Goal: Information Seeking & Learning: Check status

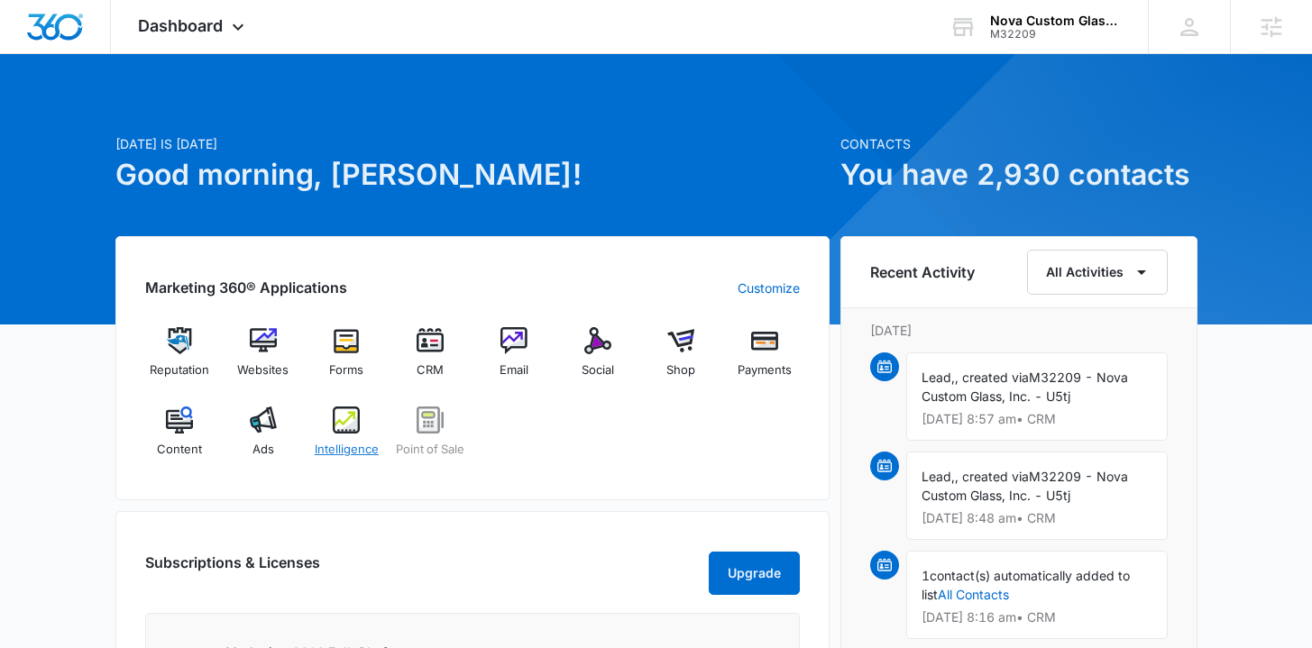
click at [339, 446] on span "Intelligence" at bounding box center [347, 450] width 64 height 18
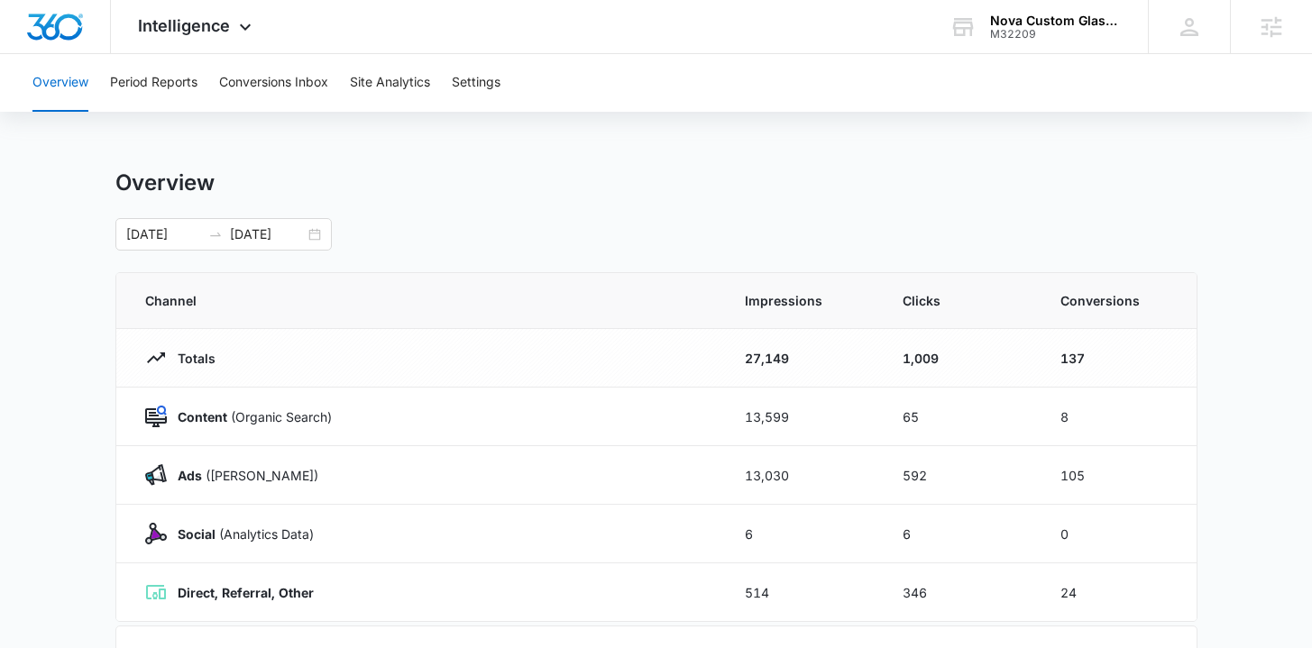
click at [453, 75] on div "Overview Period Reports Conversions Inbox Site Analytics Settings" at bounding box center [656, 83] width 1269 height 58
click at [488, 87] on button "Settings" at bounding box center [476, 83] width 49 height 58
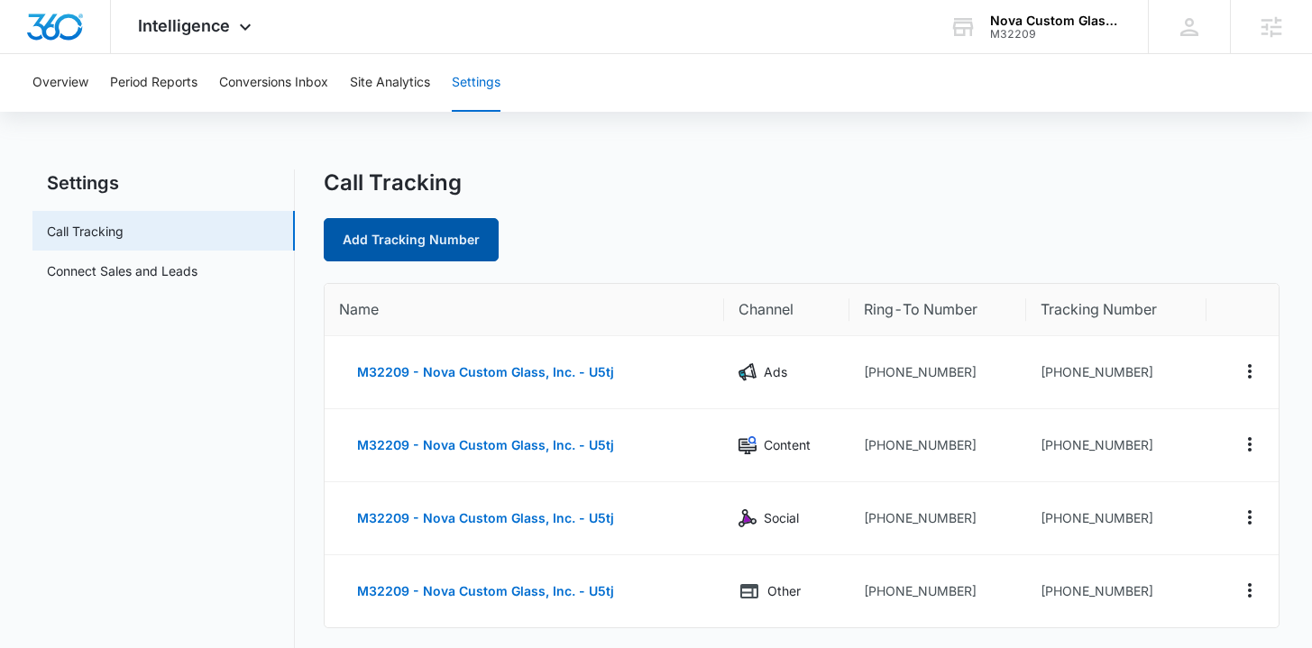
click at [464, 240] on link "Add Tracking Number" at bounding box center [411, 239] width 175 height 43
select select "by_area_code"
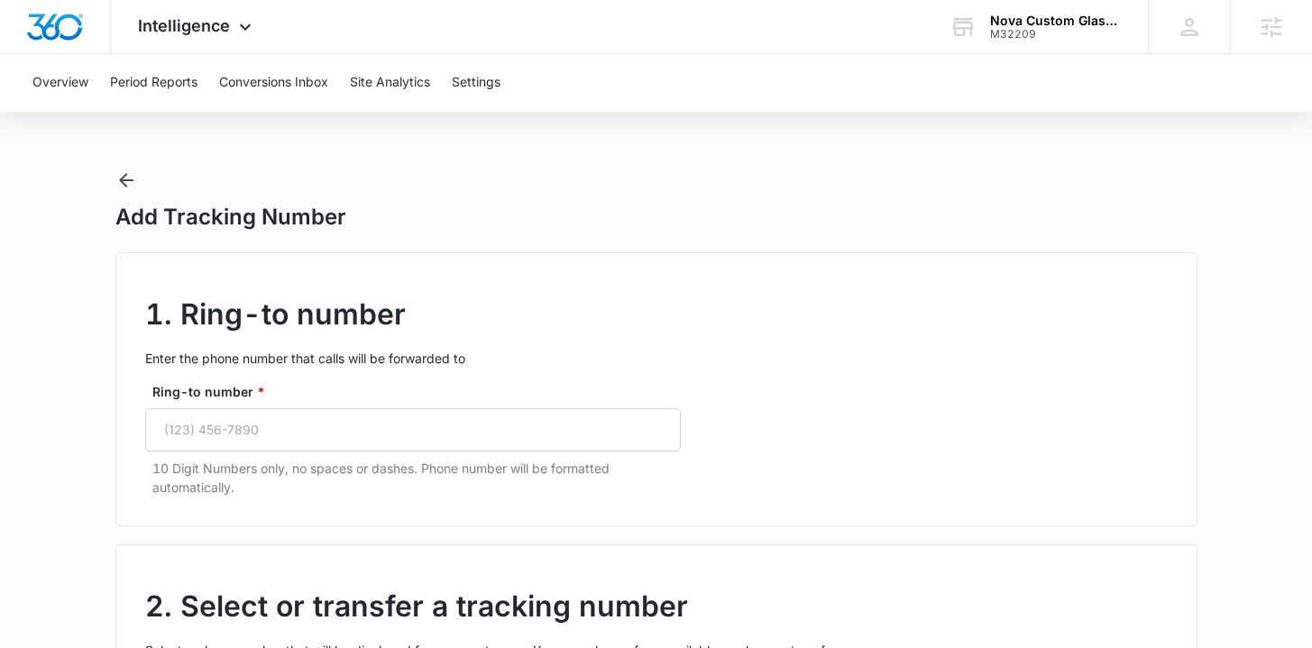
scroll to position [102, 0]
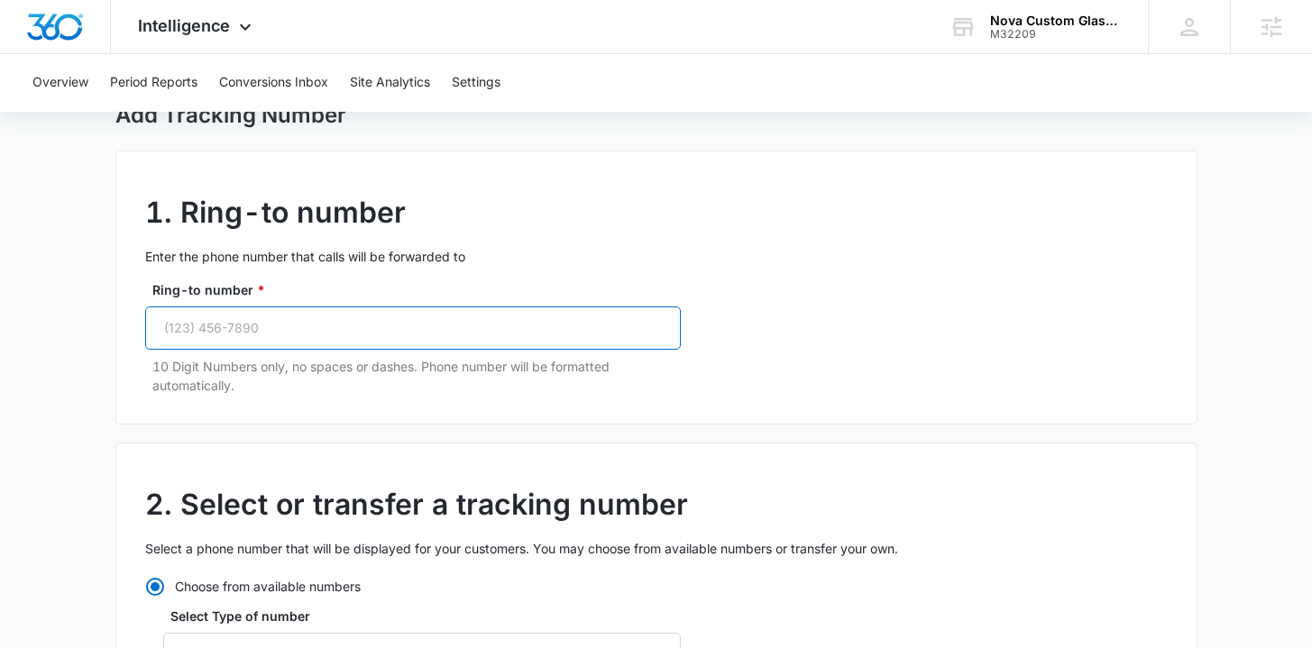
click at [296, 324] on input "Ring-to number *" at bounding box center [413, 328] width 536 height 43
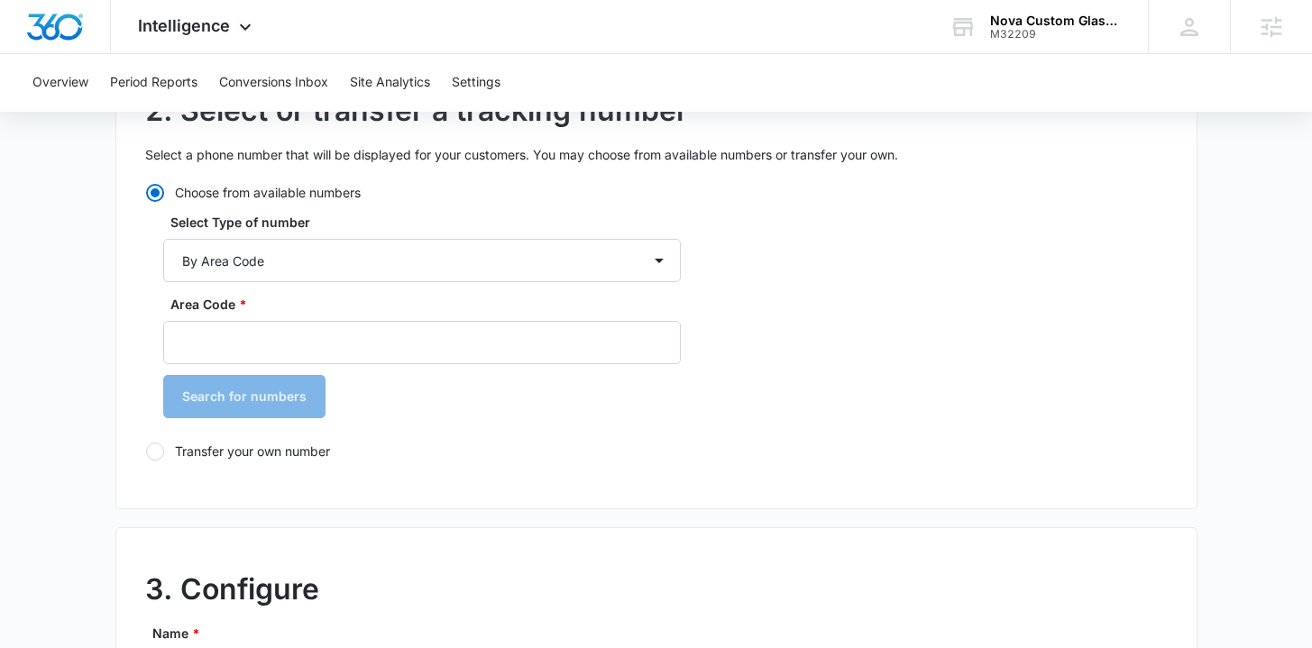
scroll to position [510, 0]
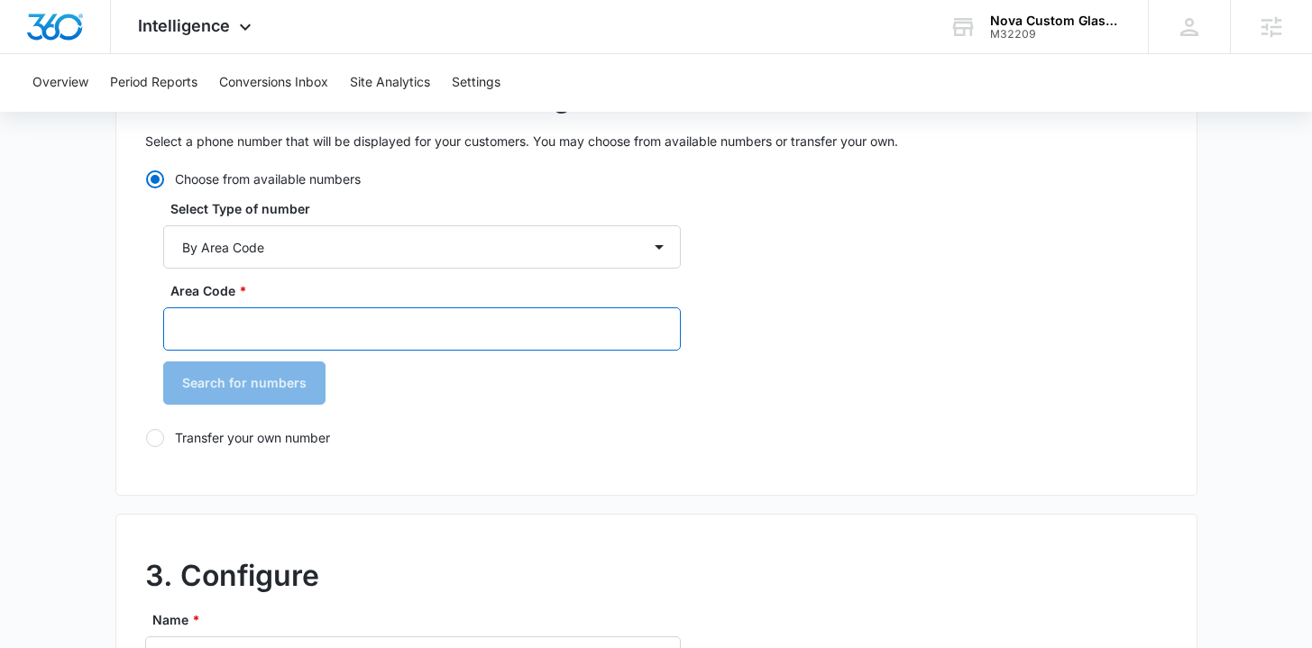
click at [288, 330] on input "Area Code *" at bounding box center [422, 329] width 518 height 43
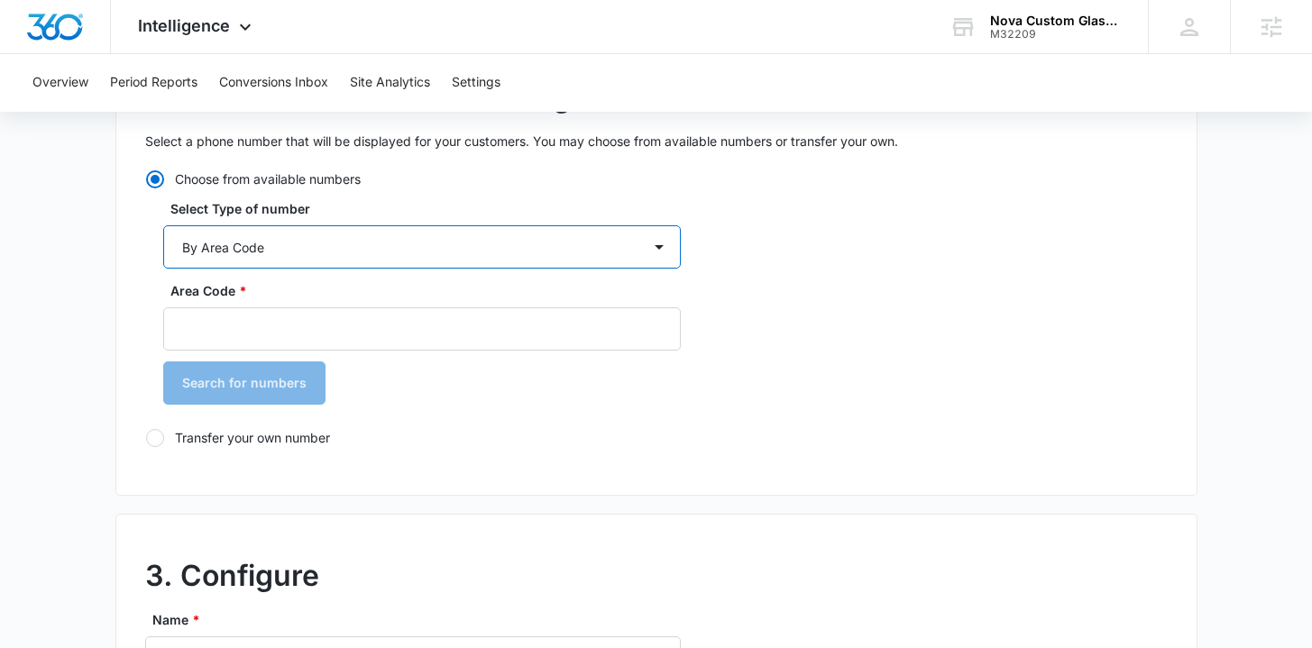
click at [311, 258] on select "By City & State By State Only By Zip Code By Area Code Toll Free Numbers" at bounding box center [422, 246] width 518 height 43
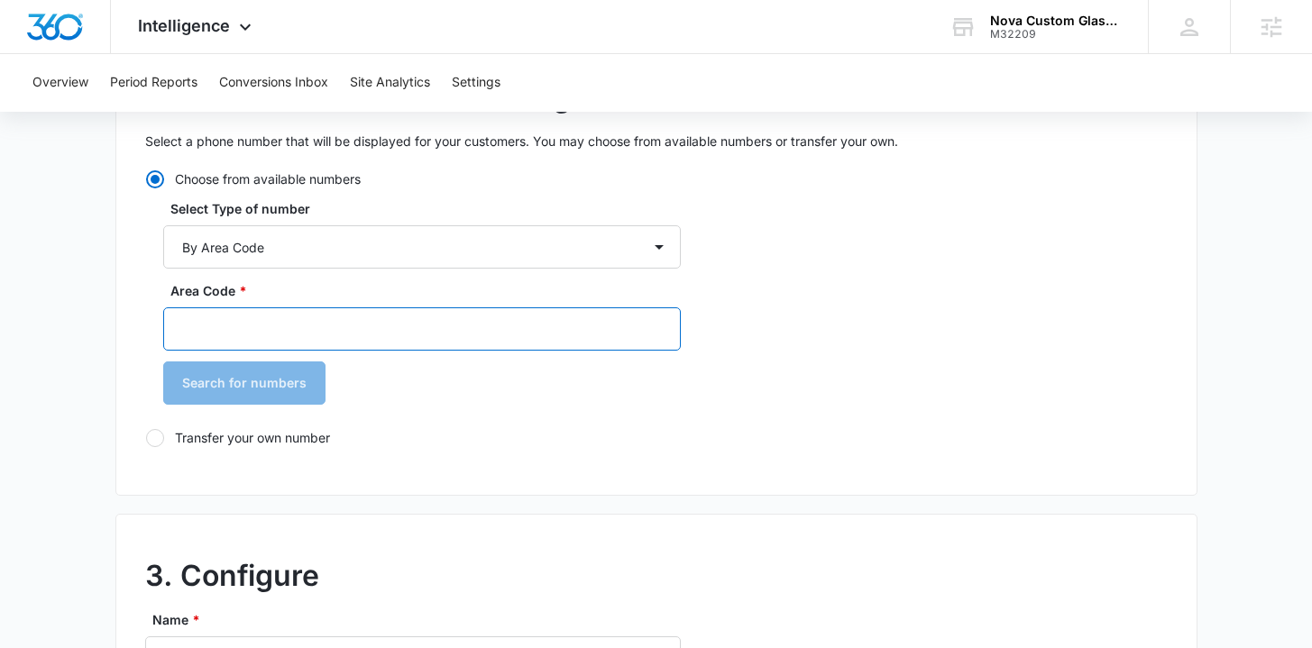
click at [351, 328] on input "Area Code *" at bounding box center [422, 329] width 518 height 43
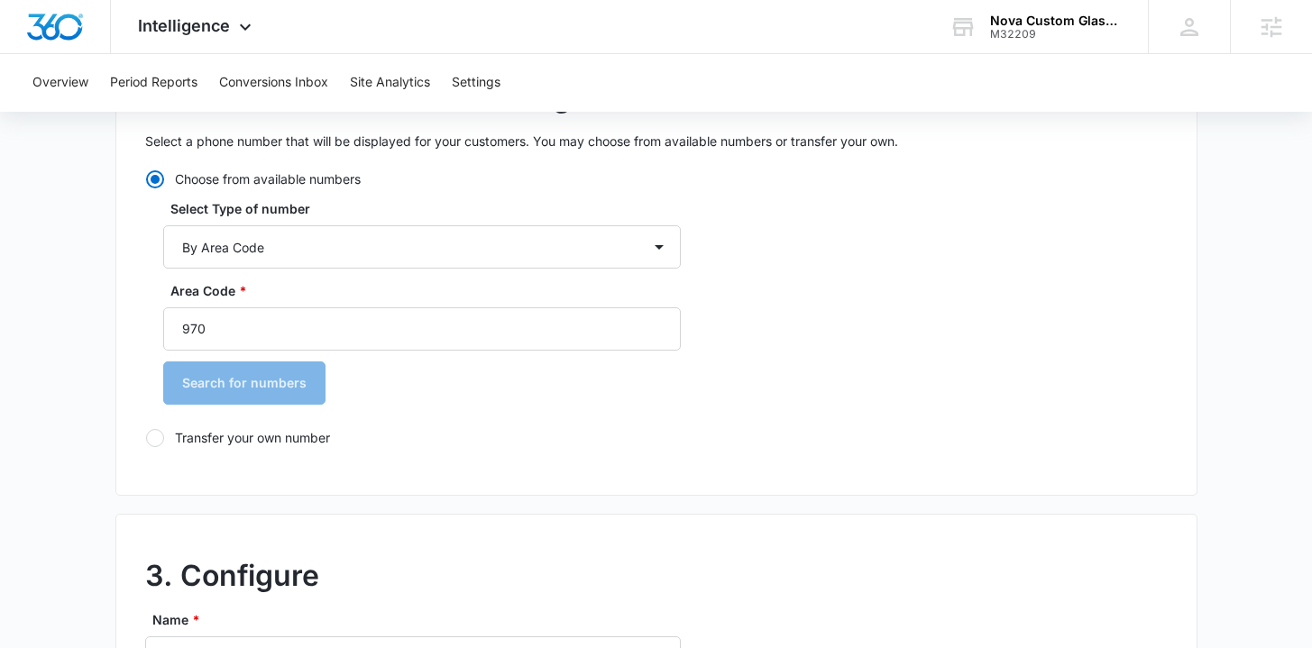
click at [401, 374] on div "Area Code * 970 Search for numbers" at bounding box center [422, 349] width 518 height 136
click at [278, 382] on div "Area Code * 970 Search for numbers" at bounding box center [422, 349] width 518 height 136
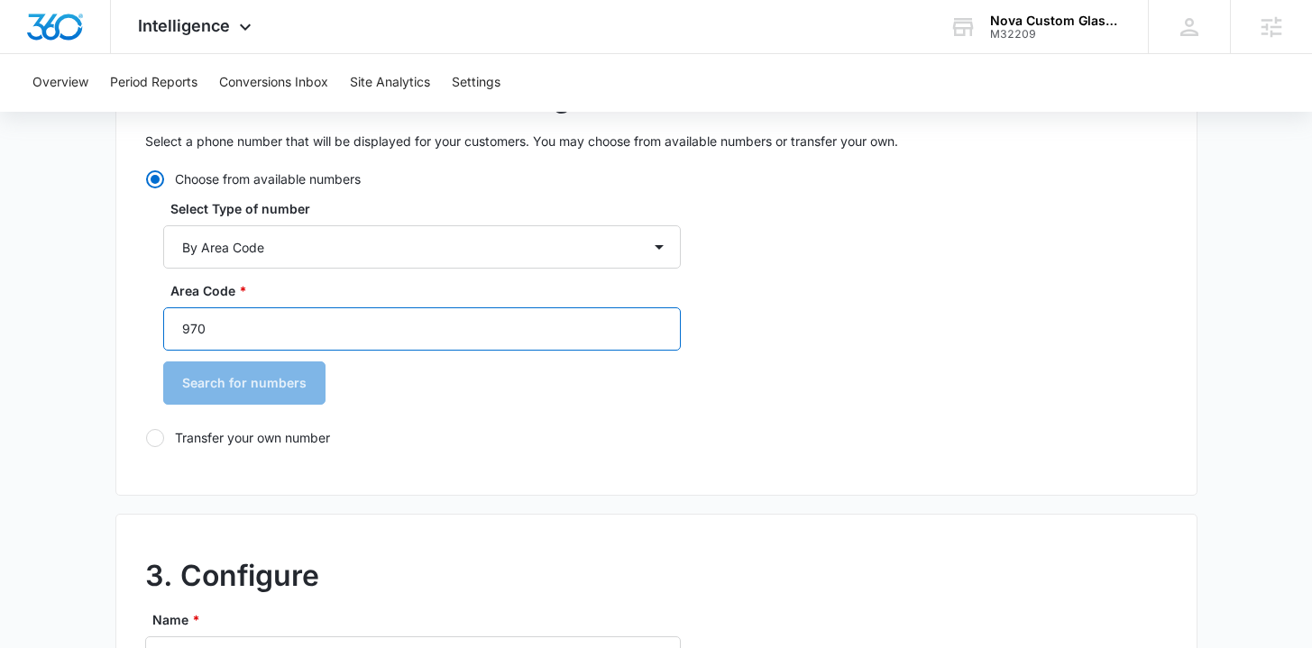
click at [272, 339] on input "970" at bounding box center [422, 329] width 518 height 43
type input "9"
type input "519"
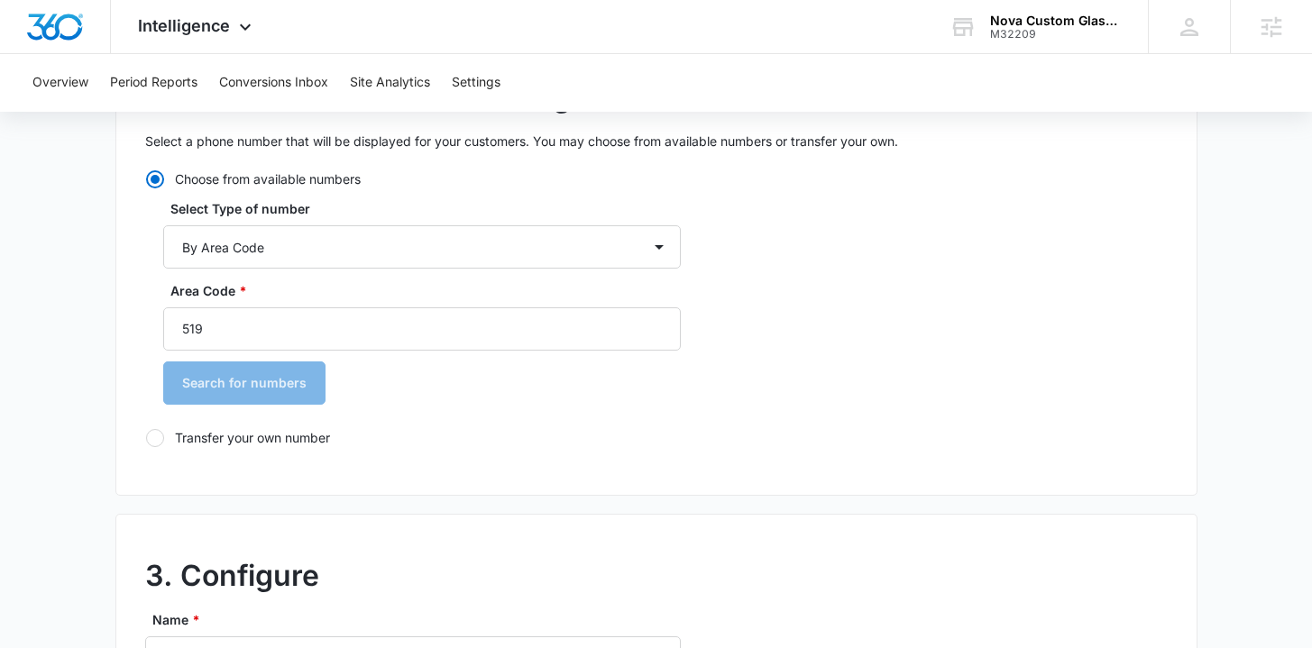
click at [361, 465] on div "2. Select or transfer a tracking number Select a phone number that will be disp…" at bounding box center [656, 265] width 1082 height 461
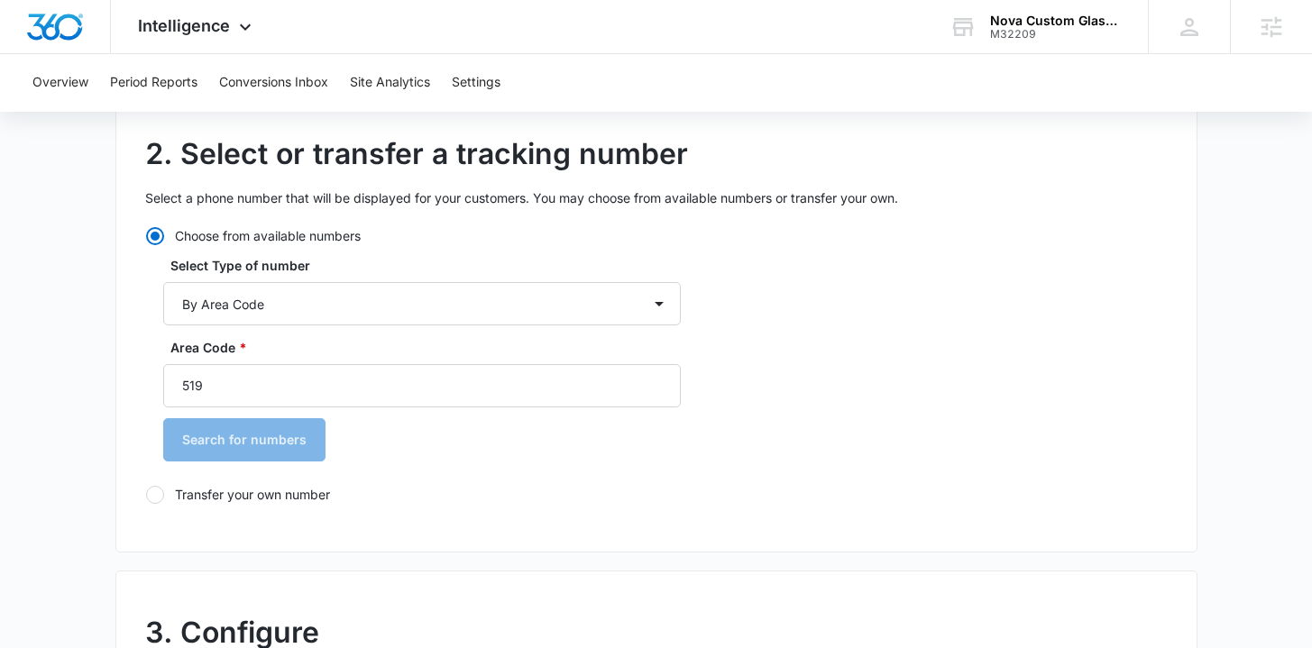
scroll to position [456, 0]
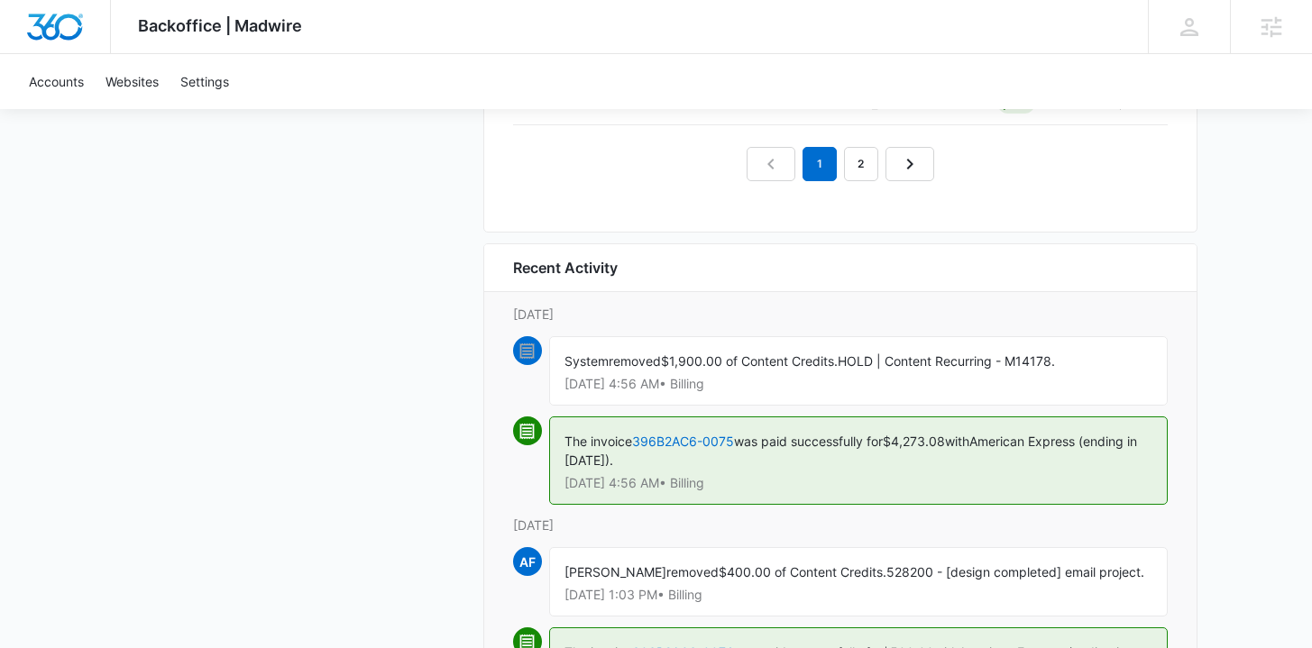
scroll to position [2159, 0]
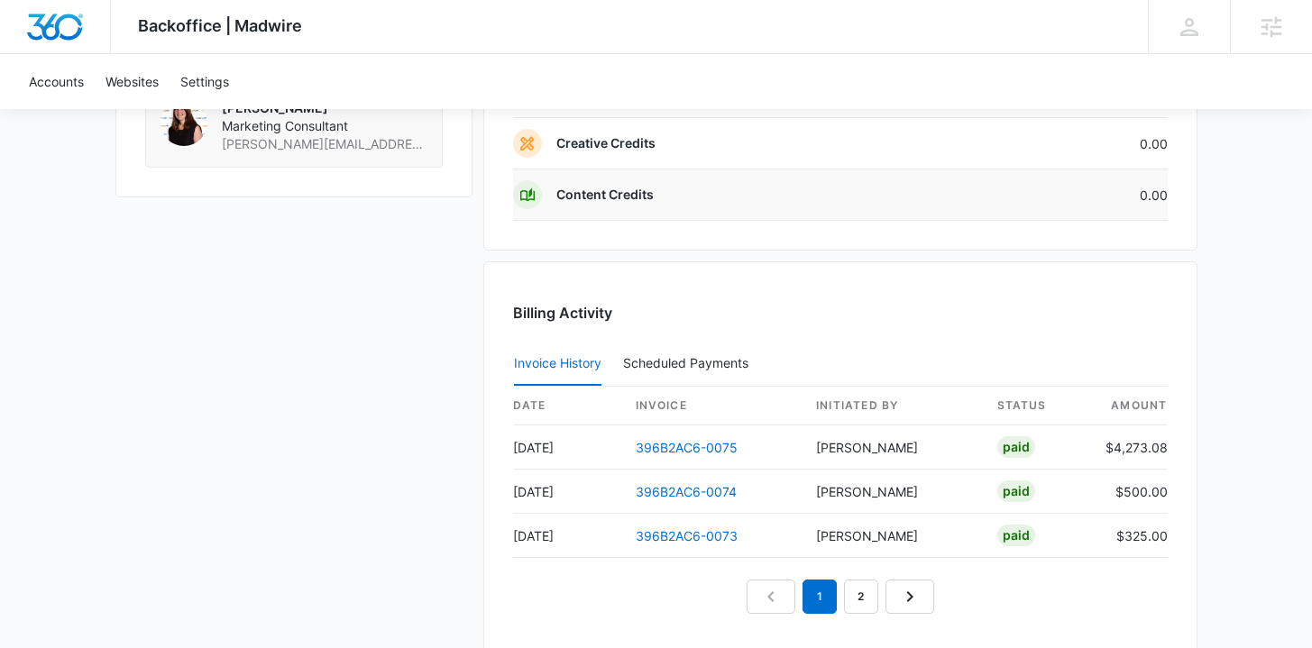
scroll to position [1774, 0]
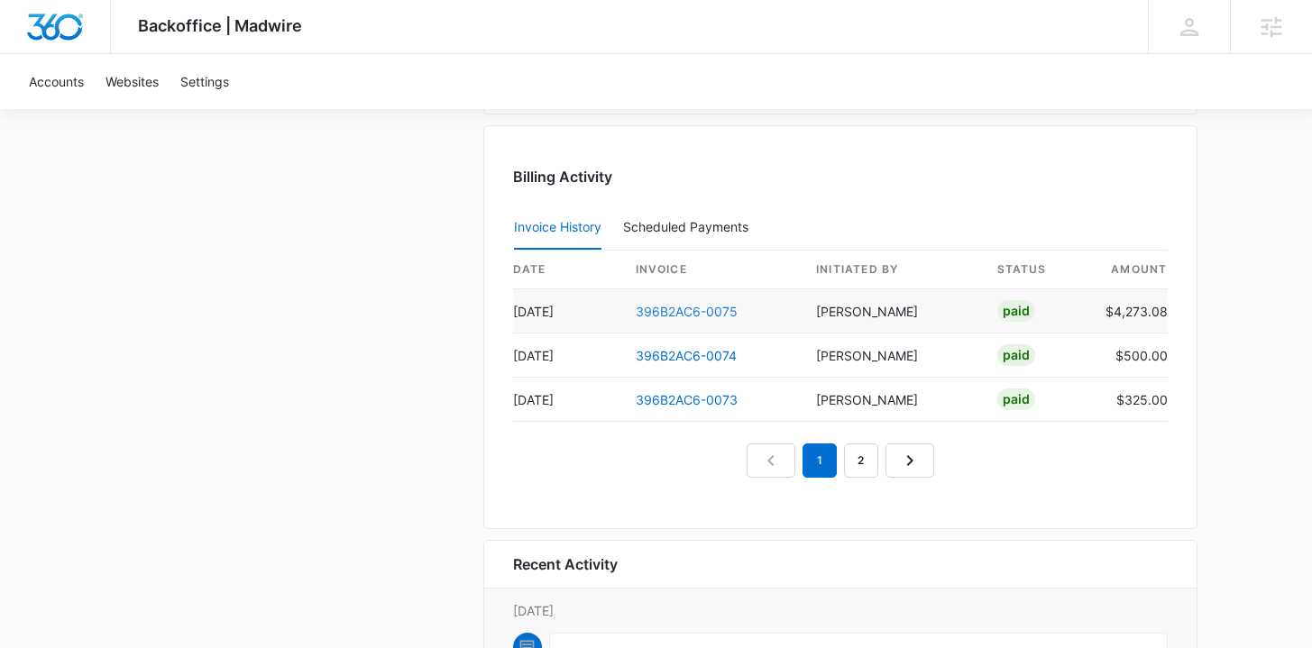
click at [695, 314] on link "396B2AC6-0075" at bounding box center [687, 311] width 102 height 15
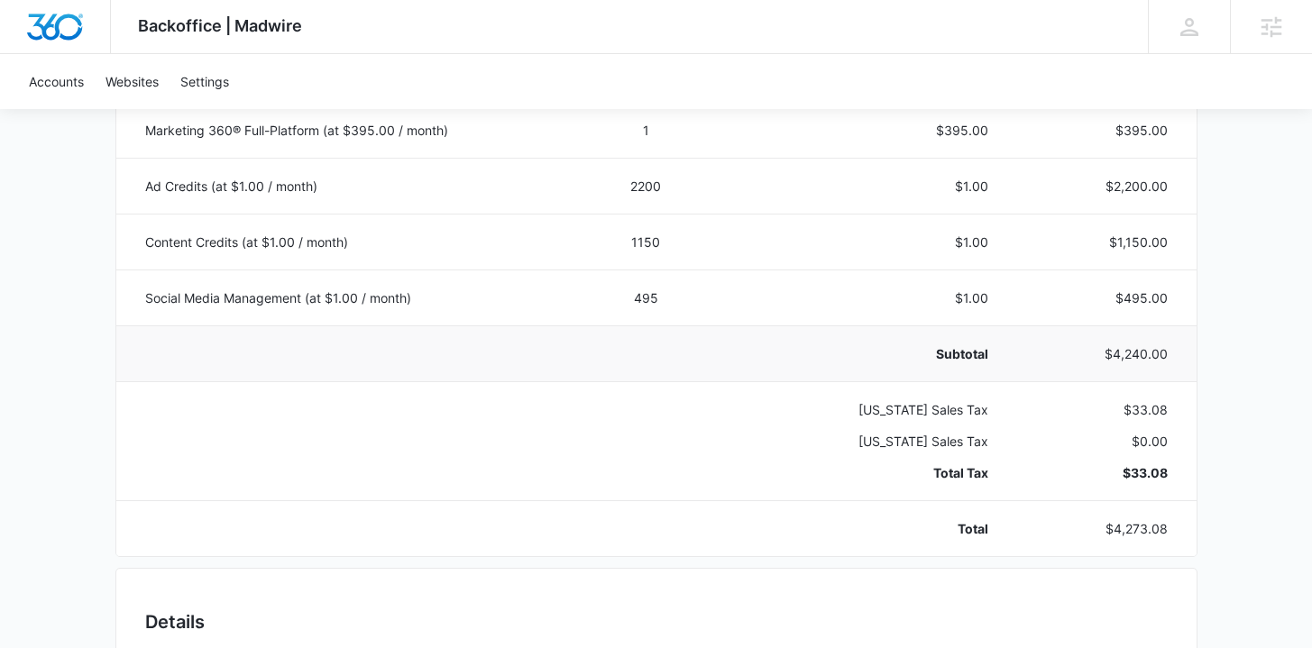
scroll to position [434, 0]
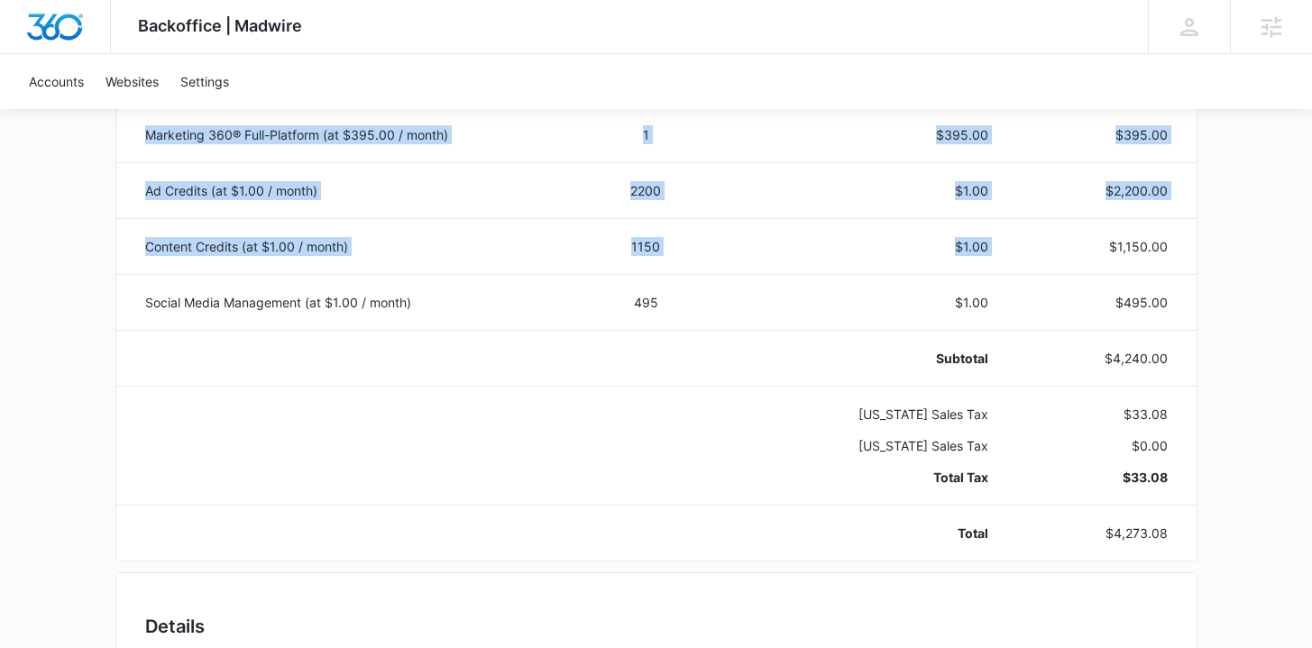
drag, startPoint x: 1084, startPoint y: 245, endPoint x: 1207, endPoint y: 247, distance: 122.7
click at [1207, 247] on div "Backoffice | Madwire Apps Settings TB Travis Buchanan travis.buchanan@madwire.c…" at bounding box center [656, 507] width 1312 height 1883
click at [1192, 247] on td "$1,150.00" at bounding box center [1103, 246] width 187 height 56
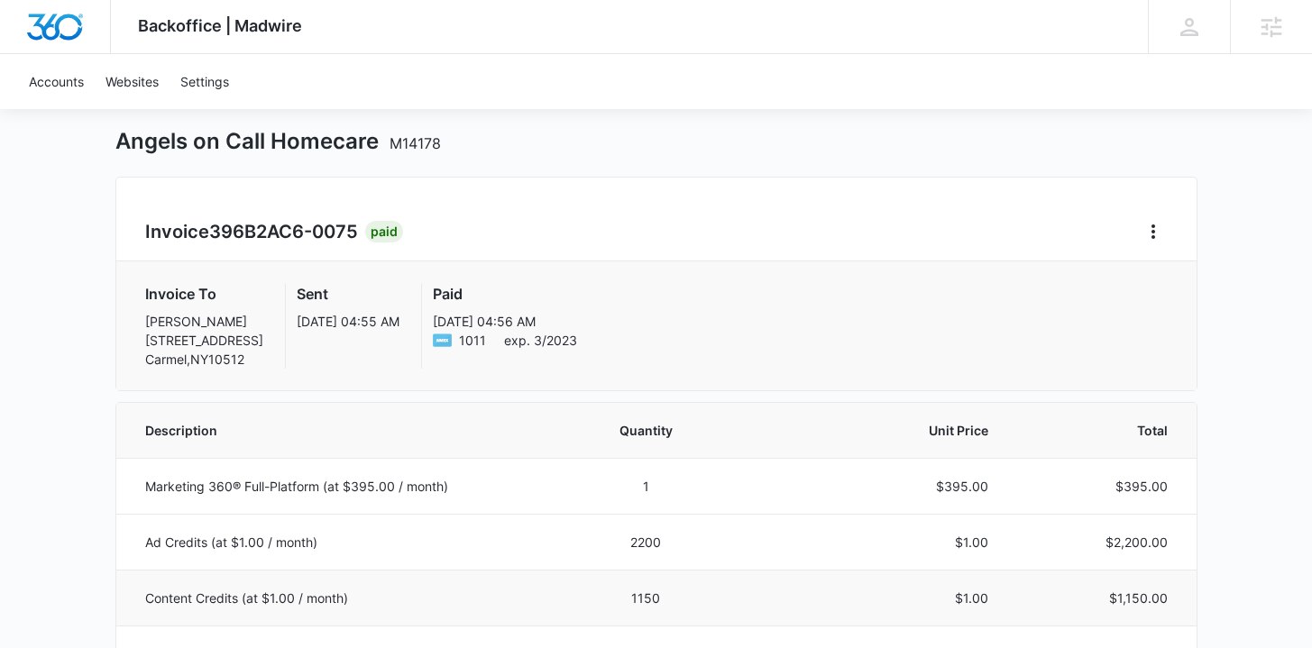
scroll to position [0, 0]
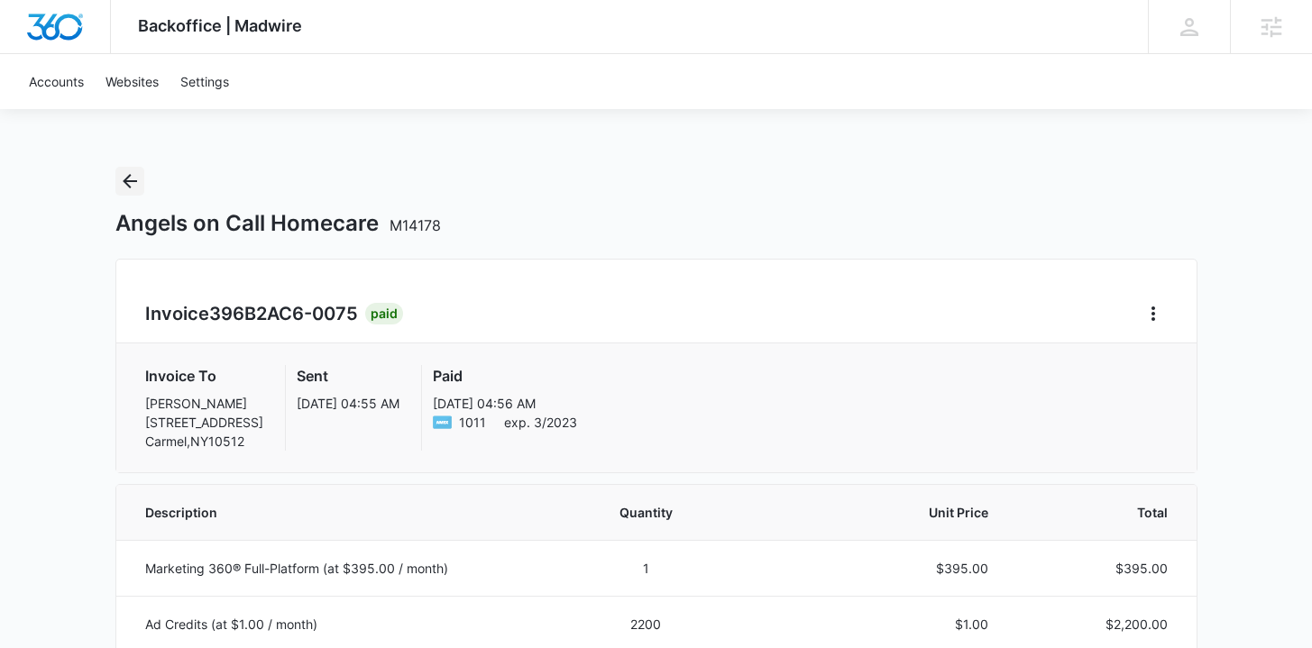
click at [133, 183] on icon "Back" at bounding box center [130, 181] width 22 height 22
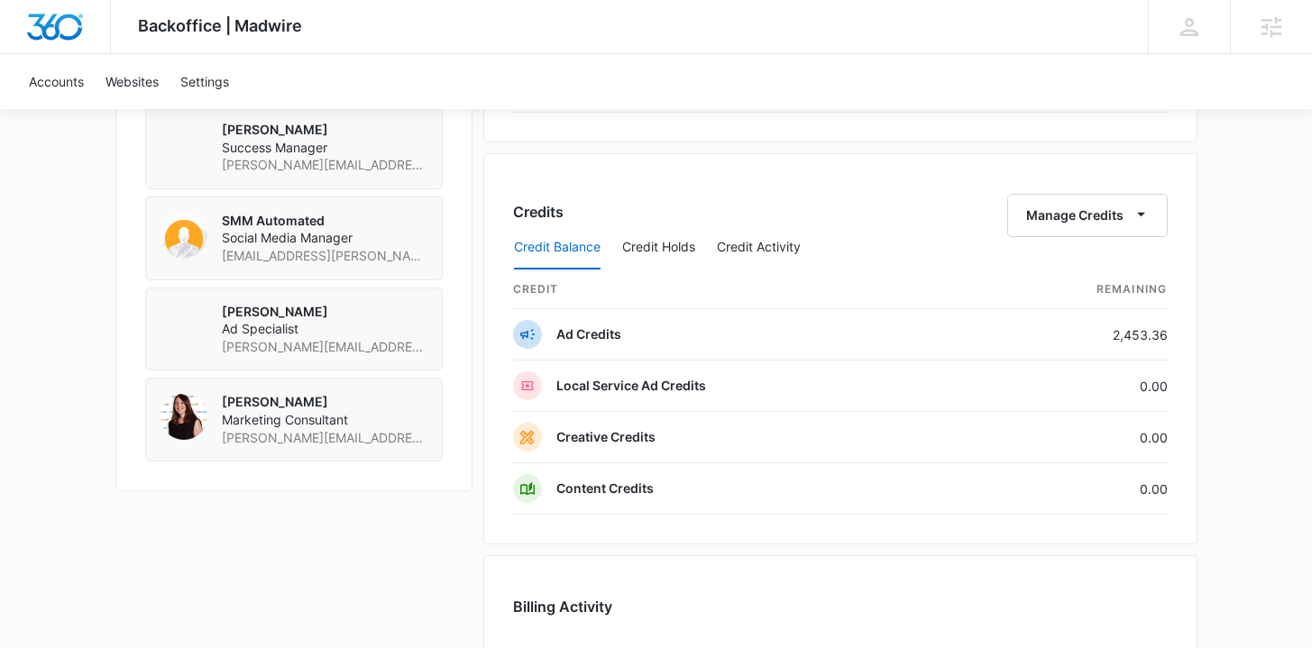
scroll to position [1418, 0]
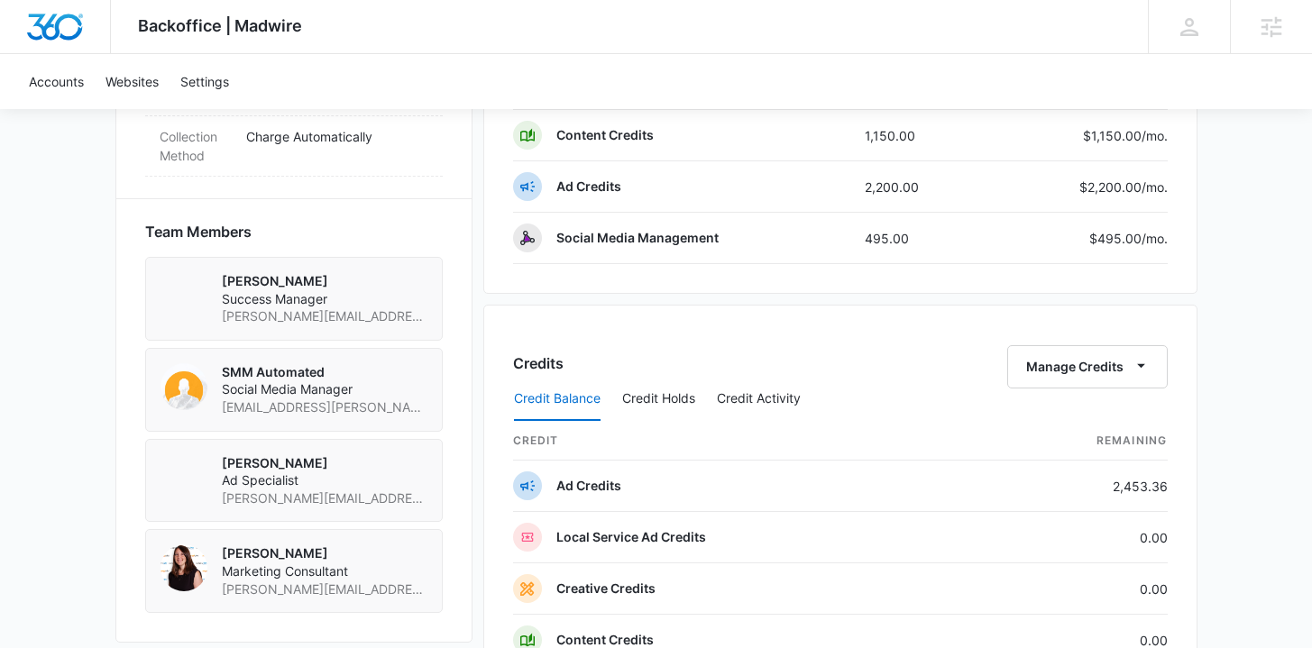
scroll to position [1383, 0]
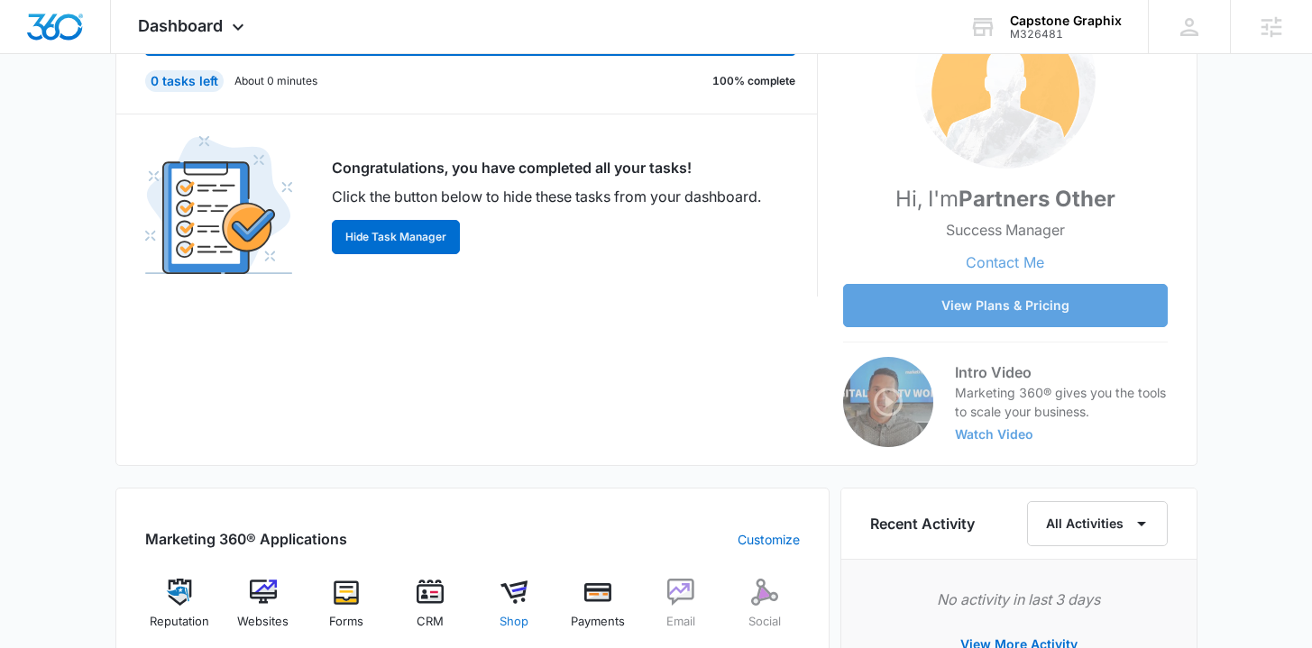
scroll to position [618, 0]
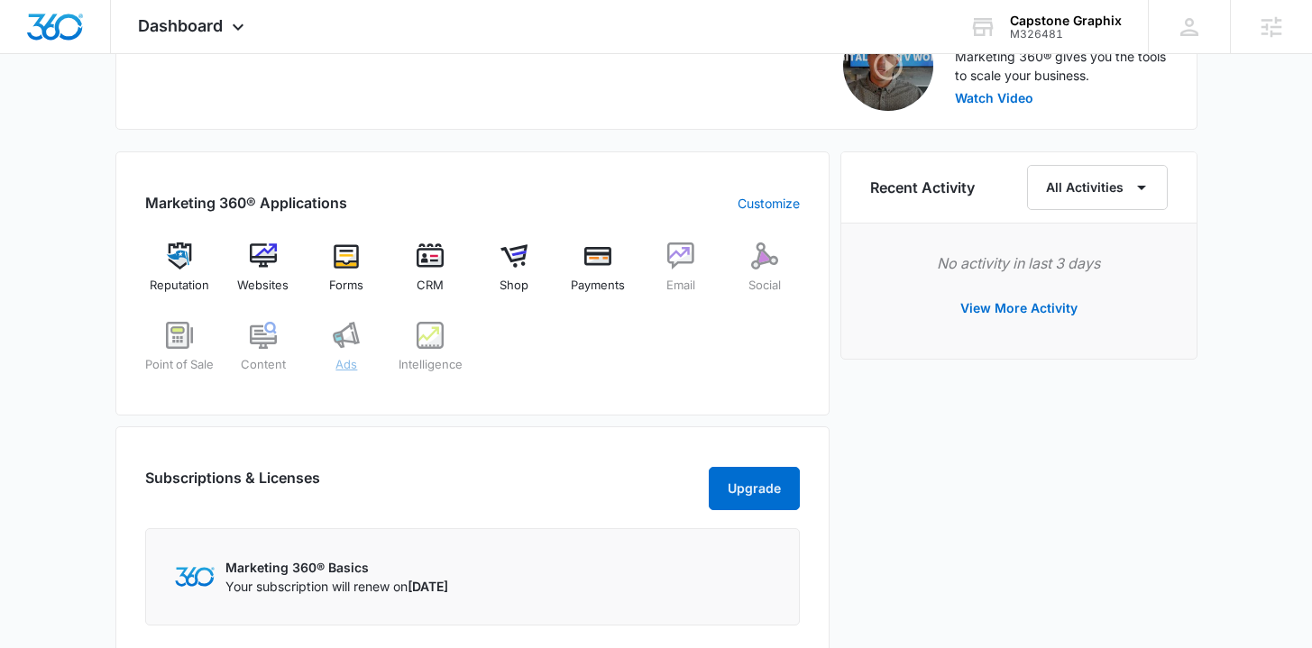
click at [348, 363] on span "Ads" at bounding box center [346, 365] width 22 height 18
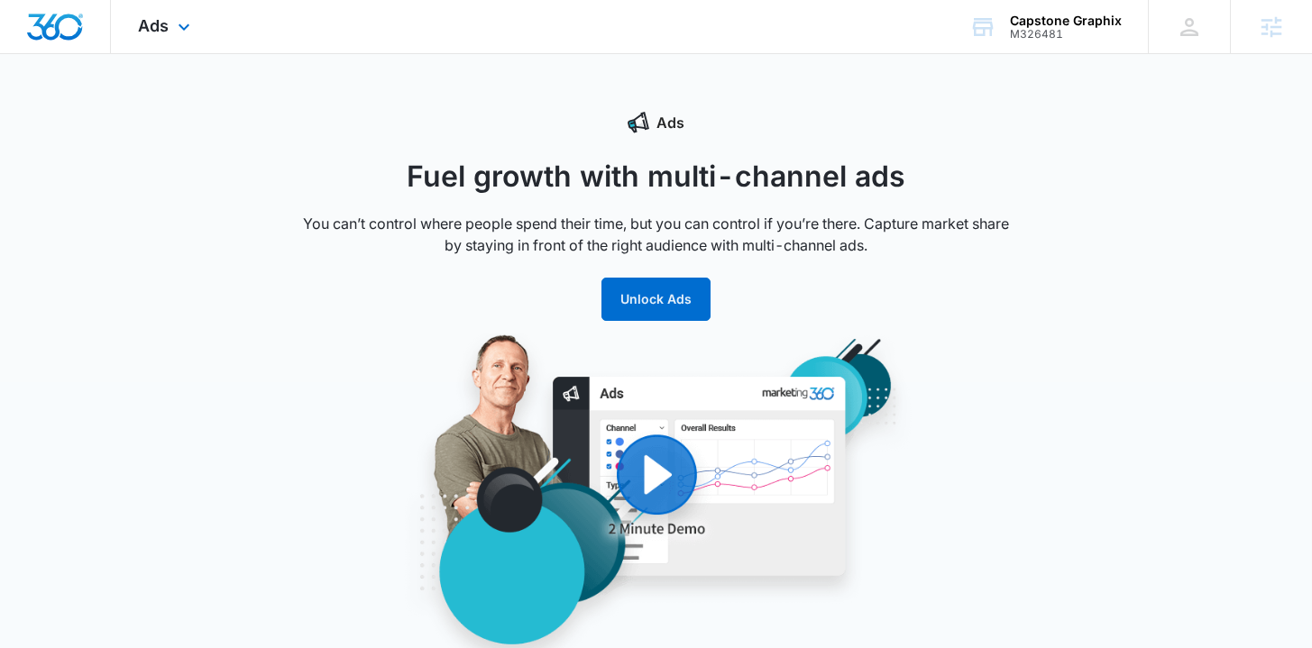
scroll to position [618, 0]
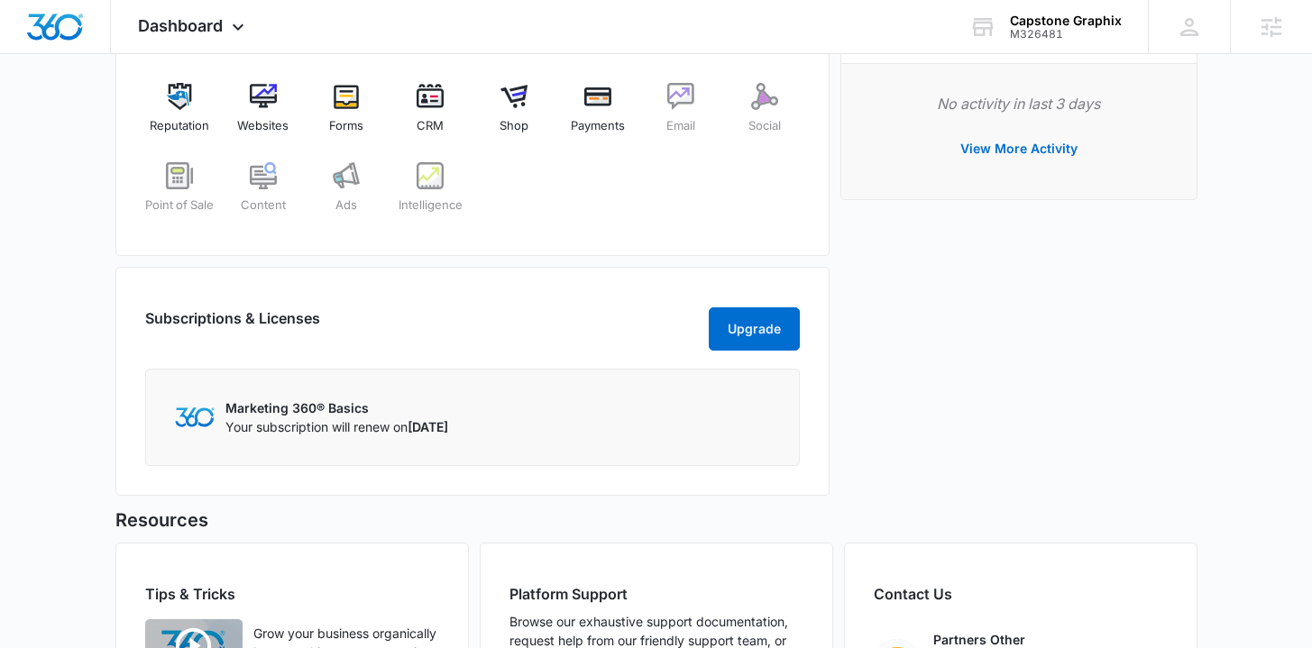
scroll to position [762, 0]
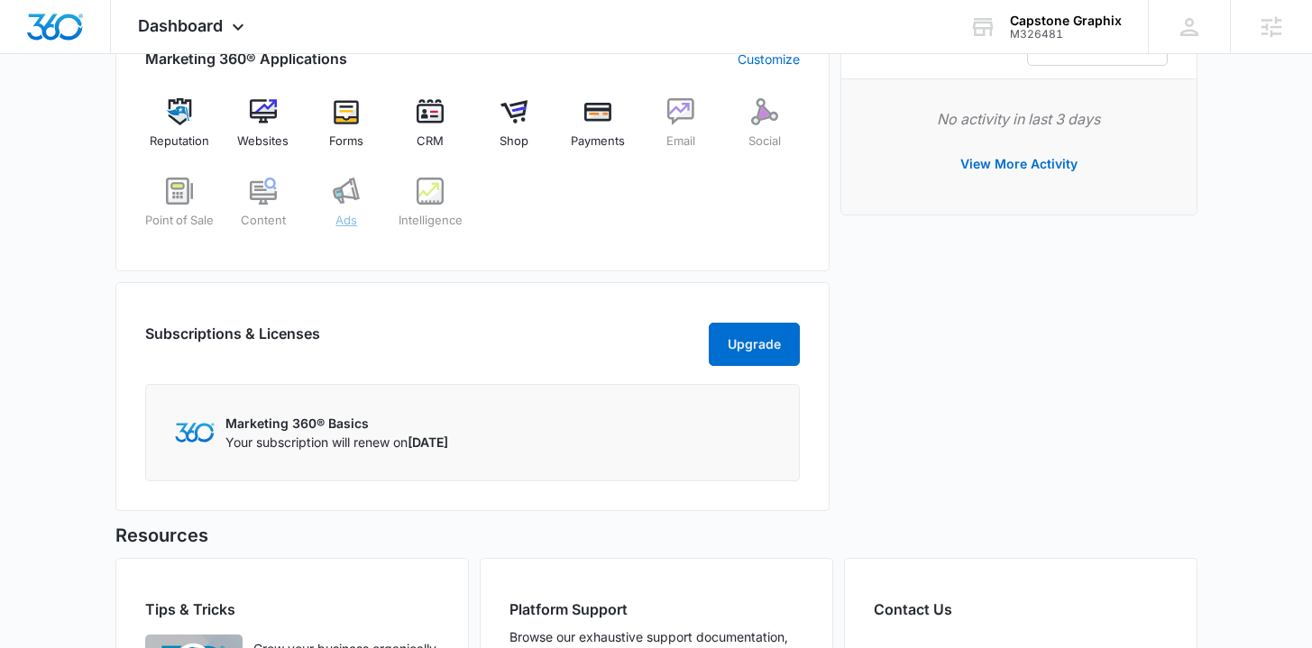
click at [339, 221] on span "Ads" at bounding box center [346, 221] width 22 height 18
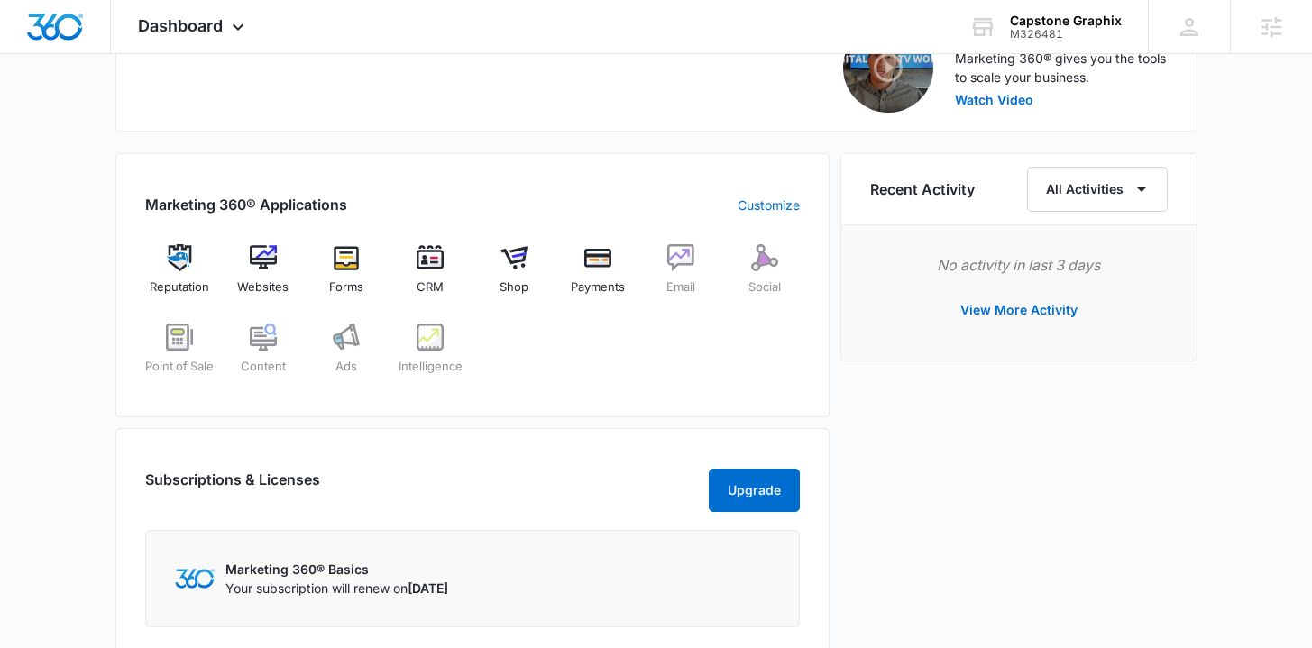
scroll to position [620, 0]
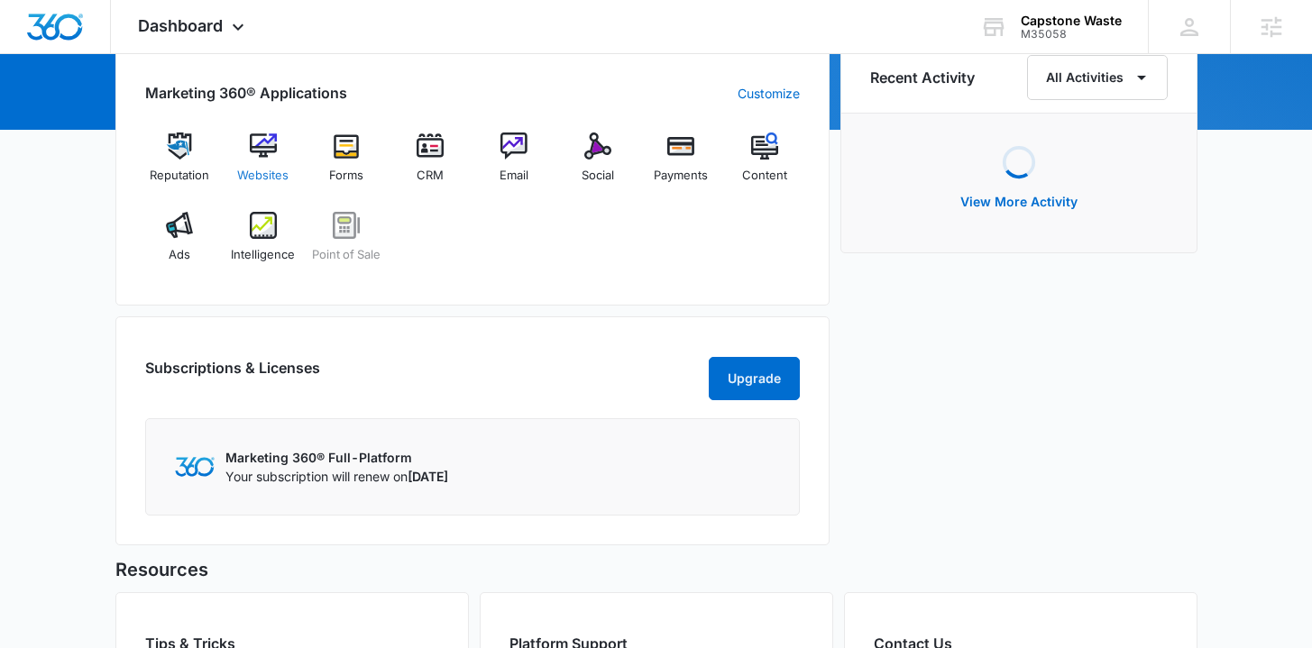
scroll to position [196, 0]
click at [174, 241] on div "Ads" at bounding box center [179, 243] width 69 height 65
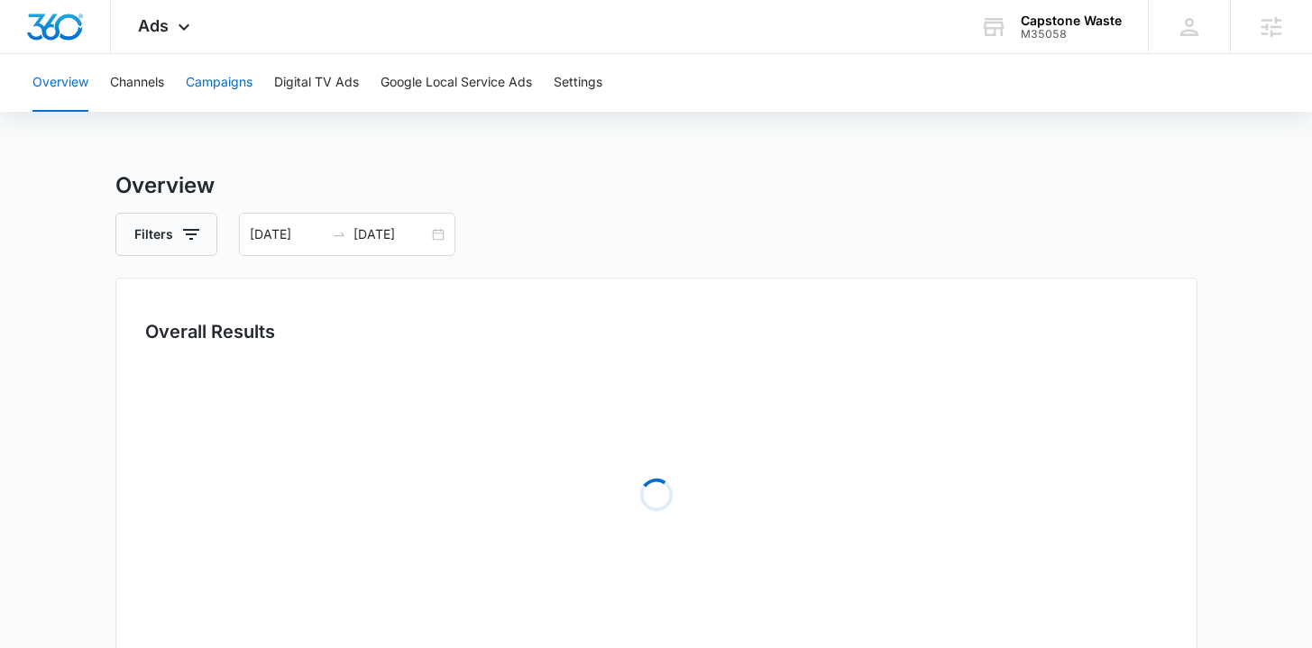
click at [247, 93] on button "Campaigns" at bounding box center [219, 83] width 67 height 58
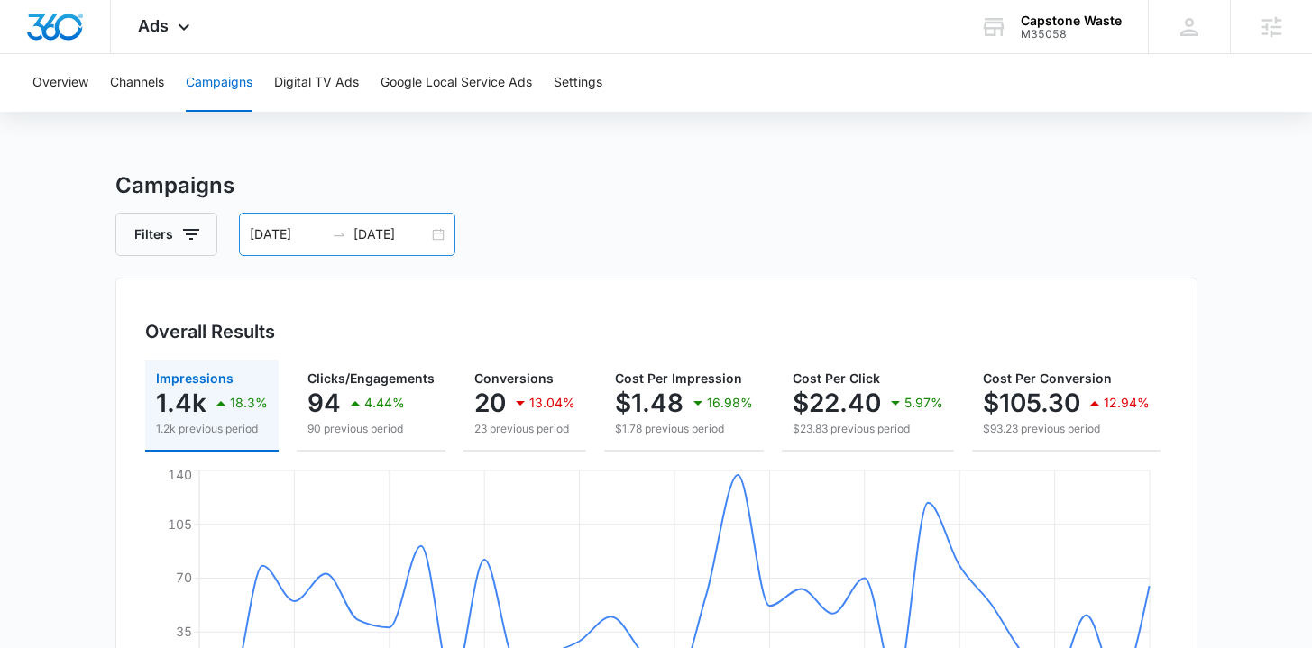
click at [441, 234] on div "08/16/2025 09/15/2025" at bounding box center [347, 234] width 216 height 43
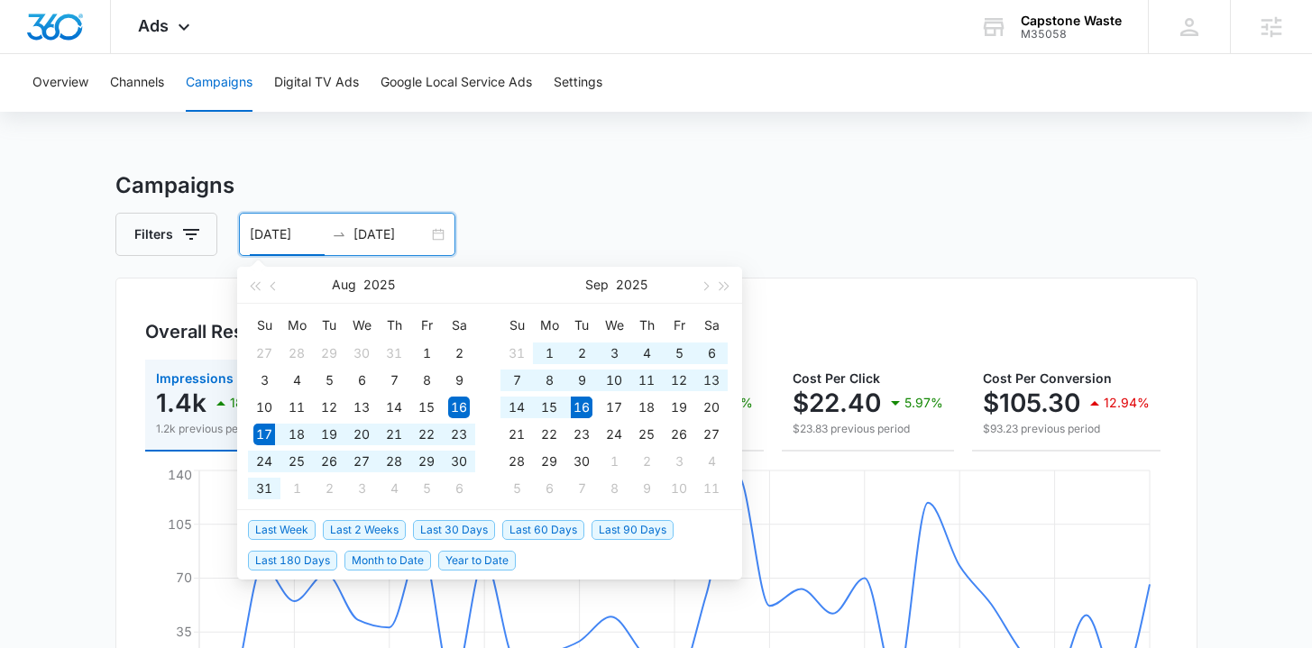
click at [478, 535] on span "Last 30 Days" at bounding box center [454, 530] width 82 height 20
type input "[DATE]"
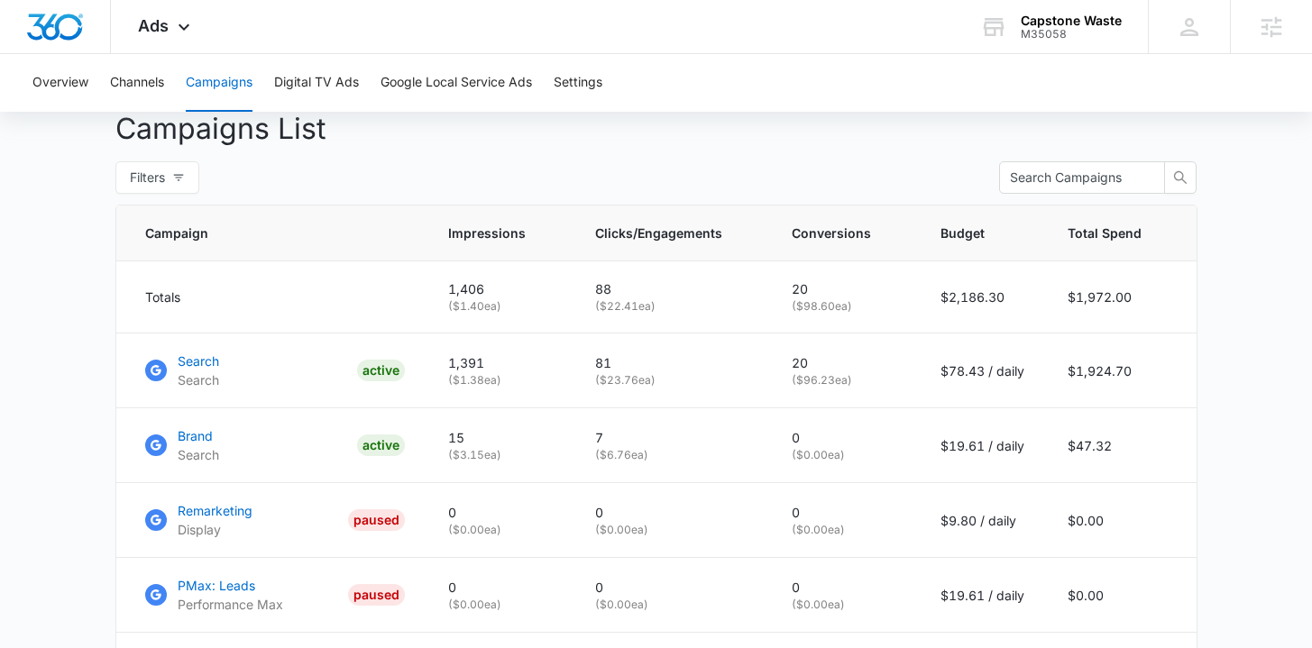
scroll to position [679, 0]
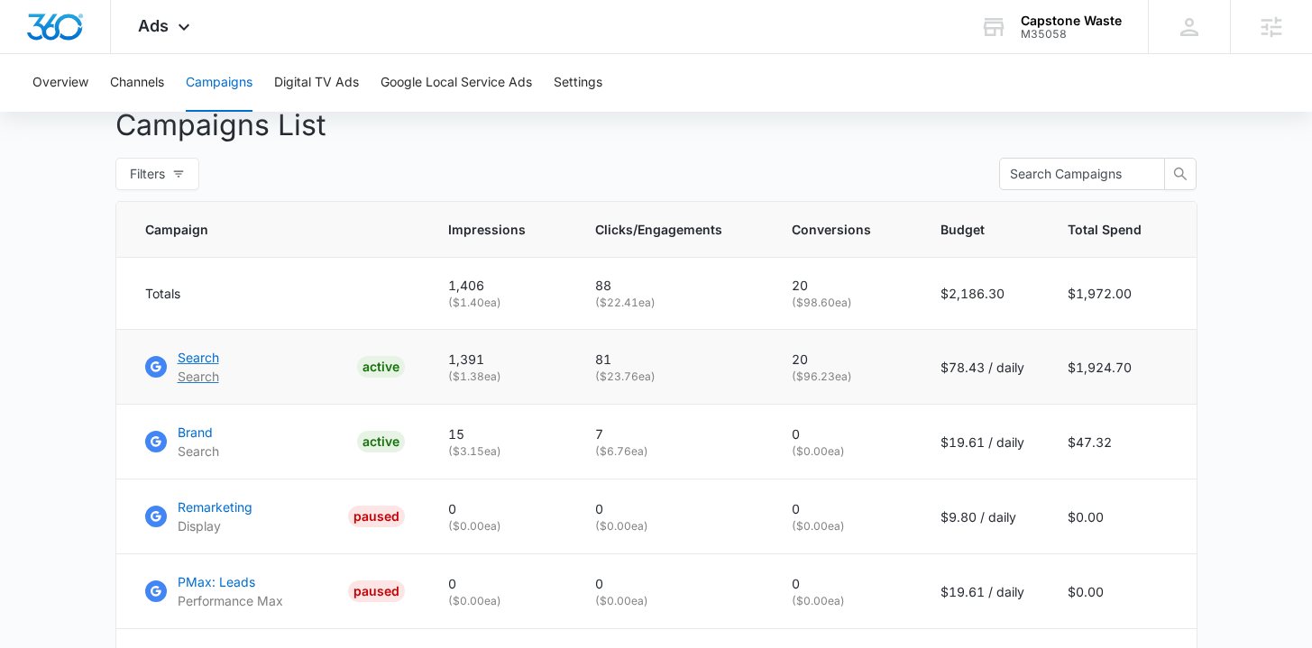
click at [204, 367] on p "Search" at bounding box center [198, 357] width 41 height 19
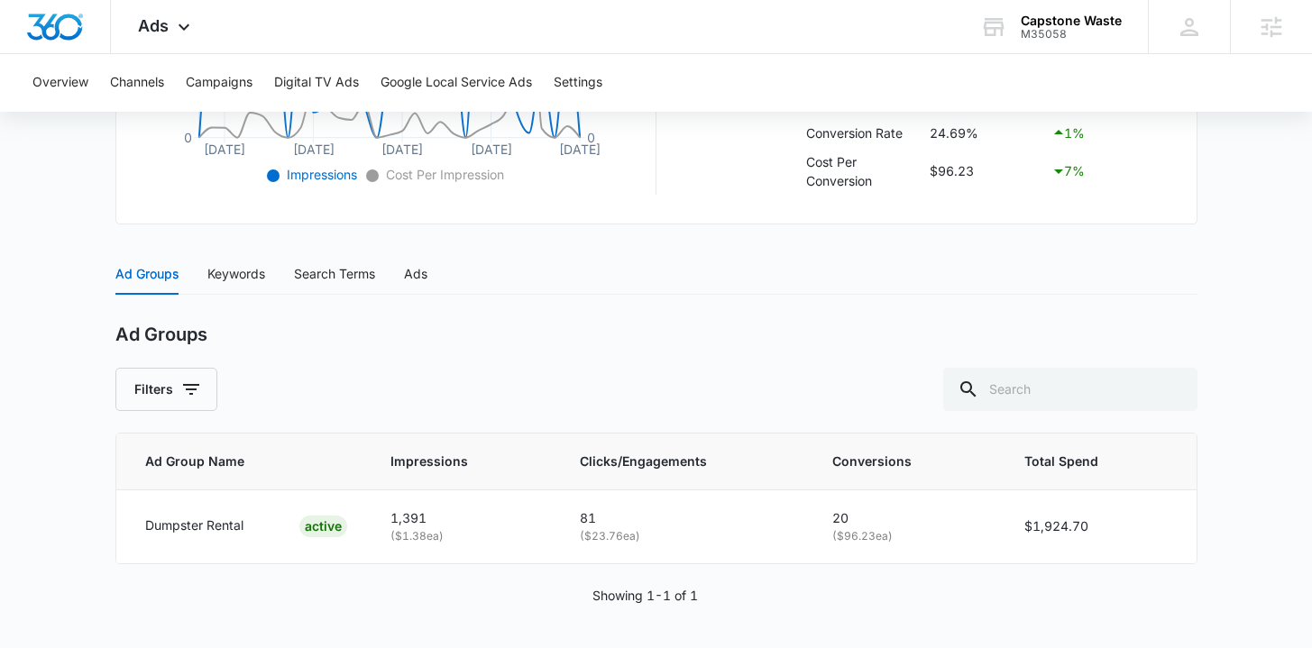
scroll to position [610, 0]
click at [238, 278] on div "Keywords" at bounding box center [236, 273] width 58 height 20
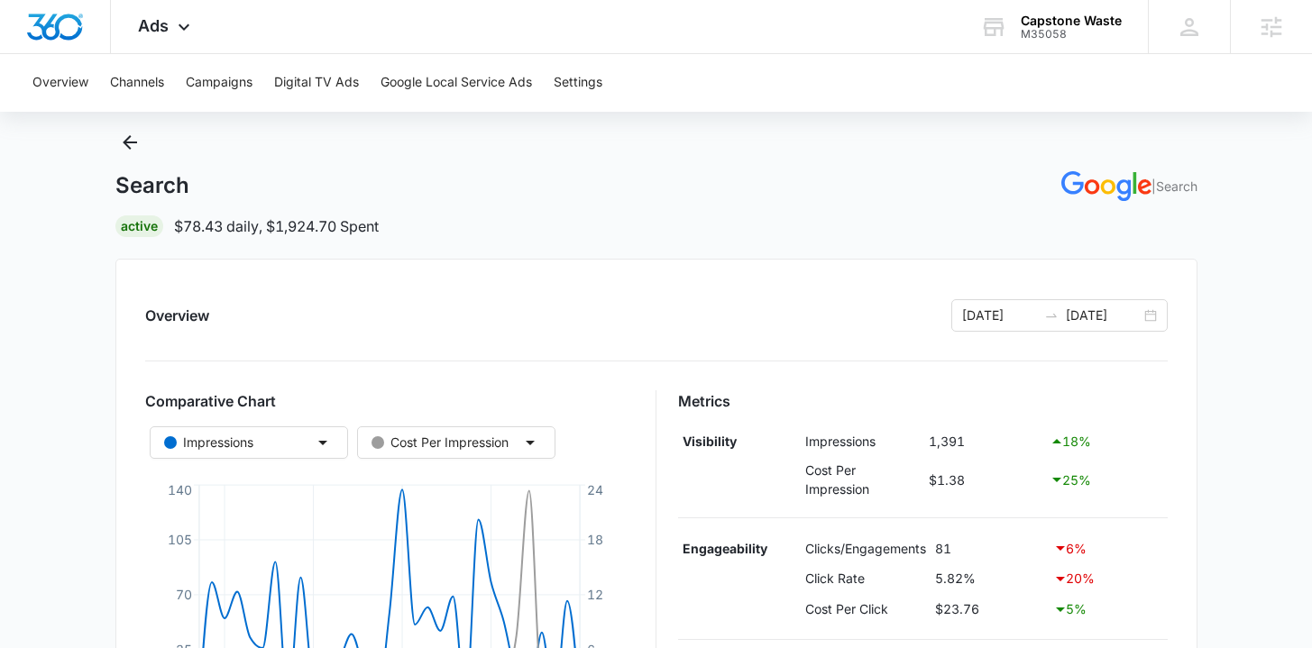
scroll to position [0, 0]
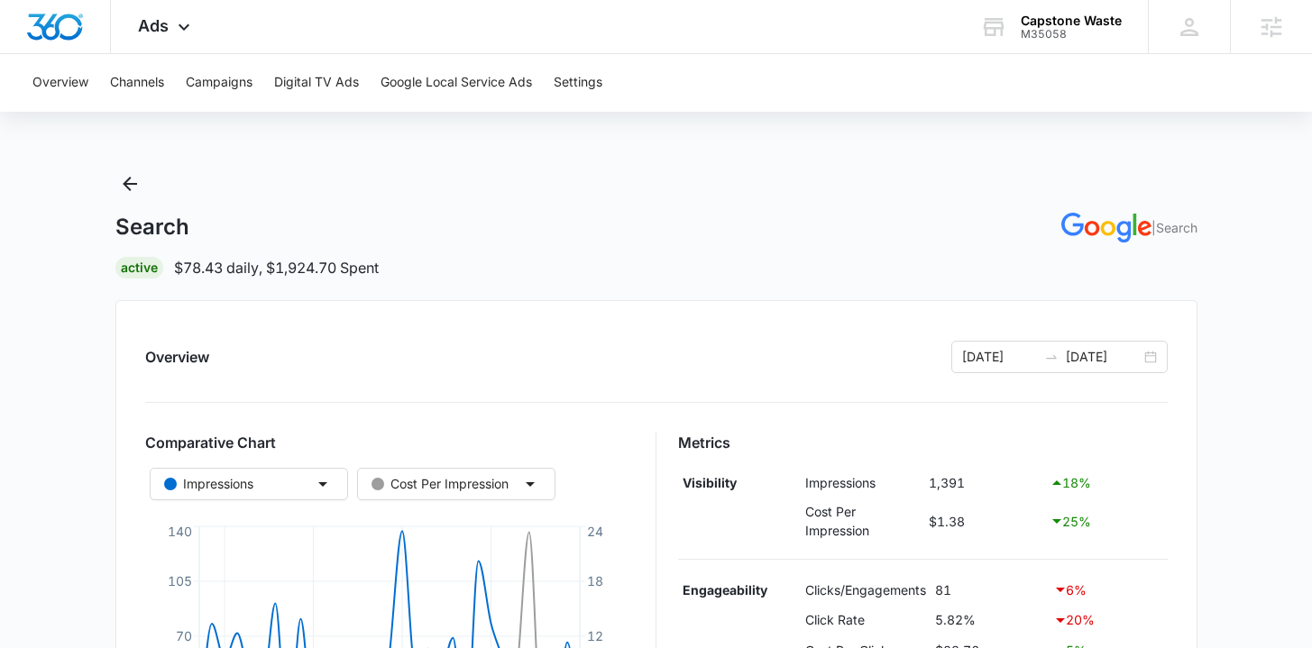
click at [133, 182] on icon "Back" at bounding box center [130, 184] width 22 height 22
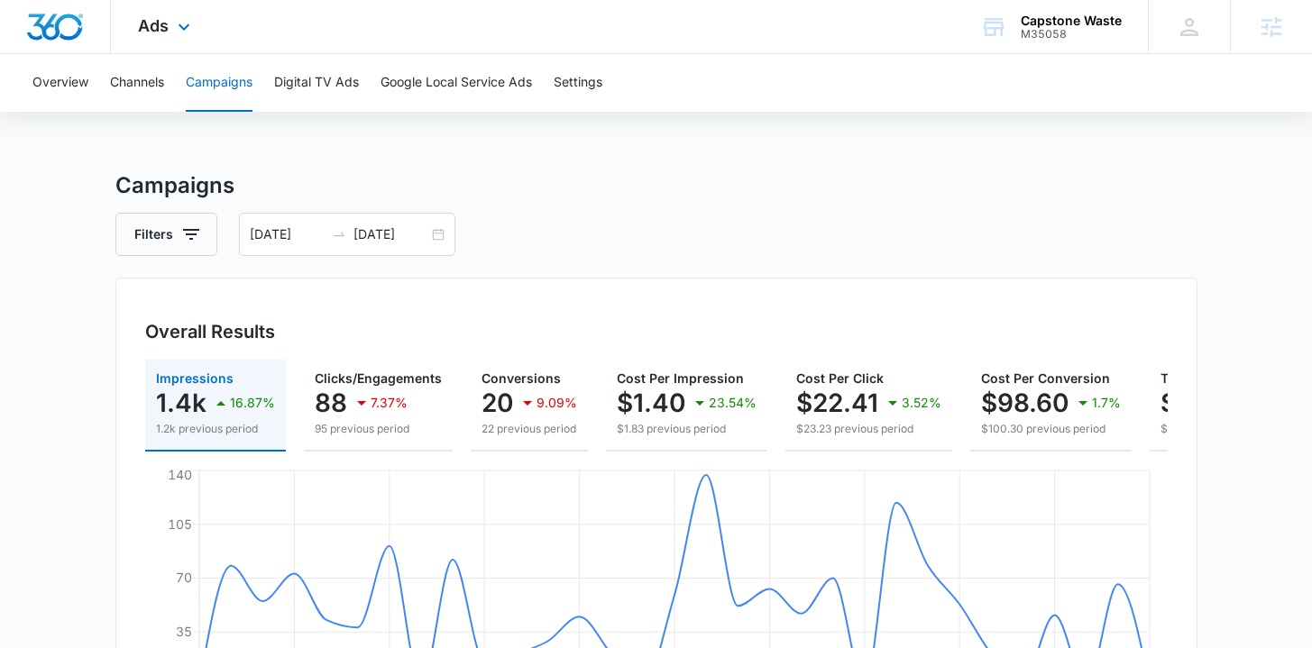
click at [58, 20] on img "Dashboard" at bounding box center [55, 27] width 58 height 27
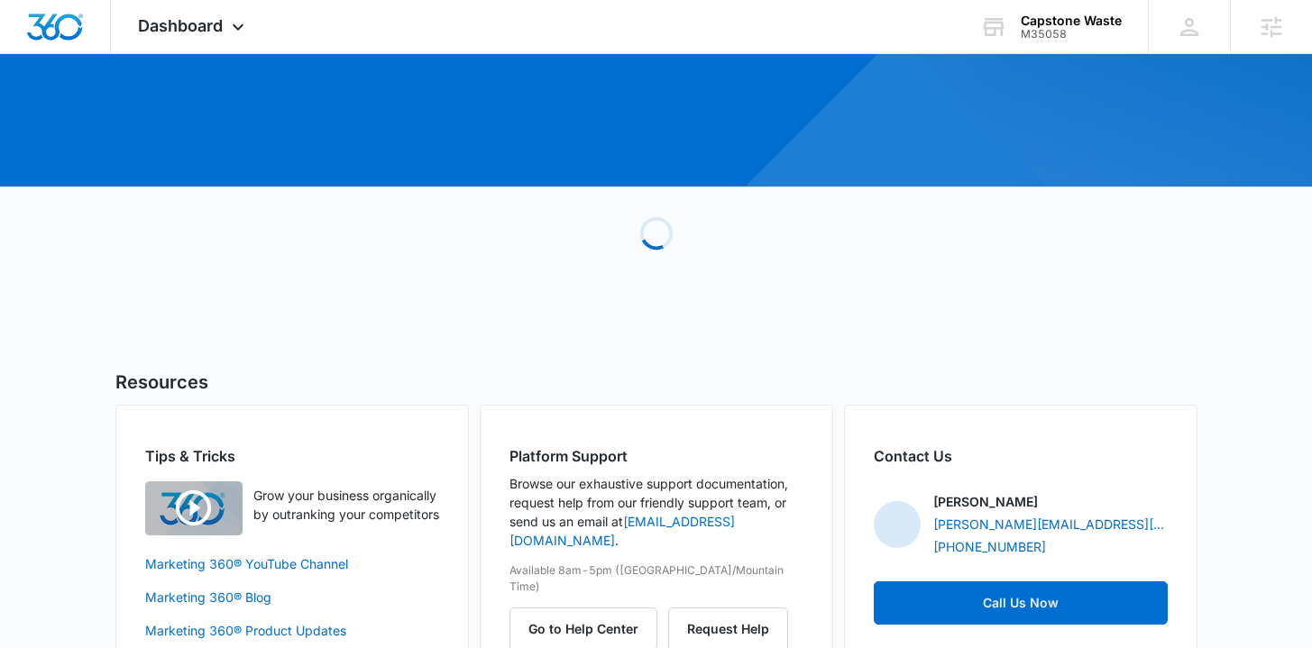
scroll to position [192, 0]
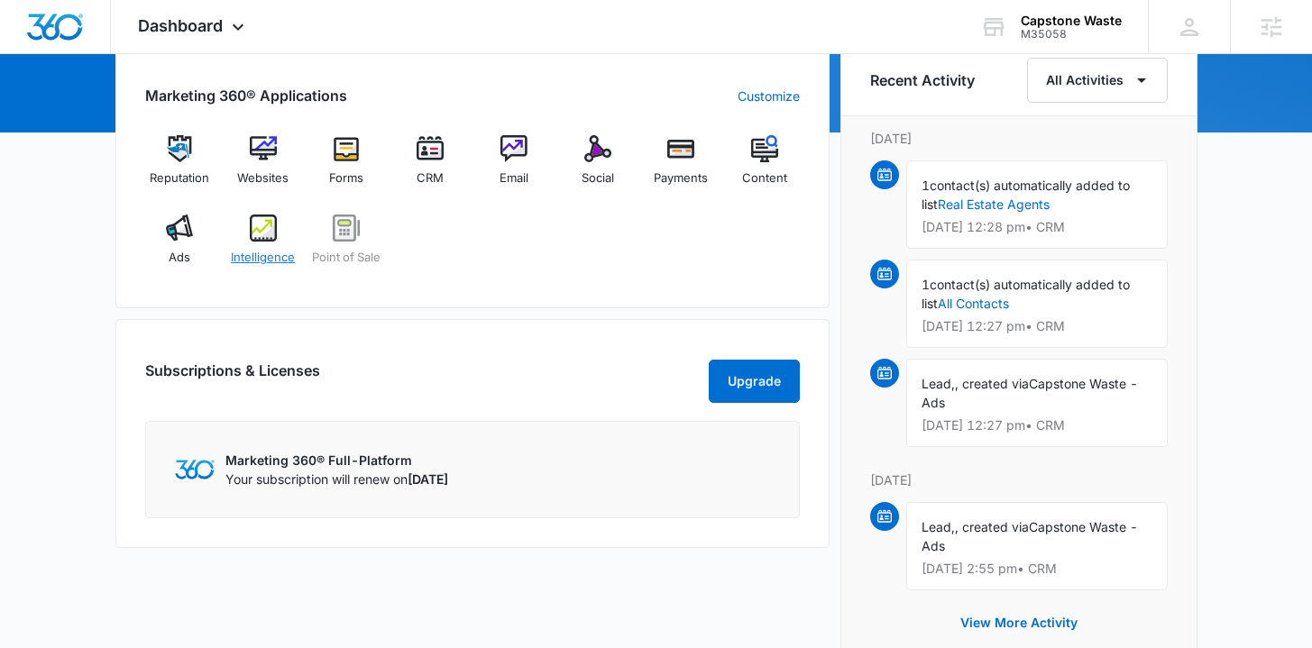
click at [259, 242] on div "Intelligence" at bounding box center [262, 247] width 69 height 65
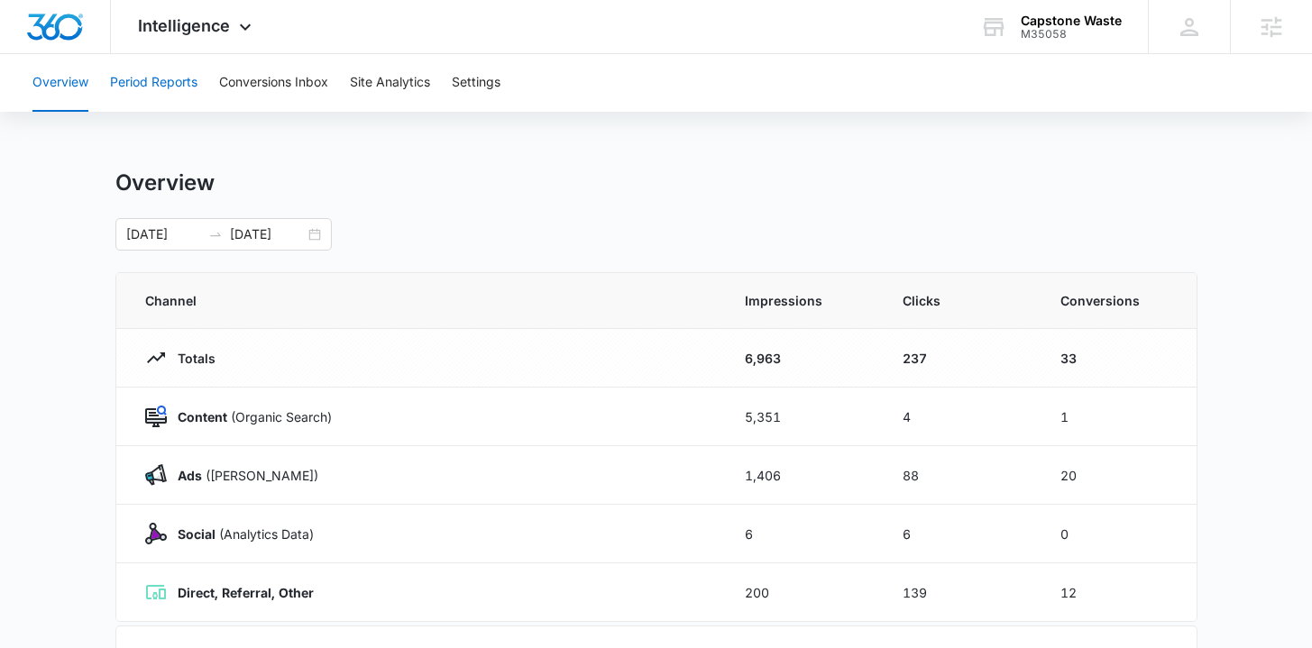
click at [162, 60] on button "Period Reports" at bounding box center [153, 83] width 87 height 58
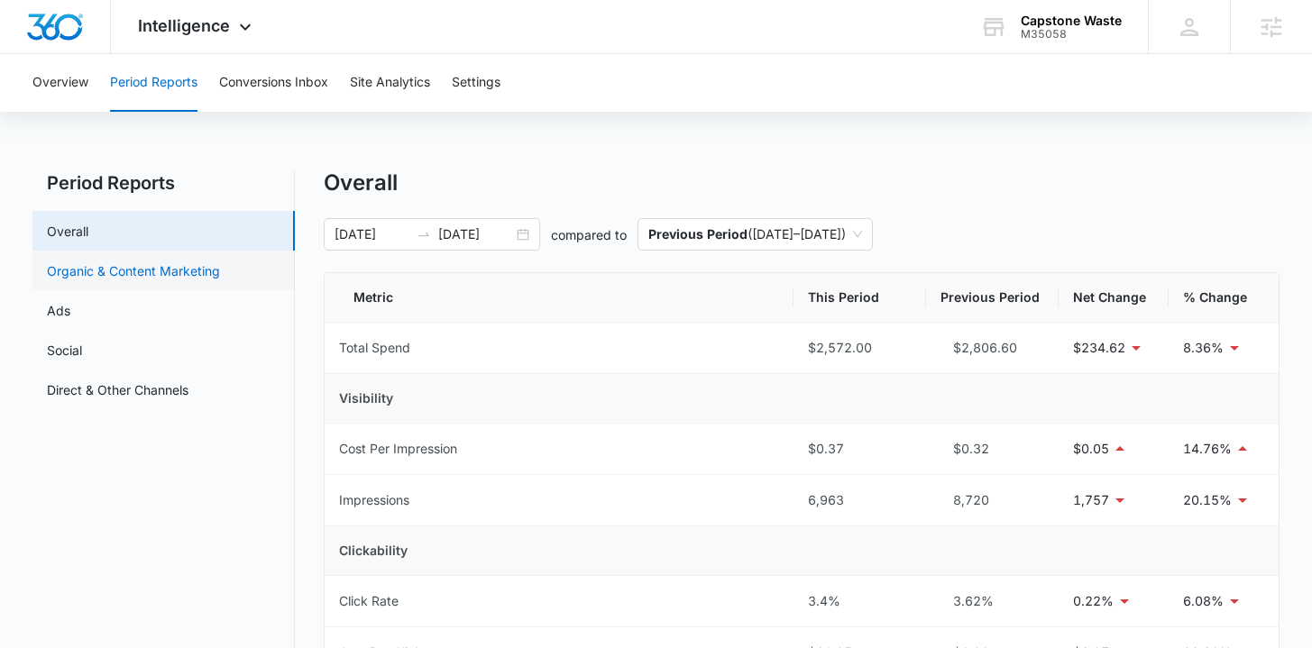
click at [161, 276] on link "Organic & Content Marketing" at bounding box center [133, 271] width 173 height 19
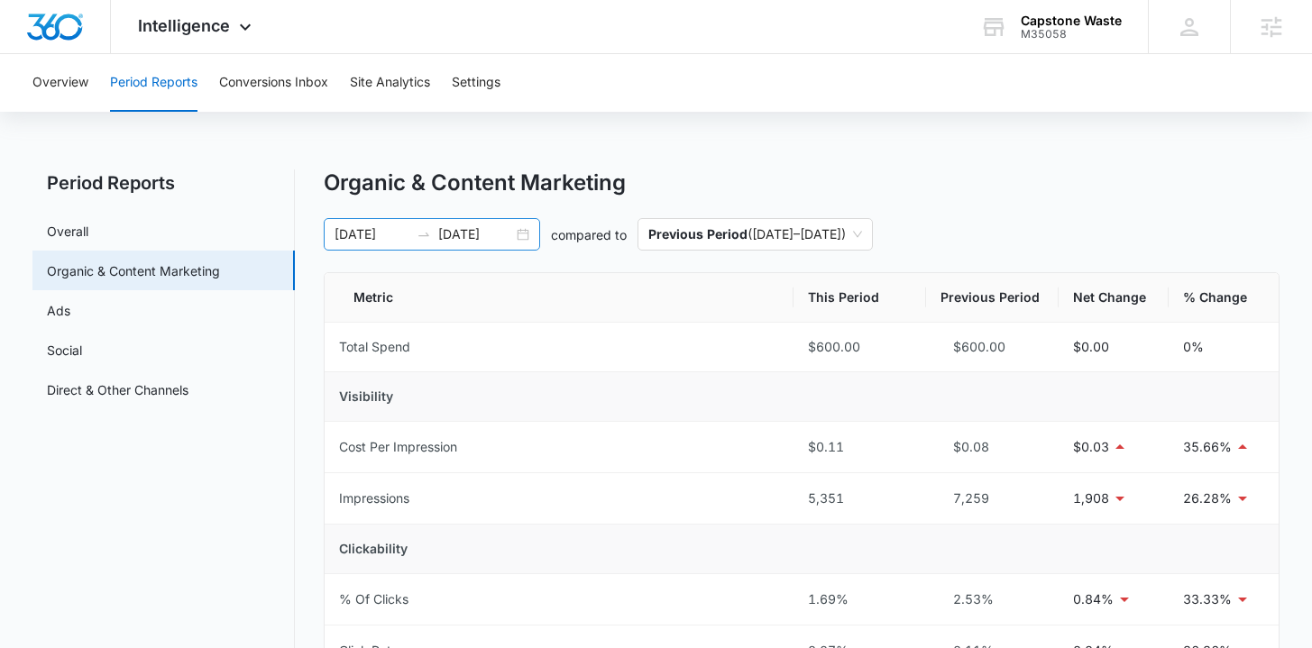
click at [522, 238] on div "08/17/2025 09/16/2025" at bounding box center [432, 234] width 216 height 32
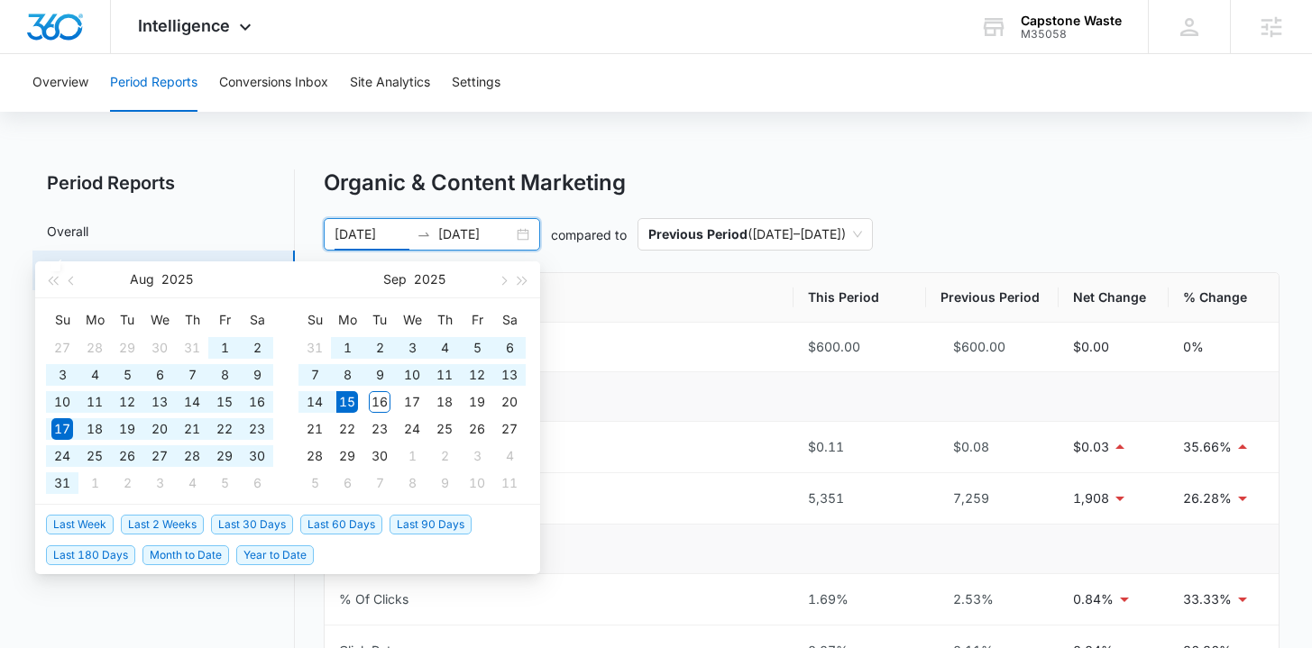
click at [434, 528] on span "Last 90 Days" at bounding box center [431, 525] width 82 height 20
type input "06/17/2025"
type input "09/15/2025"
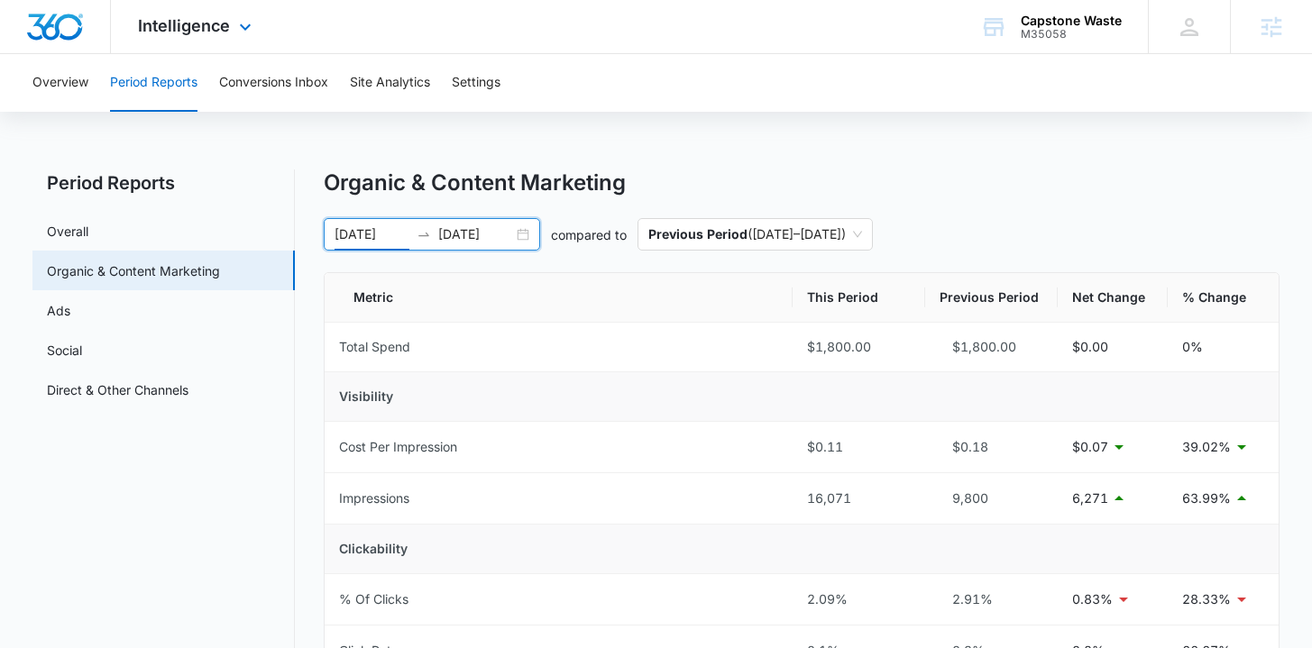
click at [44, 26] on img "Dashboard" at bounding box center [55, 27] width 58 height 27
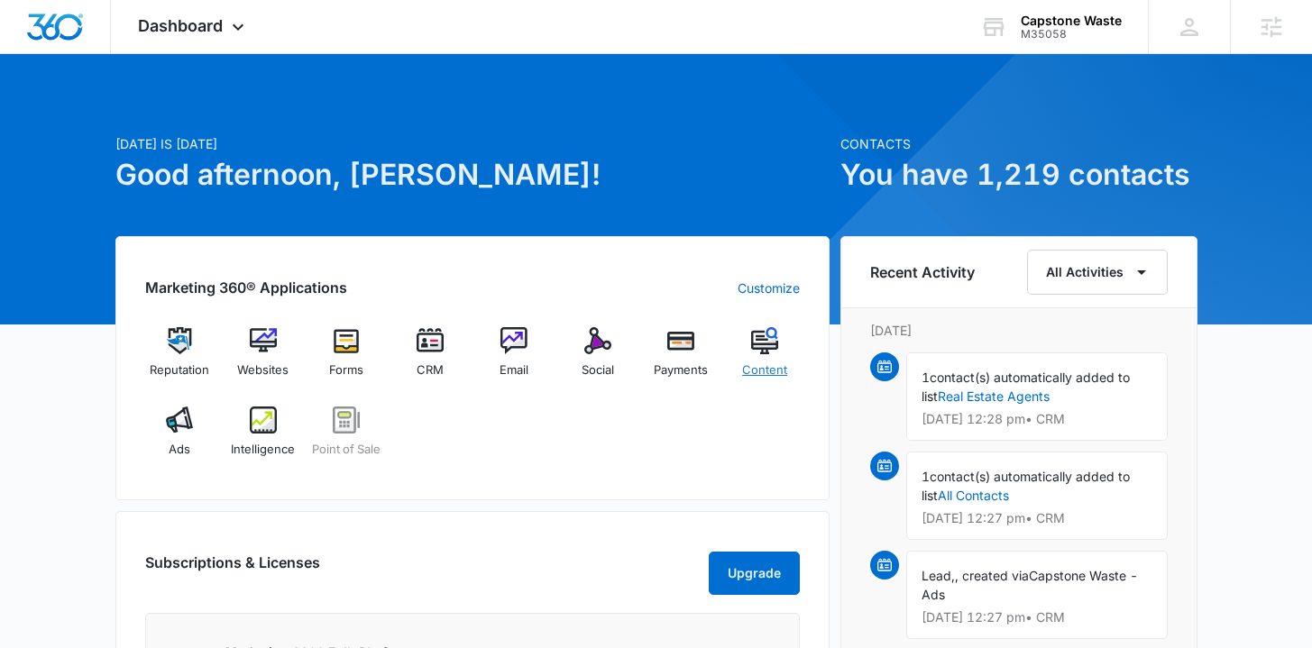
click at [760, 361] on div "Content" at bounding box center [764, 359] width 69 height 65
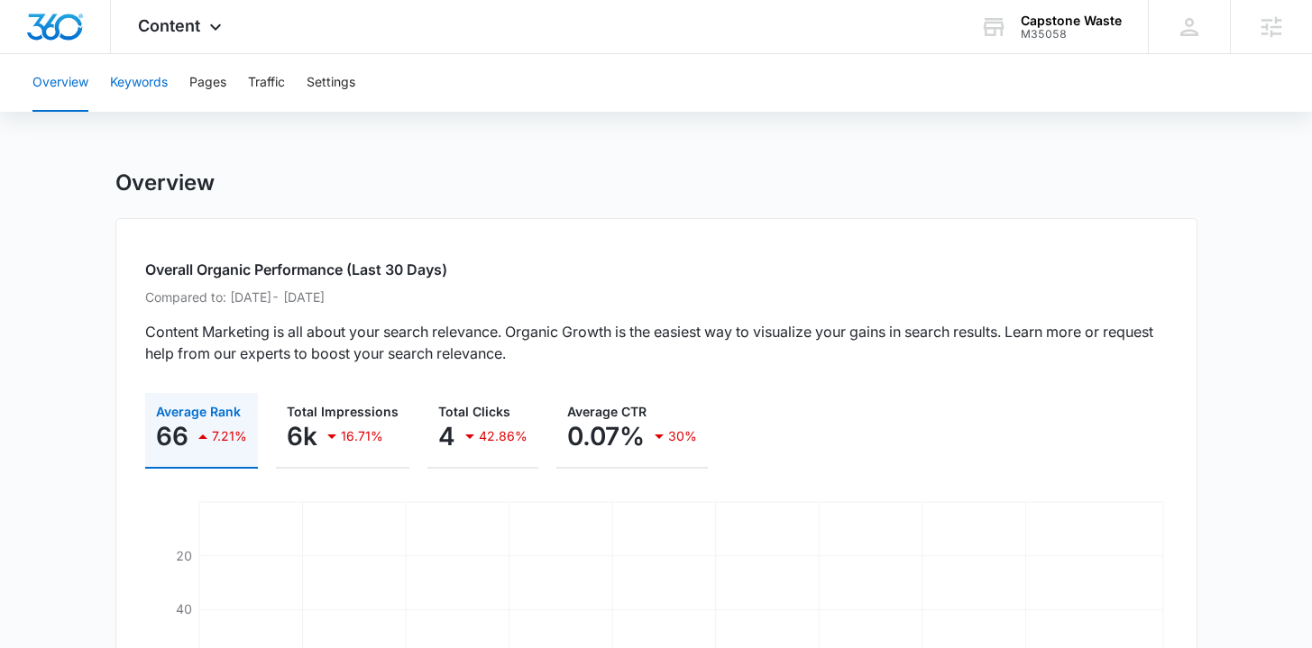
click at [143, 83] on button "Keywords" at bounding box center [139, 83] width 58 height 58
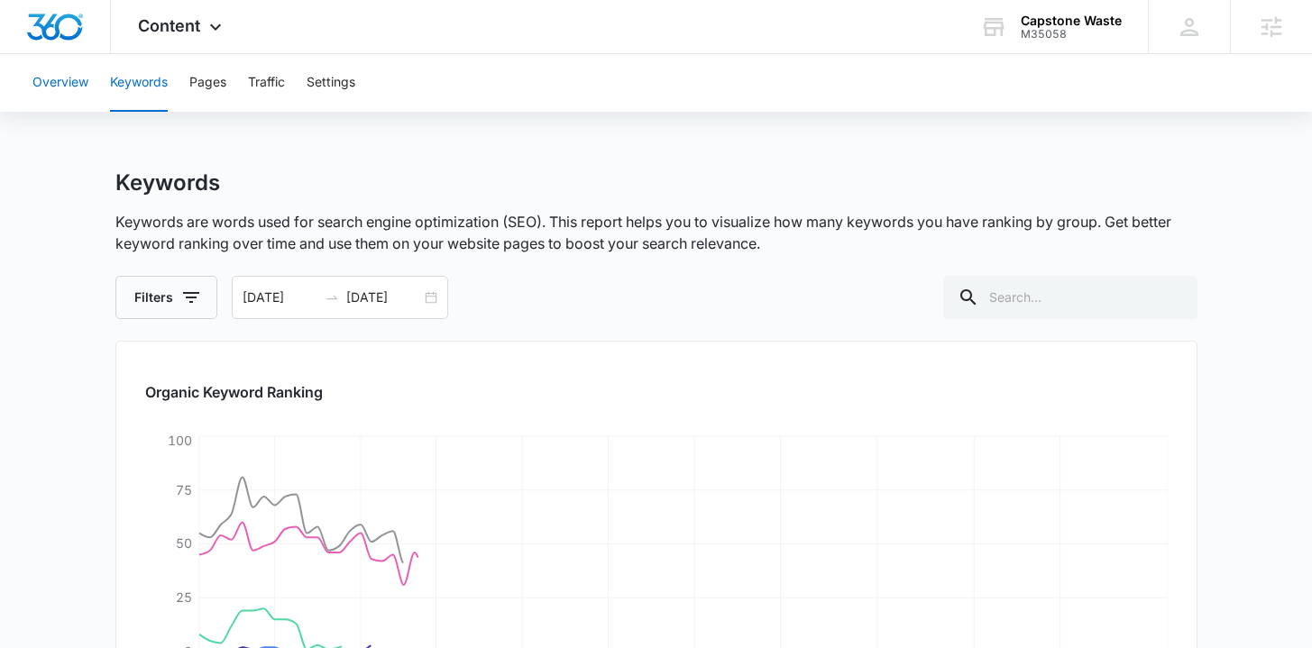
click at [78, 87] on button "Overview" at bounding box center [60, 83] width 56 height 58
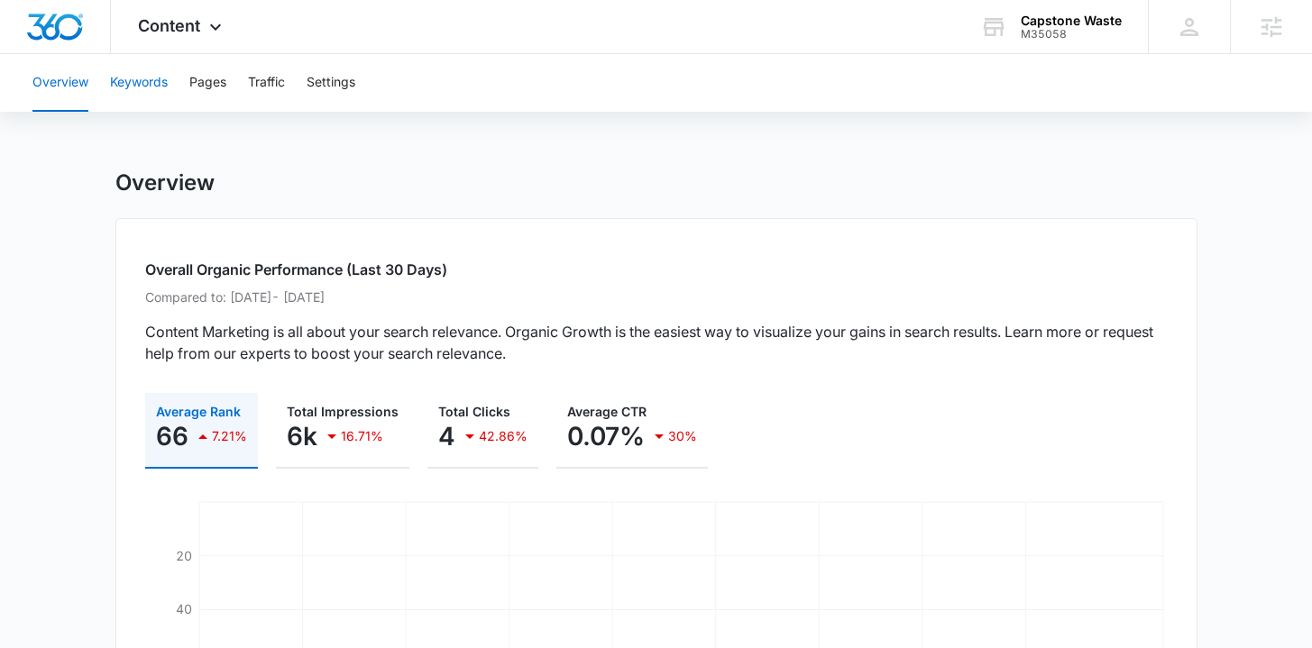
click at [154, 80] on button "Keywords" at bounding box center [139, 83] width 58 height 58
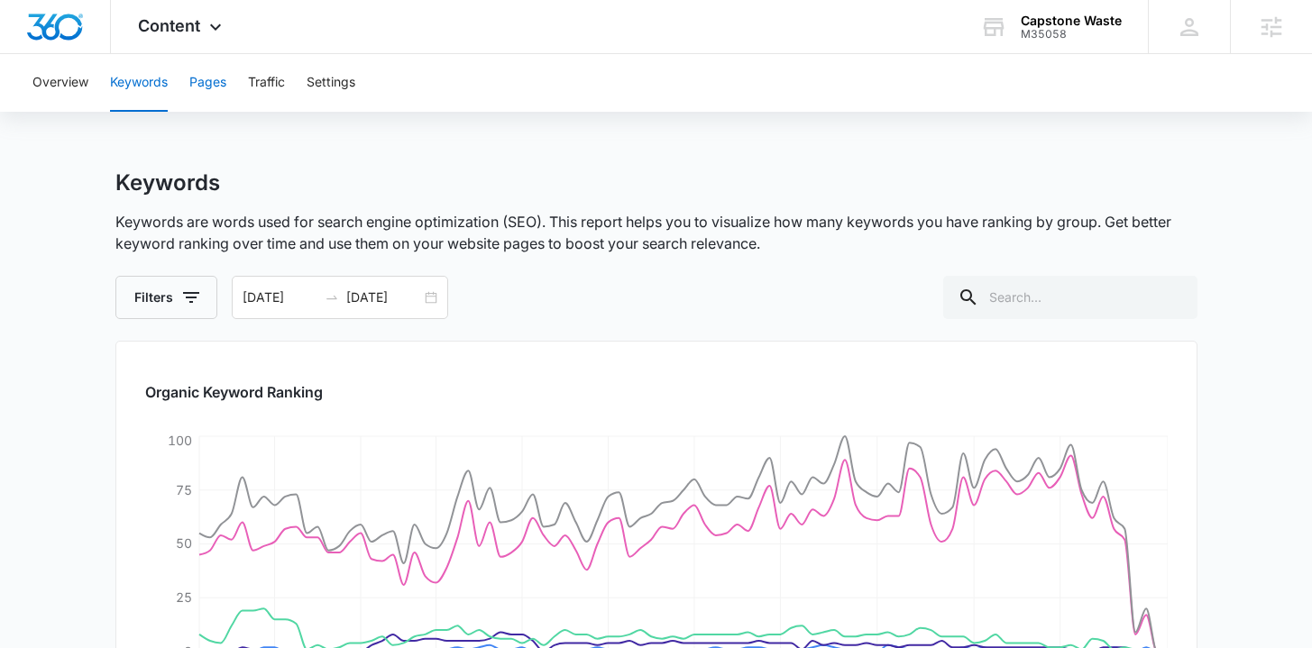
click at [203, 69] on button "Pages" at bounding box center [207, 83] width 37 height 58
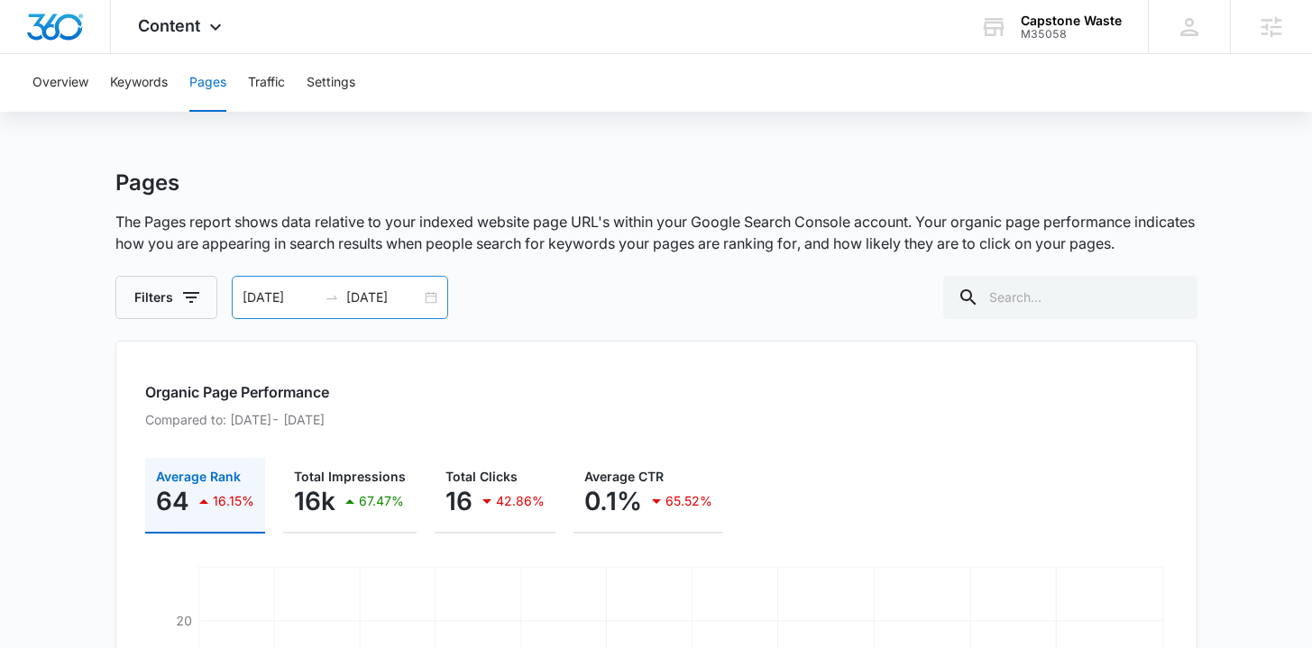
click at [434, 303] on div "06/17/2025 09/15/2025" at bounding box center [340, 297] width 216 height 43
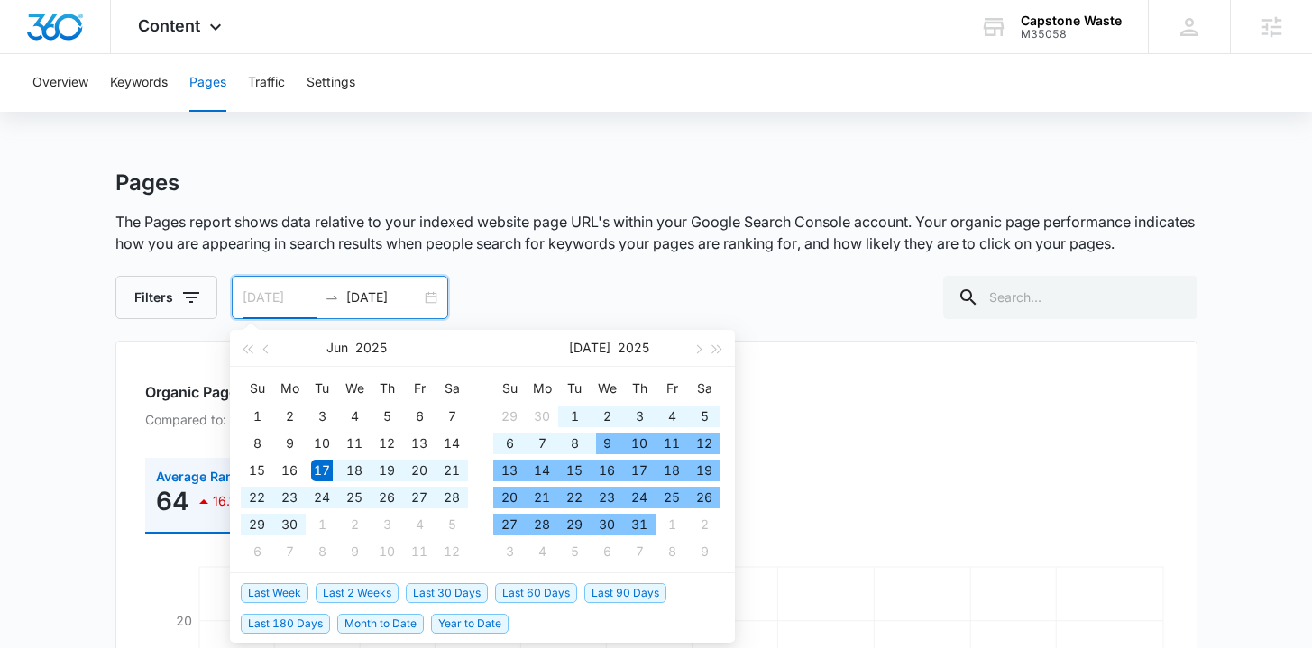
type input "06/17/2025"
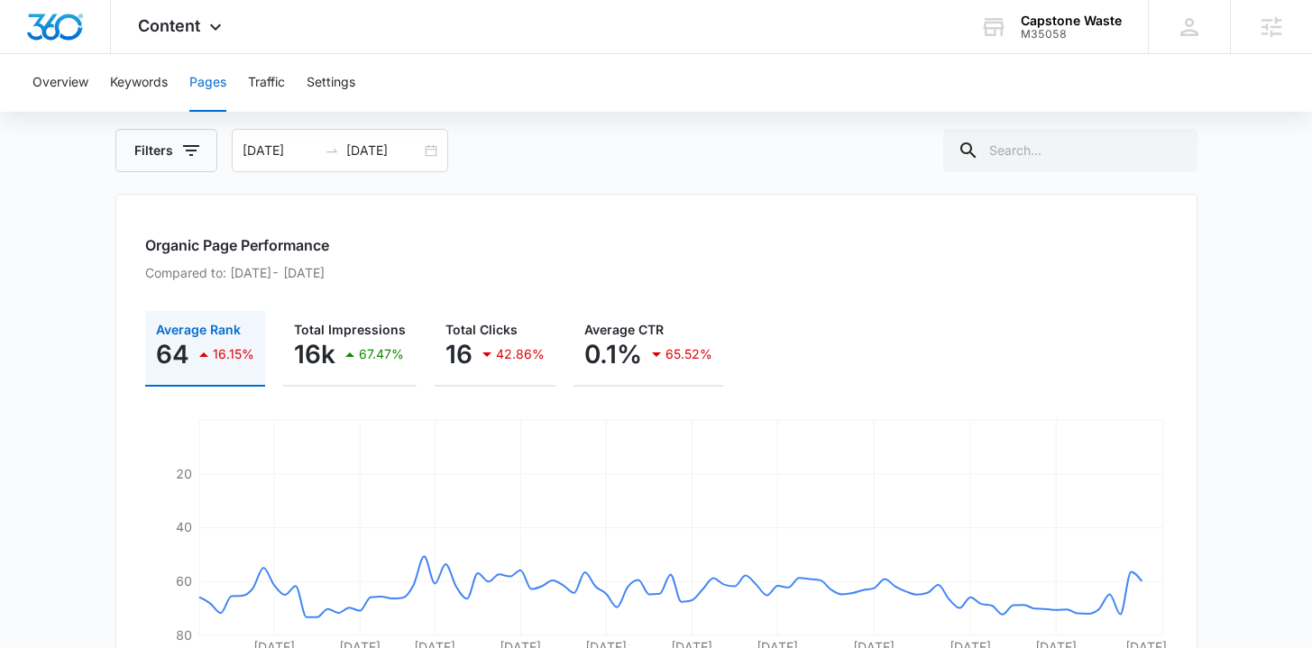
scroll to position [148, 0]
click at [265, 93] on button "Traffic" at bounding box center [266, 83] width 37 height 58
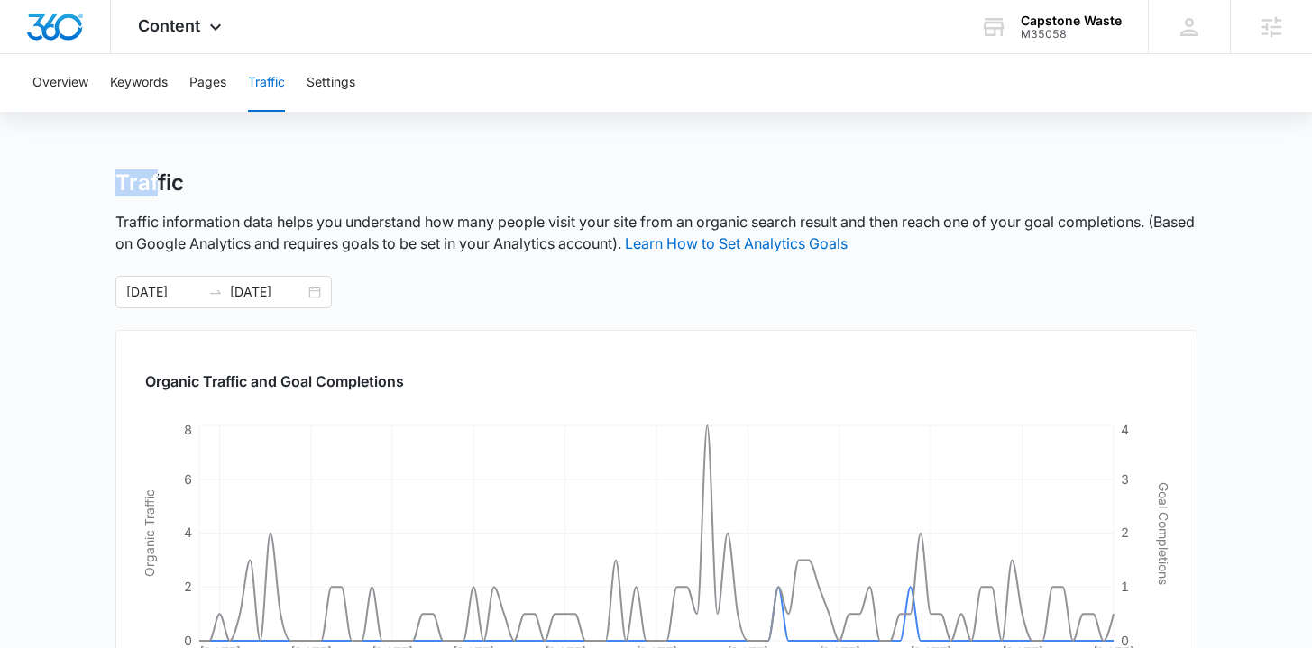
drag, startPoint x: 106, startPoint y: 180, endPoint x: 158, endPoint y: 181, distance: 52.3
click at [234, 190] on div "Traffic" at bounding box center [656, 183] width 1082 height 27
drag, startPoint x: 203, startPoint y: 186, endPoint x: 114, endPoint y: 190, distance: 89.4
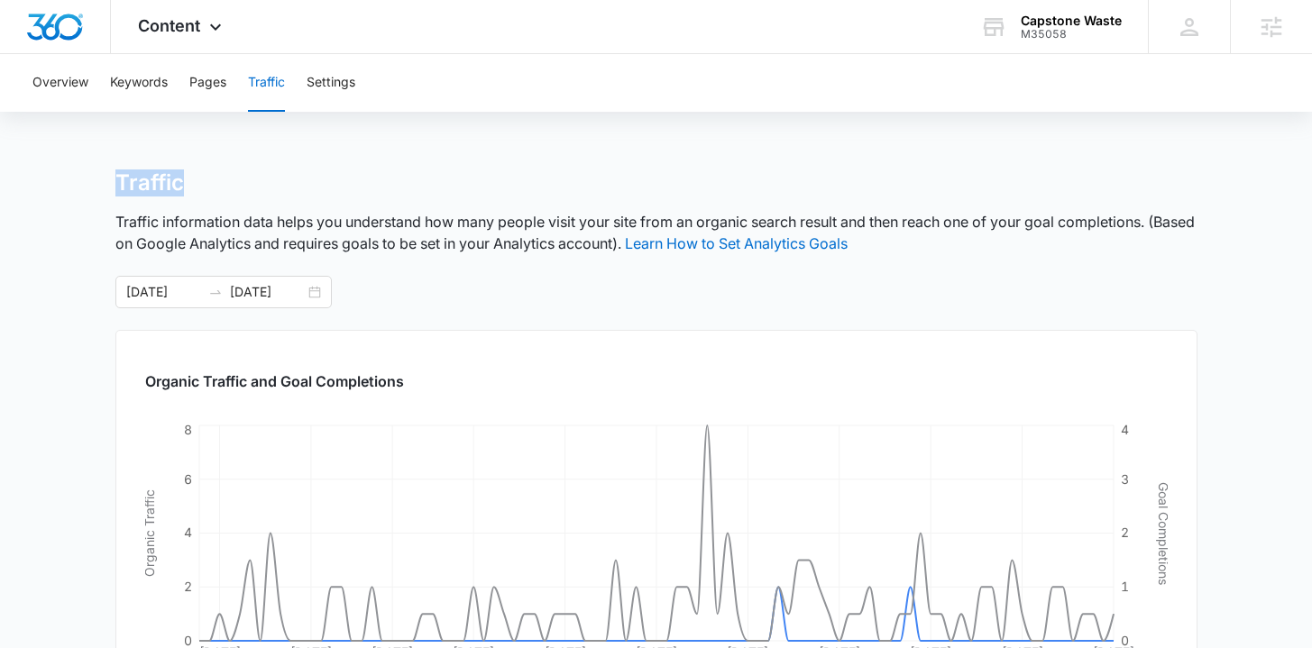
click at [234, 161] on div "Overview Keywords Pages Traffic Settings Traffic Traffic information data helps…" at bounding box center [656, 603] width 1312 height 1098
click at [71, 32] on img "Dashboard" at bounding box center [55, 27] width 58 height 27
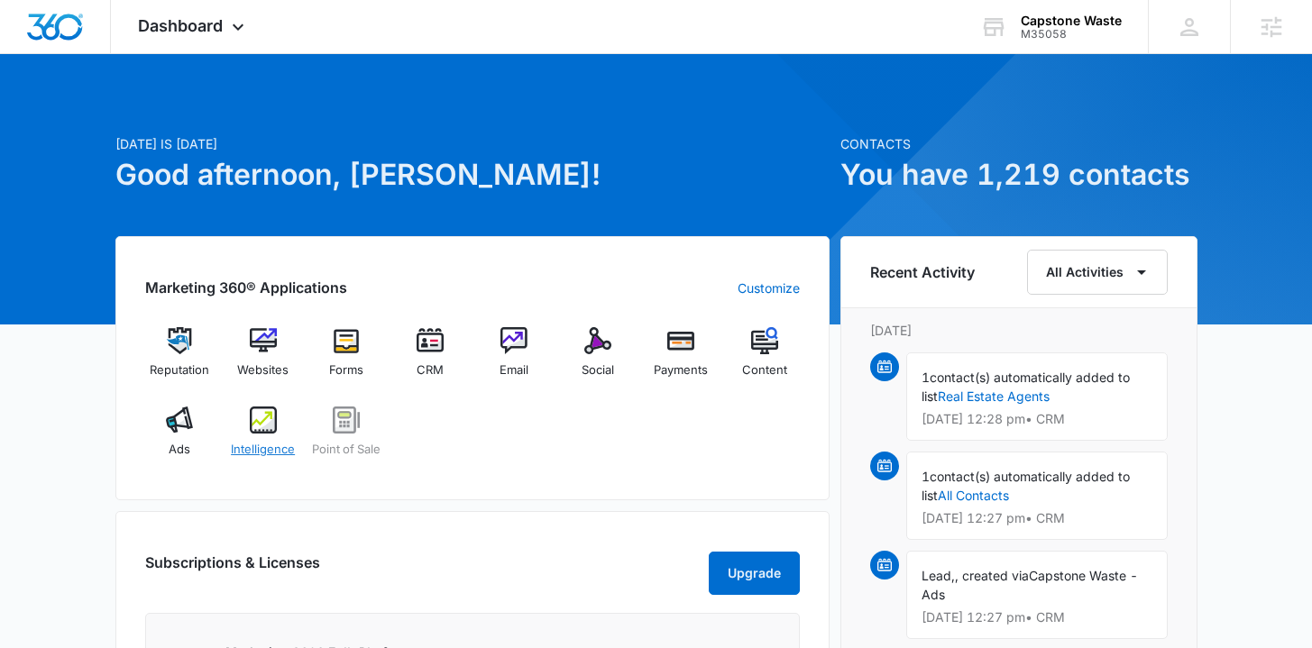
click at [271, 444] on span "Intelligence" at bounding box center [263, 450] width 64 height 18
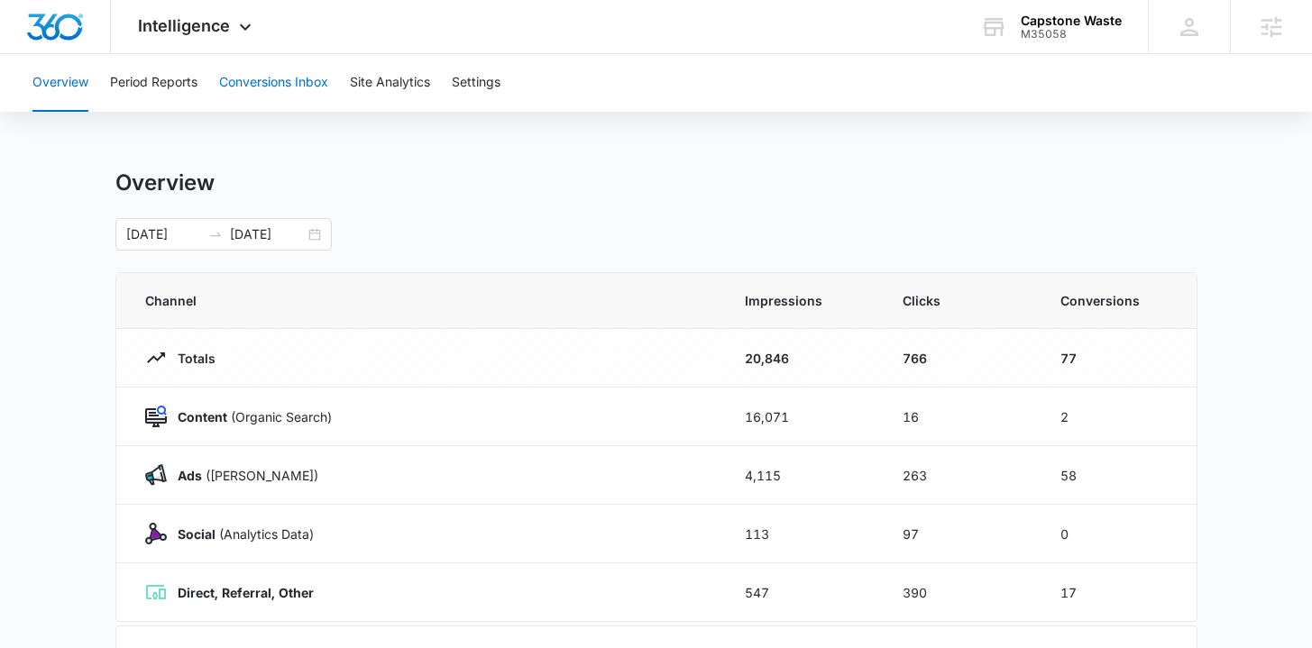
click at [258, 82] on button "Conversions Inbox" at bounding box center [273, 83] width 109 height 58
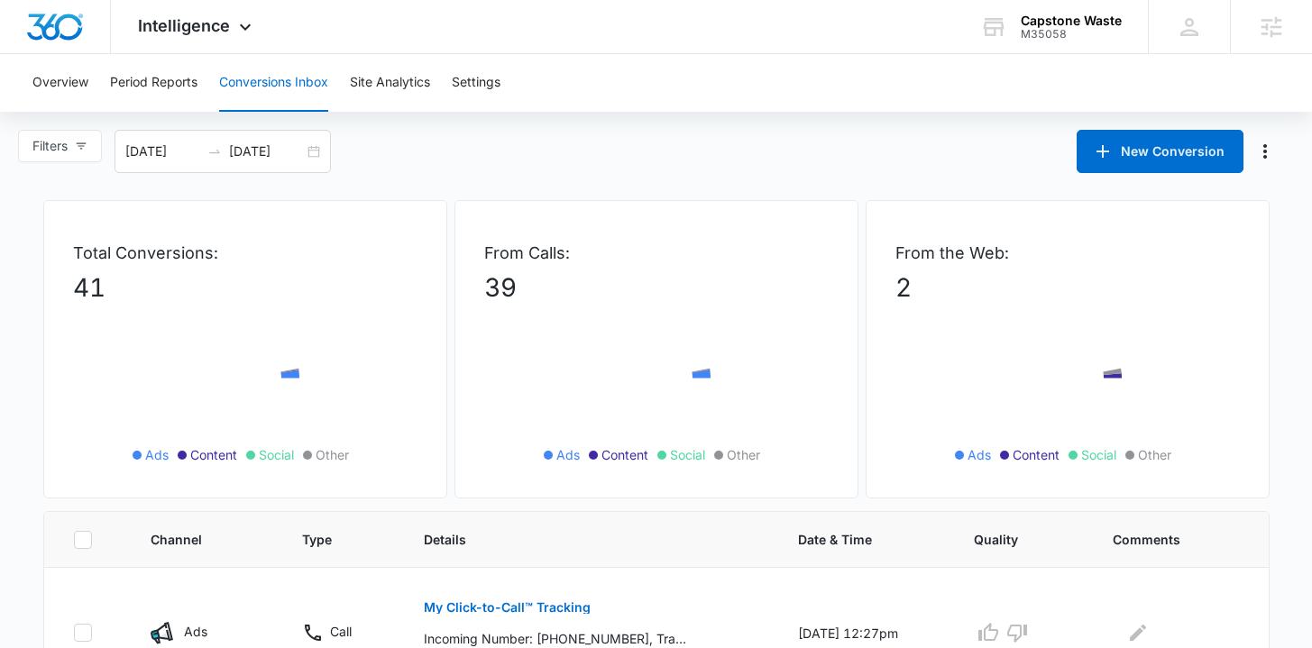
scroll to position [409, 0]
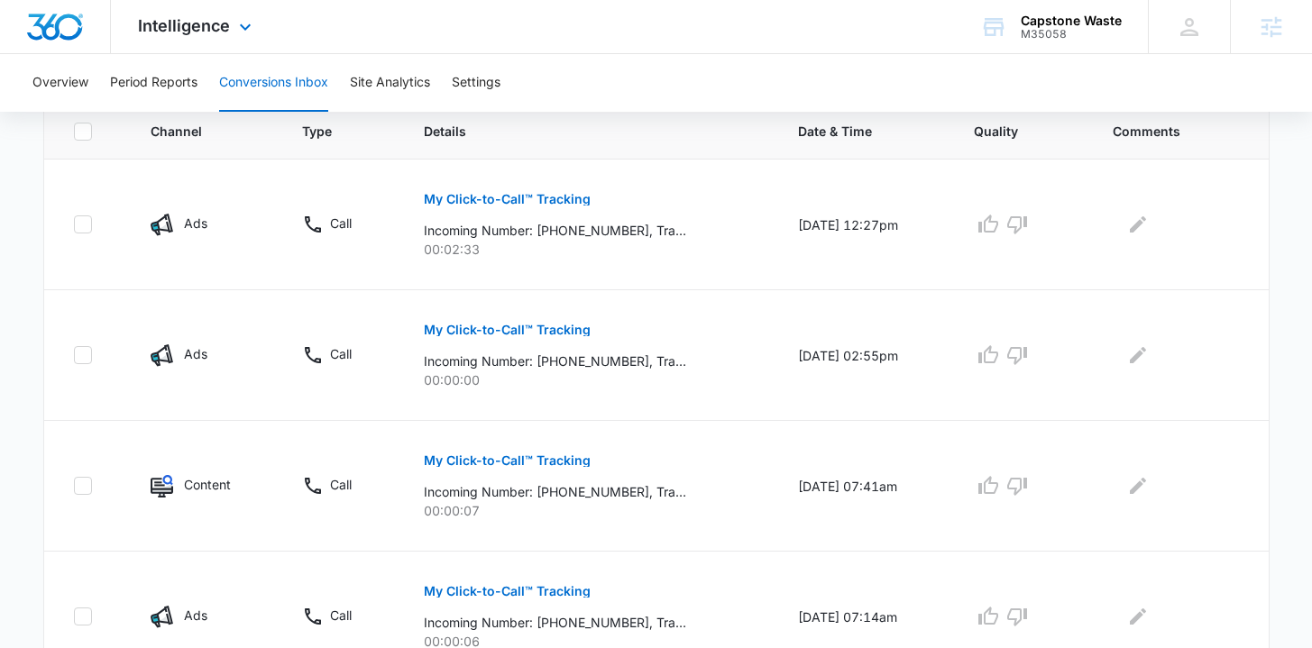
click at [75, 19] on img "Dashboard" at bounding box center [55, 27] width 58 height 27
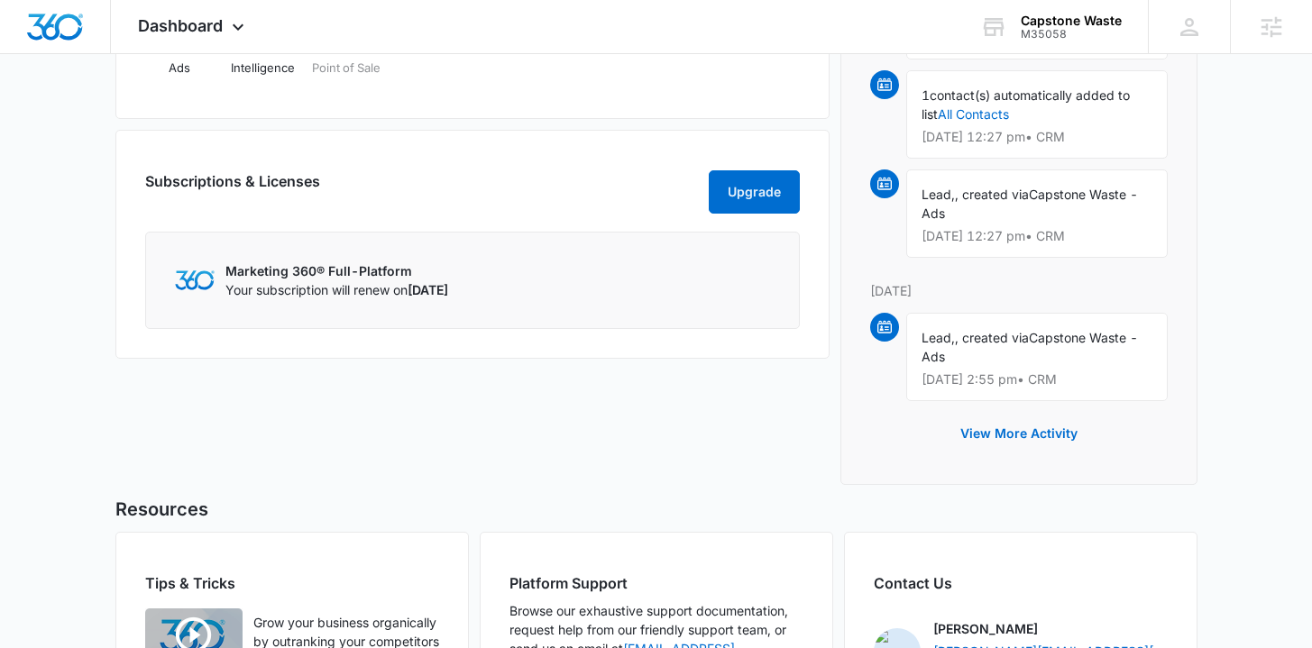
scroll to position [563, 0]
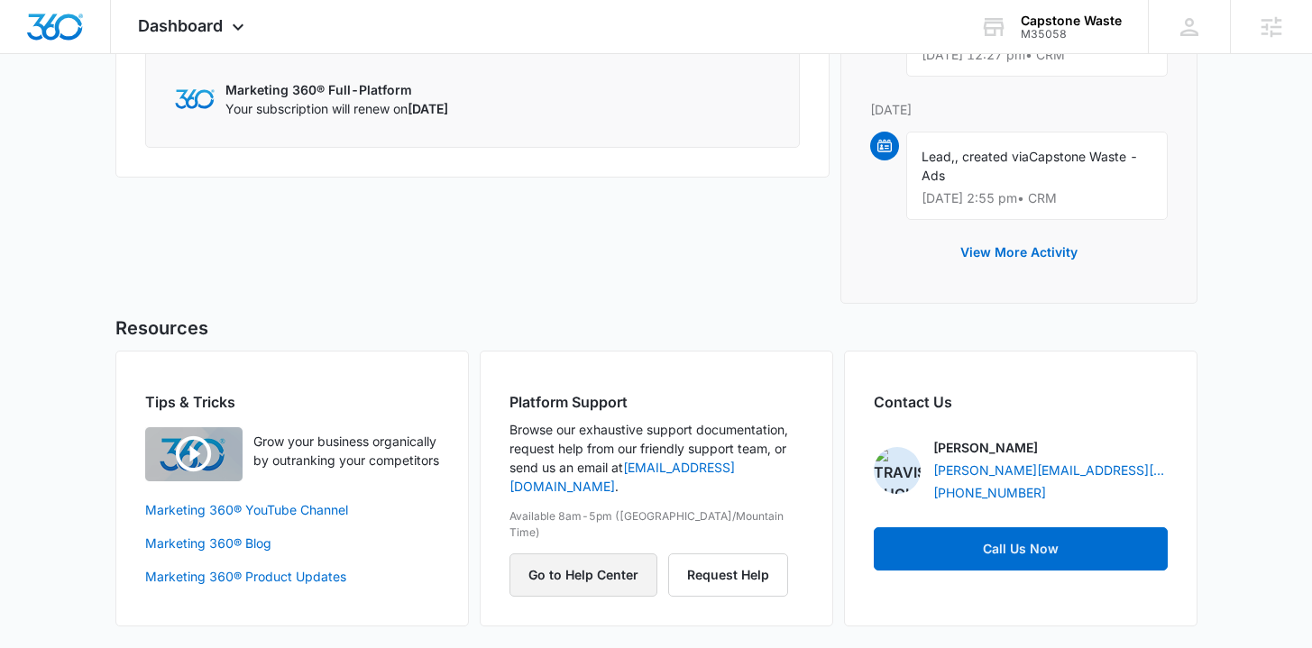
click at [584, 554] on button "Go to Help Center" at bounding box center [584, 575] width 148 height 43
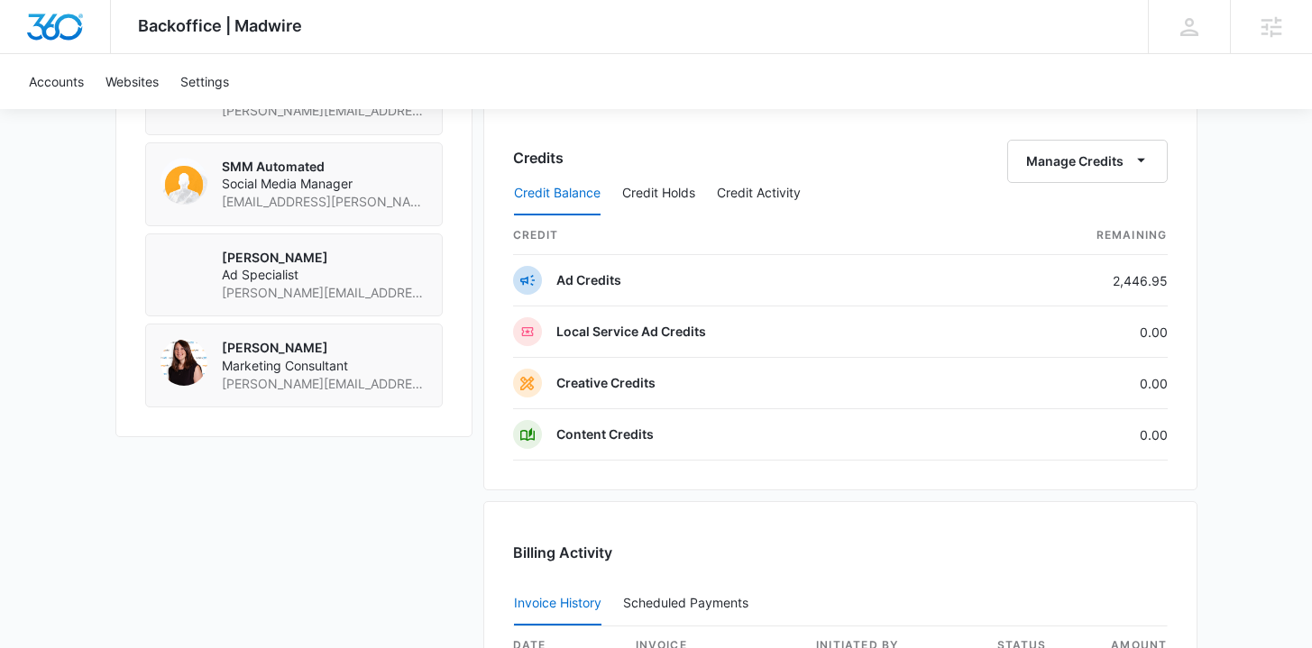
scroll to position [1395, 0]
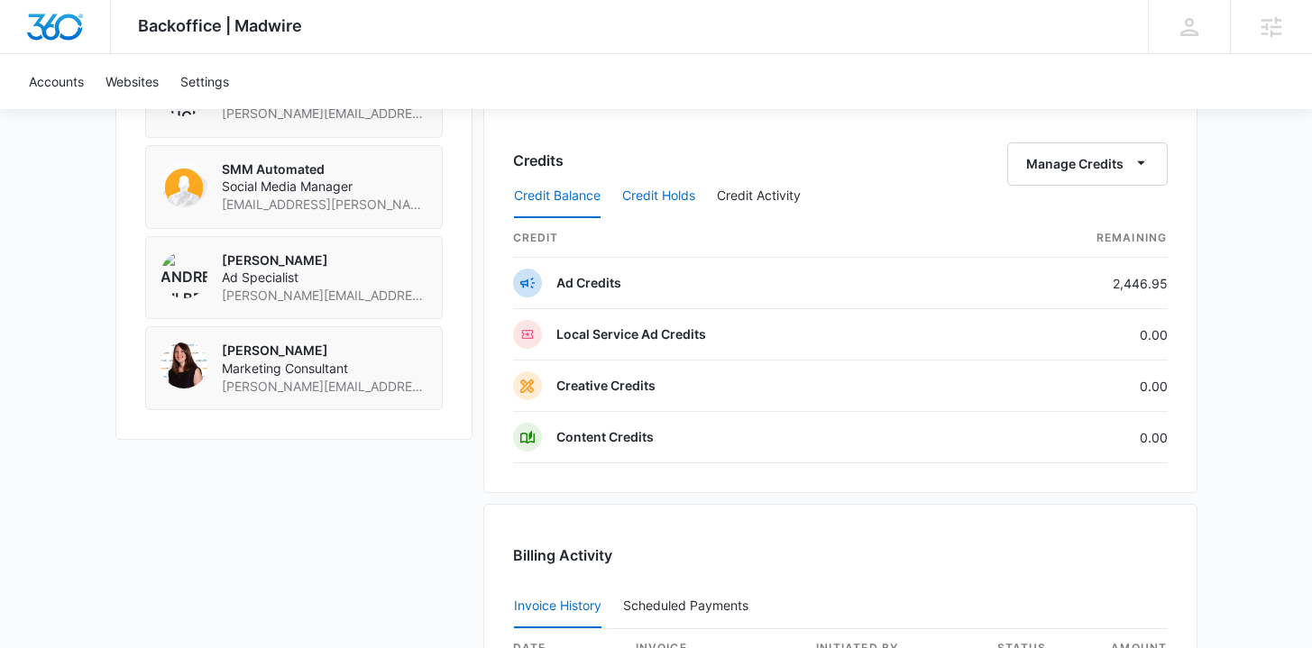
click at [655, 207] on button "Credit Holds" at bounding box center [658, 196] width 73 height 43
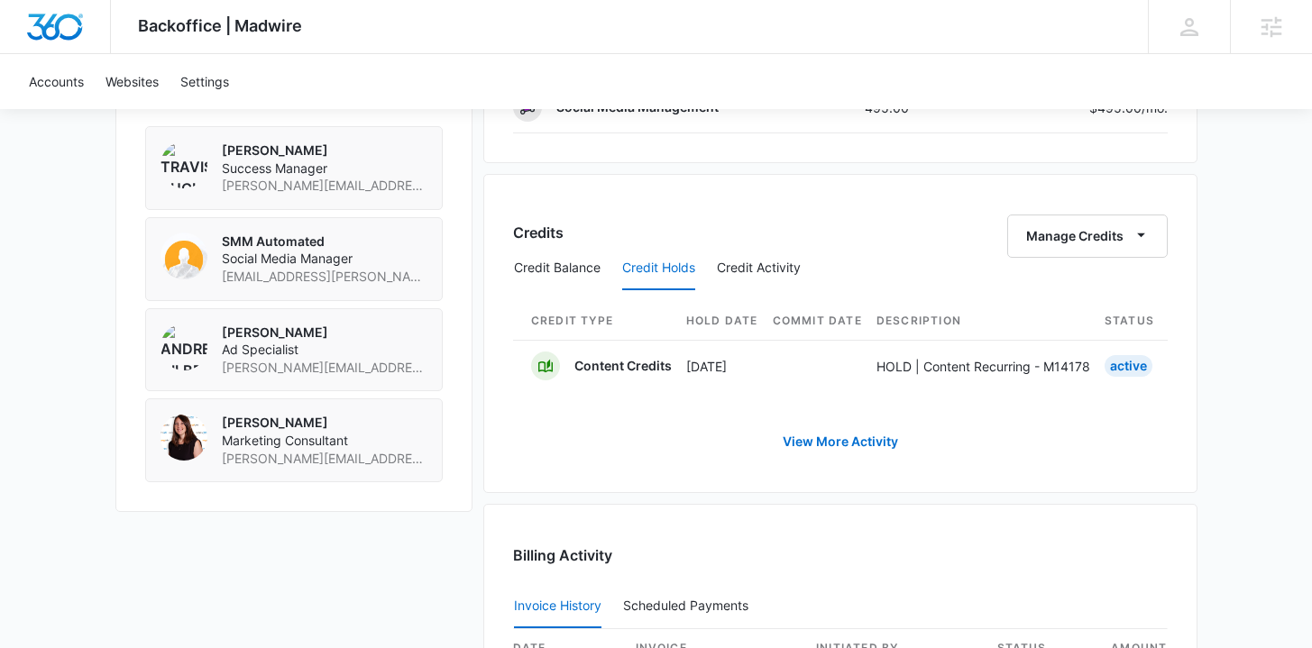
scroll to position [1313, 0]
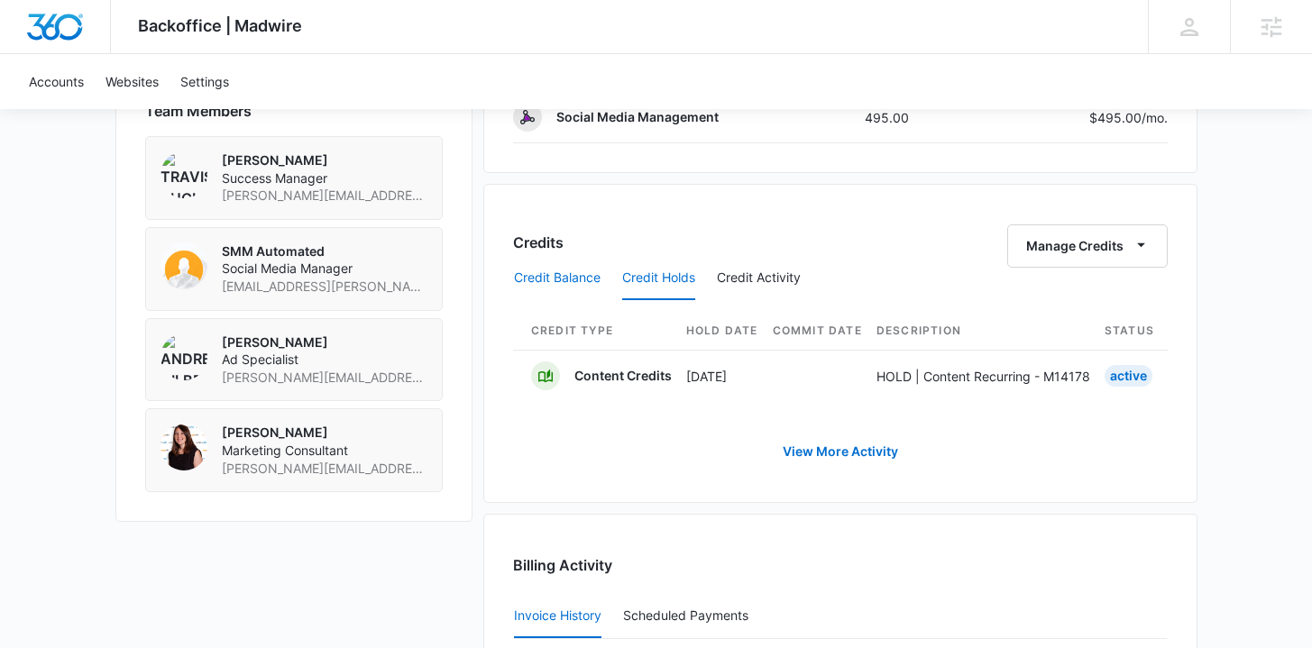
click at [572, 270] on button "Credit Balance" at bounding box center [557, 278] width 87 height 43
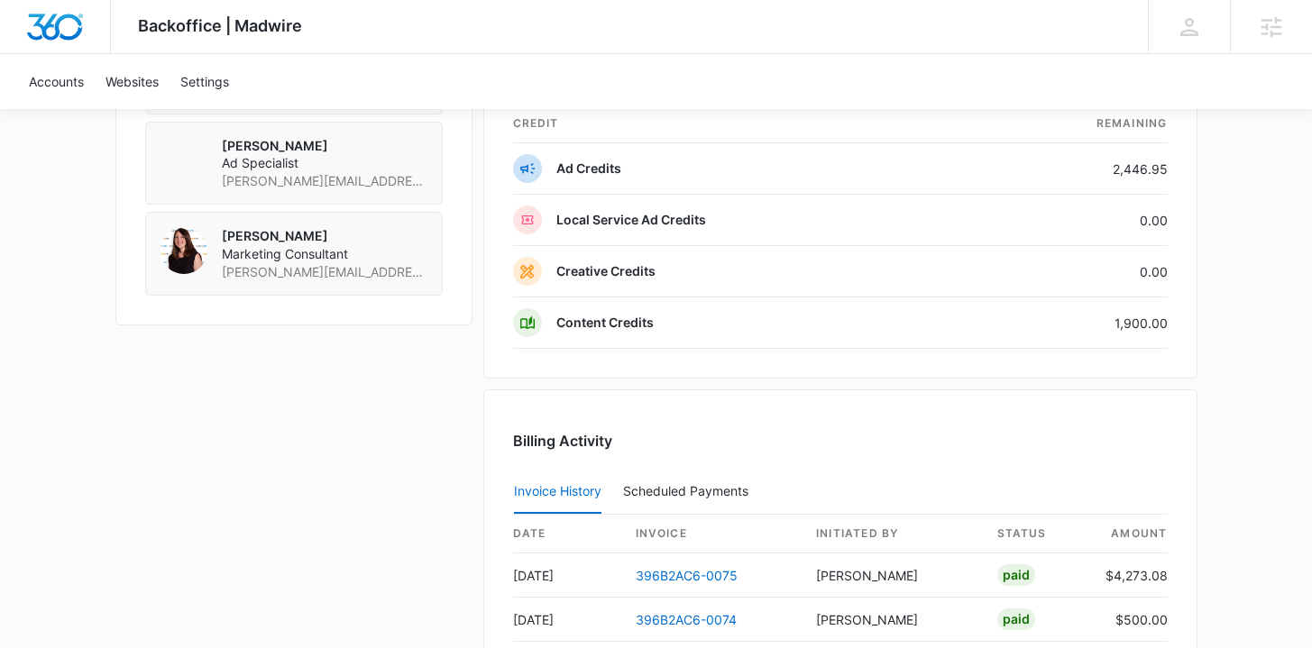
scroll to position [1509, 0]
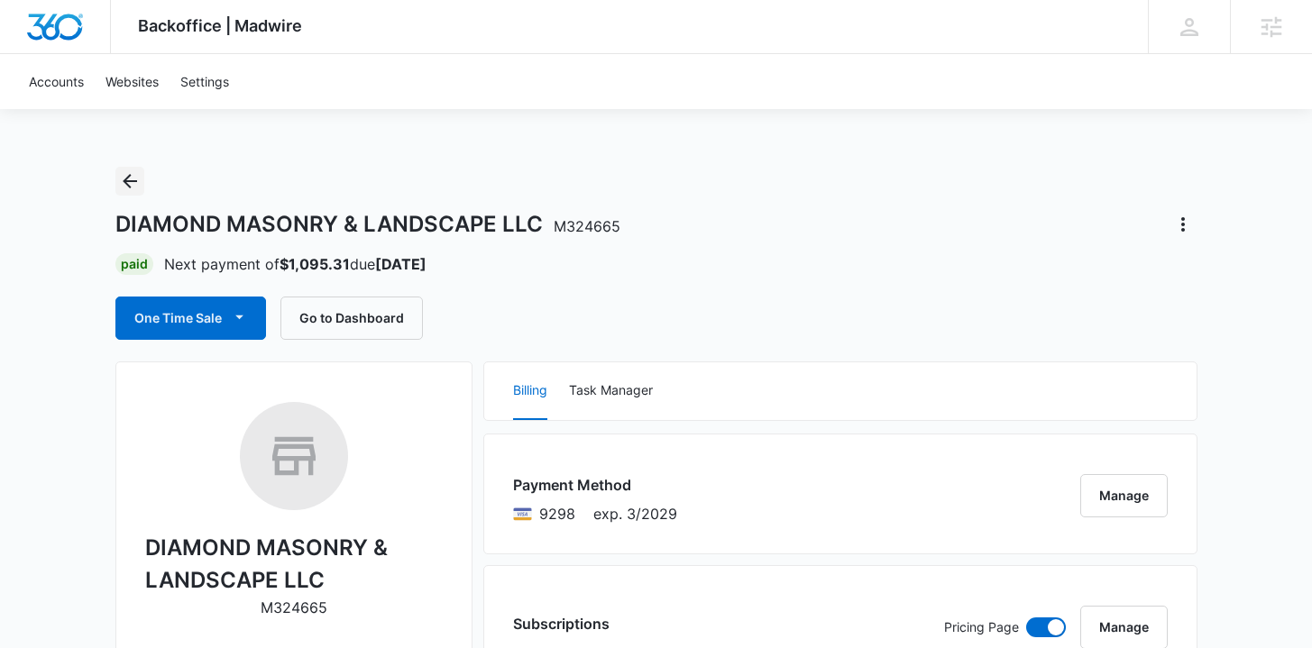
click at [136, 176] on icon "Back" at bounding box center [130, 181] width 22 height 22
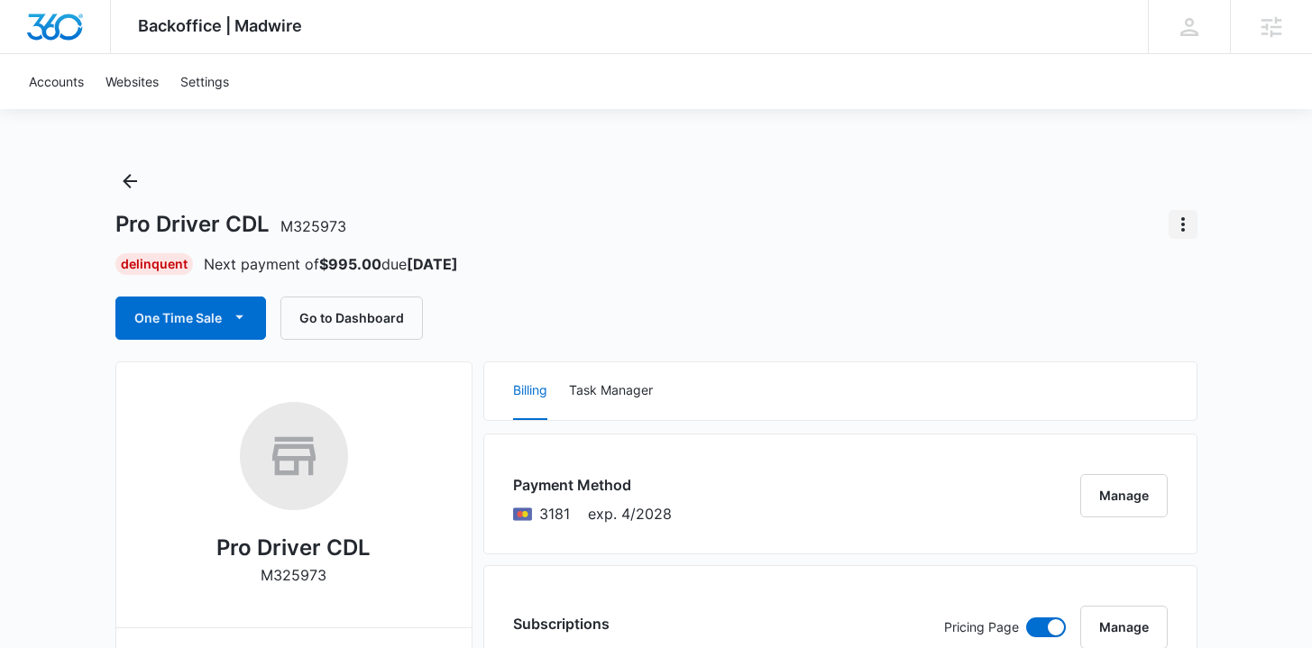
click at [1171, 232] on button "Actions" at bounding box center [1183, 224] width 29 height 29
click at [883, 227] on div "Pro Driver CDL M325973" at bounding box center [656, 224] width 1082 height 29
click at [1188, 227] on icon "Actions" at bounding box center [1183, 225] width 22 height 22
click at [1138, 273] on div "Close Account" at bounding box center [1111, 275] width 85 height 13
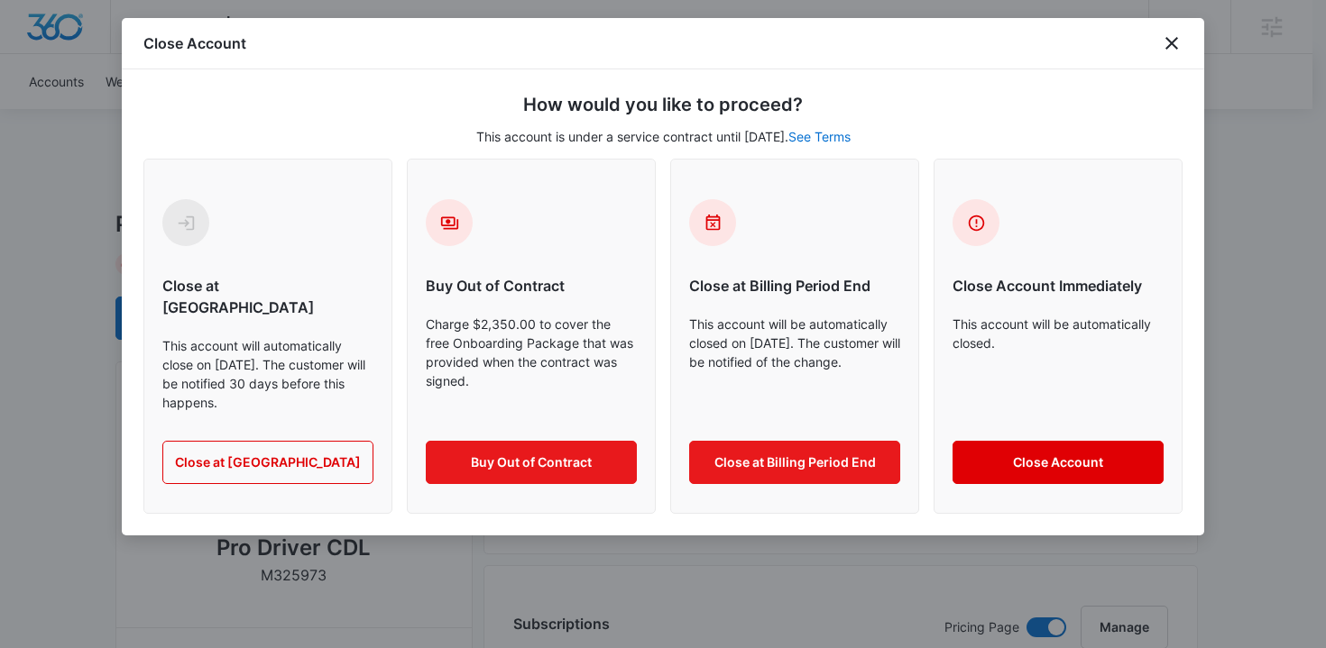
click at [1009, 441] on button "Close Account" at bounding box center [1057, 462] width 211 height 43
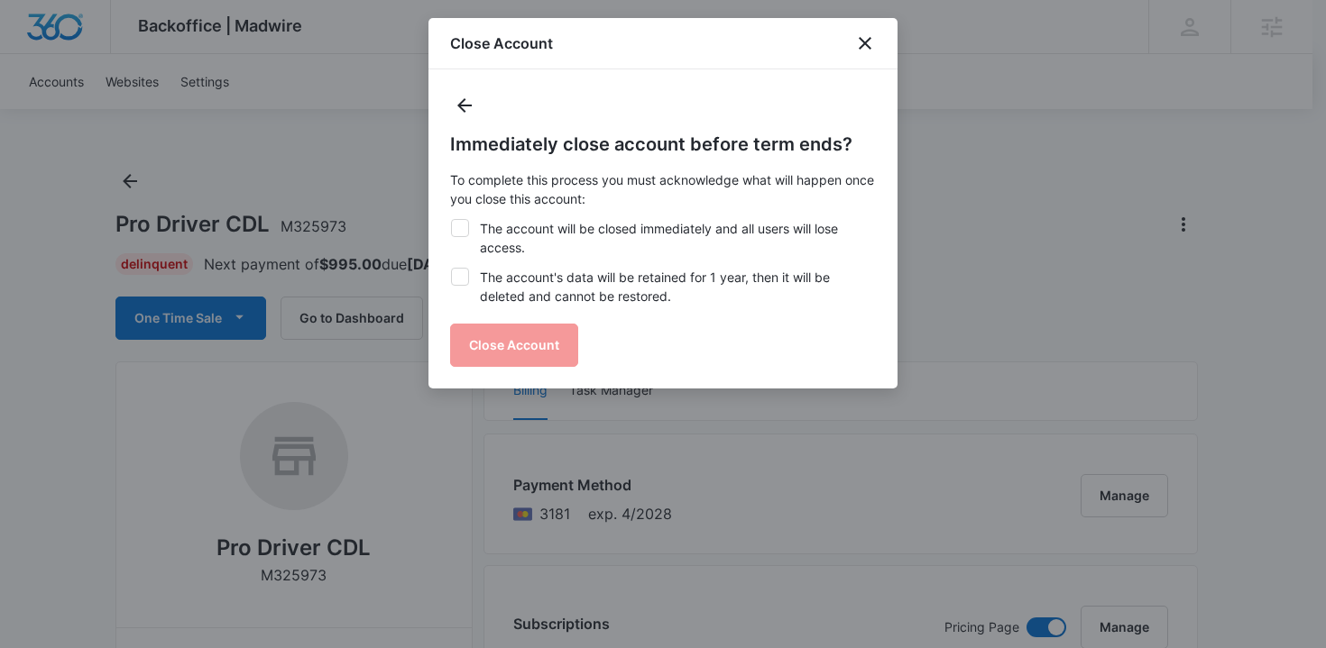
click at [600, 230] on label "The account will be closed immediately and all users will lose access." at bounding box center [663, 238] width 426 height 38
click at [451, 220] on input "The account will be closed immediately and all users will lose access." at bounding box center [450, 219] width 1 height 1
checkbox input "true"
click at [596, 292] on label "The account's data will be retained for 1 year, then it will be deleted and can…" at bounding box center [663, 287] width 426 height 38
click at [451, 269] on input "The account's data will be retained for 1 year, then it will be deleted and can…" at bounding box center [450, 268] width 1 height 1
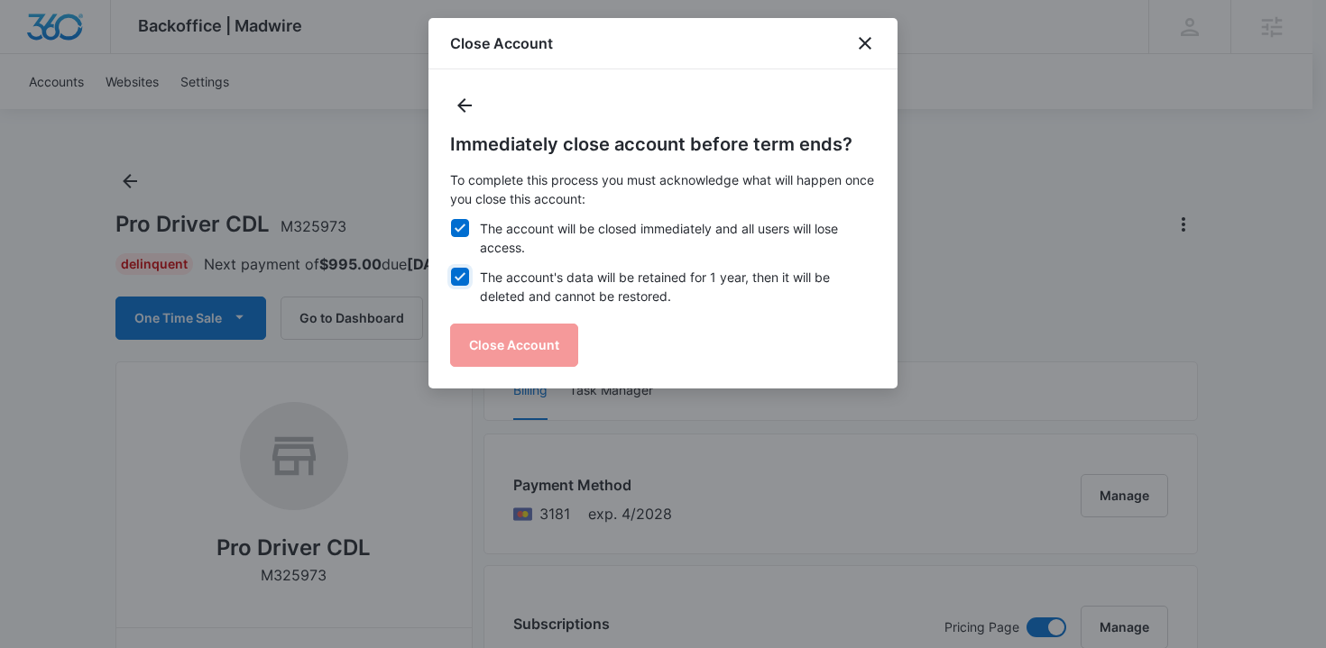
checkbox input "true"
click at [545, 335] on button "Close Account" at bounding box center [514, 345] width 128 height 43
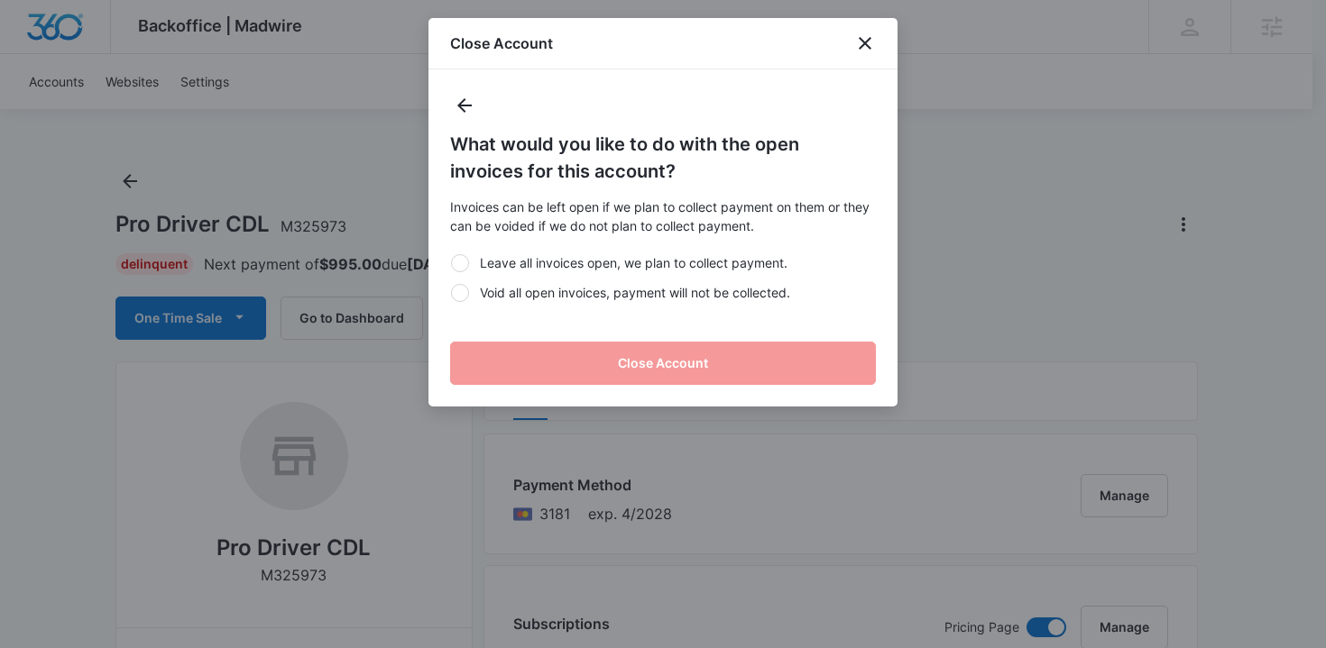
click at [561, 290] on label "Void all open invoices, payment will not be collected." at bounding box center [663, 292] width 426 height 19
click at [451, 292] on input "Void all open invoices, payment will not be collected." at bounding box center [450, 292] width 1 height 1
radio input "true"
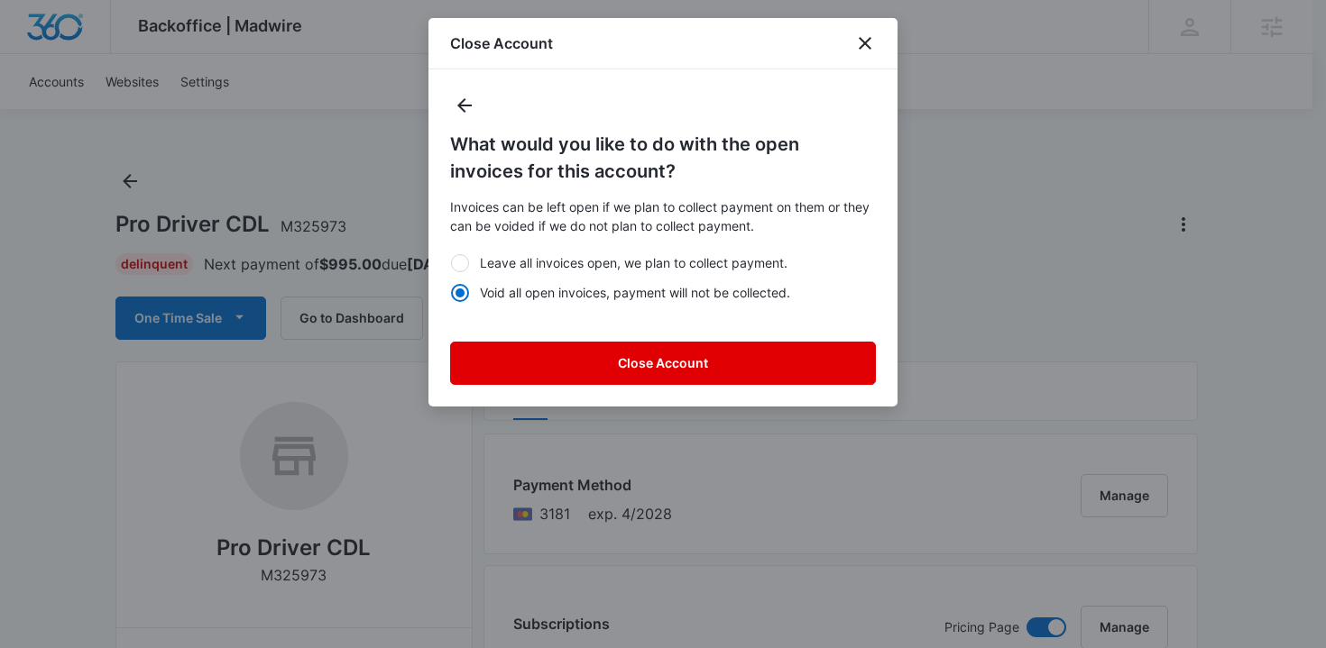
click at [593, 362] on button "Close Account" at bounding box center [663, 363] width 426 height 43
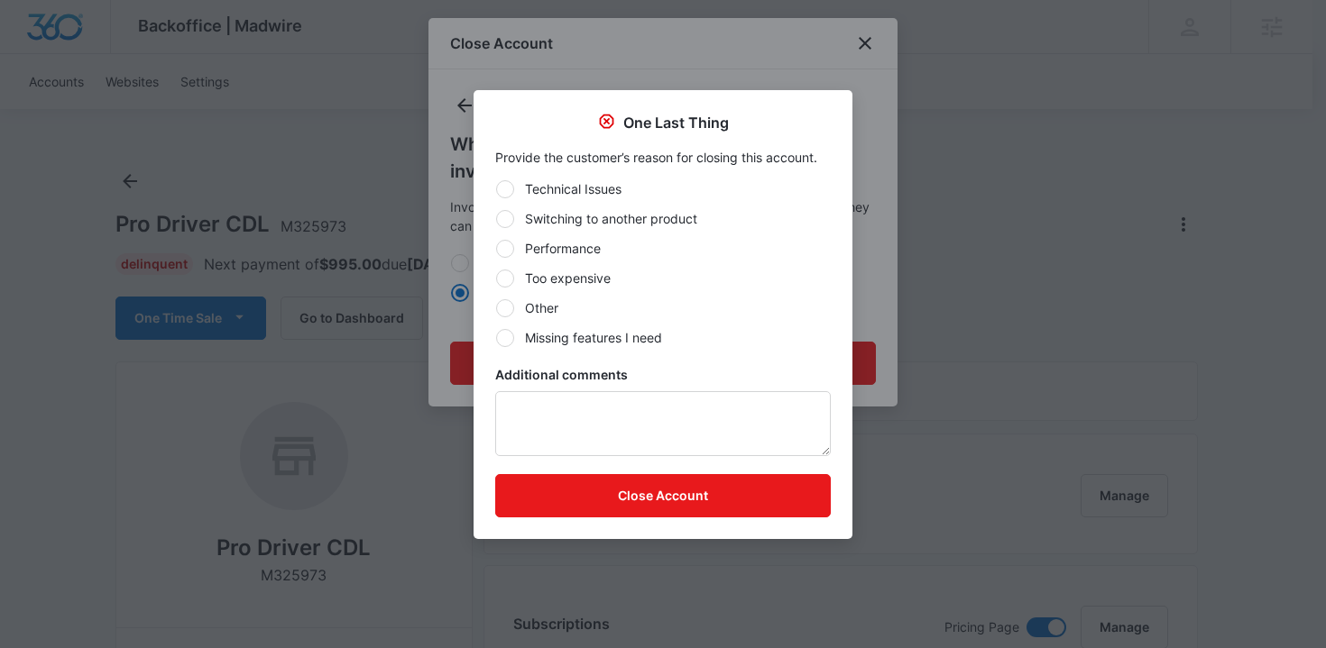
click at [551, 316] on label "Other" at bounding box center [662, 308] width 335 height 19
click at [496, 308] on input "Other" at bounding box center [495, 308] width 1 height 1
radio input "true"
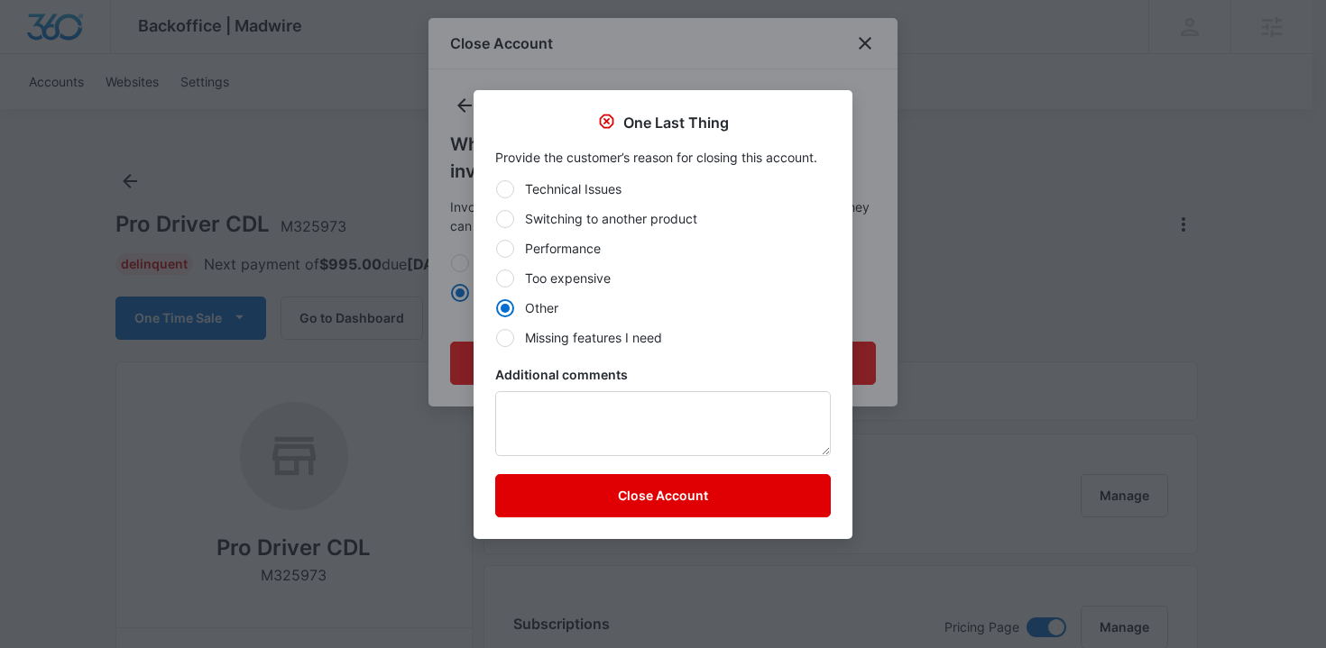
click at [594, 489] on button "Close Account" at bounding box center [662, 495] width 335 height 43
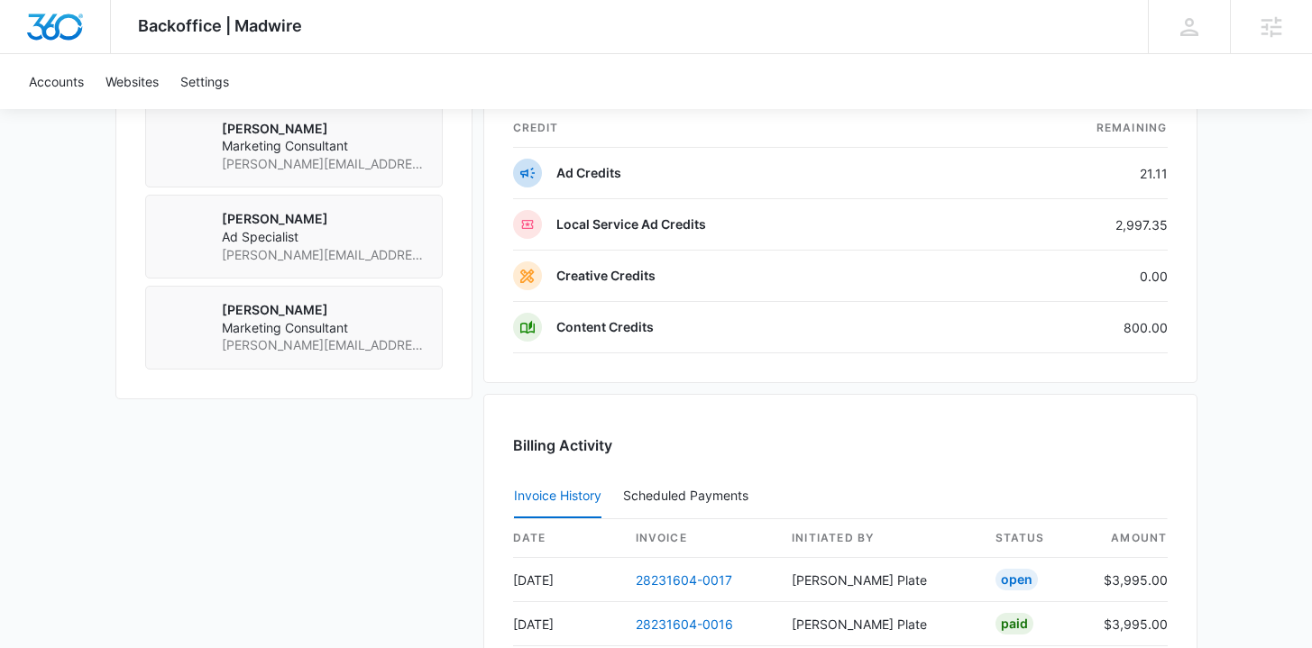
scroll to position [1722, 0]
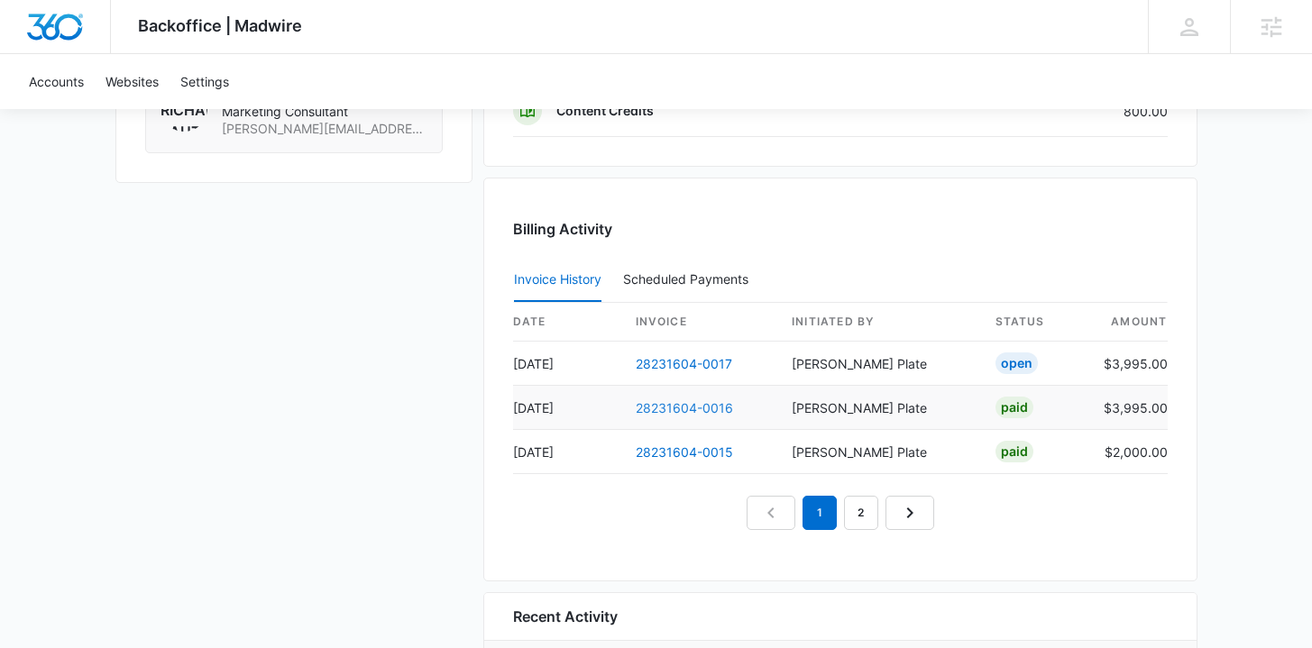
click at [674, 407] on link "28231604-0016" at bounding box center [684, 407] width 97 height 15
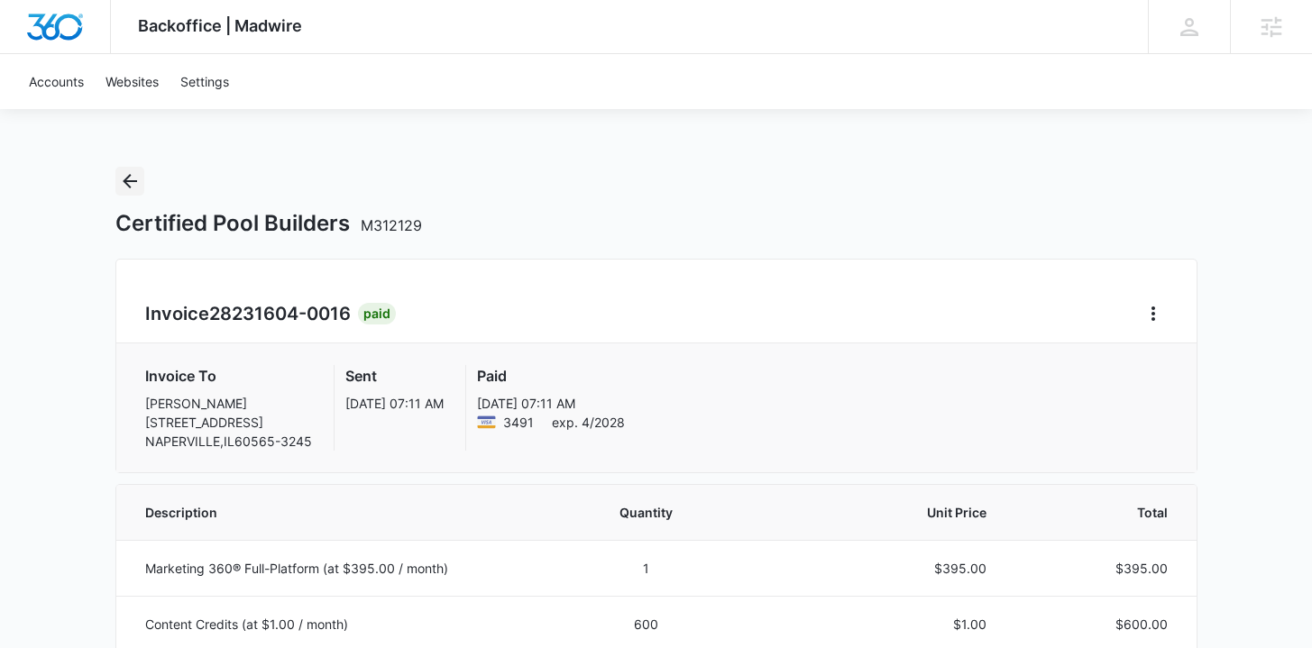
click at [131, 195] on button "Back" at bounding box center [129, 181] width 29 height 29
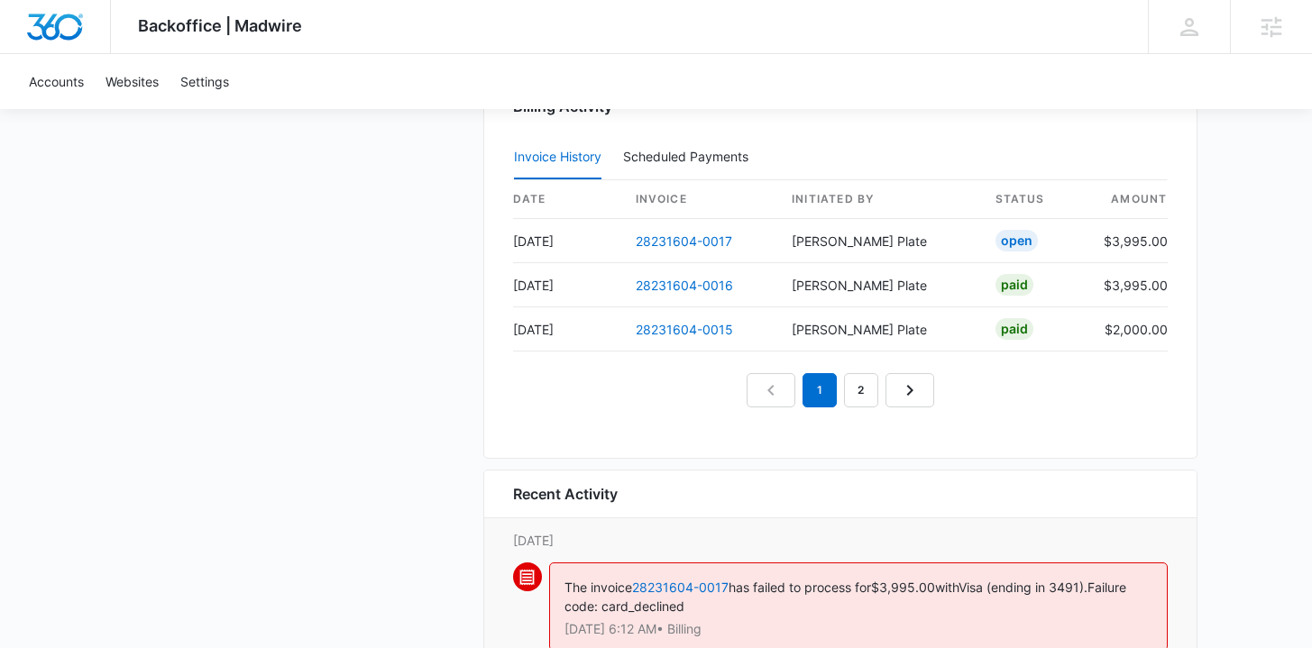
scroll to position [1760, 0]
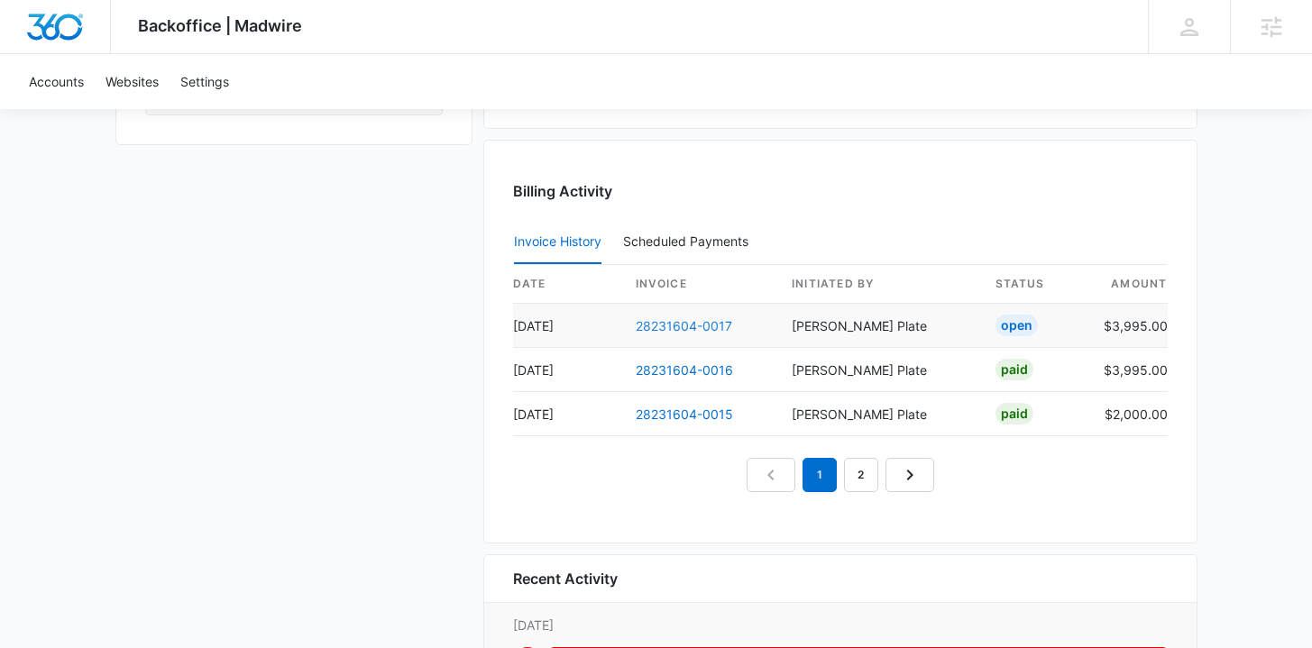
click at [693, 327] on link "28231604-0017" at bounding box center [684, 325] width 96 height 15
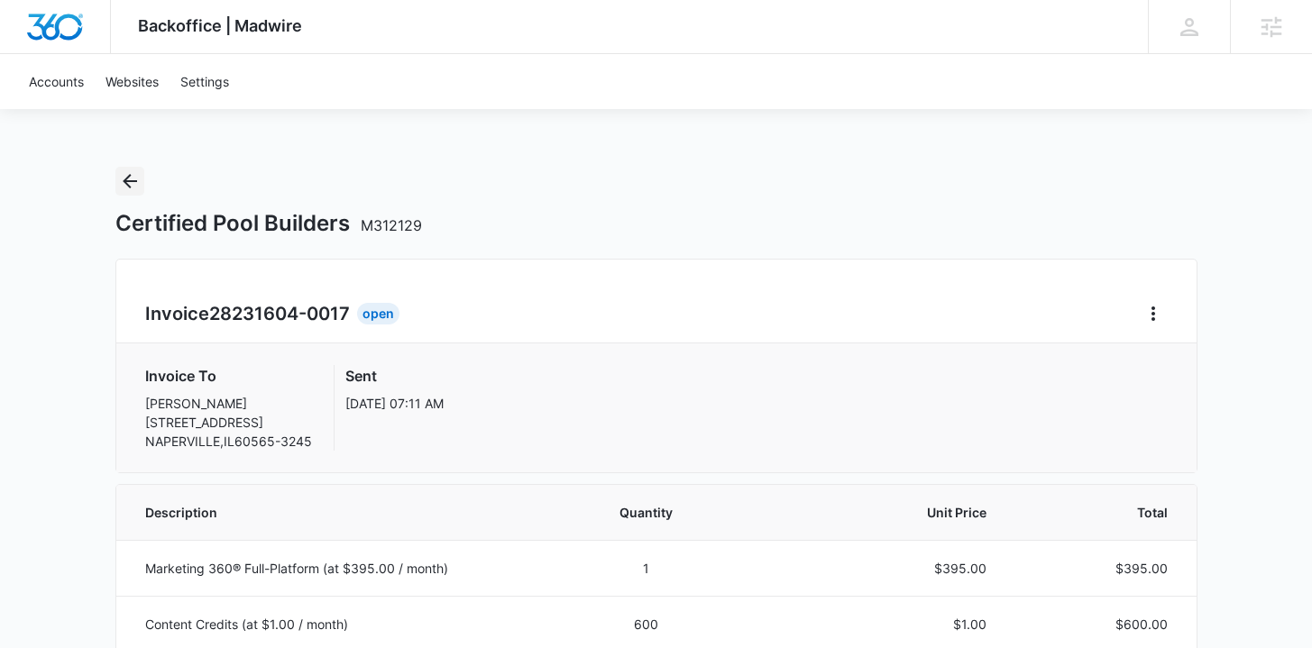
click at [124, 183] on icon "Back" at bounding box center [130, 181] width 22 height 22
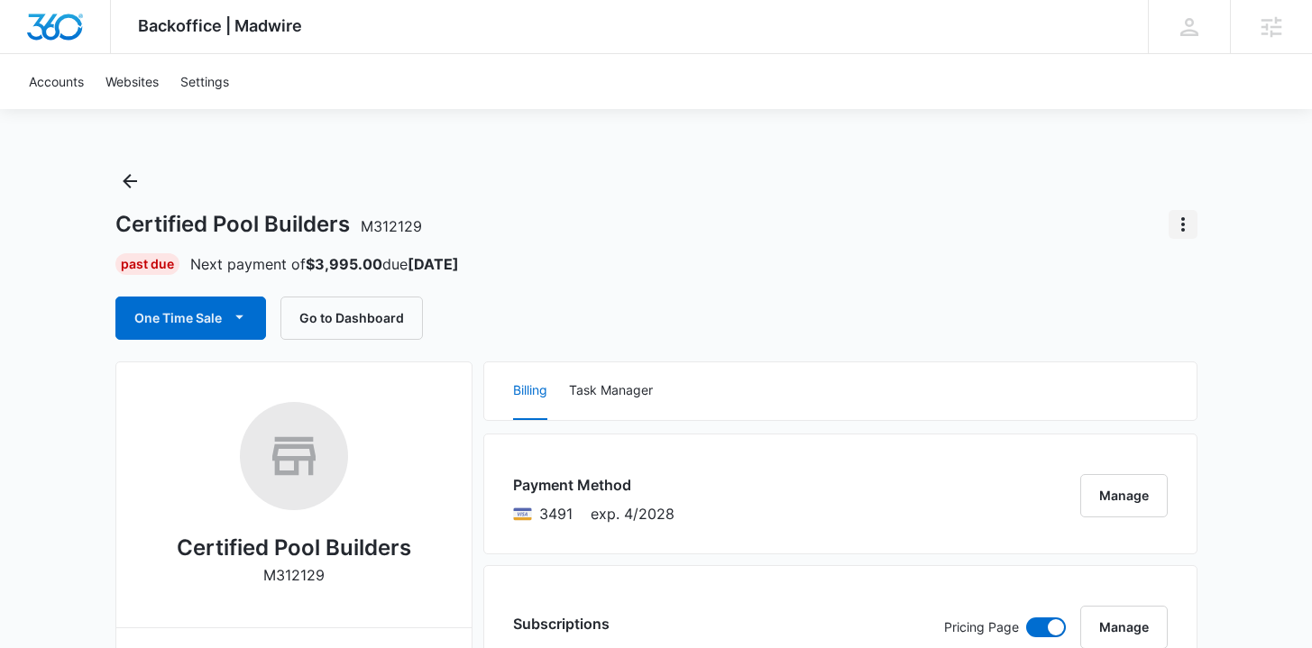
click at [1177, 220] on icon "Actions" at bounding box center [1183, 225] width 22 height 22
click at [793, 365] on div "Billing Task Manager" at bounding box center [840, 392] width 712 height 58
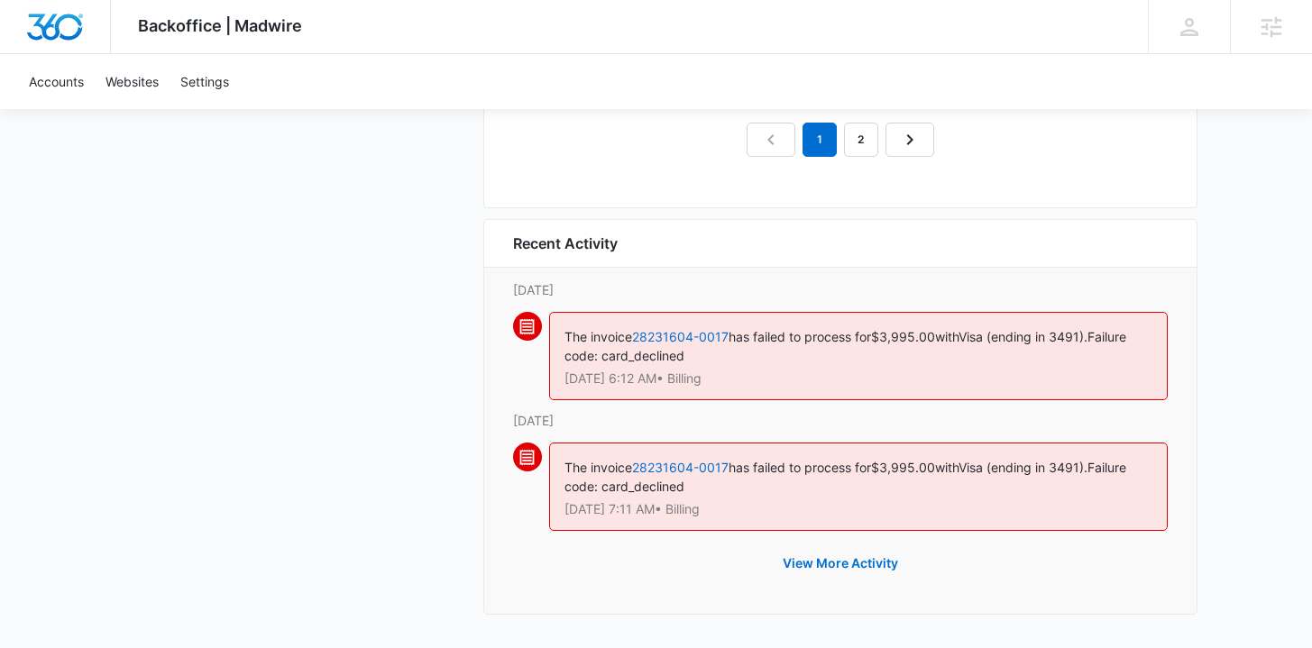
scroll to position [1823, 0]
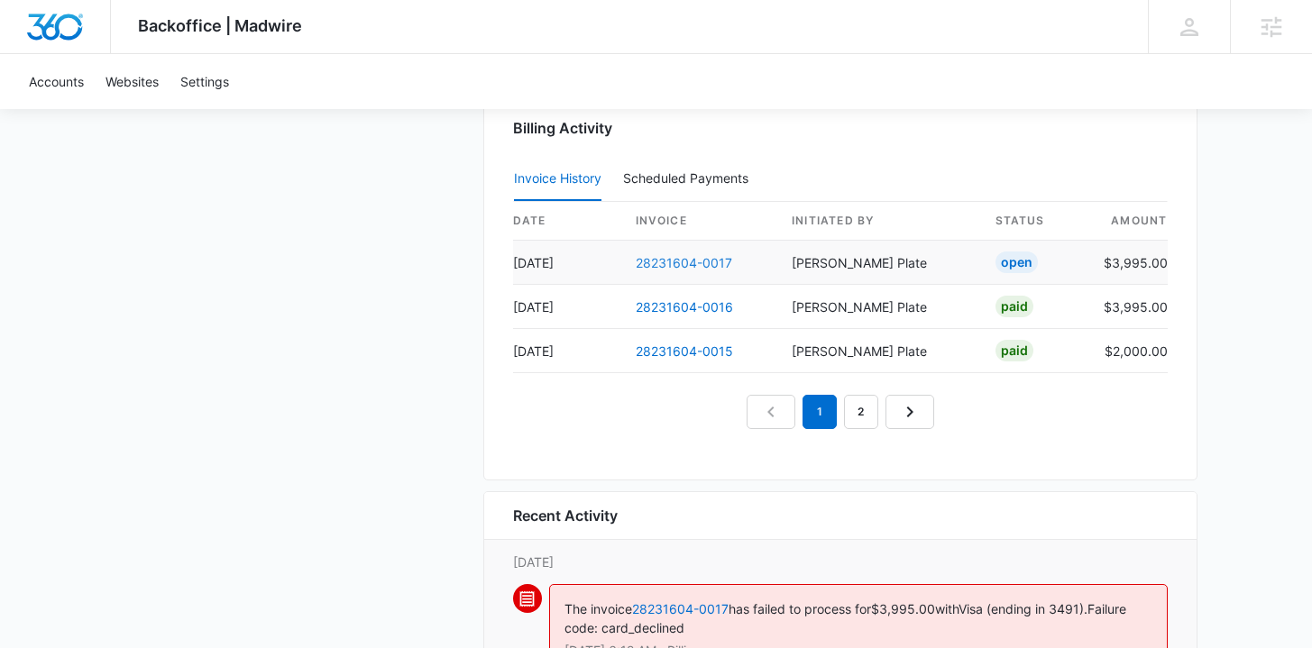
click at [692, 255] on link "28231604-0017" at bounding box center [684, 262] width 96 height 15
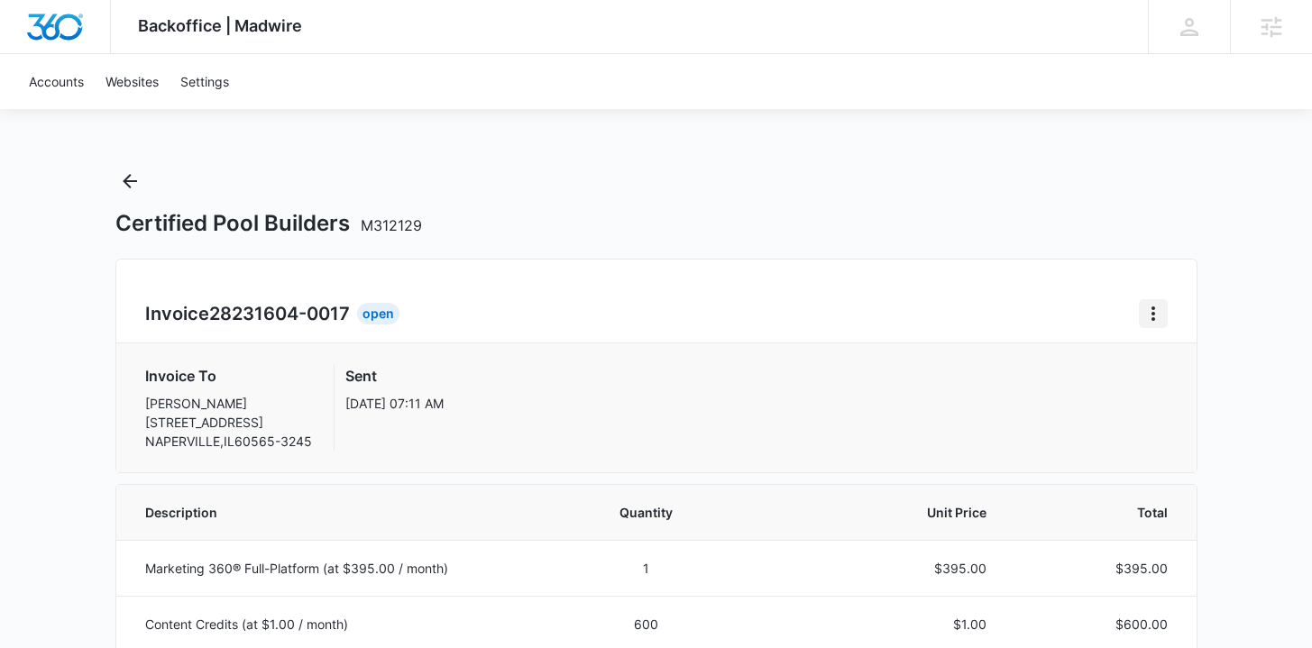
click at [1155, 302] on button "Home" at bounding box center [1153, 313] width 29 height 29
click at [1156, 386] on button "Retry Payment" at bounding box center [1225, 391] width 170 height 27
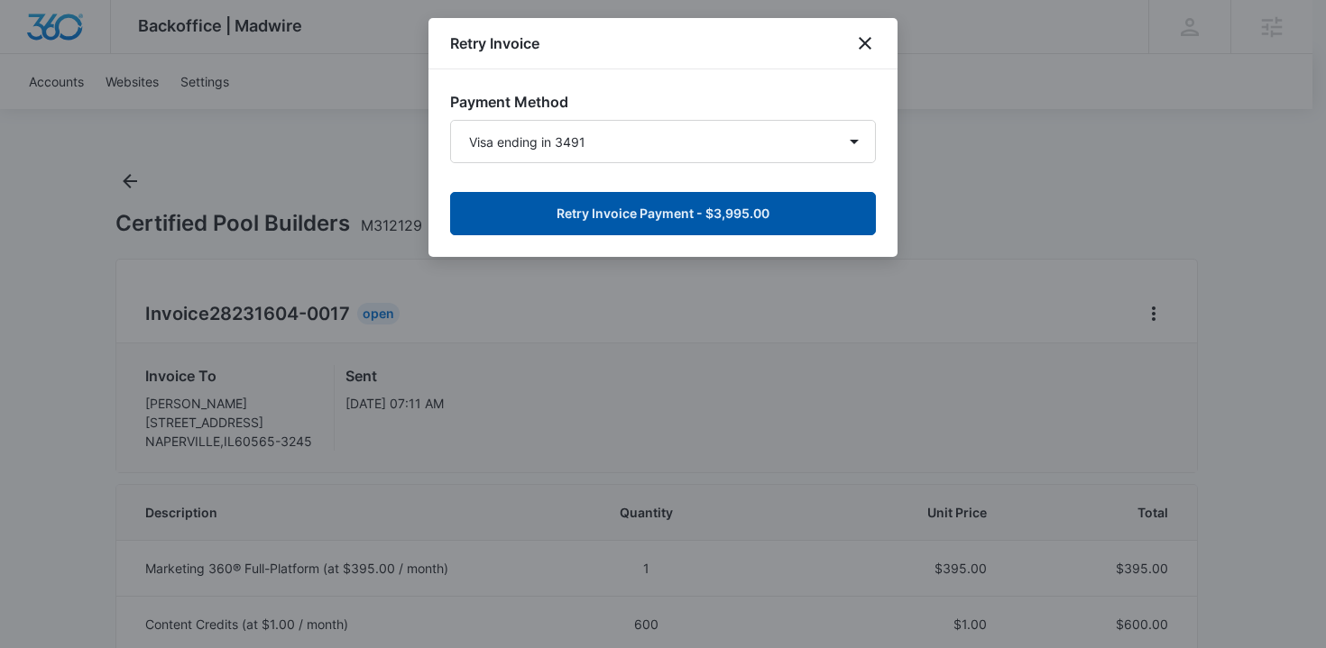
click at [743, 223] on button "Retry Invoice Payment - $3,995.00" at bounding box center [663, 213] width 426 height 43
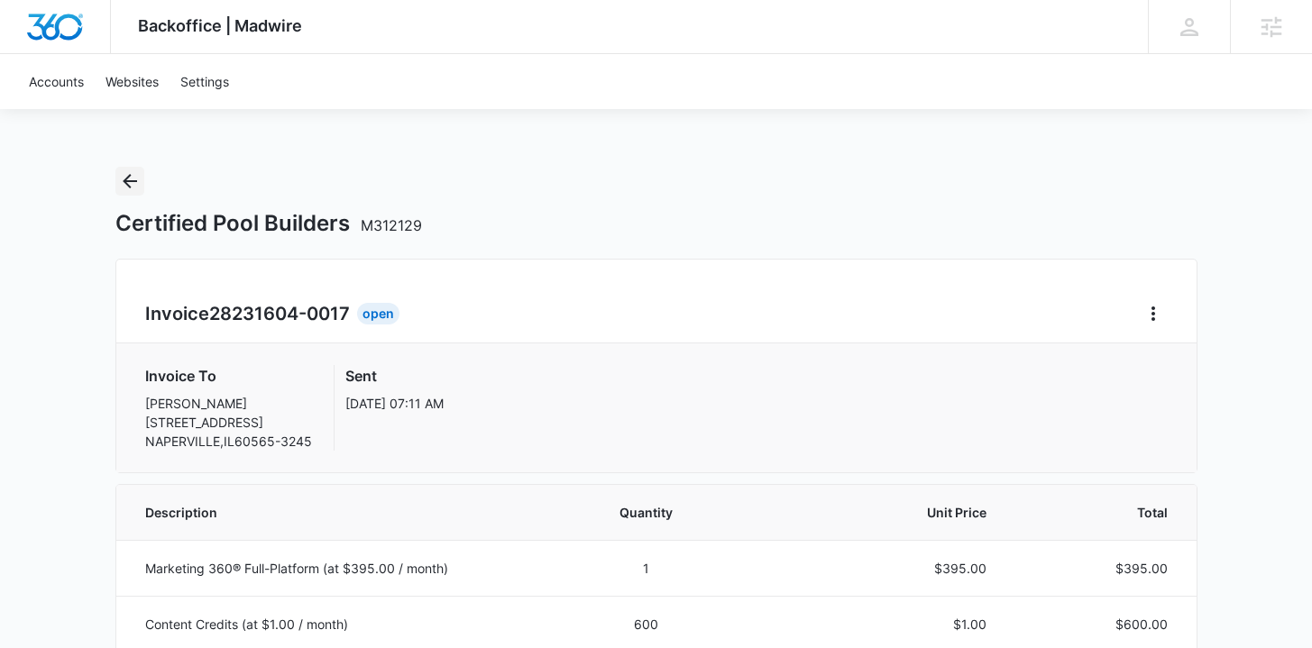
click at [137, 178] on icon "Back" at bounding box center [130, 181] width 22 height 22
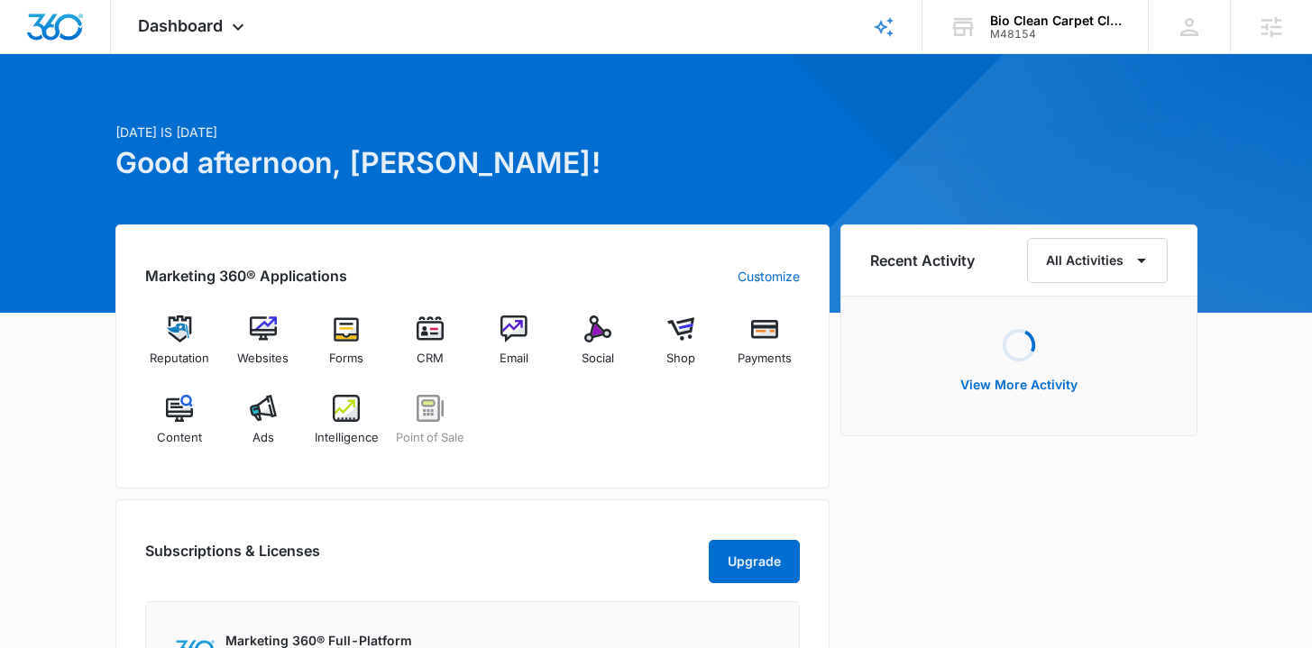
scroll to position [24, 0]
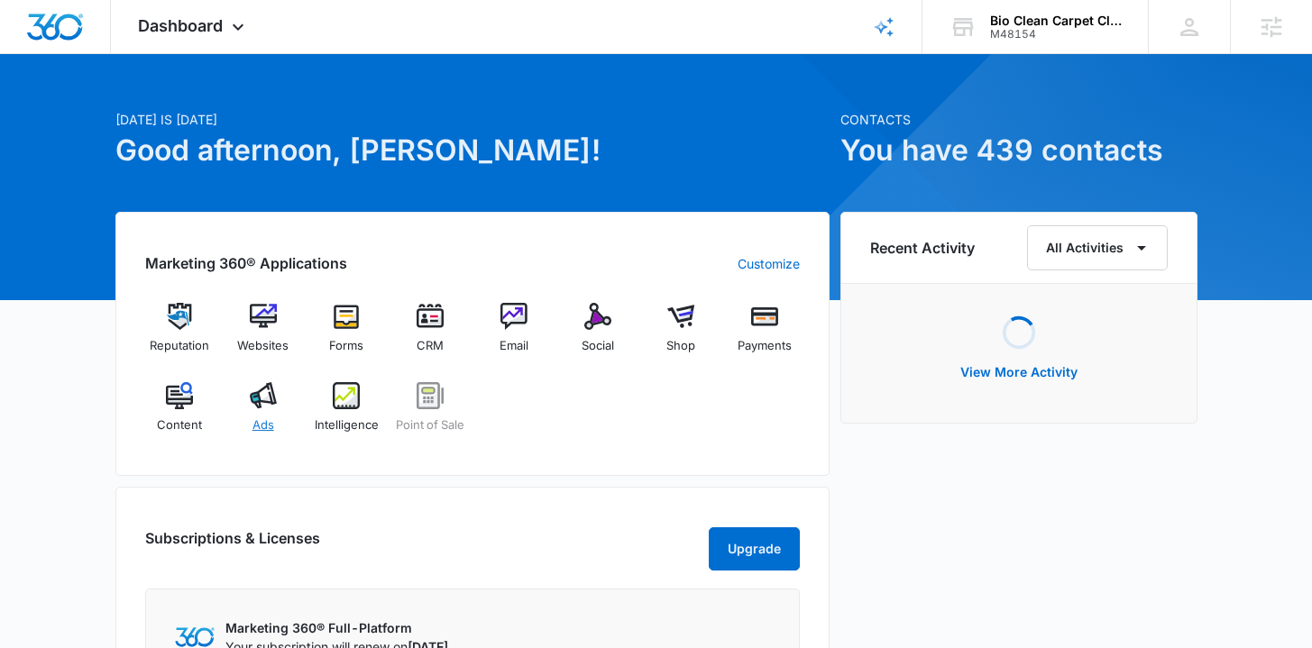
click at [272, 411] on div "Ads" at bounding box center [262, 414] width 69 height 65
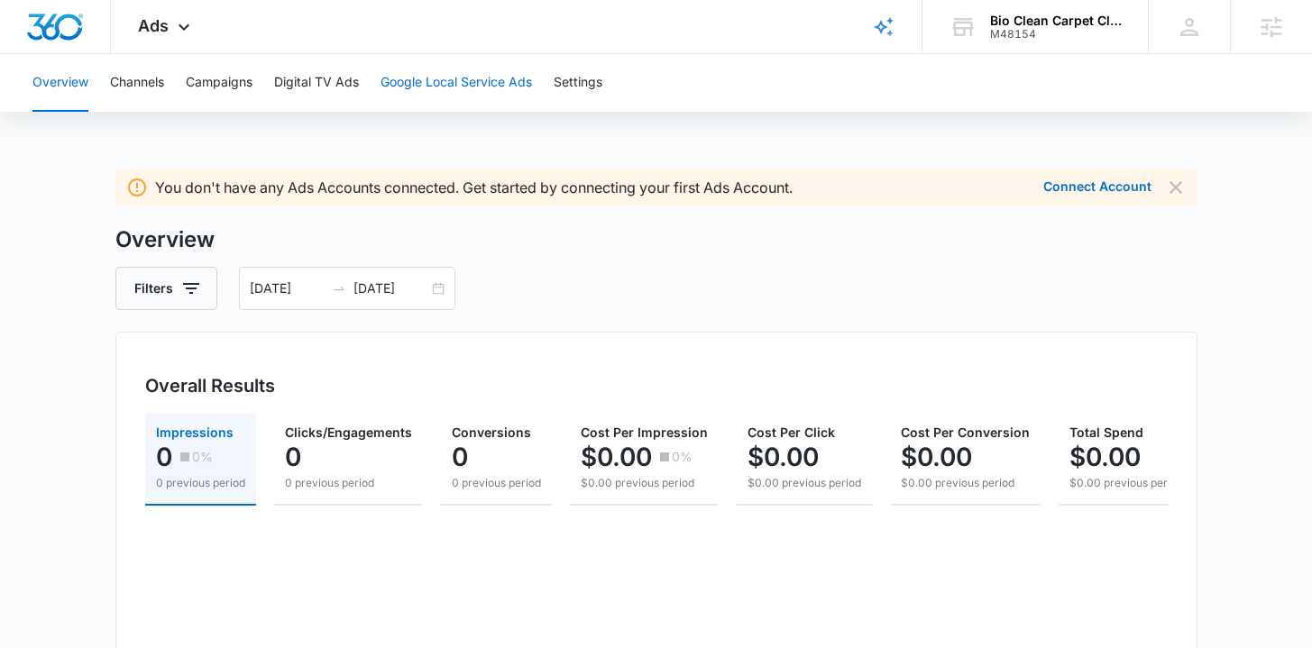
click at [409, 90] on button "Google Local Service Ads" at bounding box center [457, 83] width 152 height 58
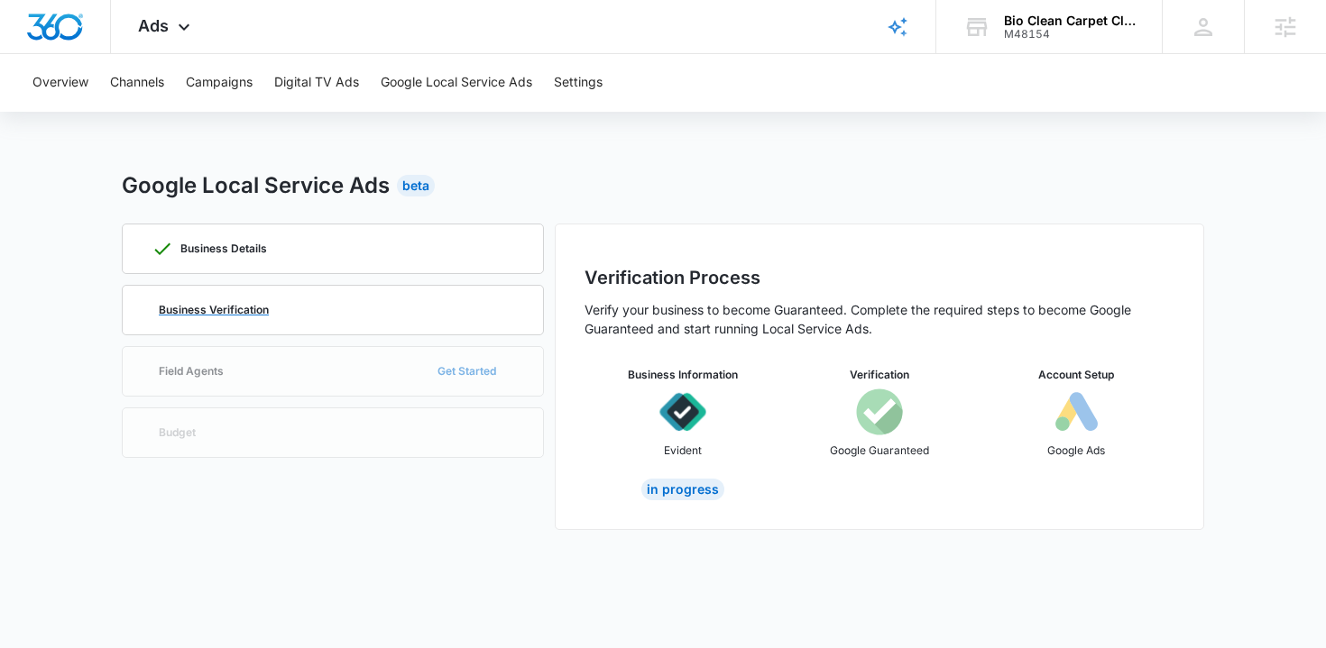
click at [252, 301] on div "Business Verification" at bounding box center [333, 310] width 363 height 49
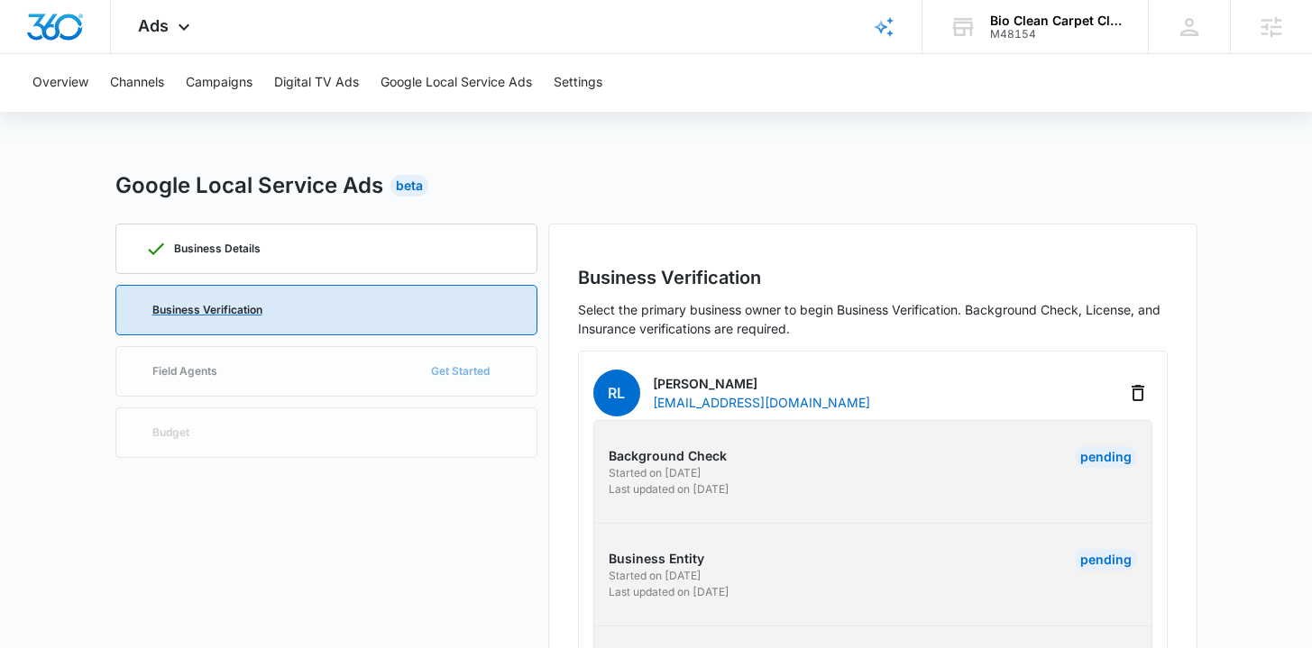
scroll to position [234, 0]
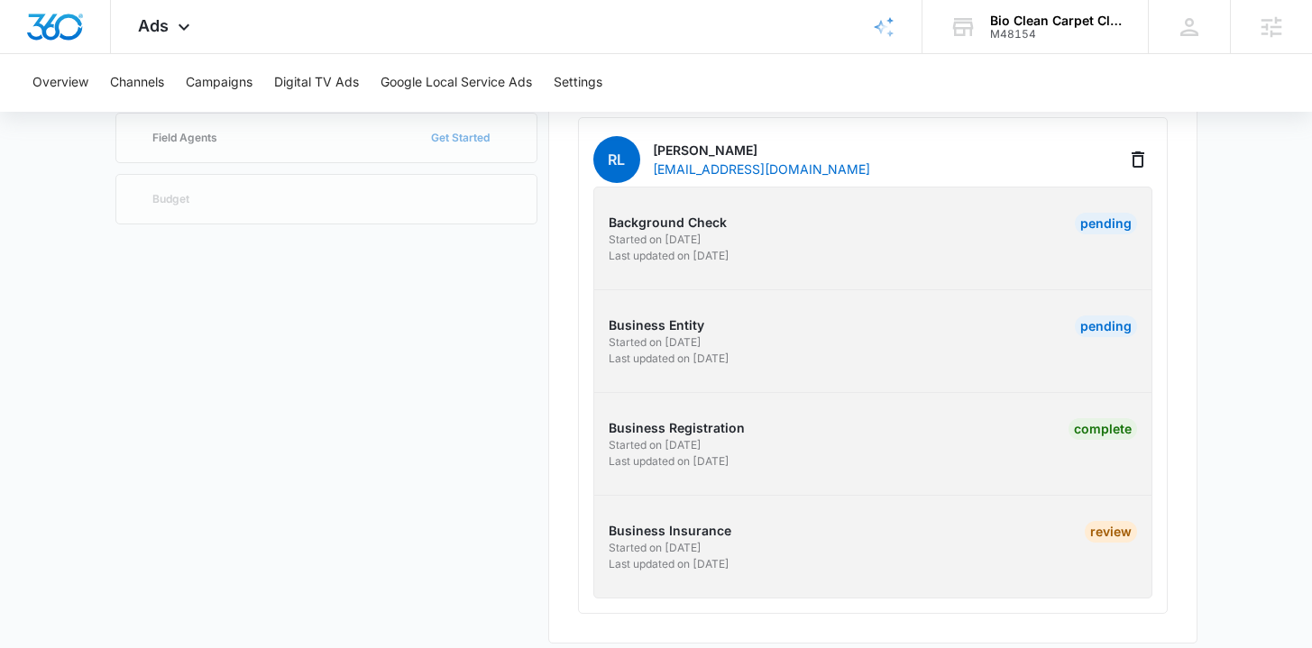
click at [1108, 537] on div "Review" at bounding box center [1111, 532] width 52 height 22
drag, startPoint x: 1086, startPoint y: 532, endPoint x: 1144, endPoint y: 532, distance: 57.7
click at [1144, 532] on div "Business Insurance Started on [DATE] Last updated on [DATE] Review" at bounding box center [873, 546] width 586 height 51
click at [1167, 532] on div "Business Verification Select the primary business owner to begin Business Verif…" at bounding box center [872, 317] width 649 height 654
click at [685, 537] on p "Business Insurance" at bounding box center [738, 530] width 259 height 19
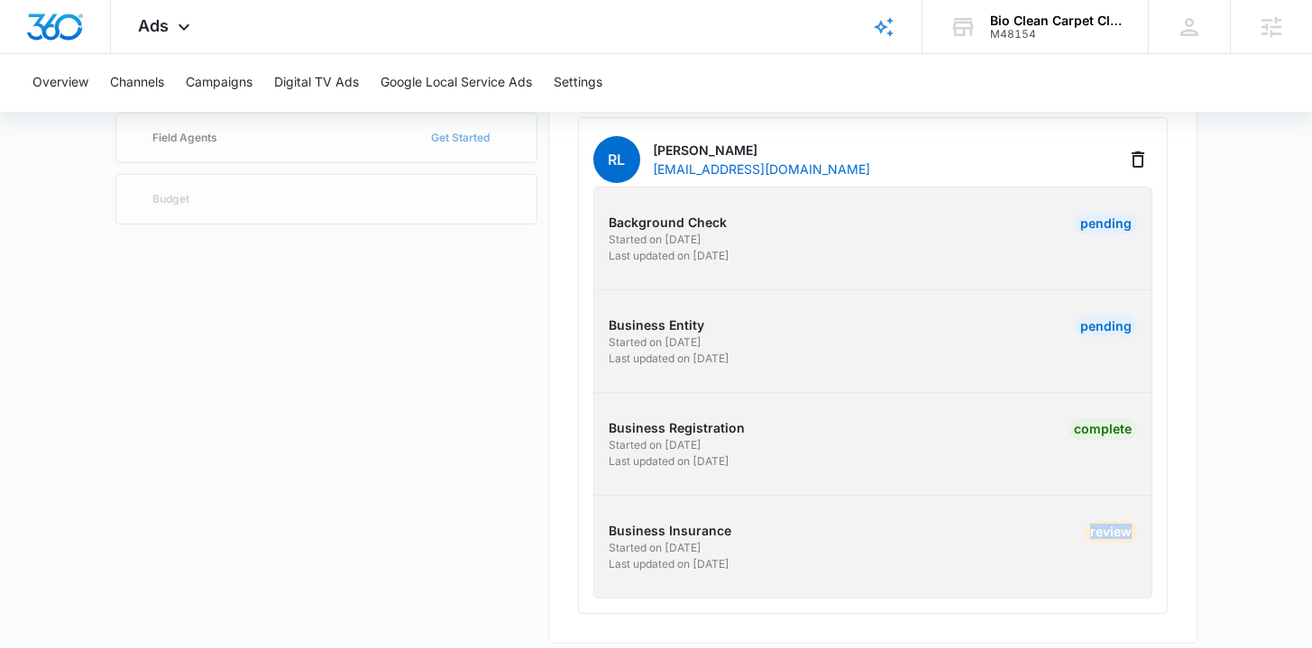
drag, startPoint x: 1080, startPoint y: 533, endPoint x: 1142, endPoint y: 533, distance: 61.3
click at [1142, 533] on div "Business Insurance Started on [DATE] Last updated on [DATE] Review" at bounding box center [873, 546] width 586 height 51
click at [1197, 533] on div "Business Verification Select the primary business owner to begin Business Verif…" at bounding box center [872, 317] width 649 height 654
drag, startPoint x: 1079, startPoint y: 532, endPoint x: 1158, endPoint y: 533, distance: 79.4
click at [1157, 534] on div "Business Insurance Started on 9/3/2025 Last updated on 9/16/2025 Review" at bounding box center [873, 546] width 586 height 51
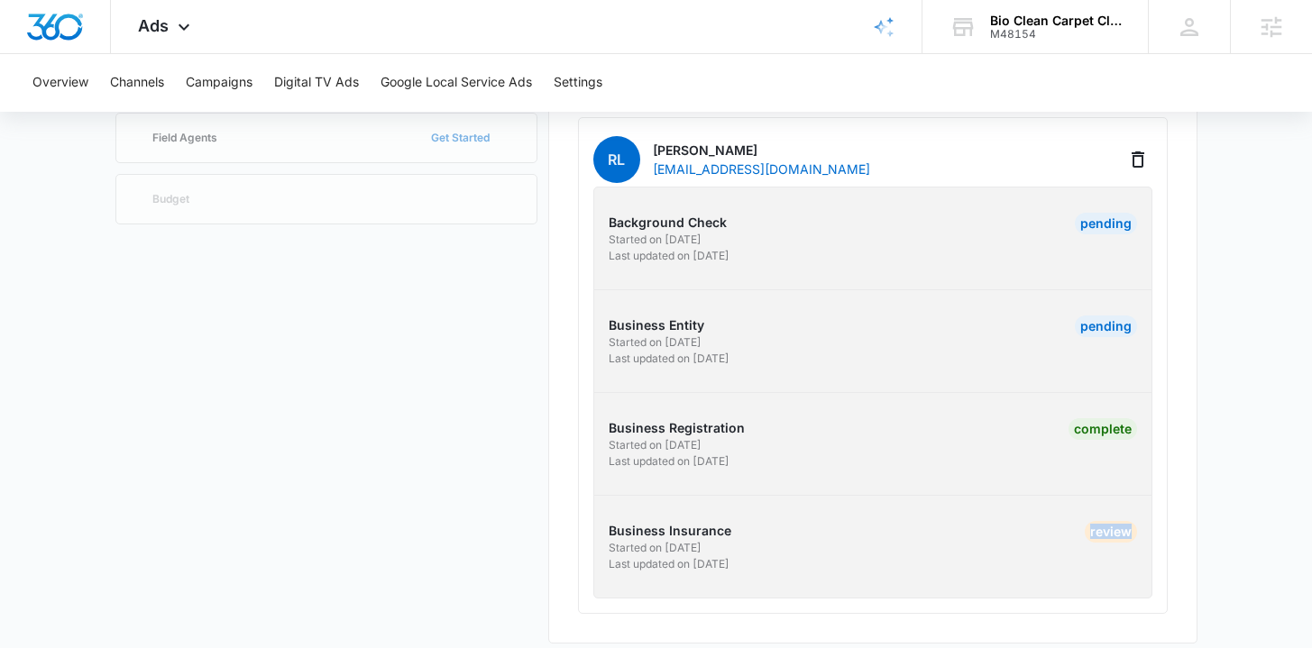
click at [1168, 533] on div "Business Verification Select the primary business owner to begin Business Verif…" at bounding box center [872, 317] width 649 height 654
click at [538, 412] on div "Business Details Business Verification Field Agents Get Started Budget Business…" at bounding box center [656, 320] width 1082 height 654
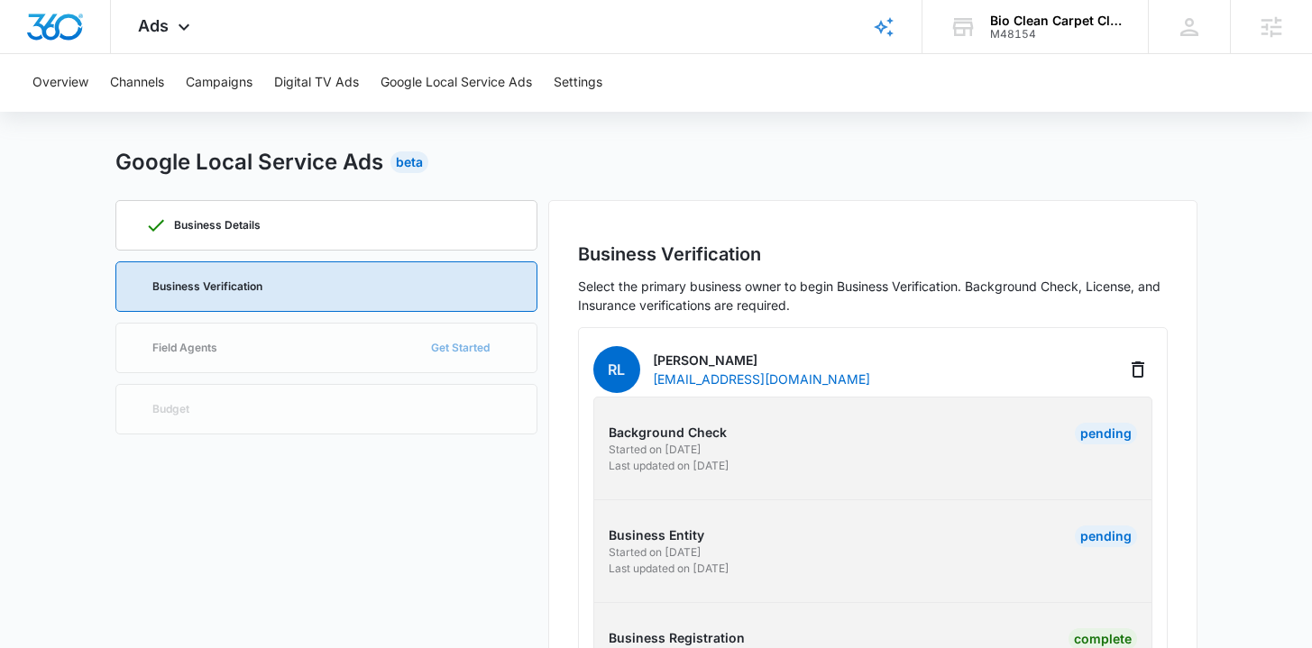
scroll to position [0, 0]
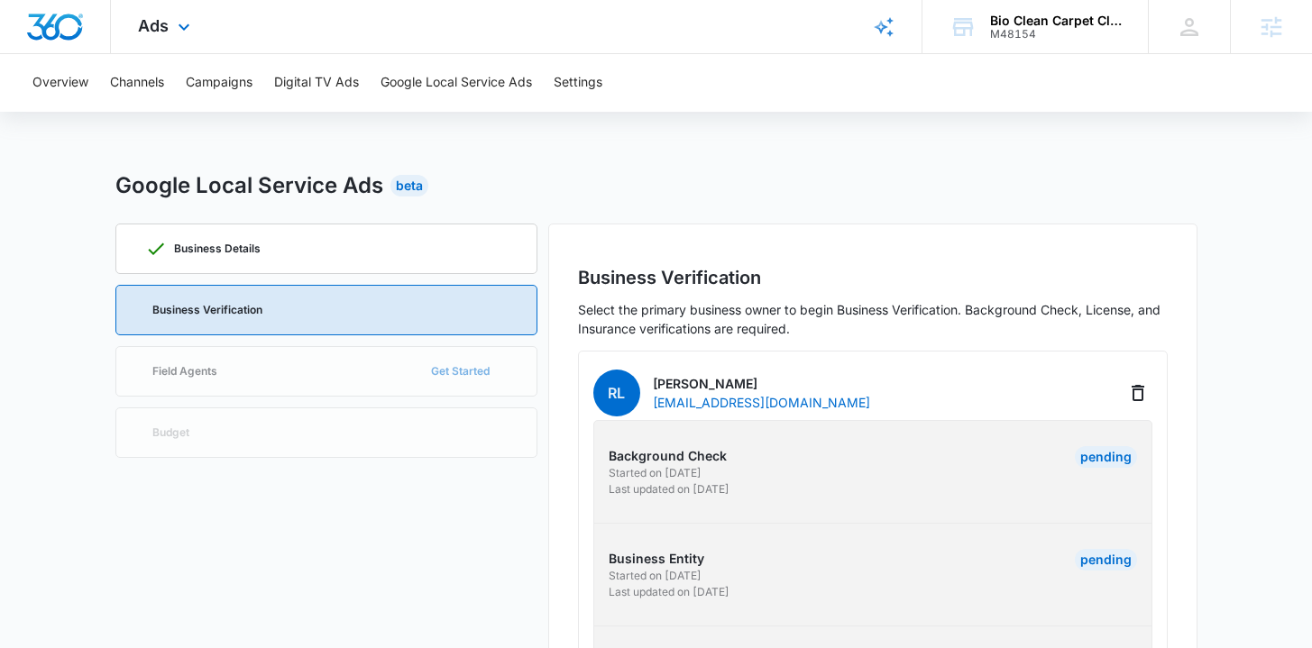
click at [62, 27] on img "Dashboard" at bounding box center [55, 27] width 58 height 27
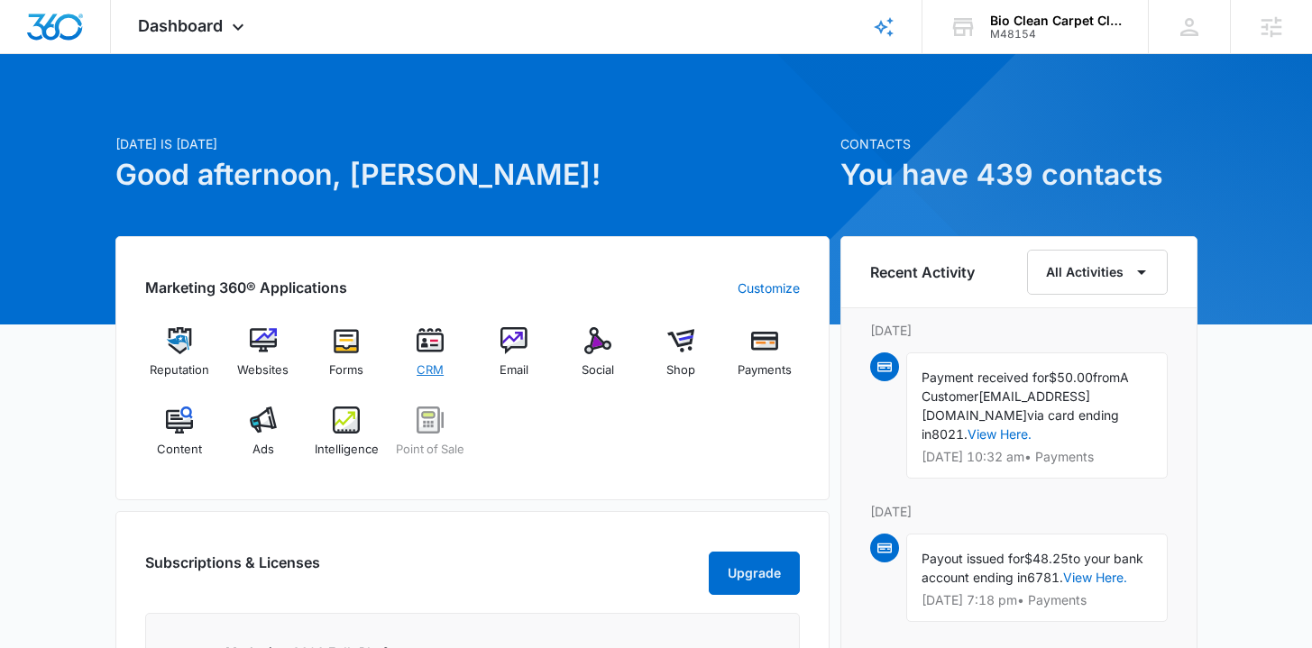
click at [446, 368] on div "CRM" at bounding box center [430, 359] width 69 height 64
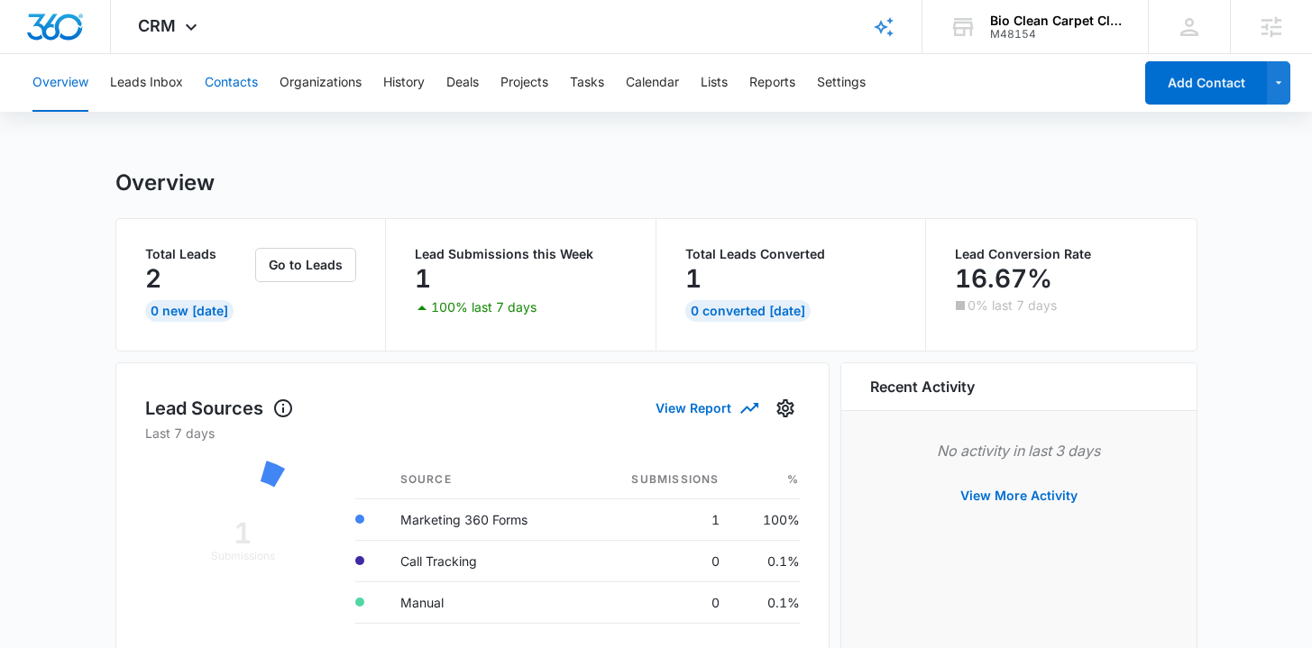
click at [249, 78] on button "Contacts" at bounding box center [231, 83] width 53 height 58
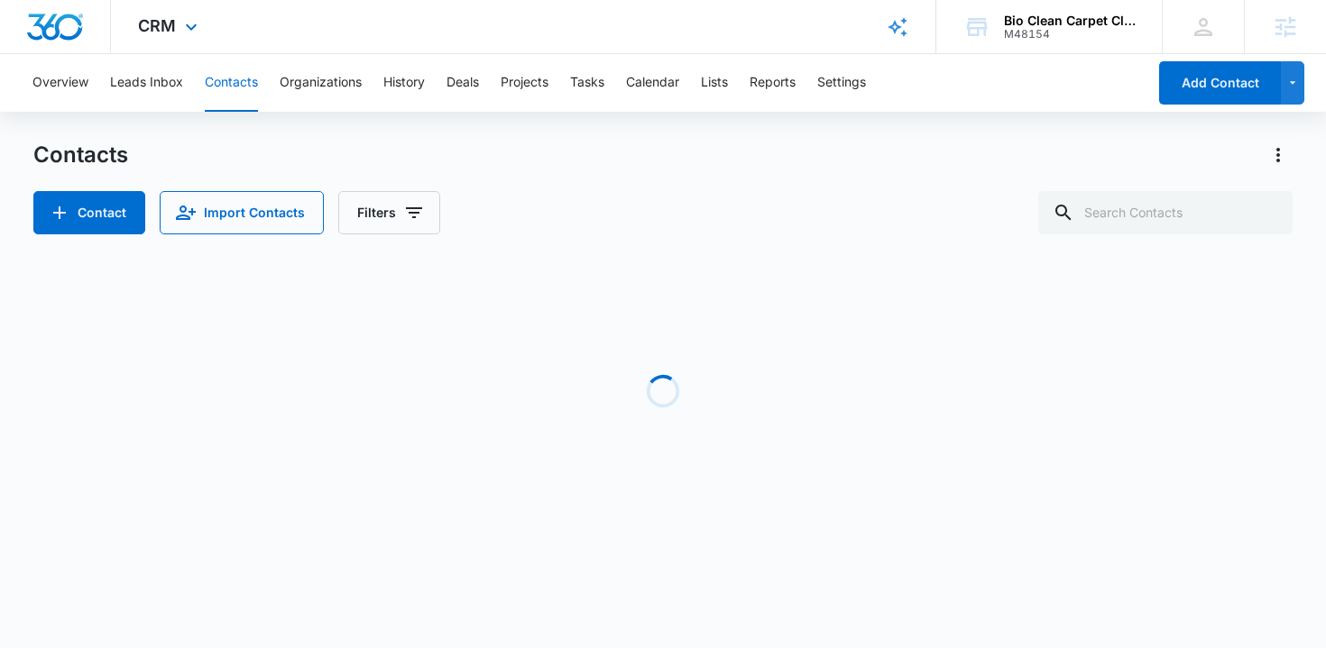
click at [41, 23] on img "Dashboard" at bounding box center [55, 27] width 58 height 27
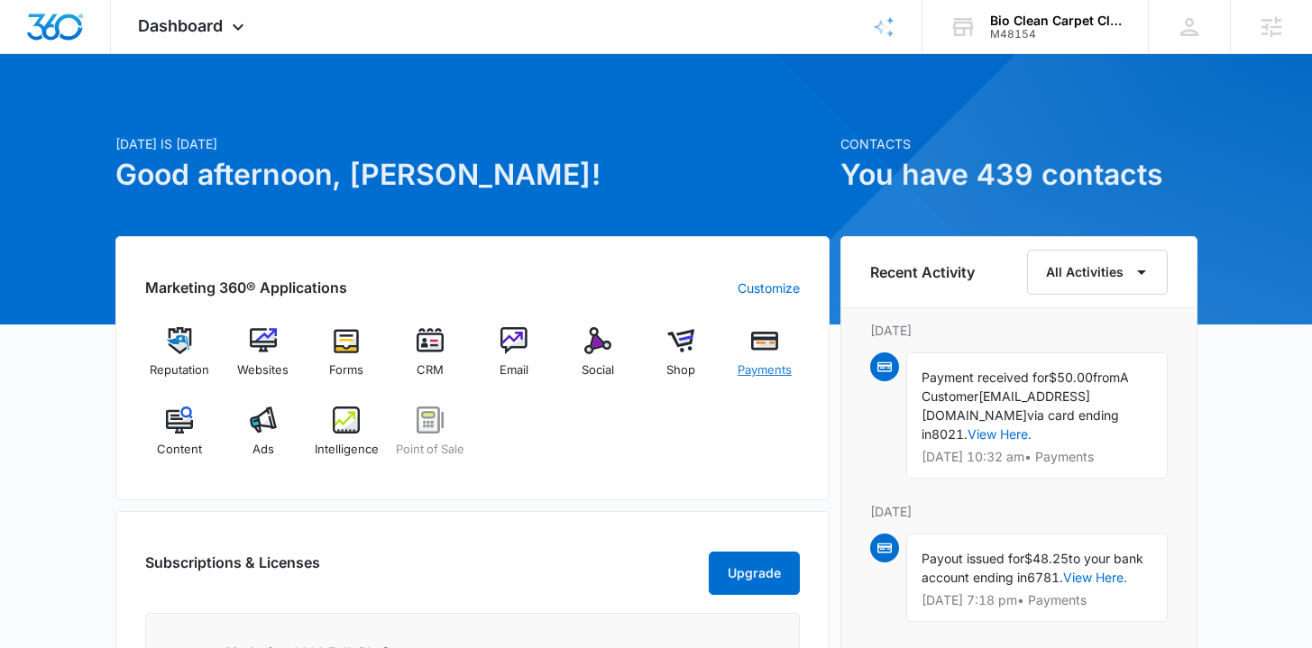
click at [741, 372] on span "Payments" at bounding box center [765, 371] width 54 height 18
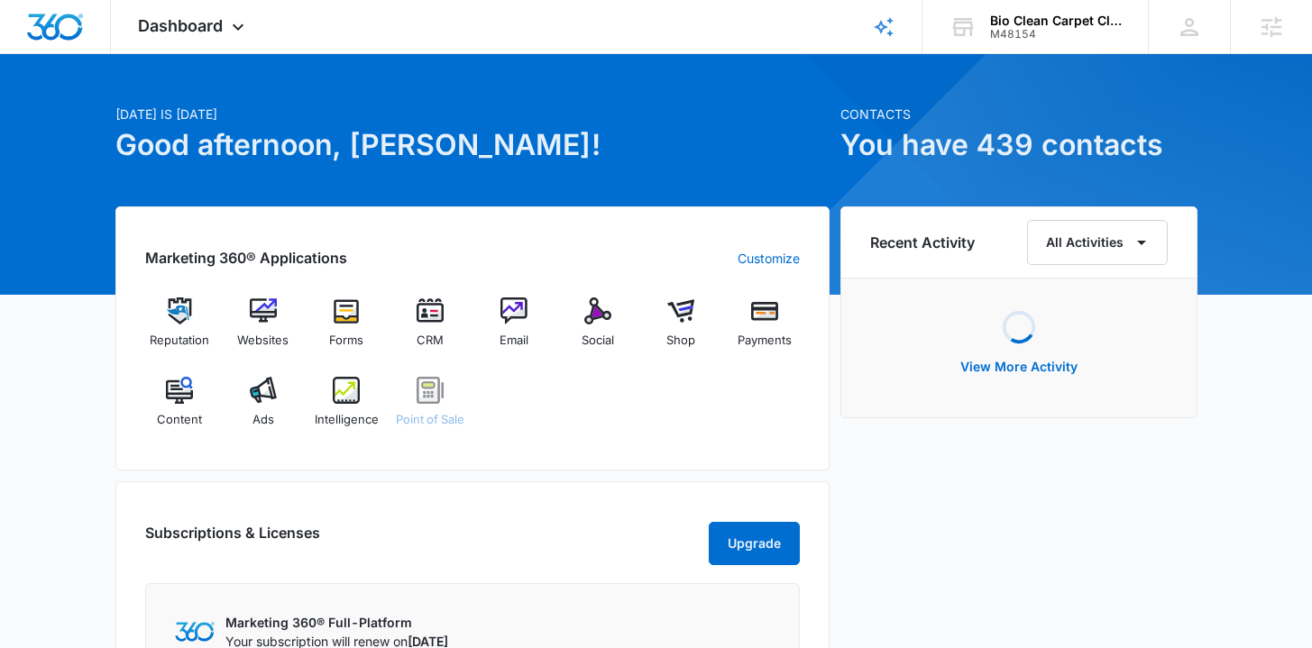
scroll to position [43, 0]
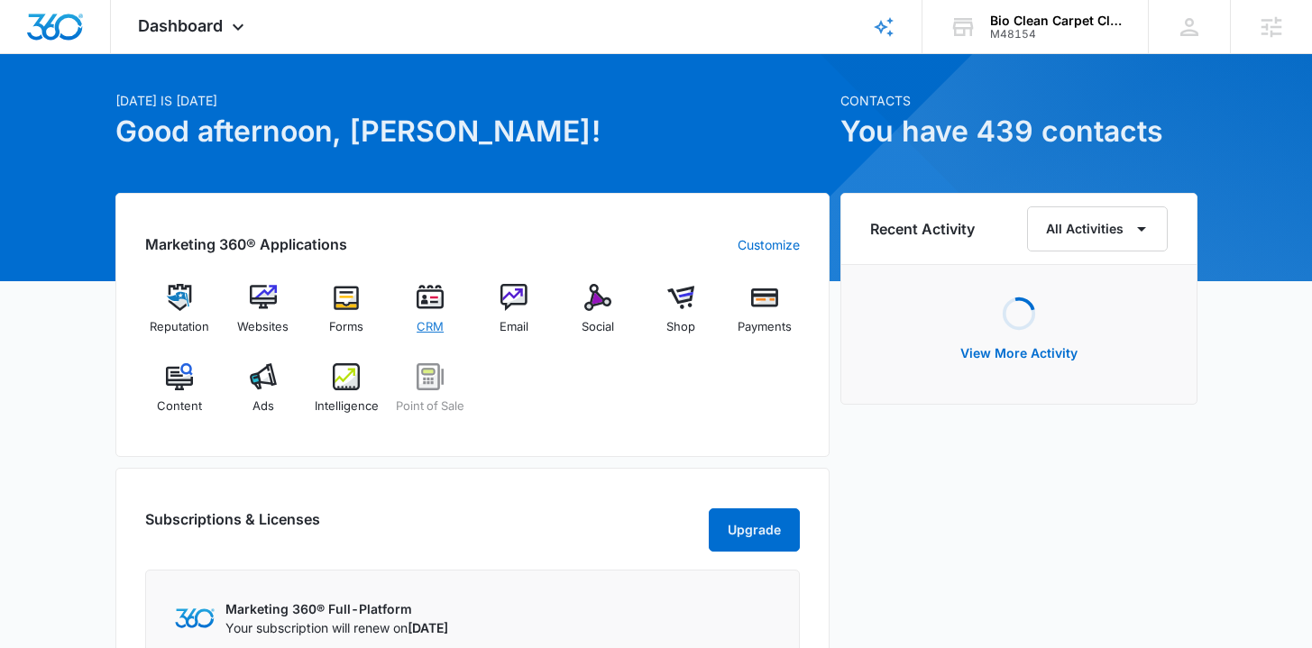
click at [421, 318] on span "CRM" at bounding box center [430, 327] width 27 height 18
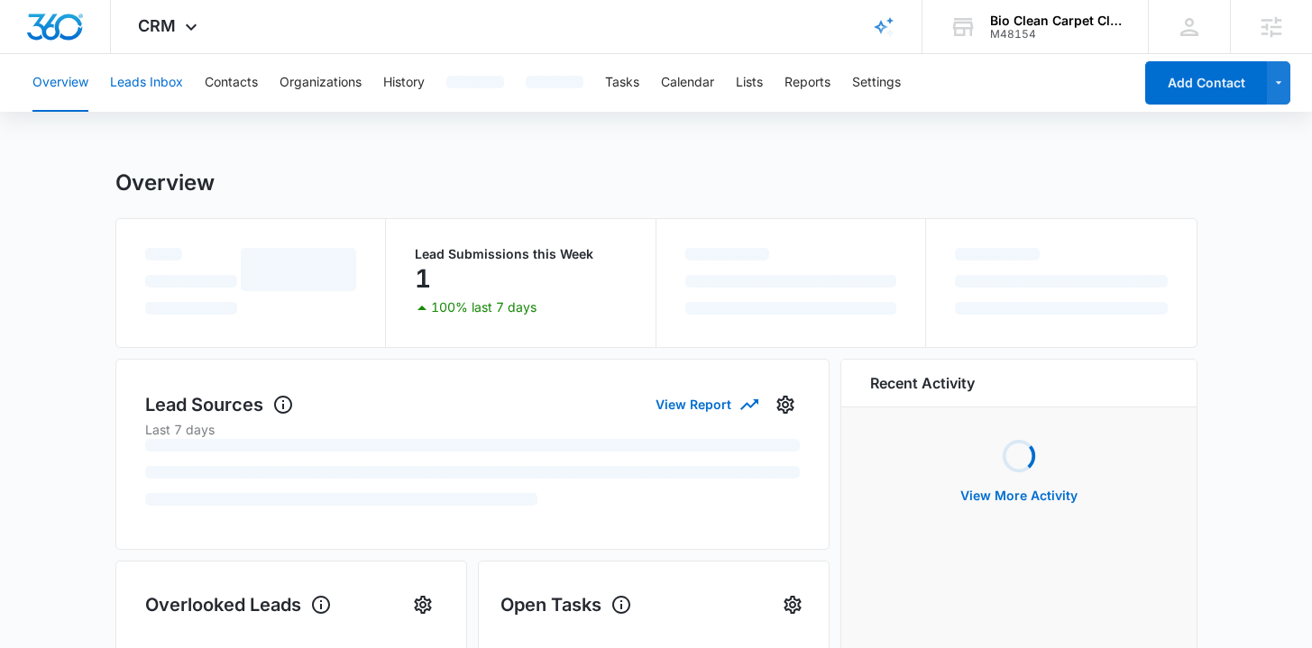
click at [157, 83] on button "Leads Inbox" at bounding box center [146, 83] width 73 height 58
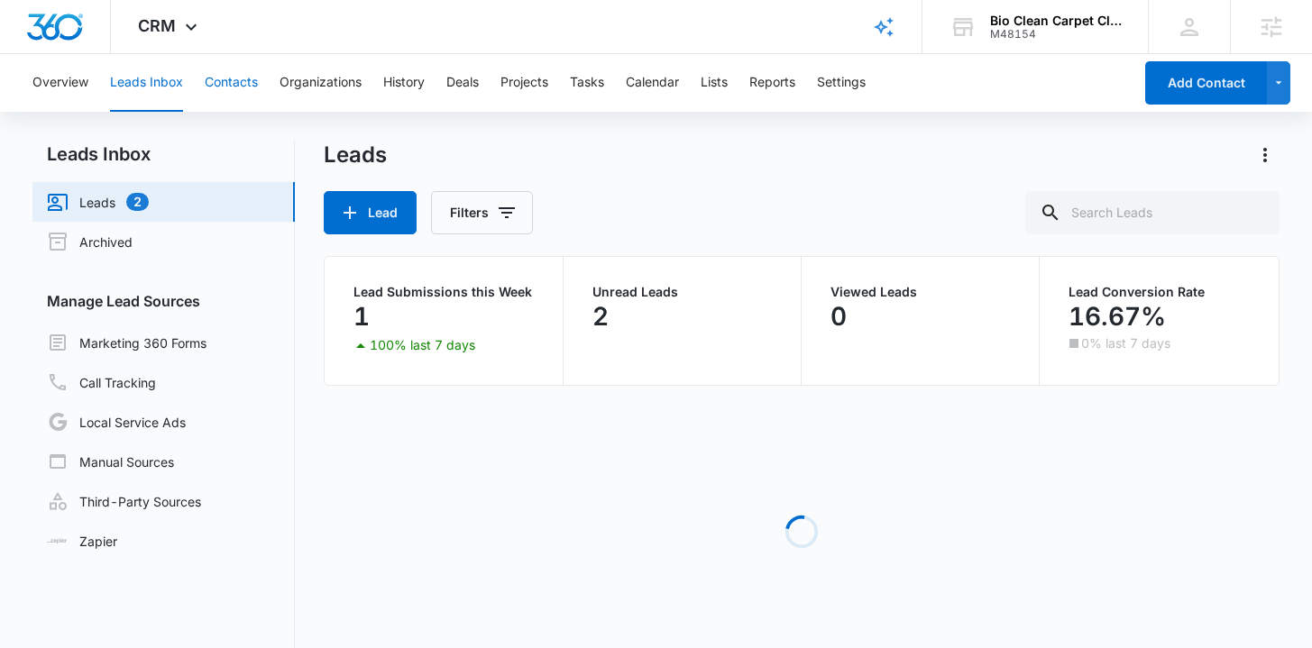
click at [225, 89] on button "Contacts" at bounding box center [231, 83] width 53 height 58
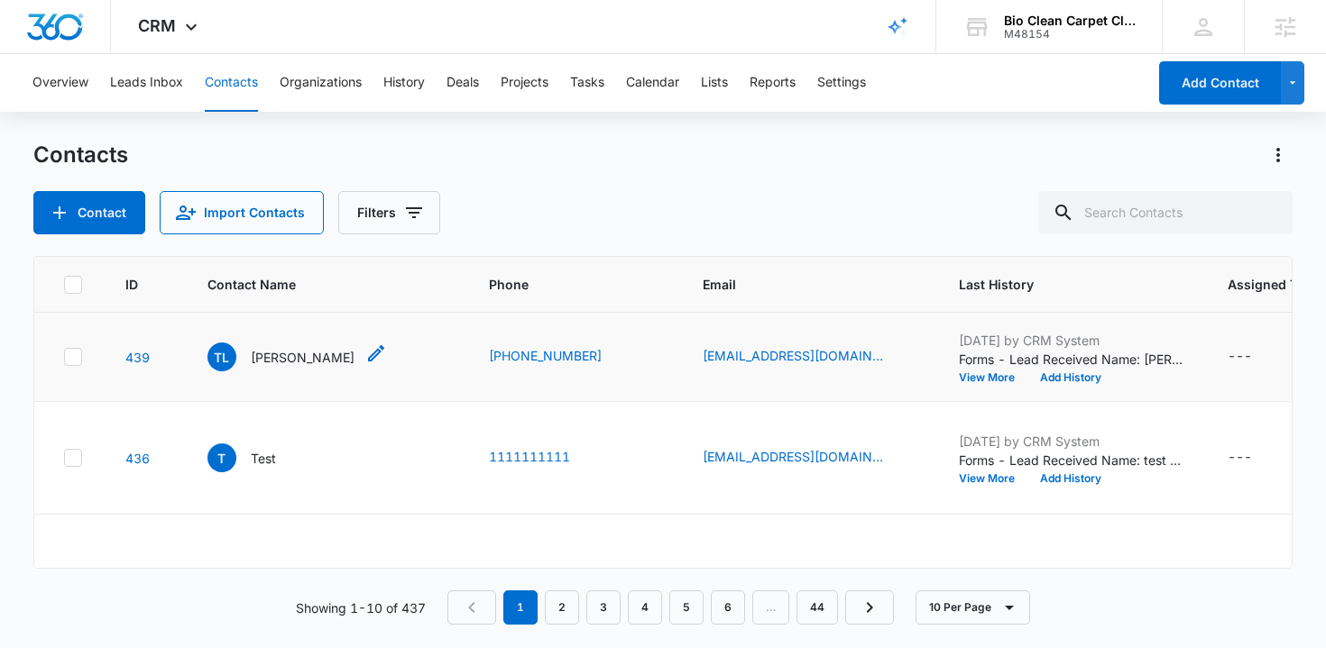
click at [297, 367] on p "Tammy L Marth" at bounding box center [303, 357] width 104 height 19
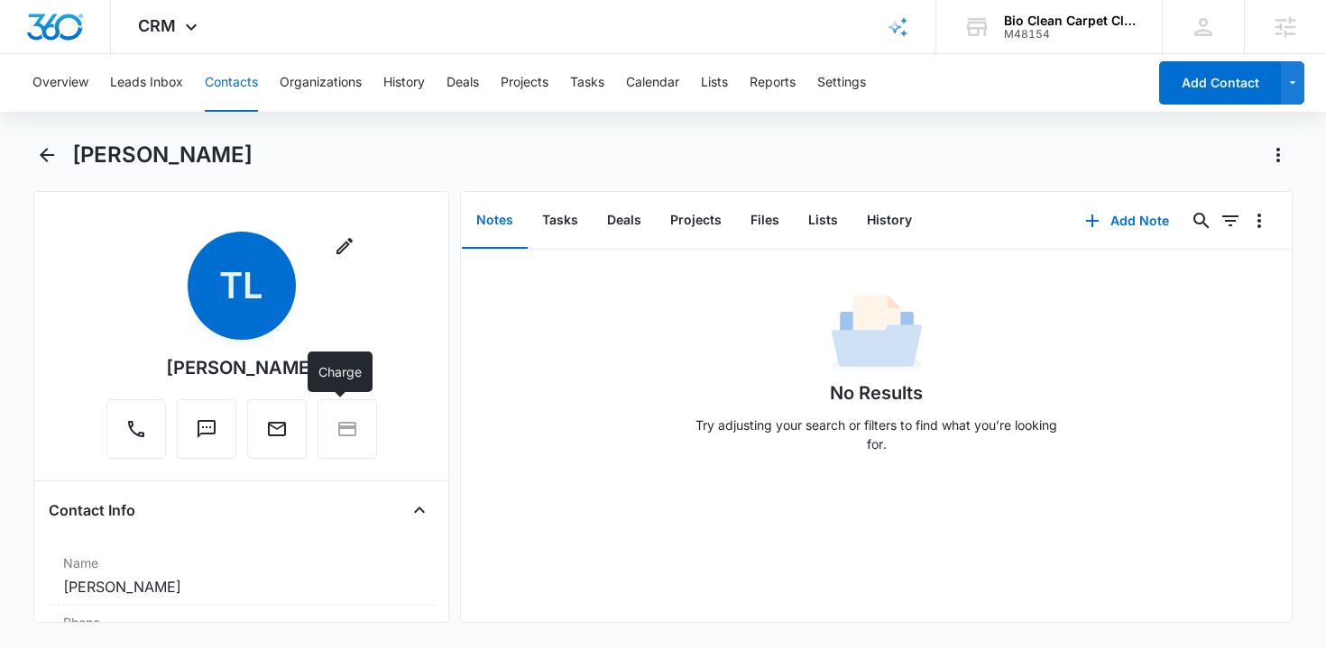
click at [341, 424] on div at bounding box center [347, 430] width 60 height 60
click at [344, 429] on div at bounding box center [347, 430] width 60 height 60
click at [335, 423] on div at bounding box center [347, 430] width 60 height 60
click at [341, 429] on div at bounding box center [347, 430] width 60 height 60
click at [349, 429] on div at bounding box center [347, 430] width 60 height 60
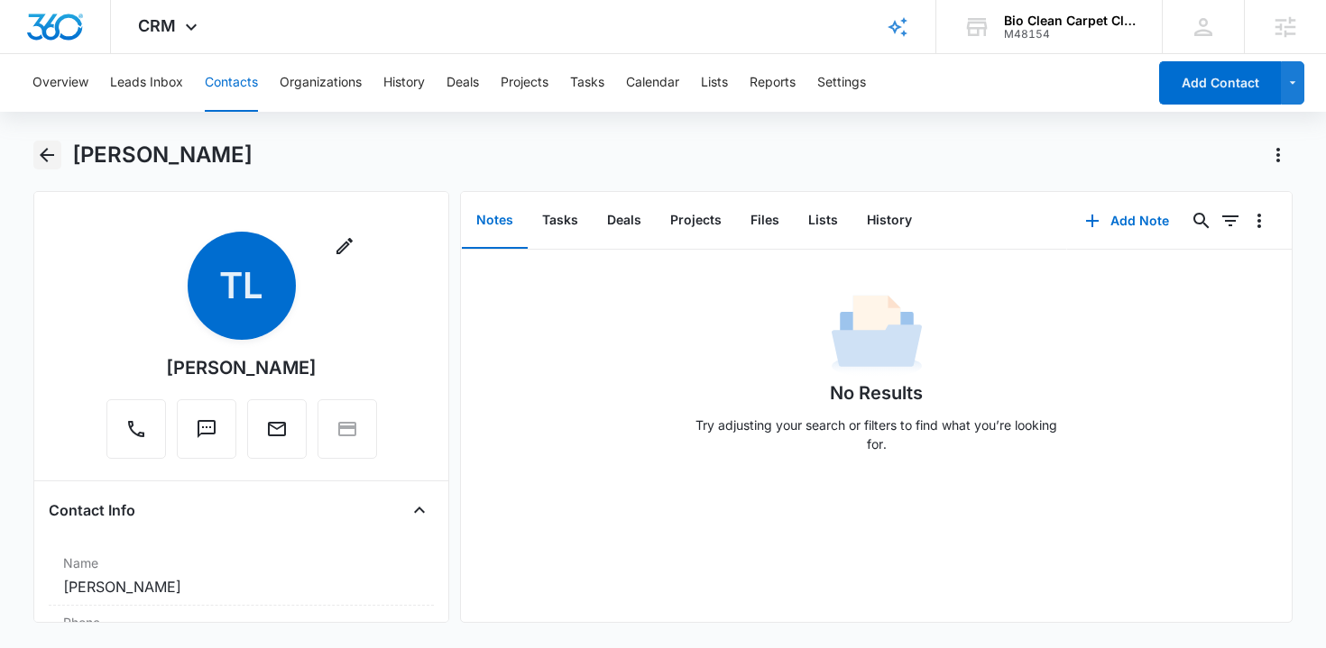
click at [42, 148] on icon "Back" at bounding box center [47, 155] width 22 height 22
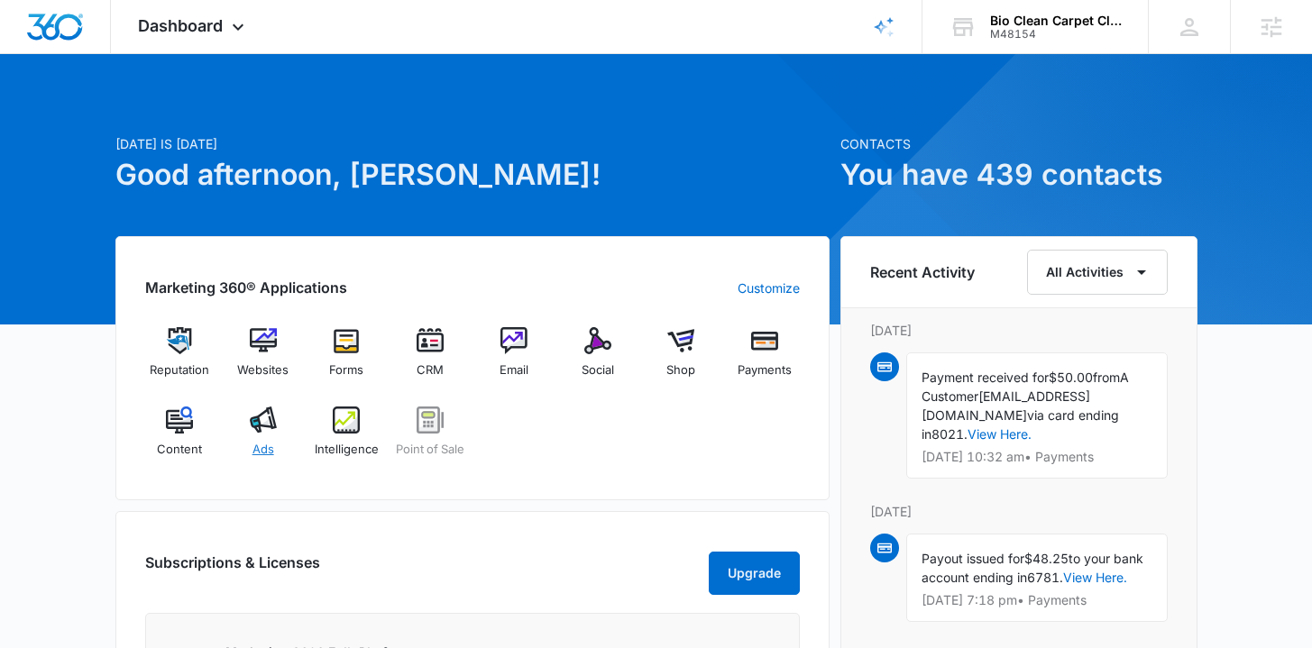
click at [263, 453] on span "Ads" at bounding box center [264, 450] width 22 height 18
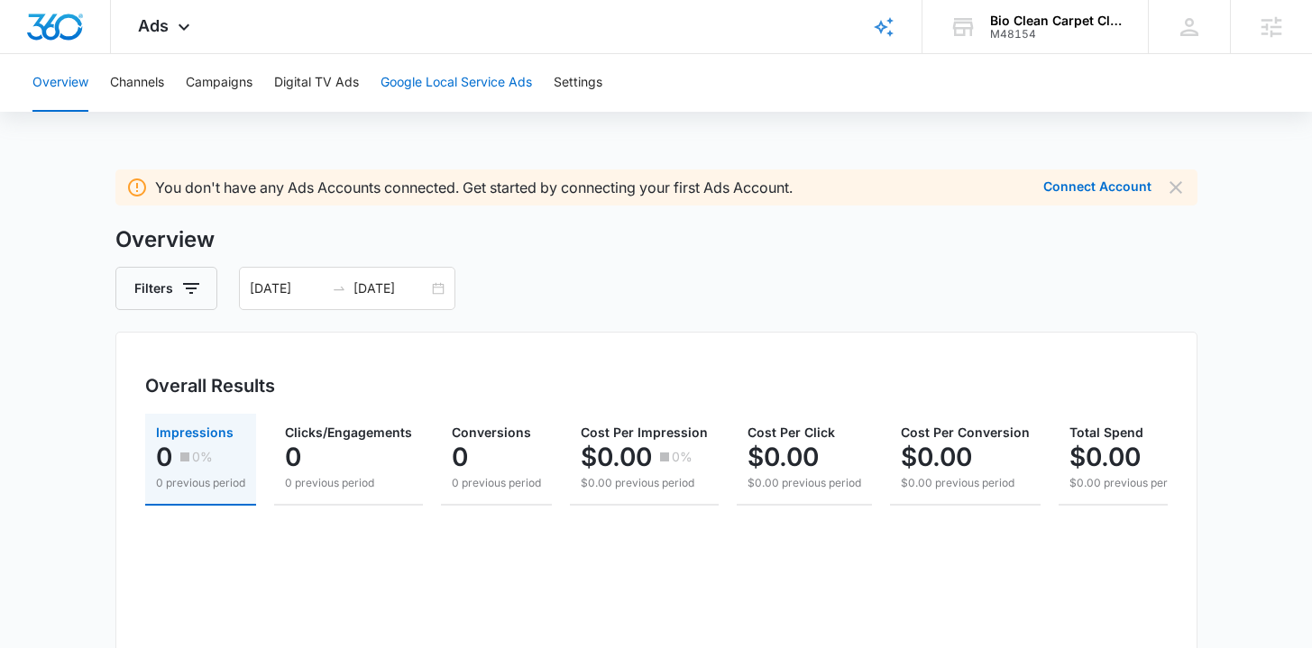
click at [417, 84] on button "Google Local Service Ads" at bounding box center [457, 83] width 152 height 58
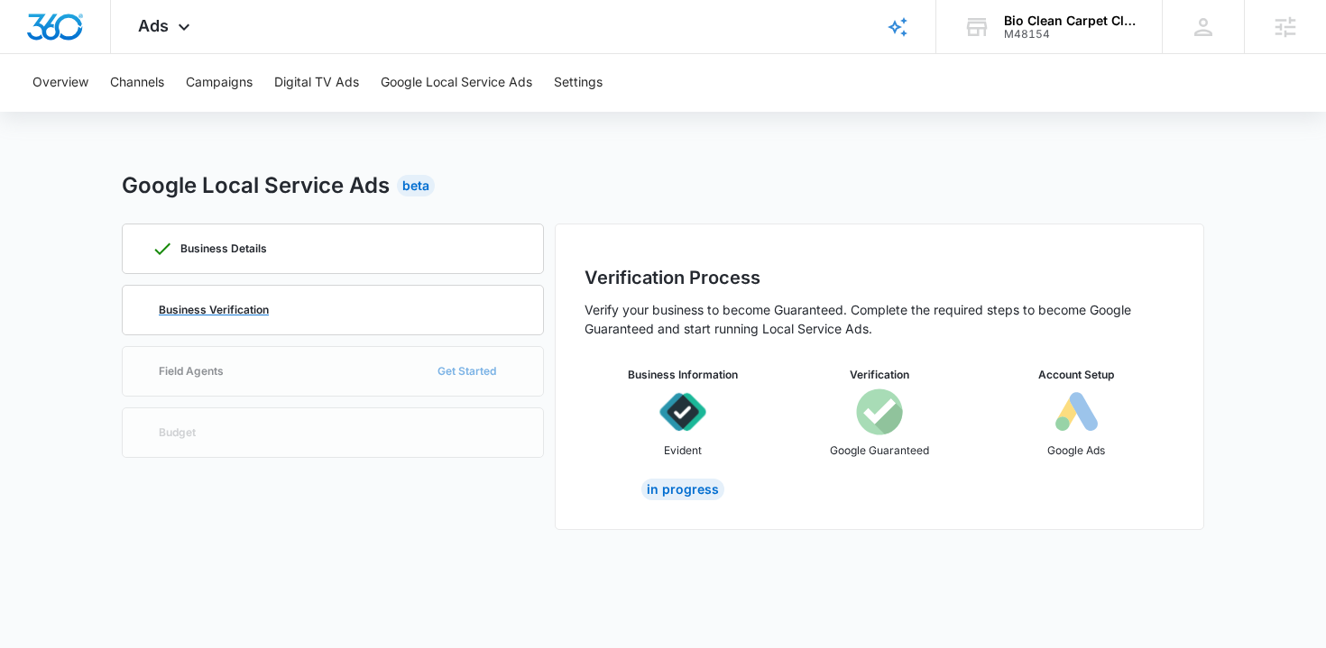
click at [363, 313] on div "Business Verification" at bounding box center [333, 310] width 363 height 49
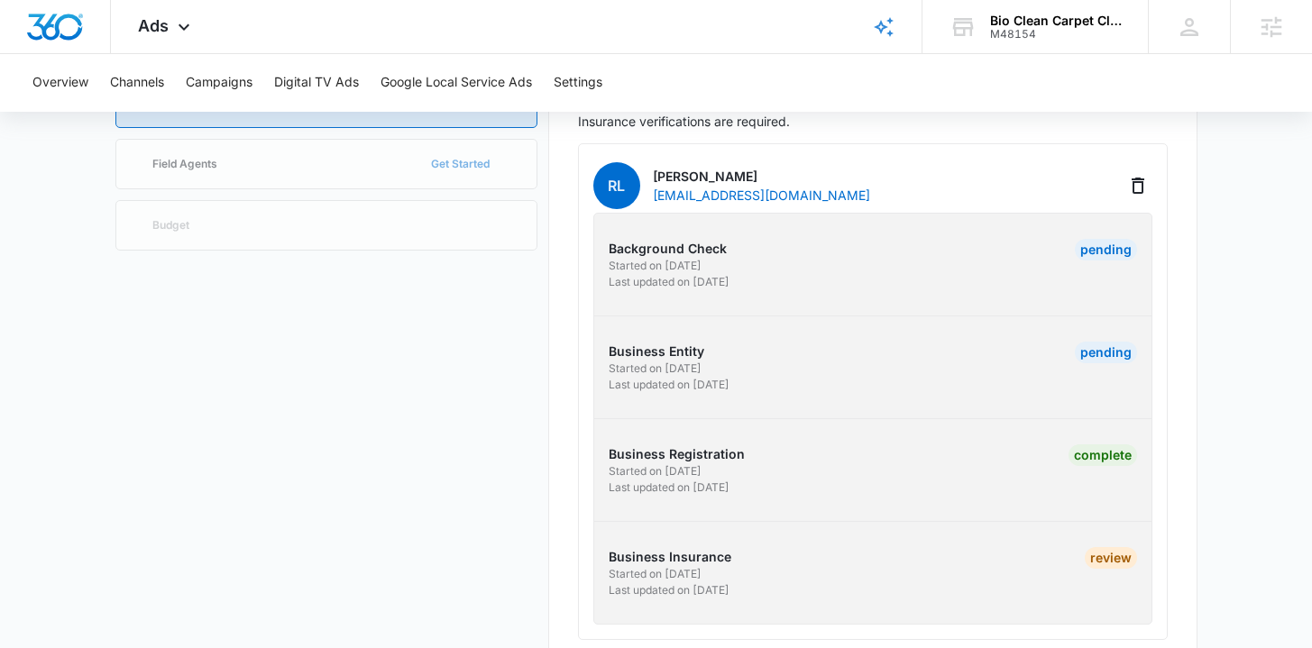
scroll to position [211, 0]
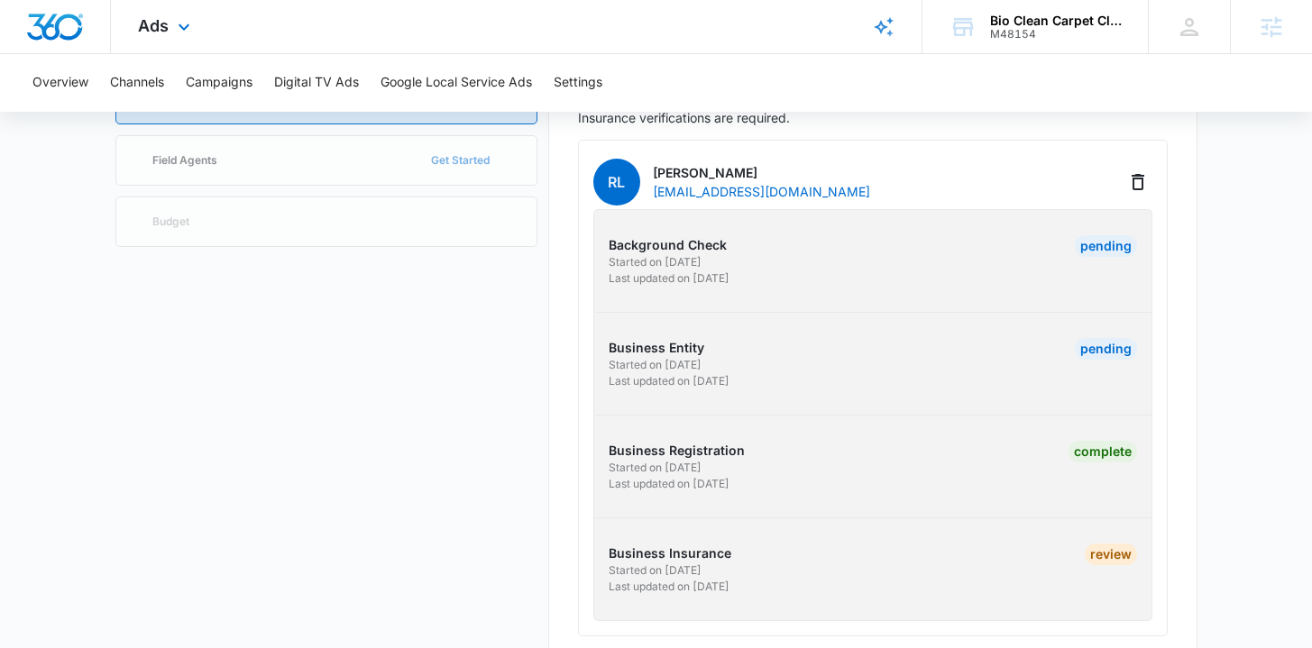
click at [58, 26] on img "Dashboard" at bounding box center [55, 27] width 58 height 27
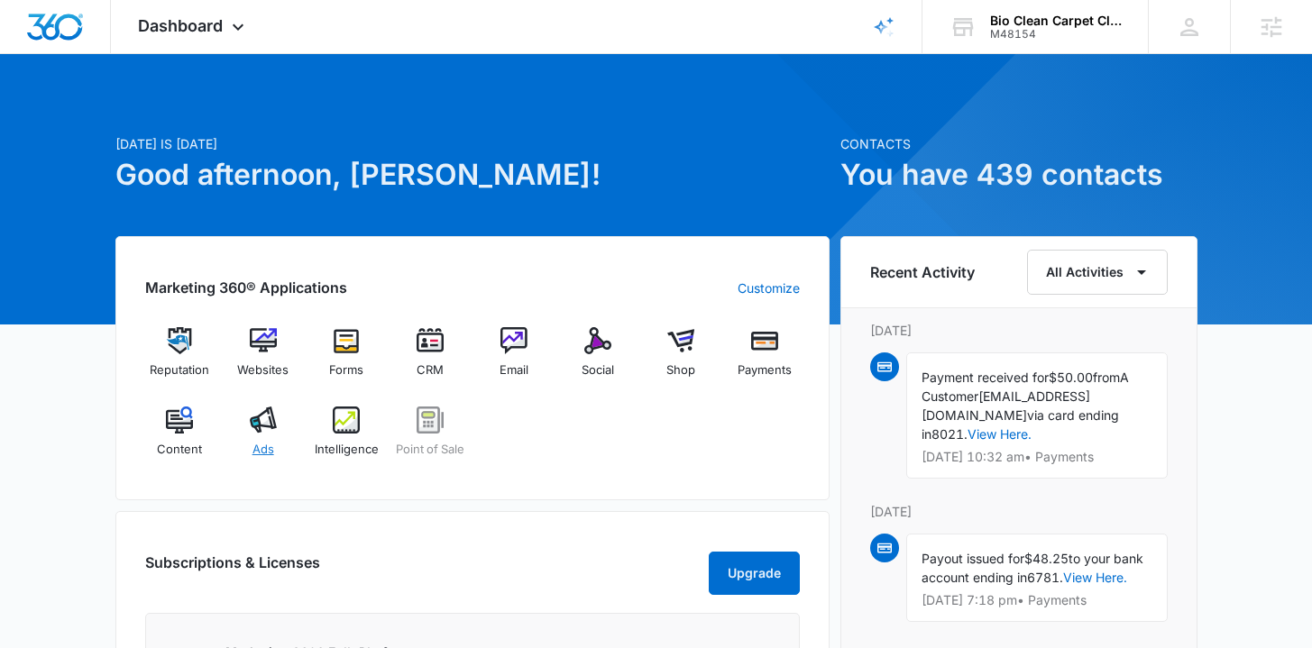
click at [269, 439] on div "Ads" at bounding box center [262, 439] width 69 height 65
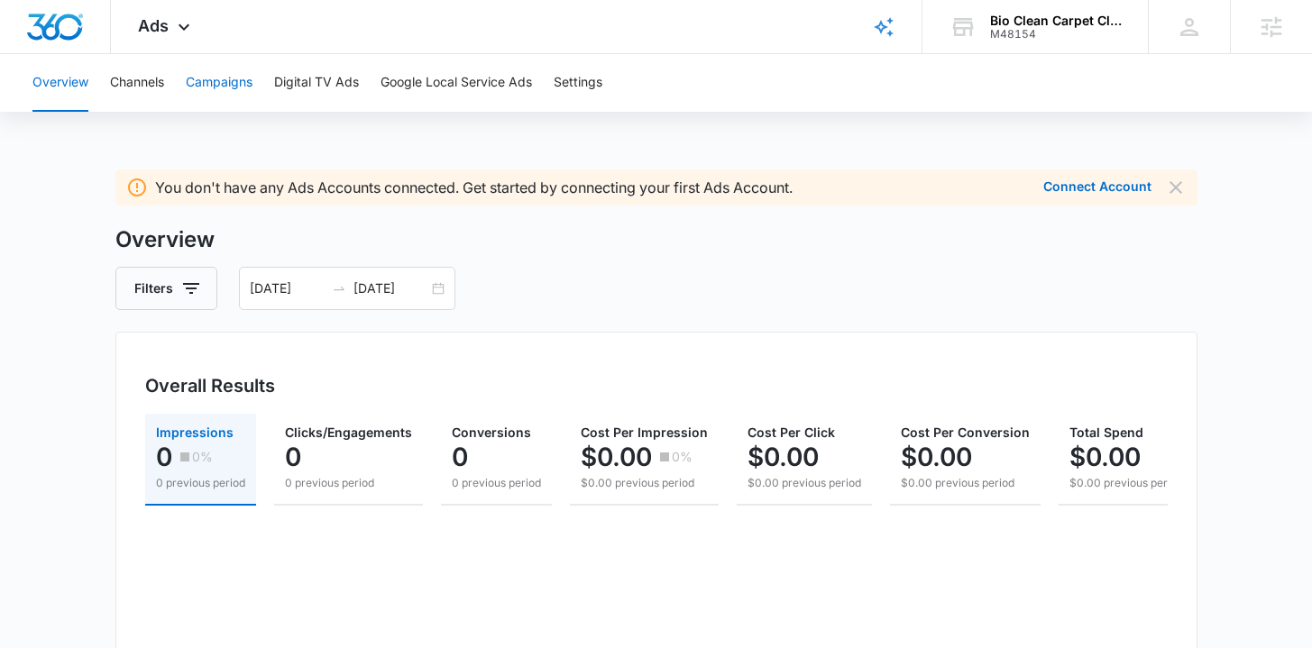
click at [244, 89] on button "Campaigns" at bounding box center [219, 83] width 67 height 58
click at [38, 19] on img "Dashboard" at bounding box center [55, 27] width 58 height 27
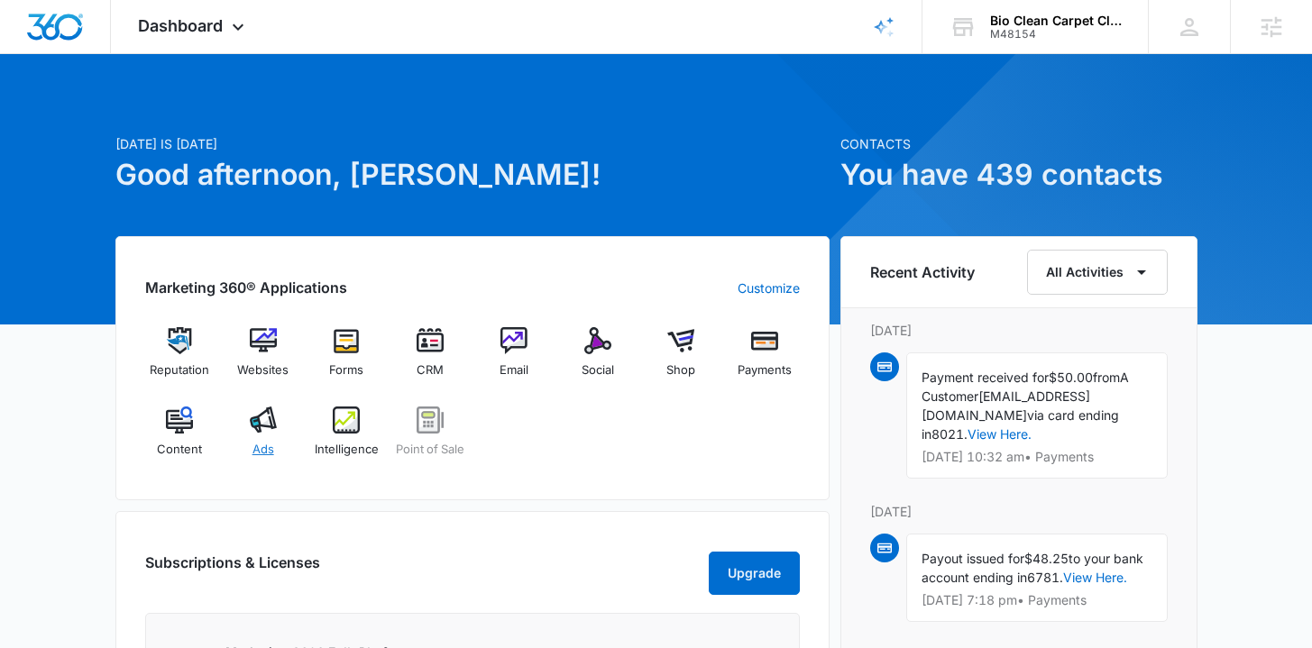
click at [253, 441] on span "Ads" at bounding box center [264, 450] width 22 height 18
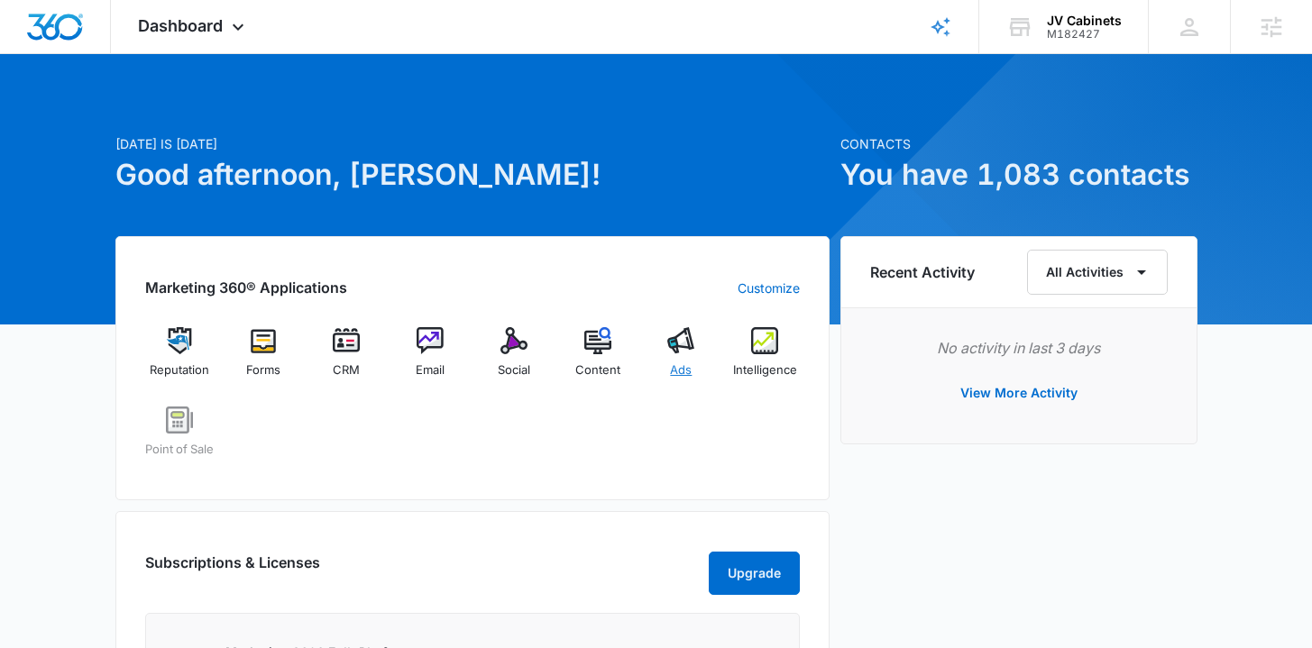
click at [688, 370] on span "Ads" at bounding box center [681, 371] width 22 height 18
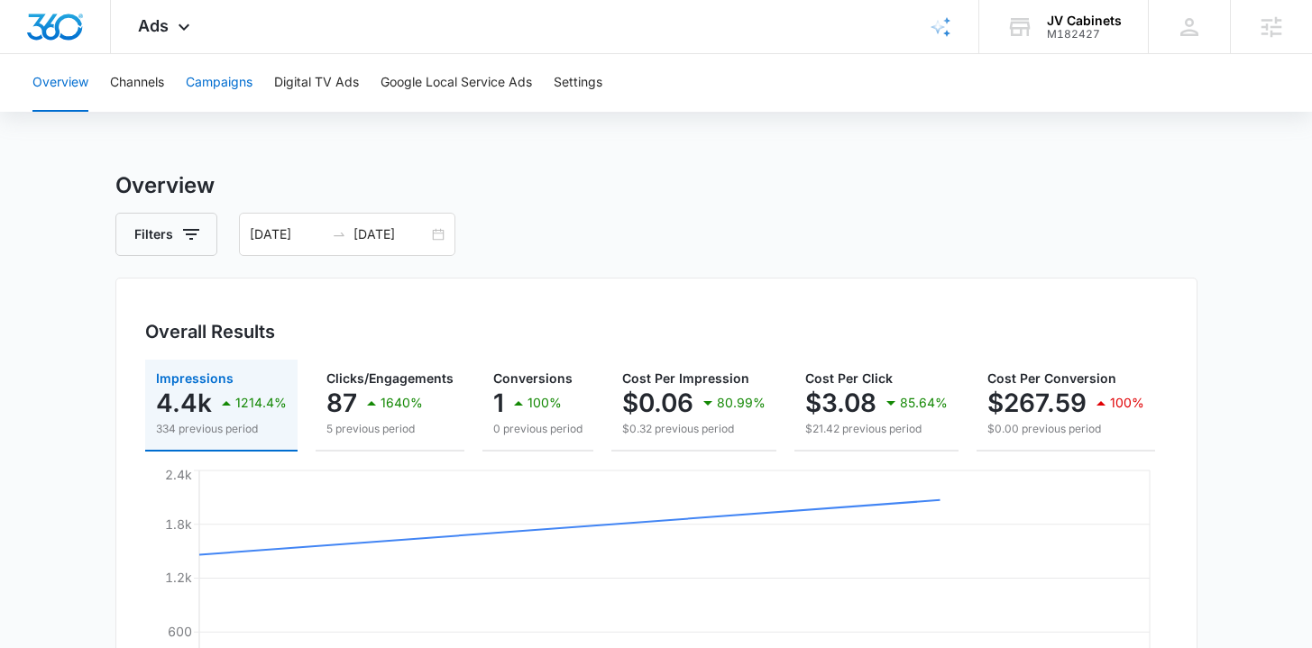
click at [243, 90] on button "Campaigns" at bounding box center [219, 83] width 67 height 58
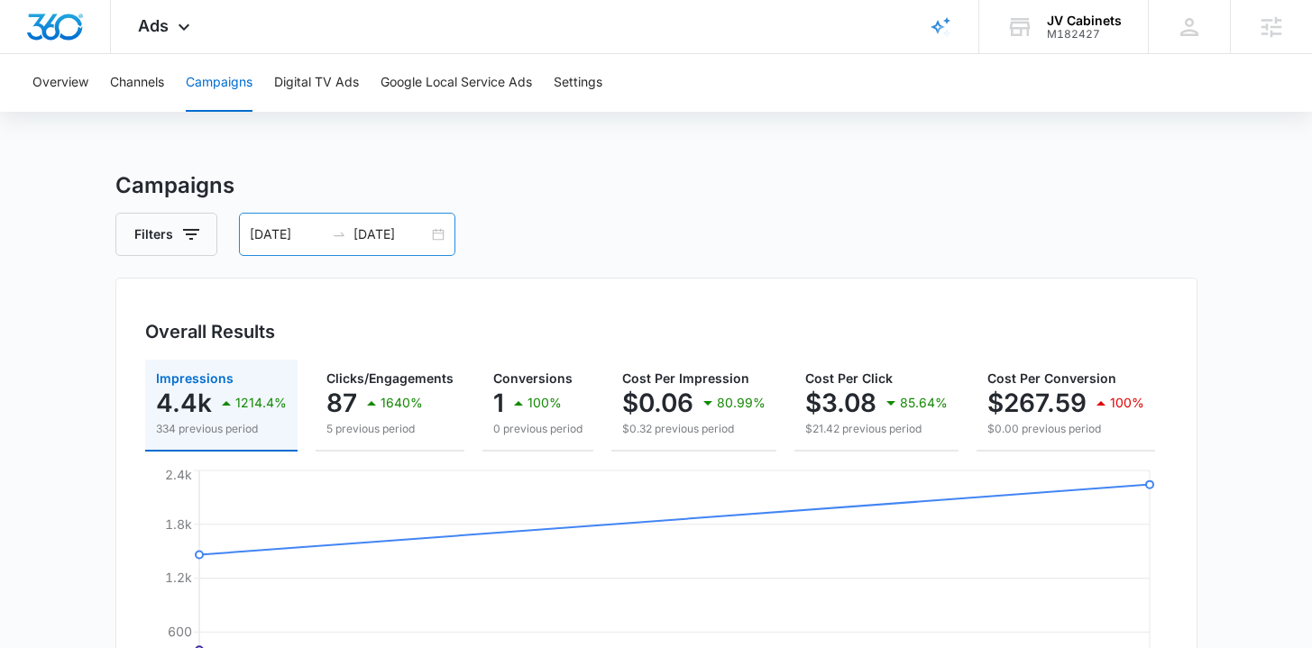
click at [440, 234] on div "09/13/2025 09/14/2025" at bounding box center [347, 234] width 216 height 43
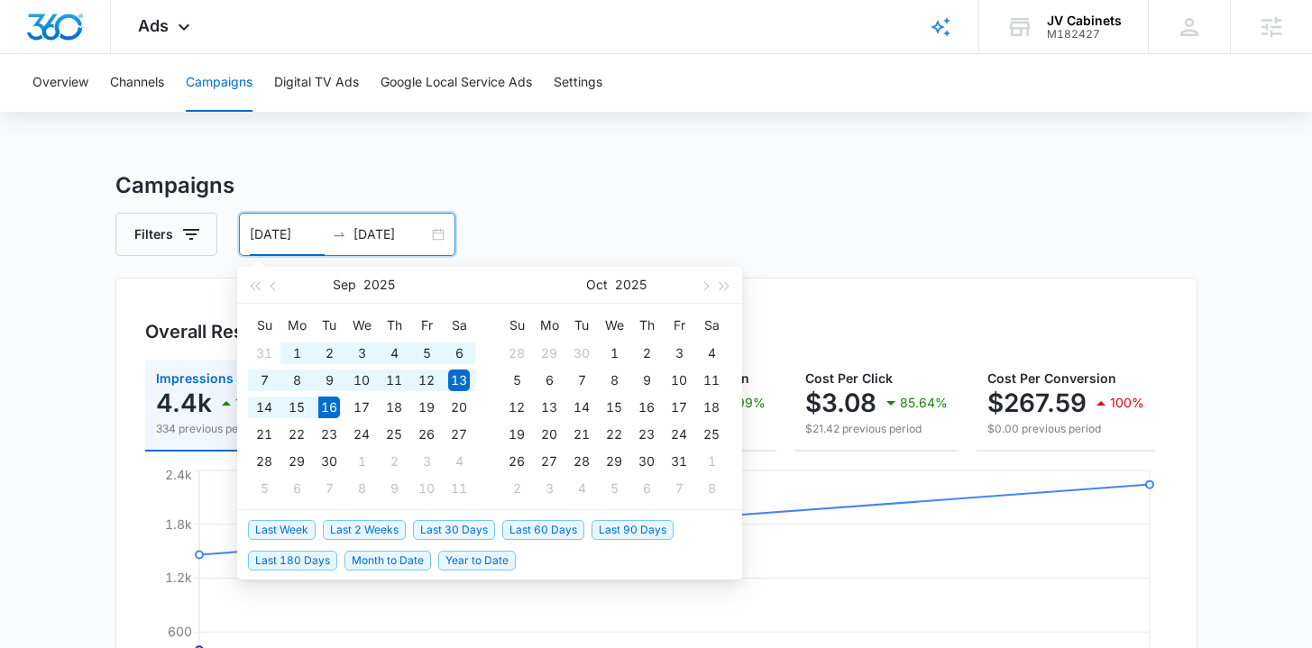
click at [504, 562] on span "Year to Date" at bounding box center [477, 561] width 78 height 20
type input "01/01/2025"
type input "[DATE]"
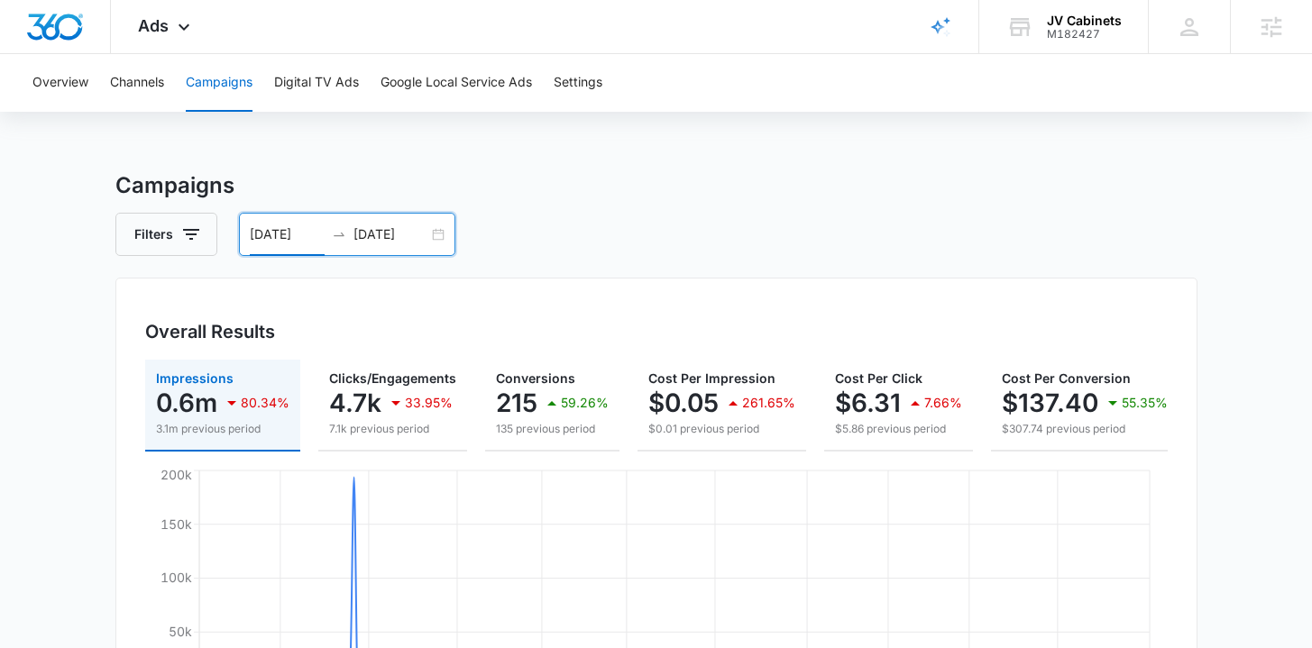
click at [120, 374] on div "Overall Results Impressions 0.6m 80.34% 3.1m previous period Clicks/Engagements…" at bounding box center [656, 522] width 1082 height 489
click at [433, 233] on div "01/01/2025 09/16/2025" at bounding box center [347, 234] width 216 height 43
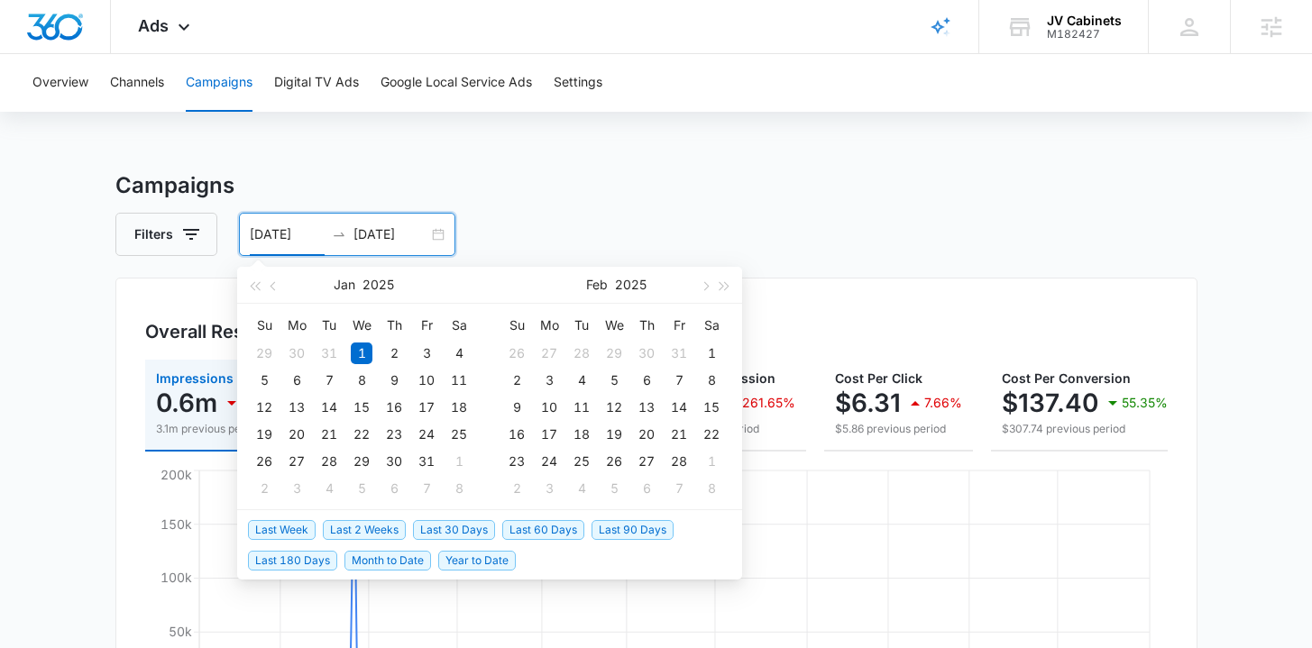
click at [526, 535] on span "Last 60 Days" at bounding box center [543, 530] width 82 height 20
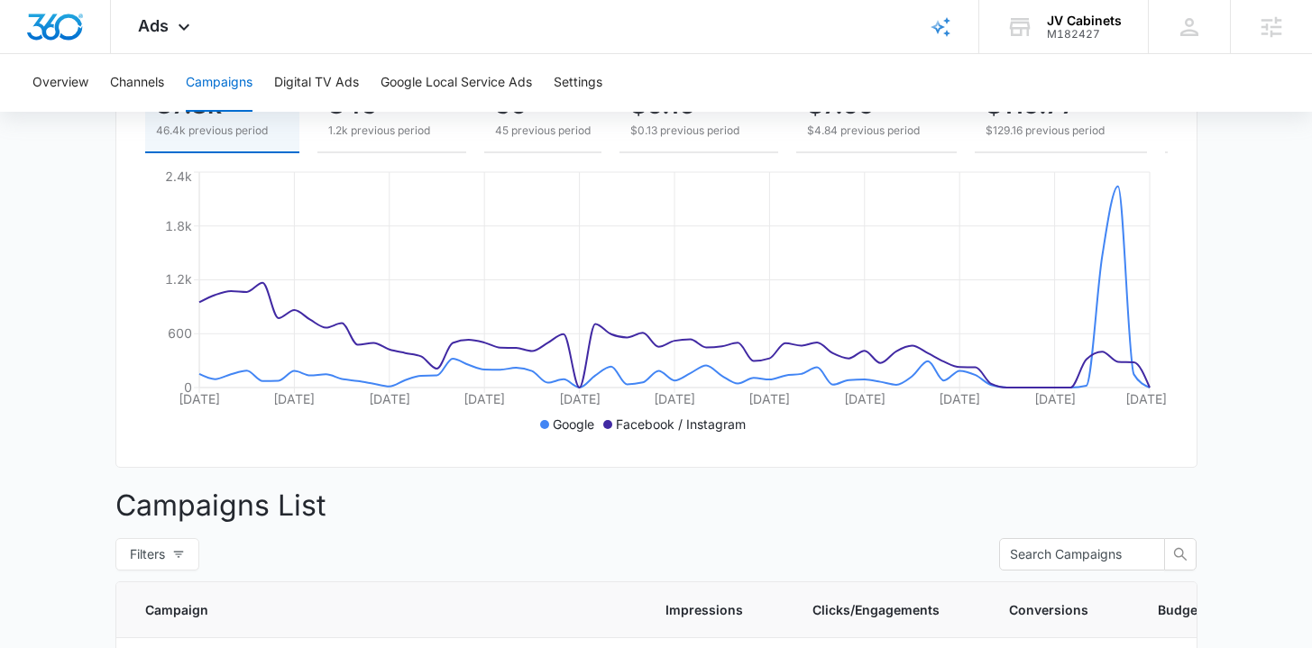
scroll to position [42, 0]
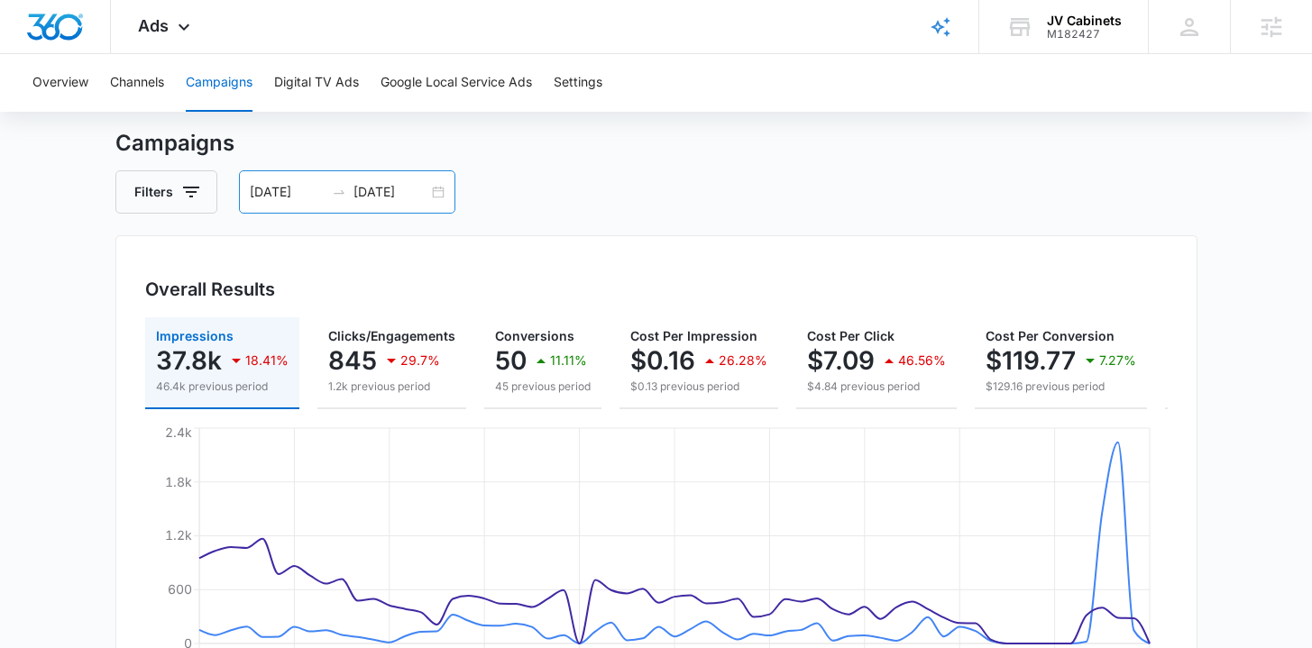
click at [436, 189] on div "07/18/2025 09/16/2025" at bounding box center [347, 191] width 216 height 43
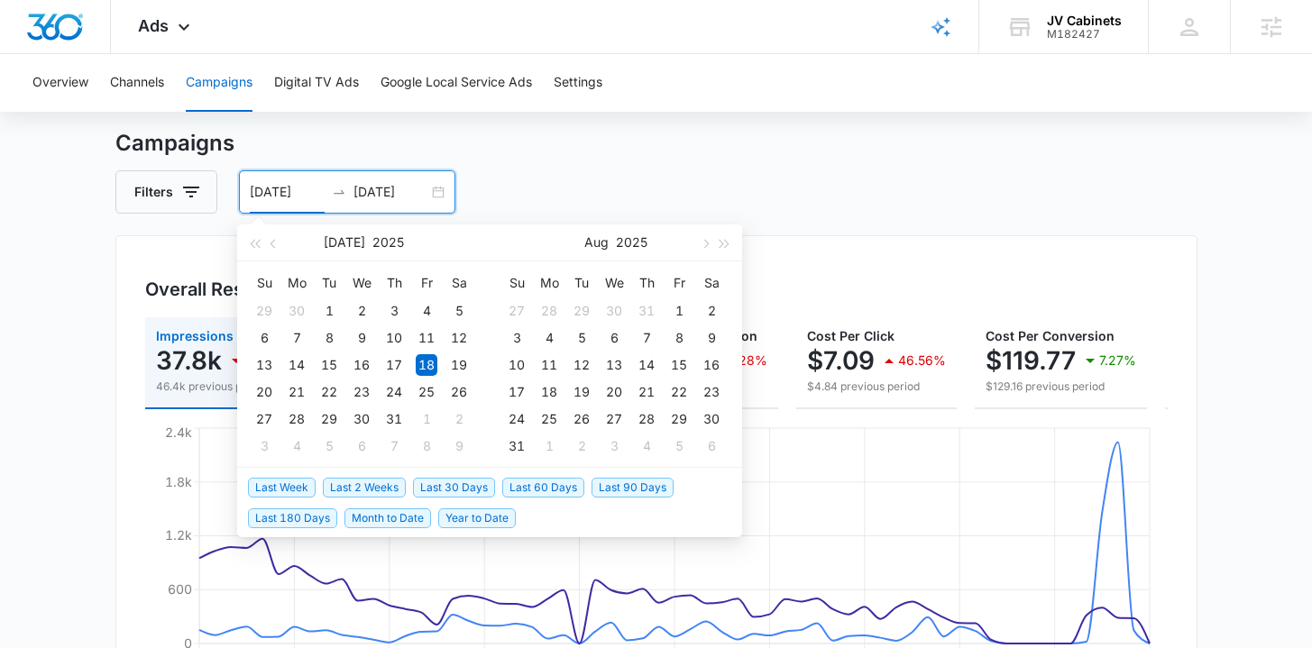
click at [299, 485] on span "Last Week" at bounding box center [282, 488] width 68 height 20
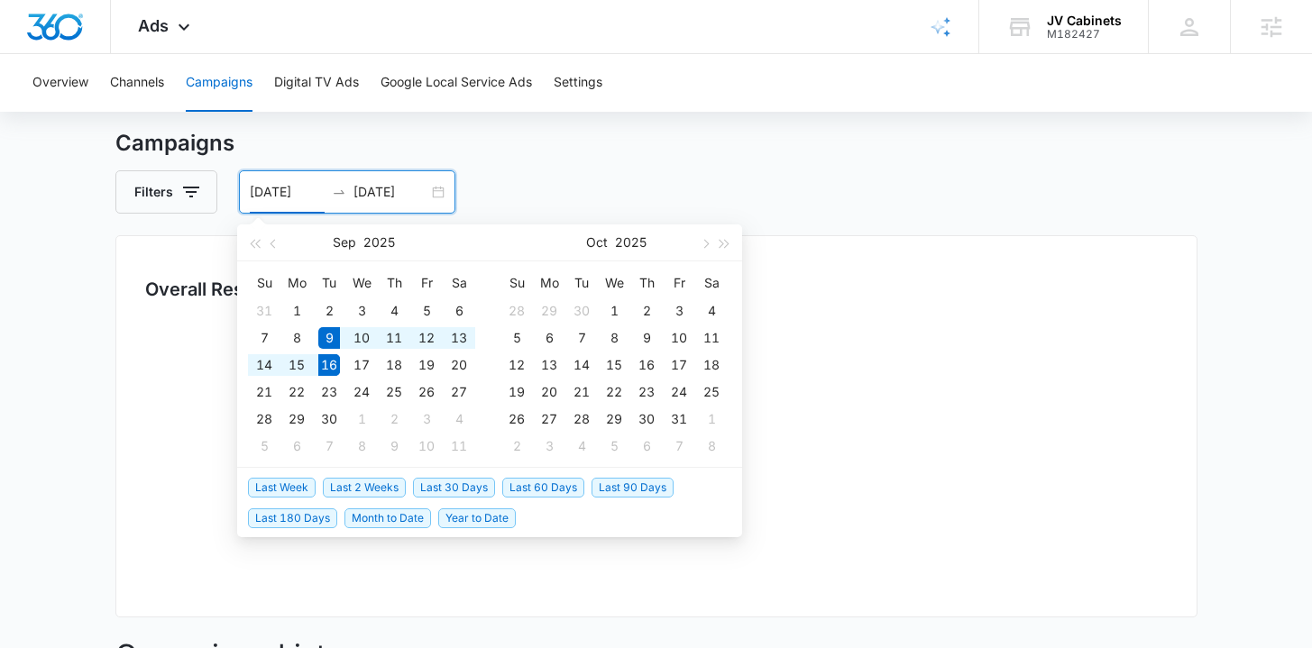
type input "[DATE]"
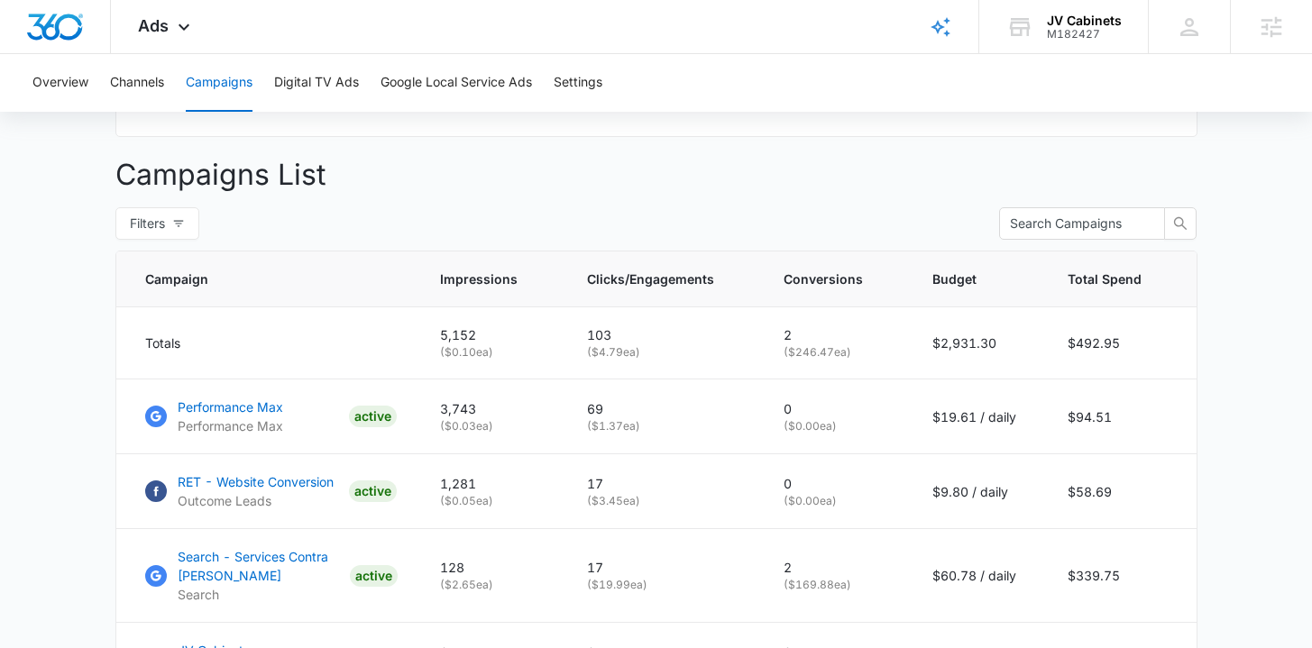
scroll to position [858, 0]
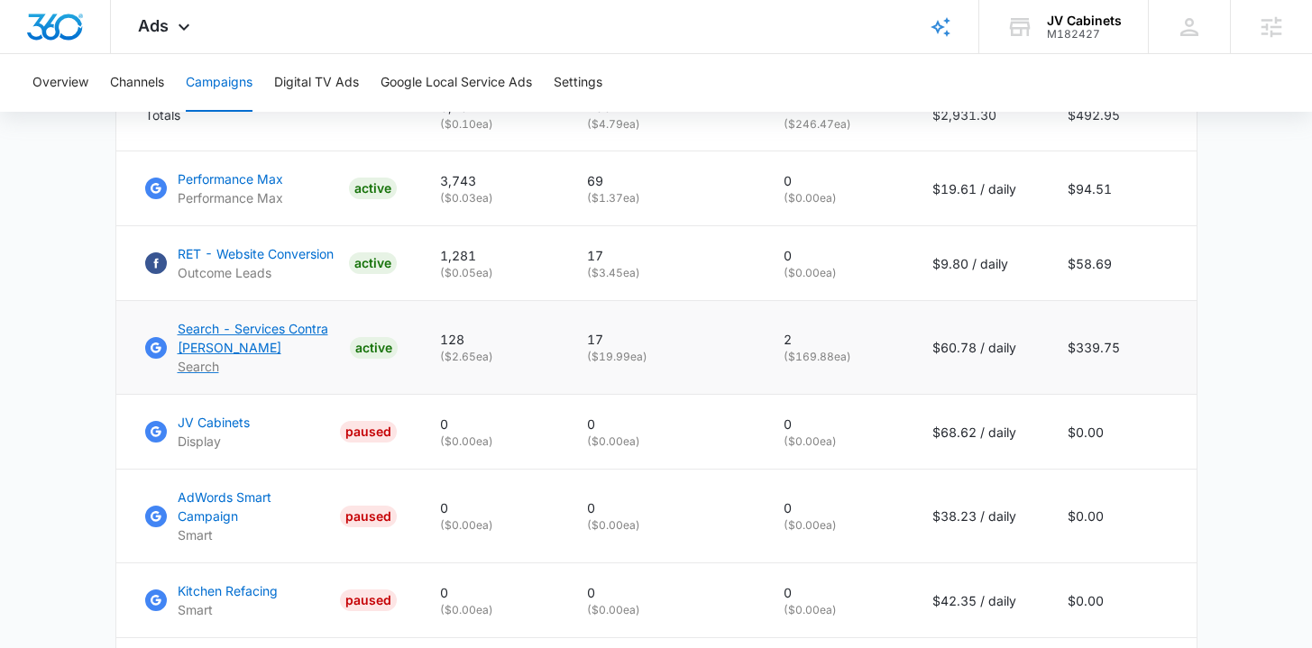
click at [259, 343] on p "Search - Services Contra [PERSON_NAME]" at bounding box center [260, 338] width 165 height 38
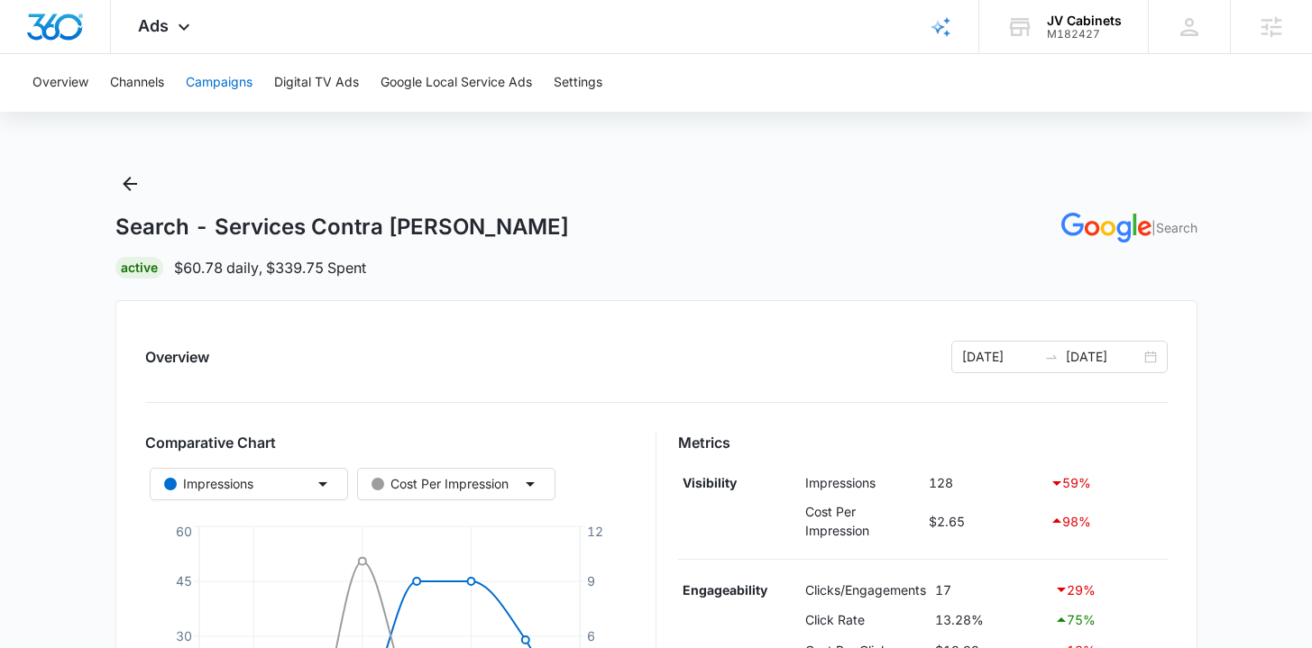
click at [191, 78] on button "Campaigns" at bounding box center [219, 83] width 67 height 58
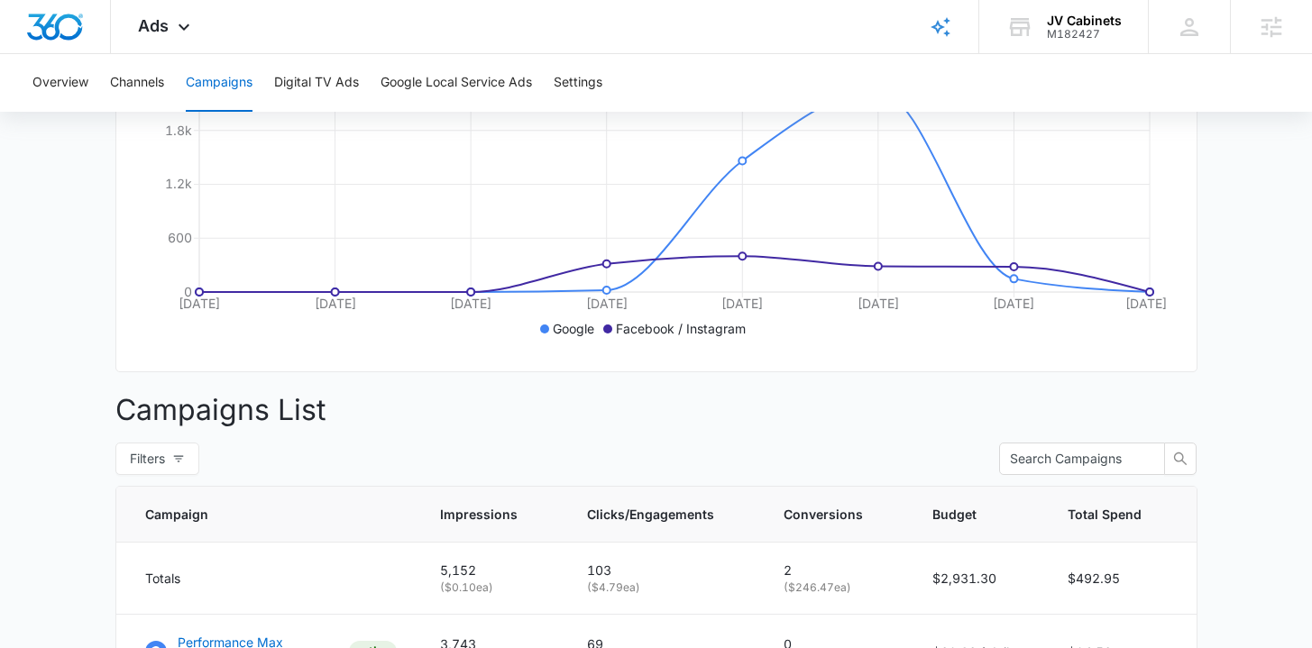
scroll to position [124, 0]
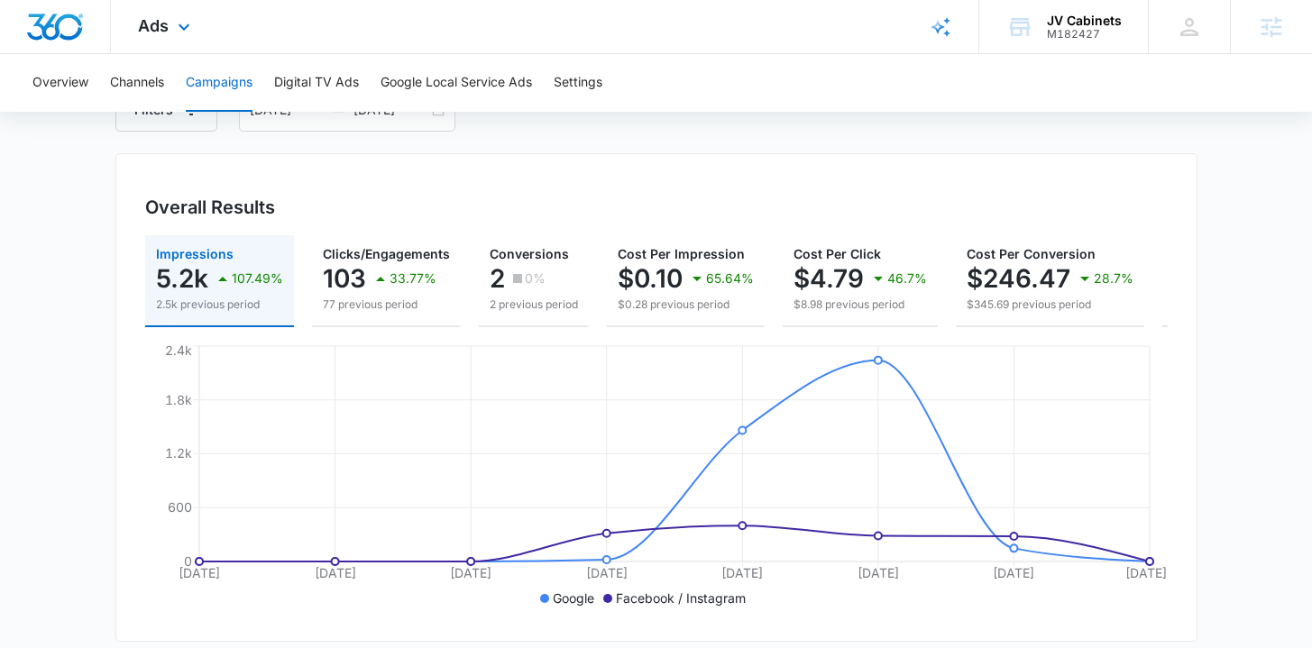
click at [71, 28] on img "Dashboard" at bounding box center [55, 27] width 58 height 27
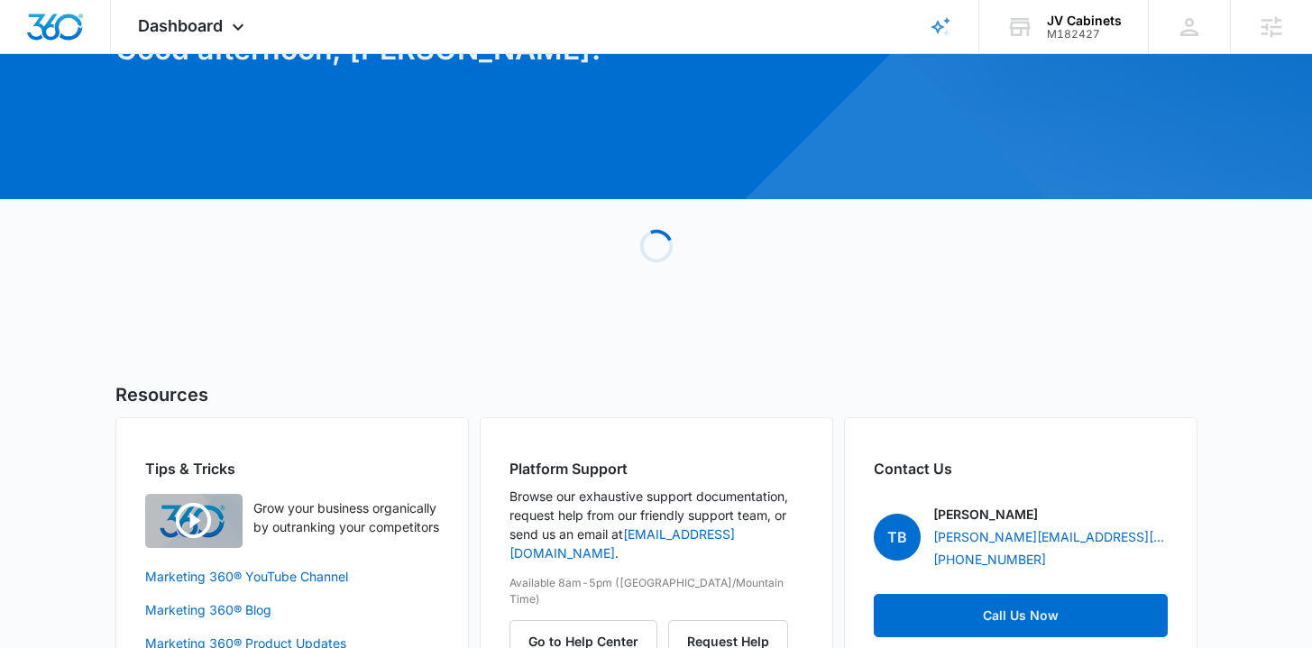
scroll to position [192, 0]
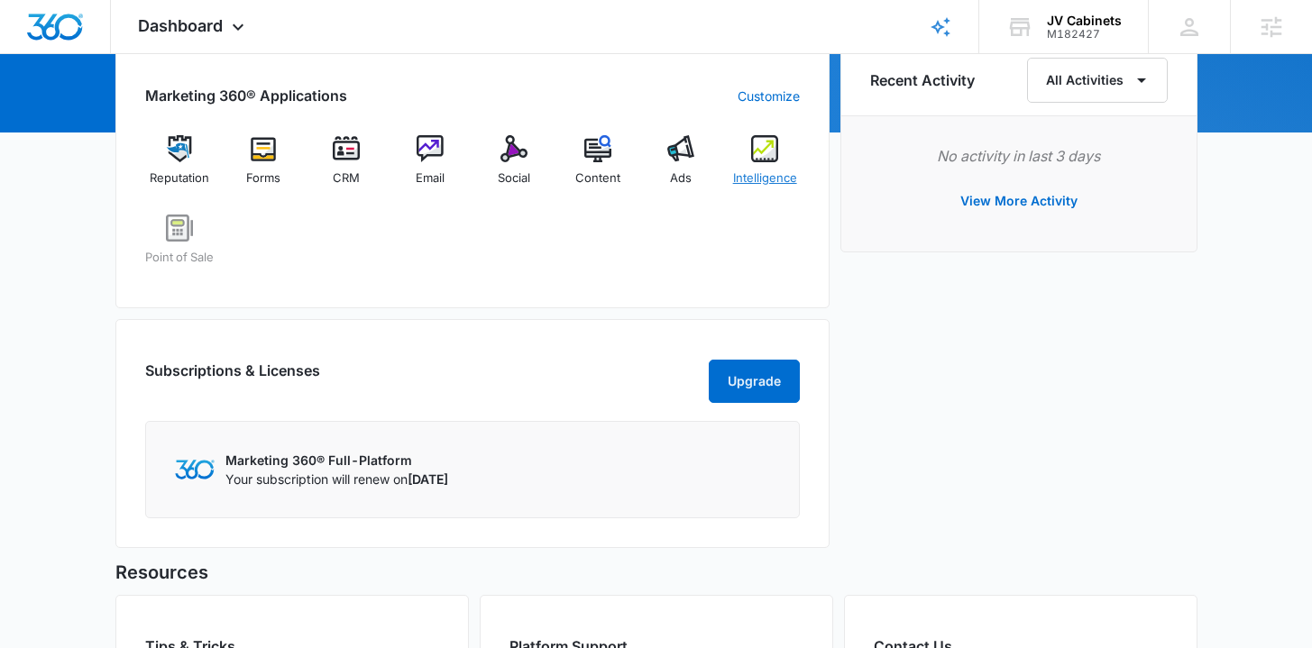
click at [748, 165] on div "Intelligence" at bounding box center [764, 167] width 69 height 65
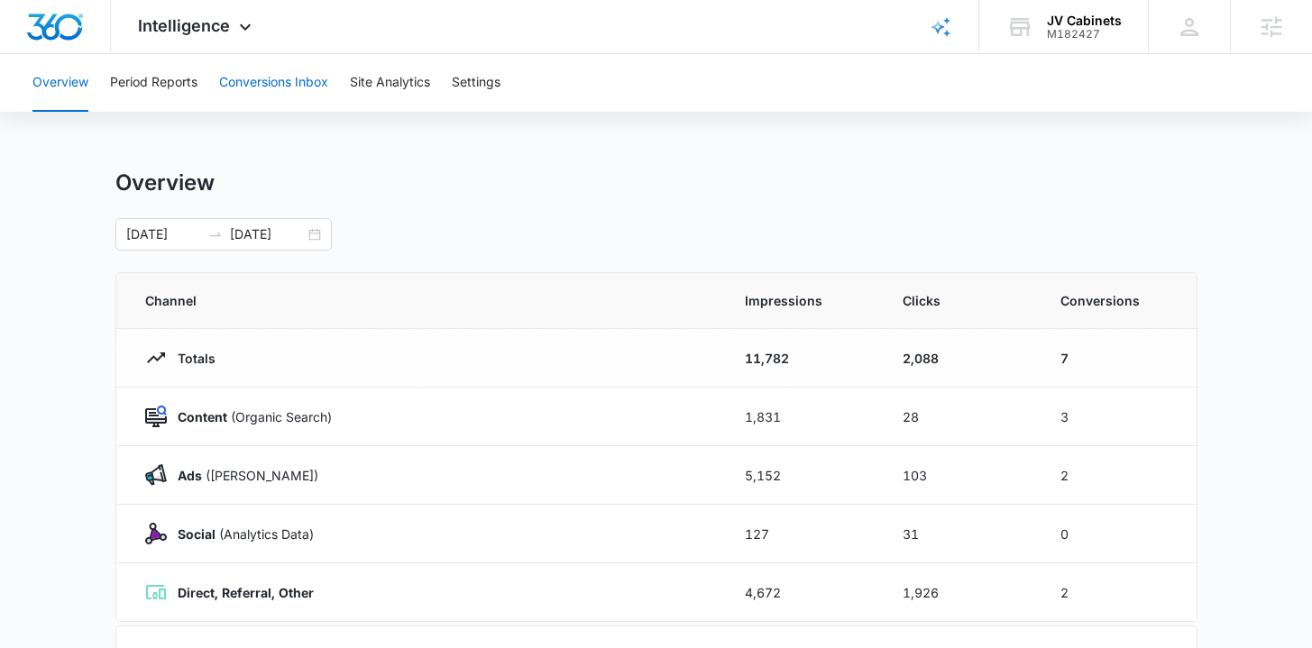
click at [291, 83] on button "Conversions Inbox" at bounding box center [273, 83] width 109 height 58
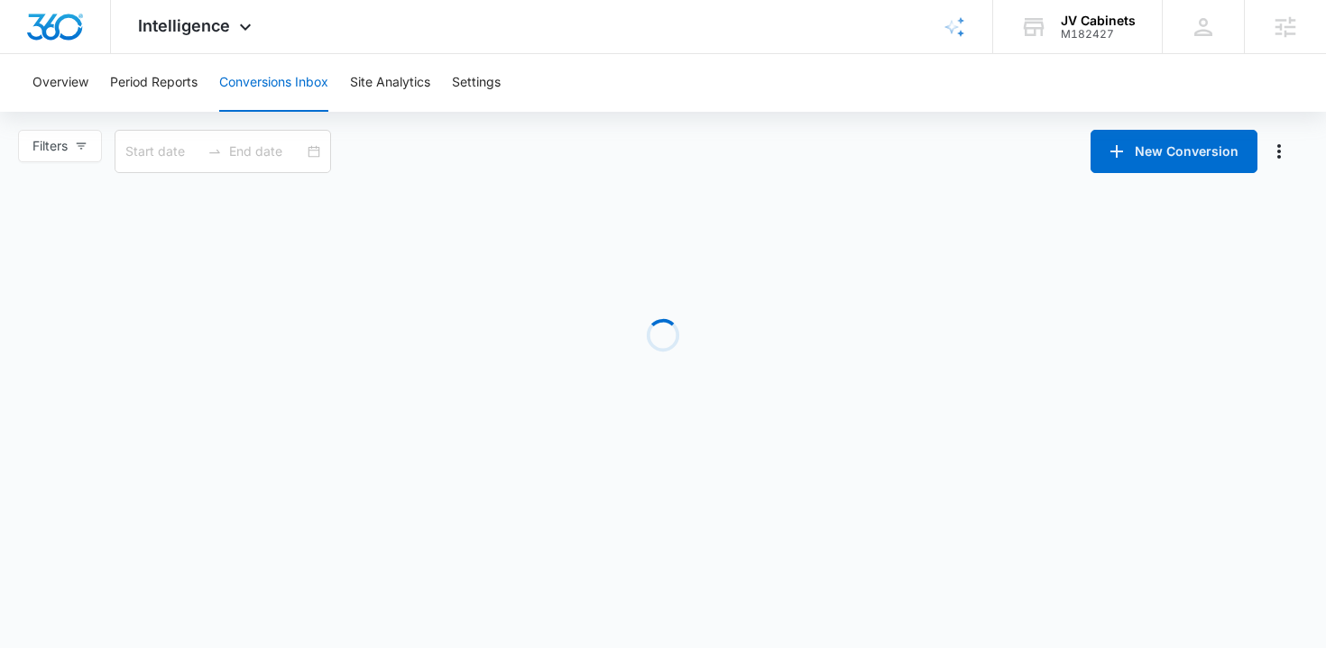
type input "[DATE]"
click at [172, 95] on button "Period Reports" at bounding box center [153, 83] width 87 height 58
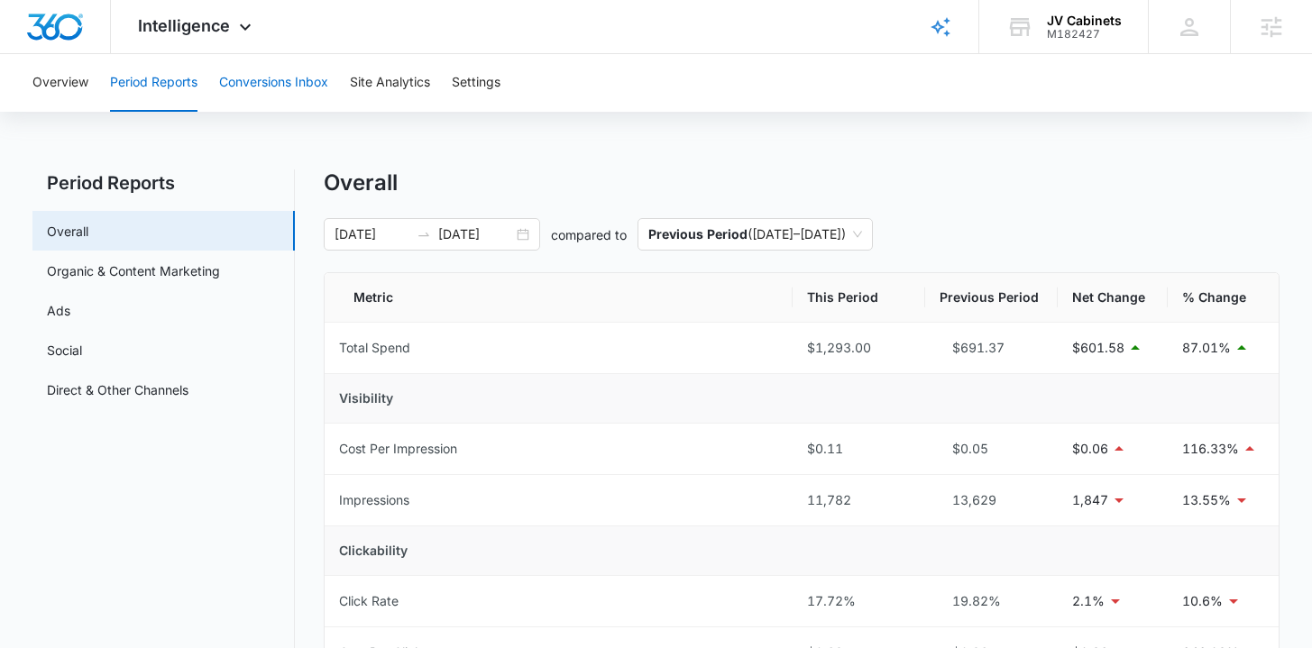
click at [223, 74] on button "Conversions Inbox" at bounding box center [273, 83] width 109 height 58
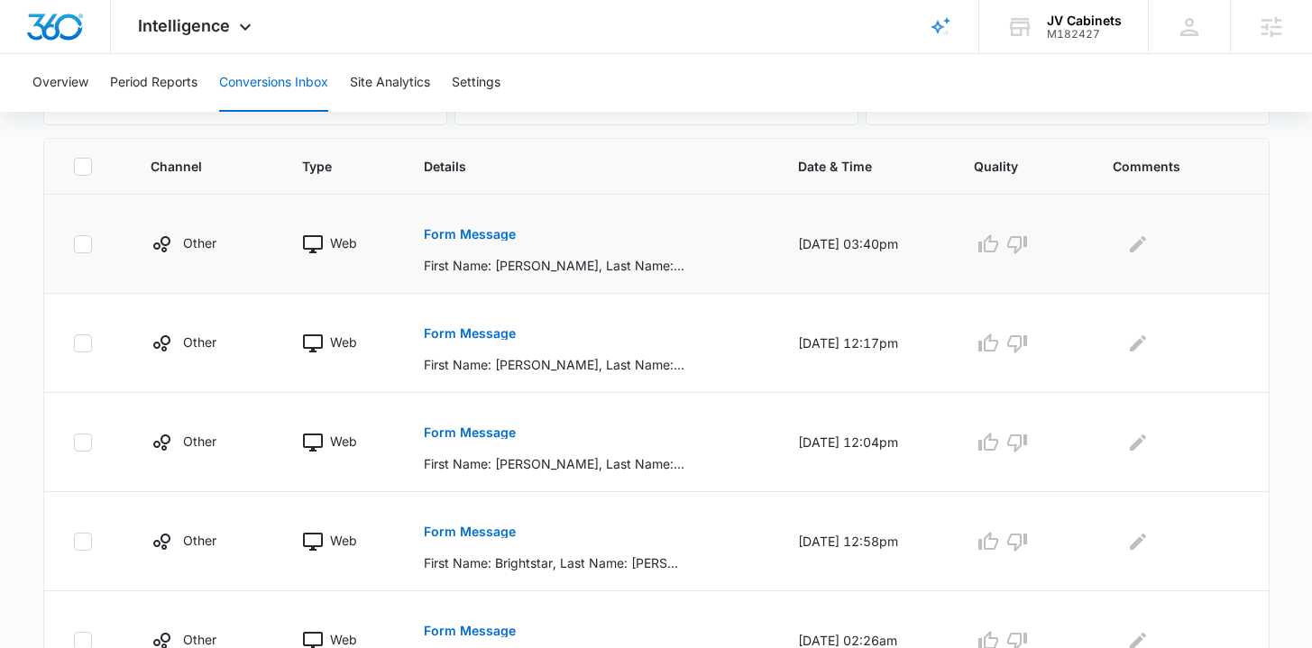
scroll to position [372, 0]
click at [453, 231] on p "Form Message" at bounding box center [470, 236] width 92 height 13
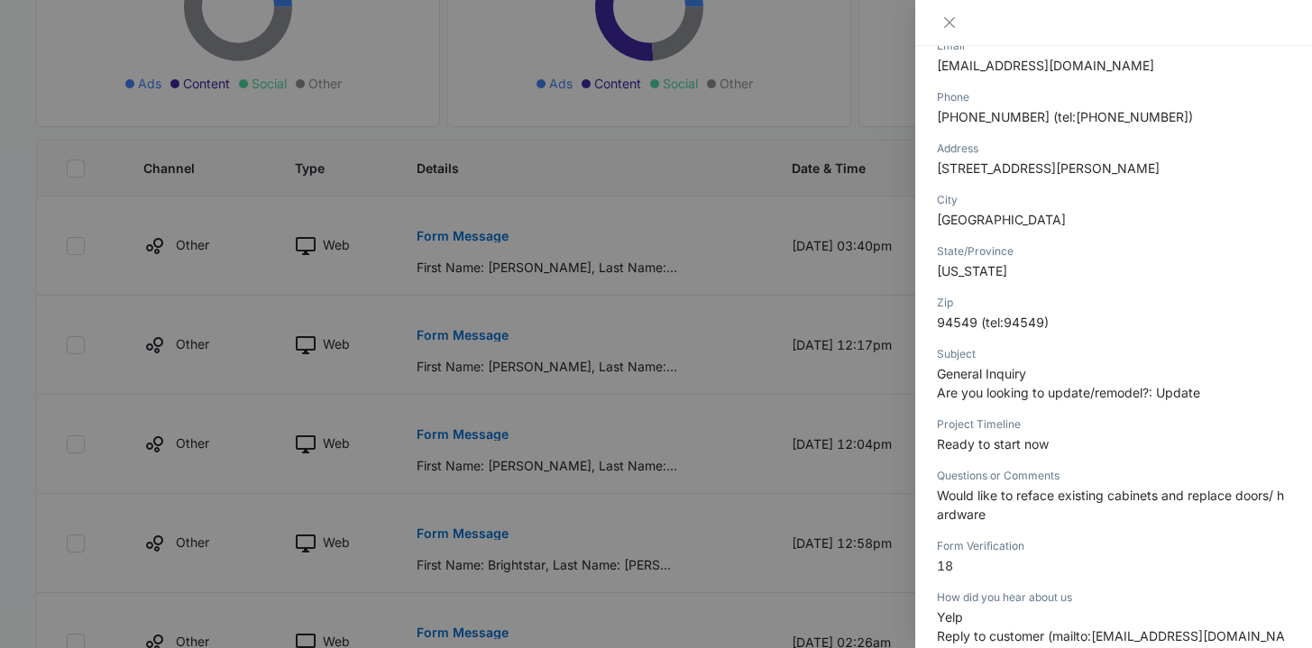
scroll to position [362, 0]
click at [818, 354] on div at bounding box center [656, 324] width 1312 height 648
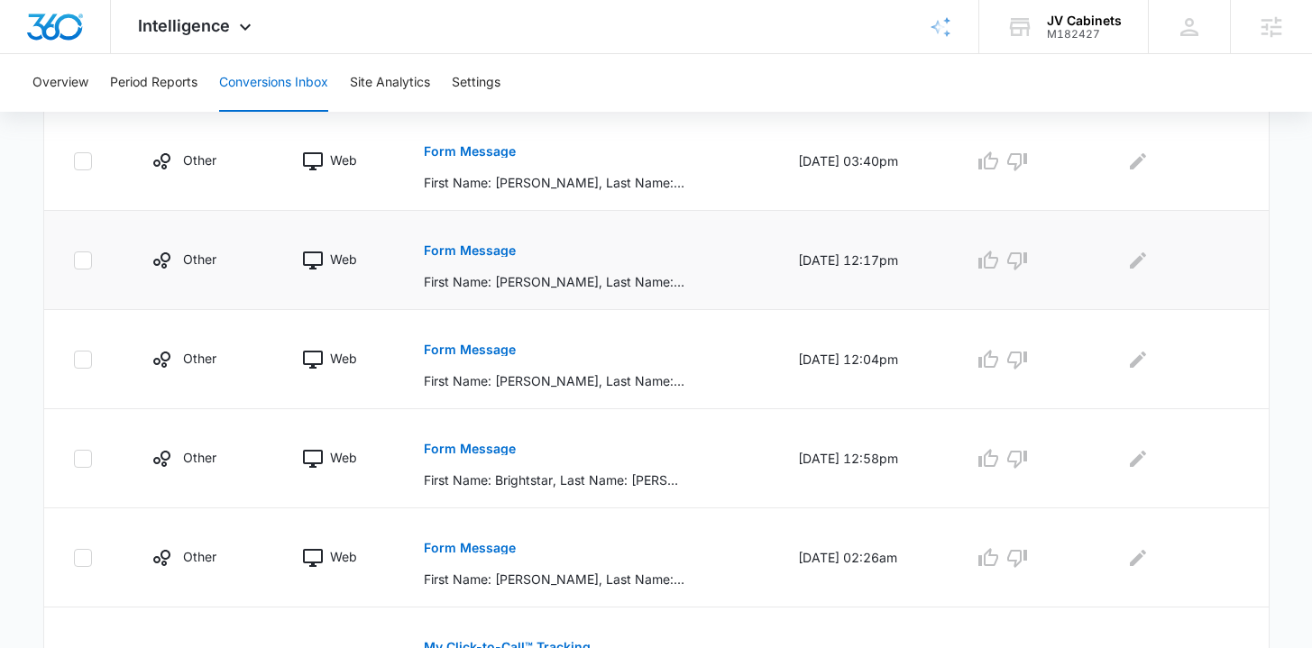
scroll to position [444, 0]
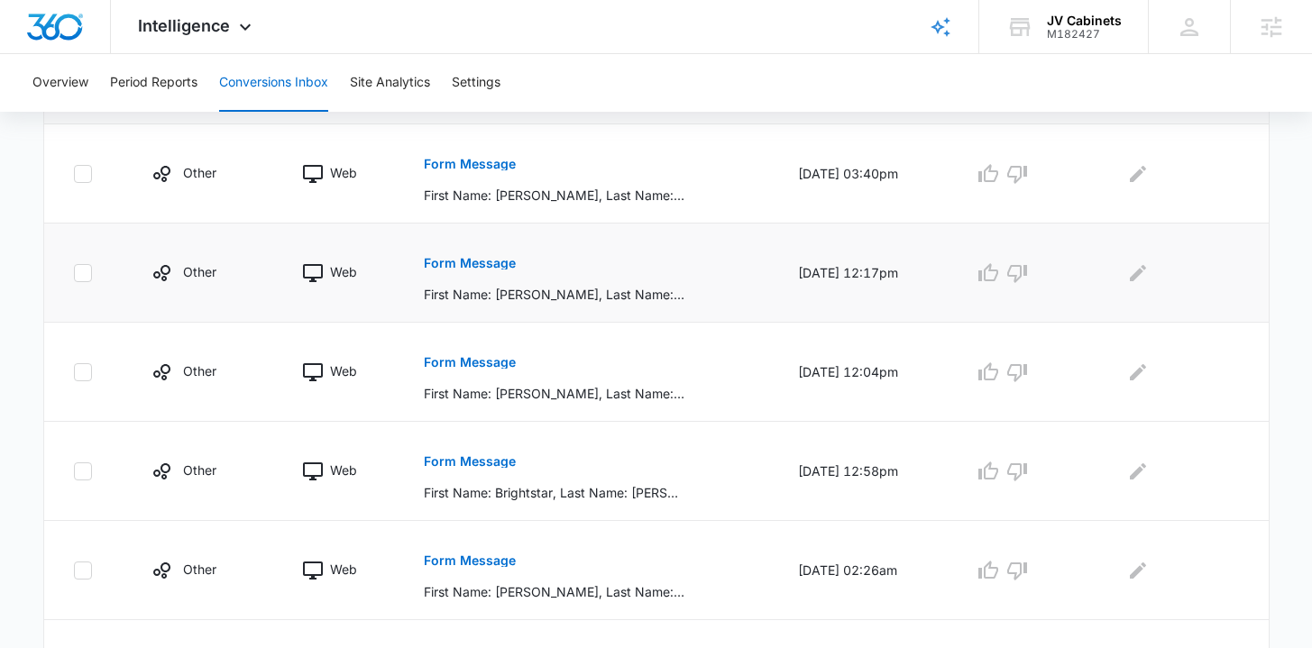
click at [459, 260] on p "Form Message" at bounding box center [470, 263] width 92 height 13
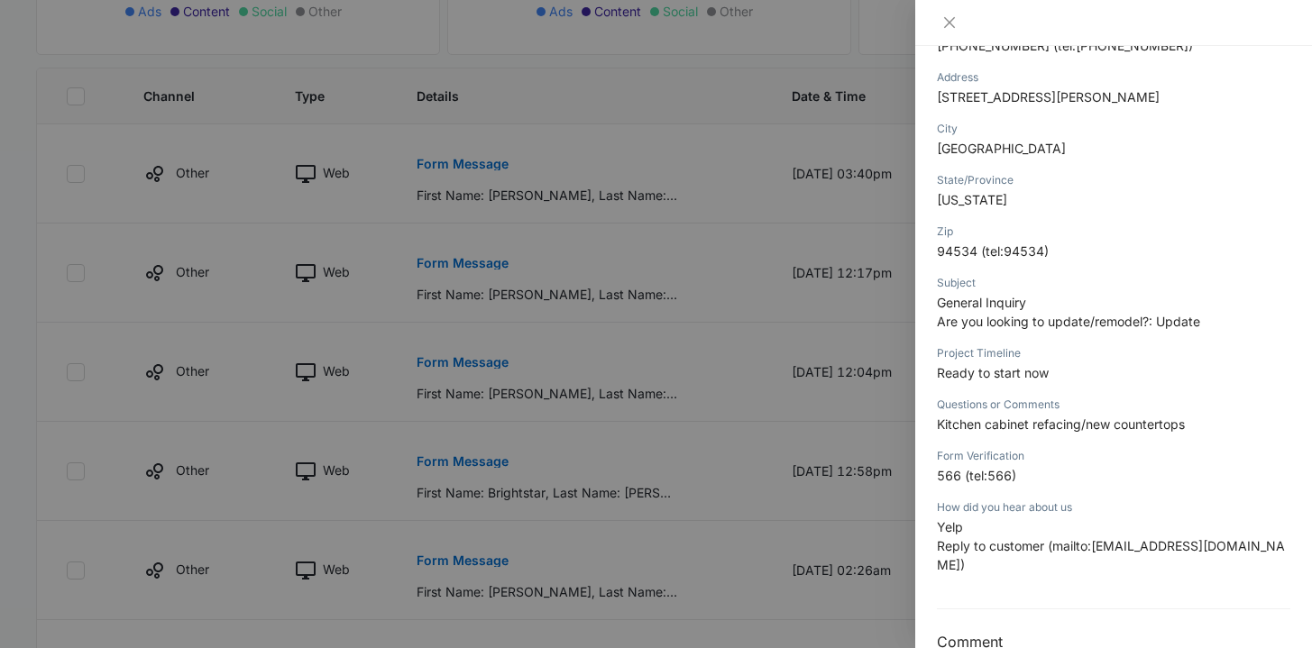
scroll to position [441, 0]
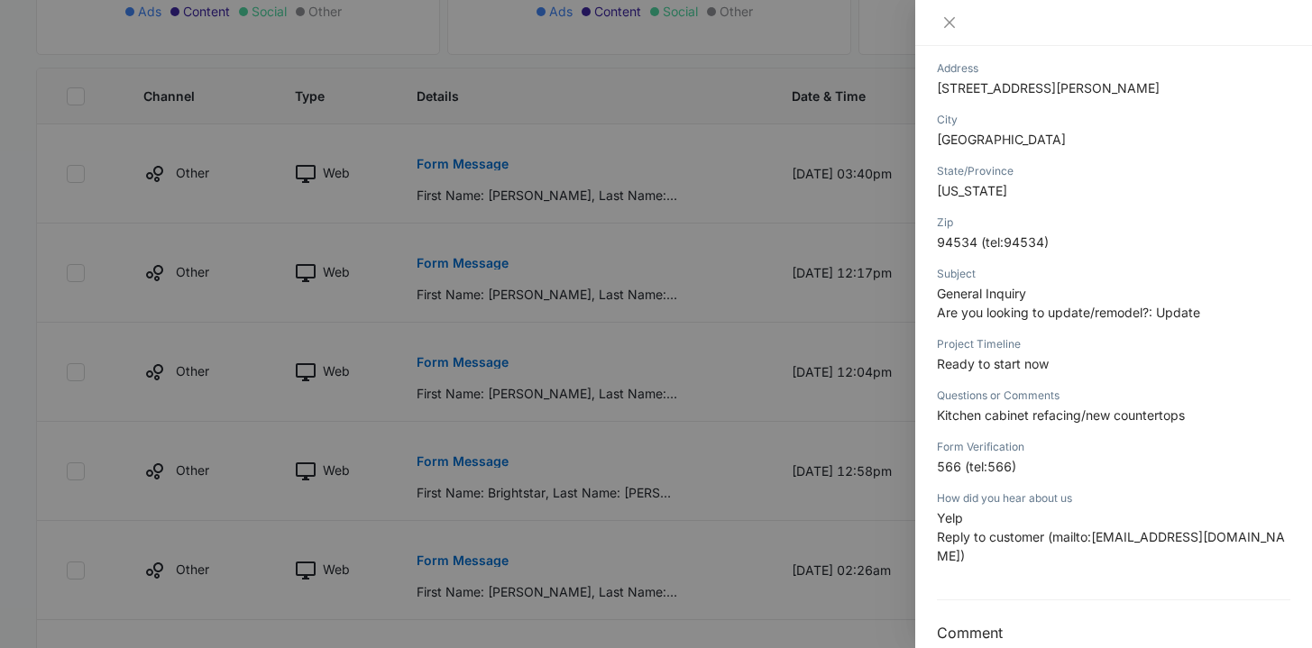
click at [694, 262] on div at bounding box center [656, 324] width 1312 height 648
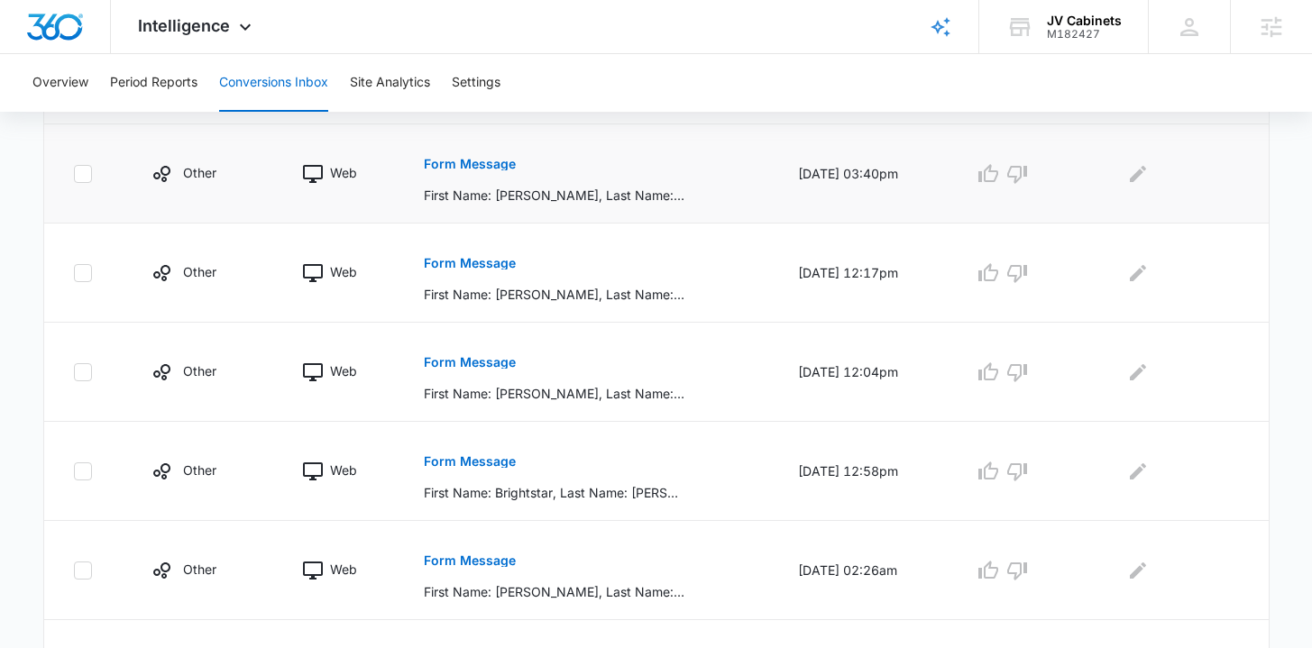
click at [473, 173] on button "Form Message" at bounding box center [470, 163] width 92 height 43
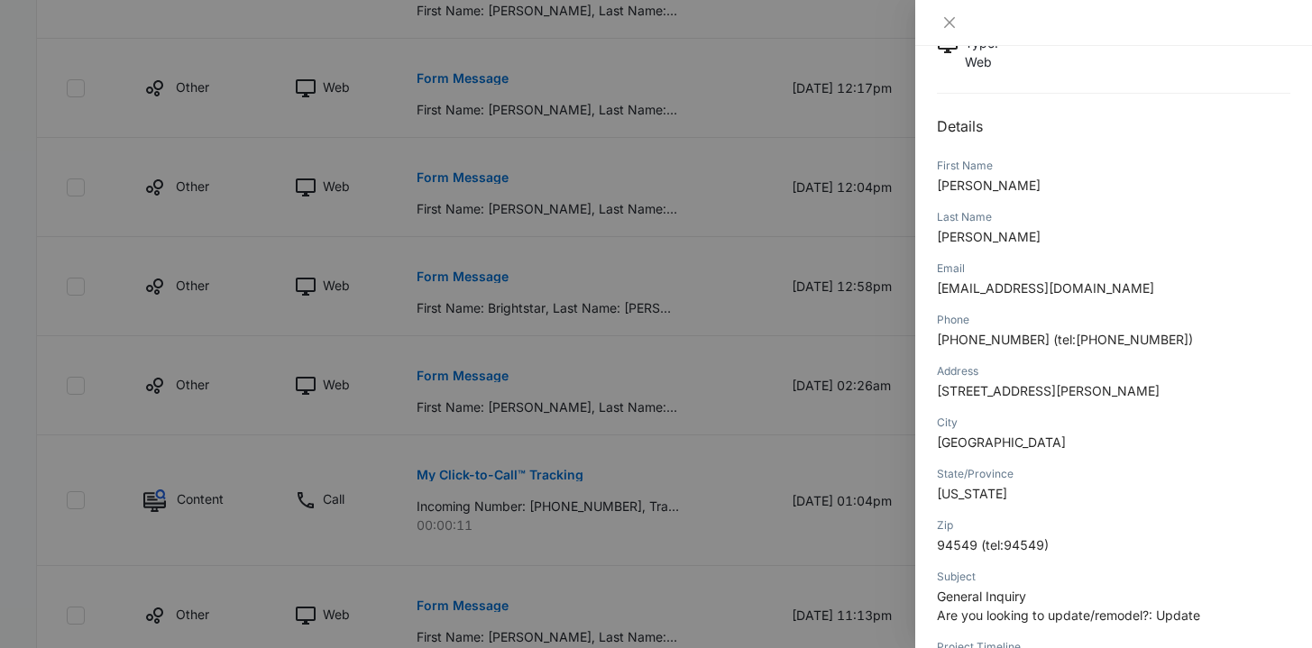
scroll to position [472, 0]
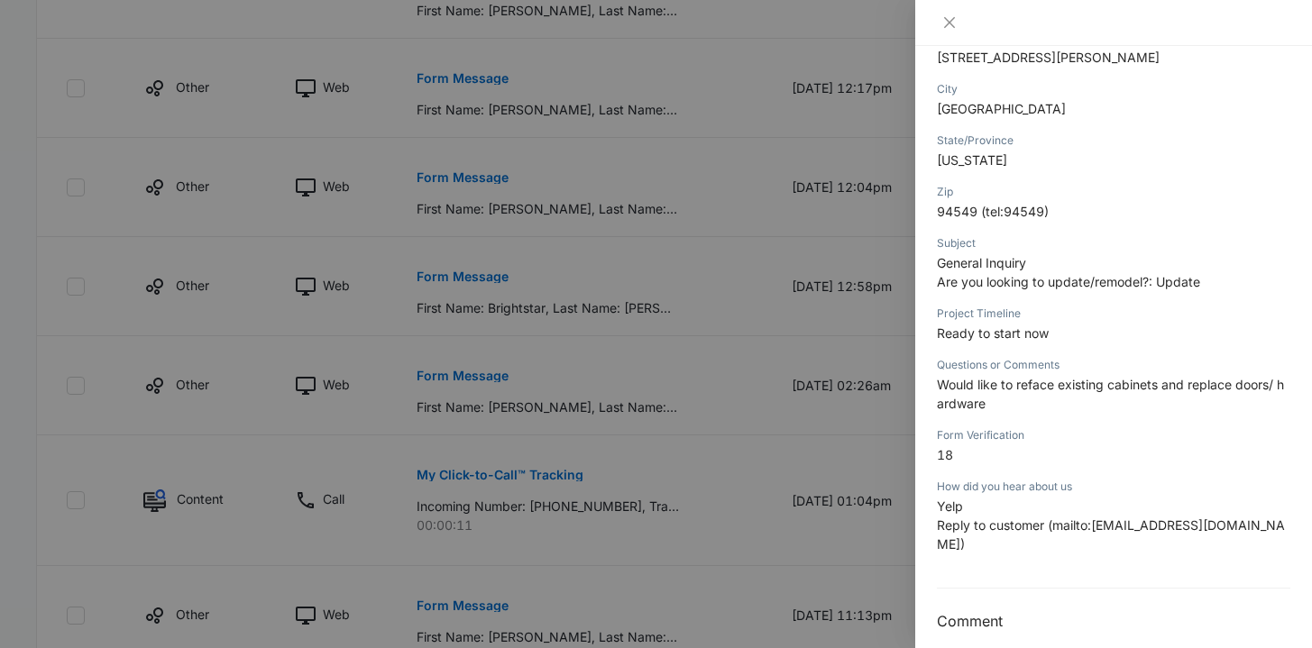
click at [678, 415] on div at bounding box center [656, 324] width 1312 height 648
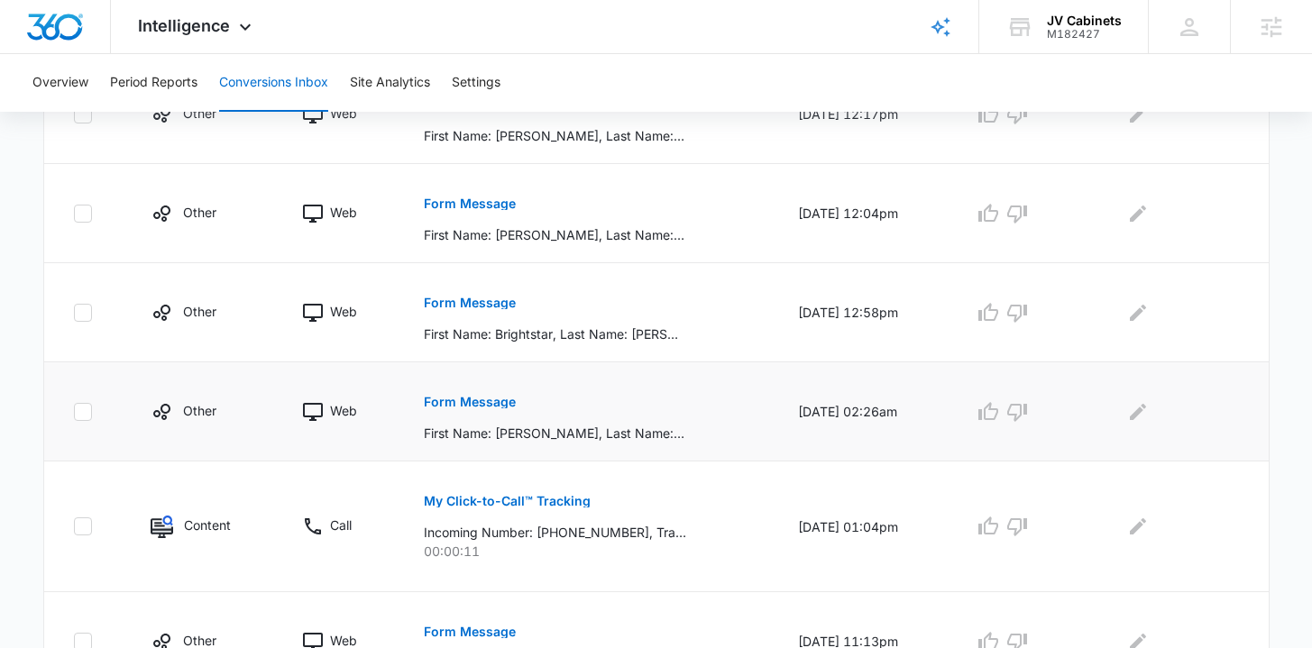
scroll to position [581, 0]
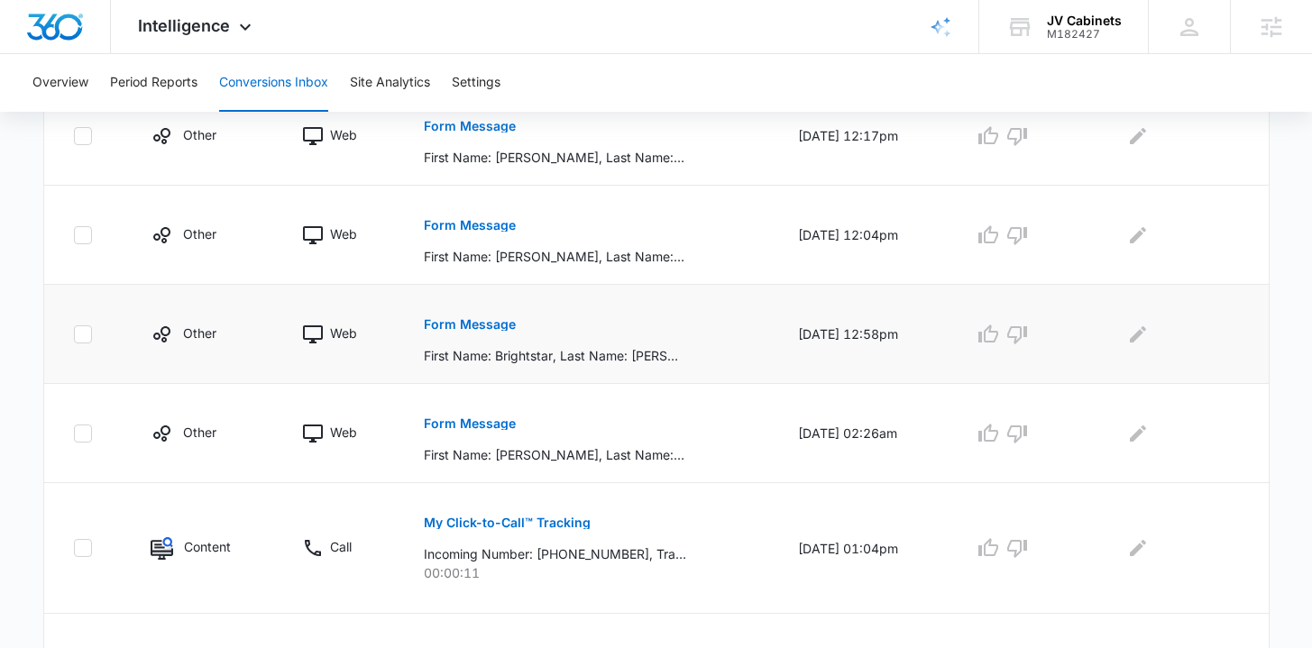
click at [478, 325] on p "Form Message" at bounding box center [470, 324] width 92 height 13
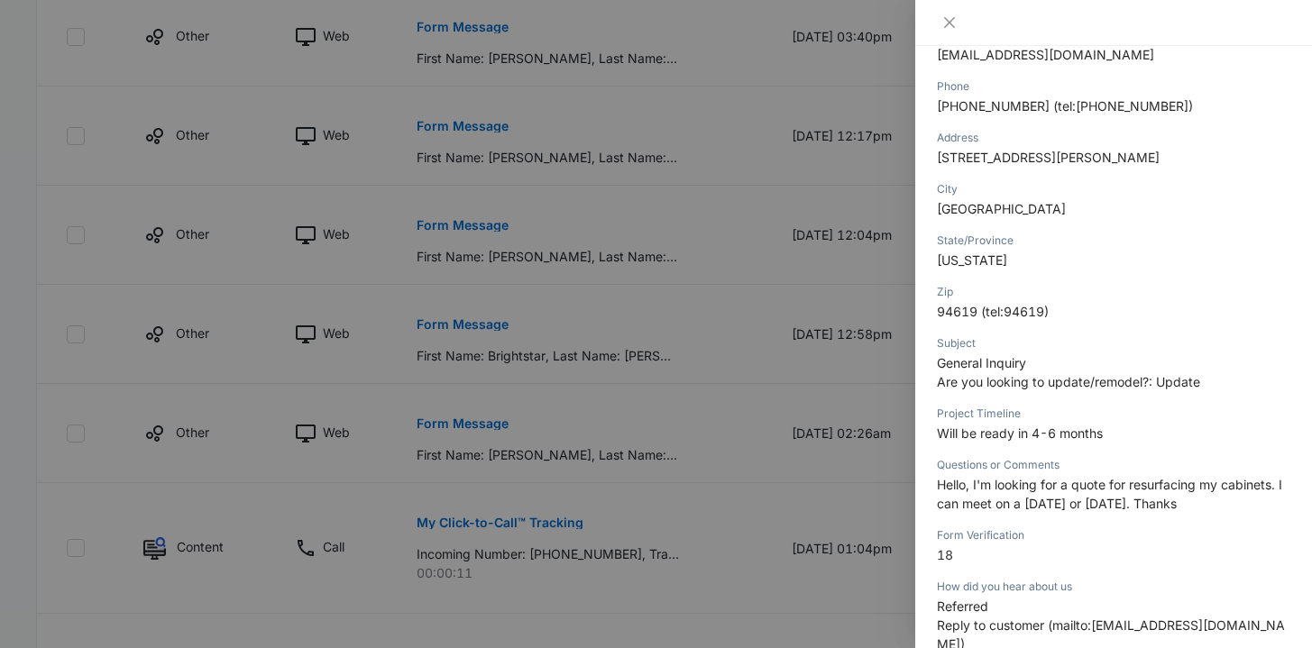
scroll to position [397, 0]
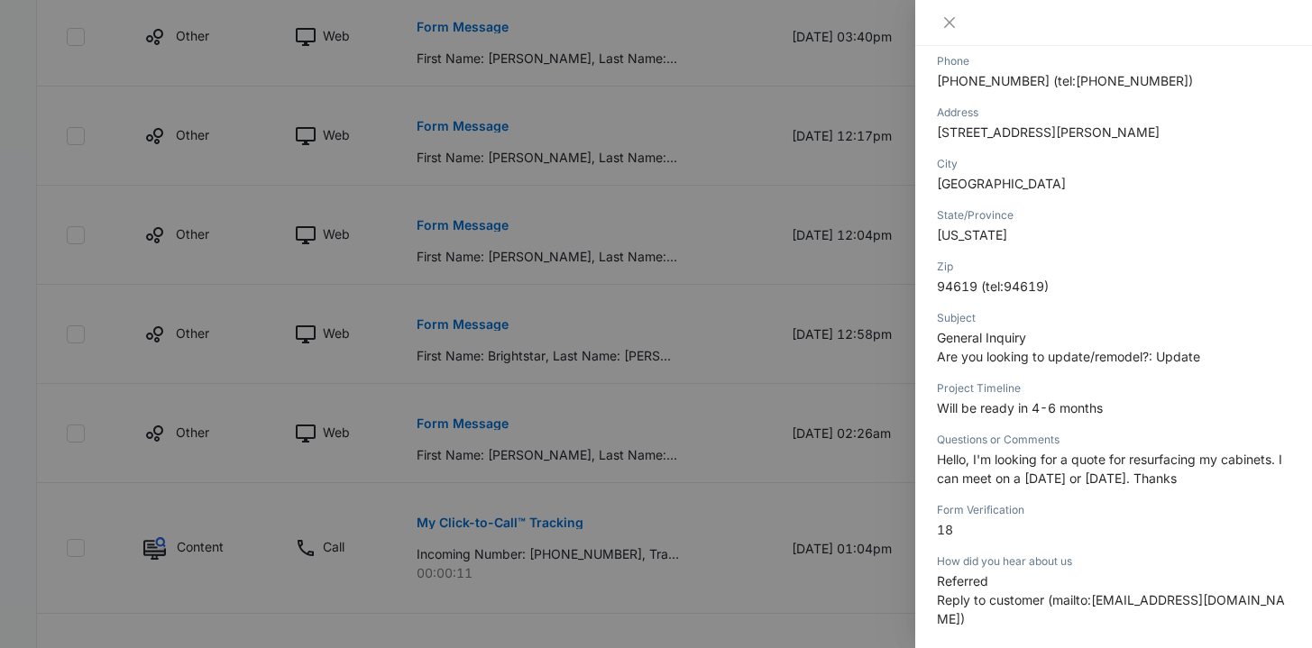
click at [784, 457] on div at bounding box center [656, 324] width 1312 height 648
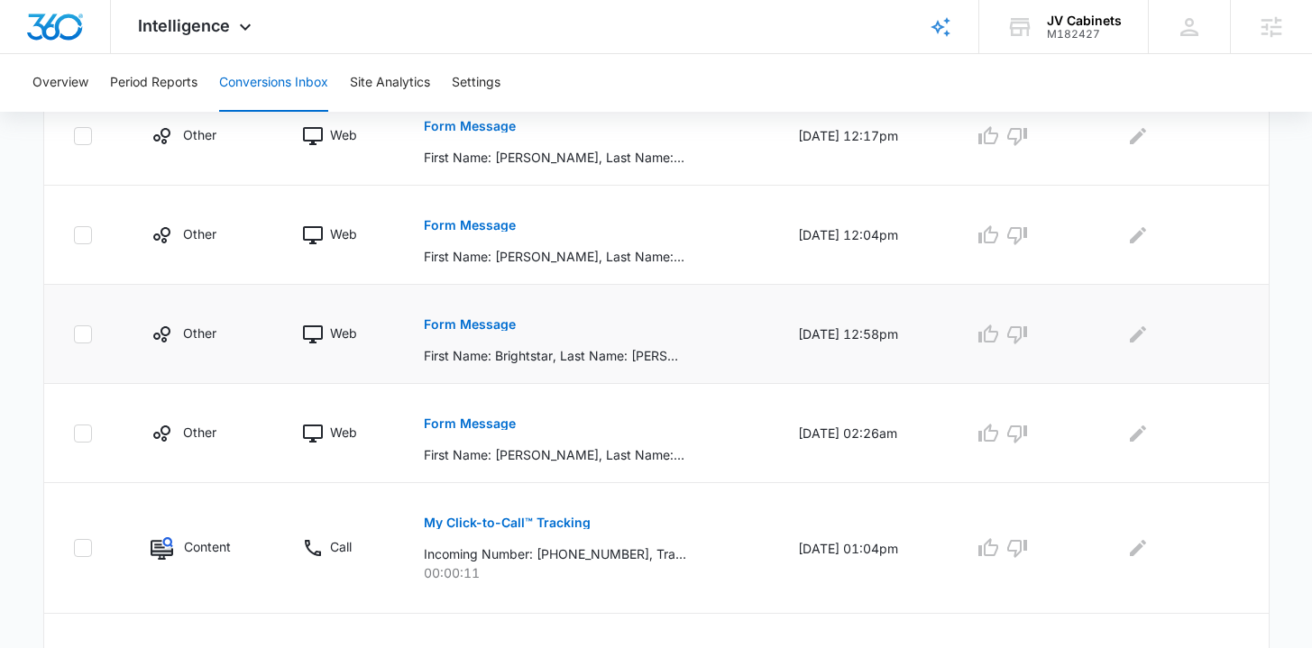
click at [490, 330] on p "Form Message" at bounding box center [470, 324] width 92 height 13
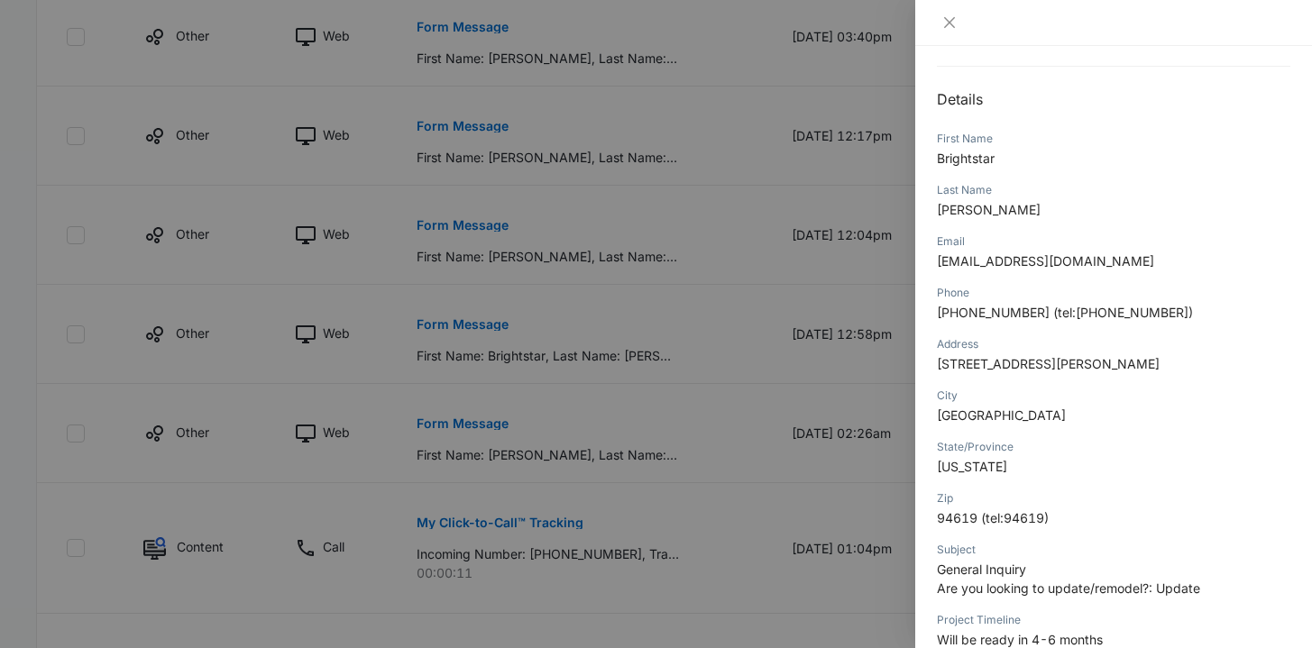
scroll to position [426, 0]
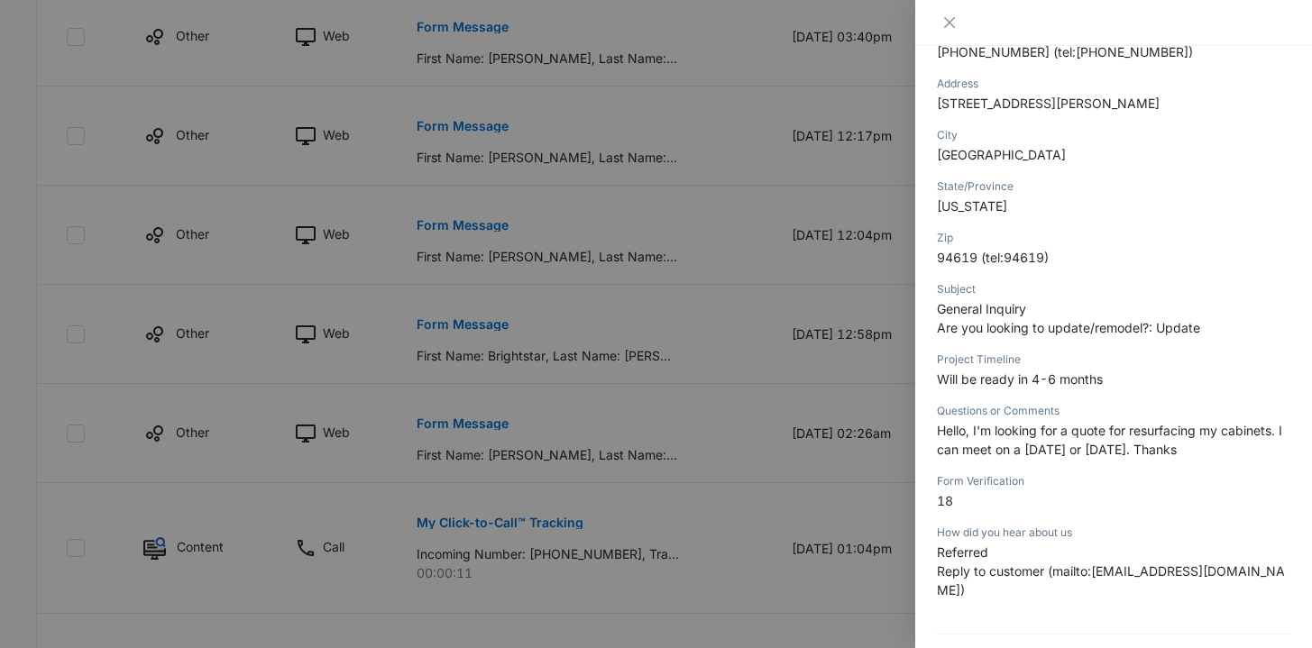
click at [746, 464] on div at bounding box center [656, 324] width 1312 height 648
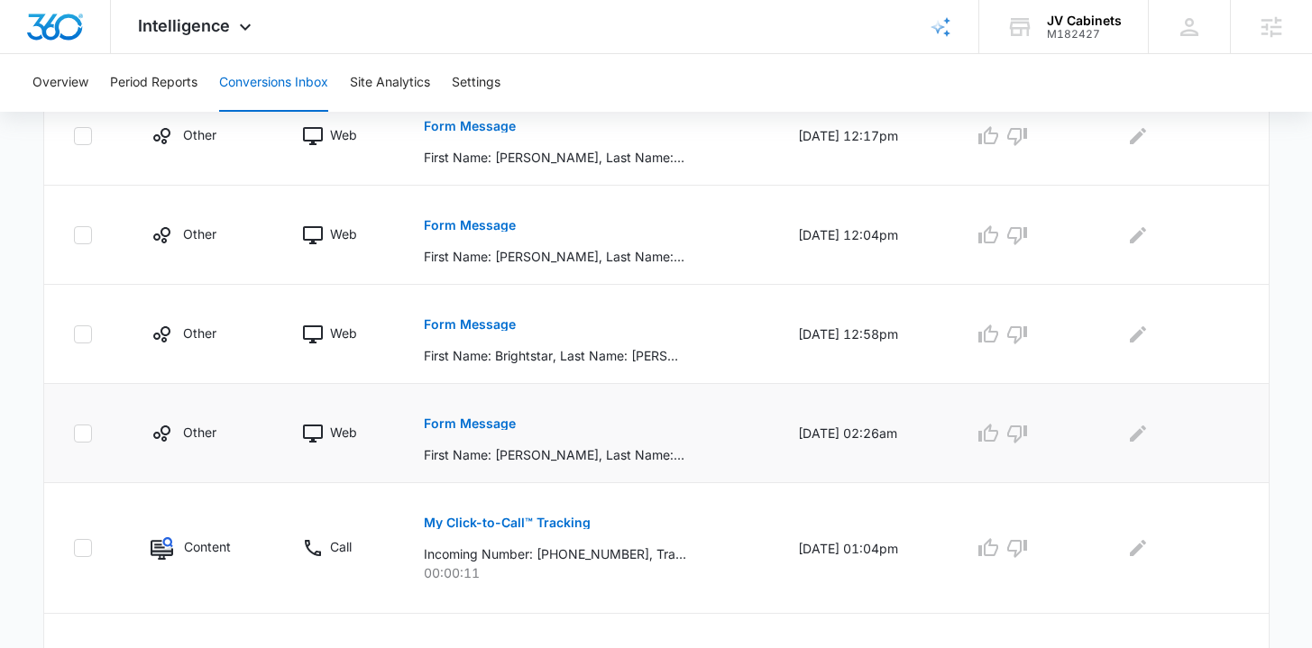
click at [460, 427] on p "Form Message" at bounding box center [470, 424] width 92 height 13
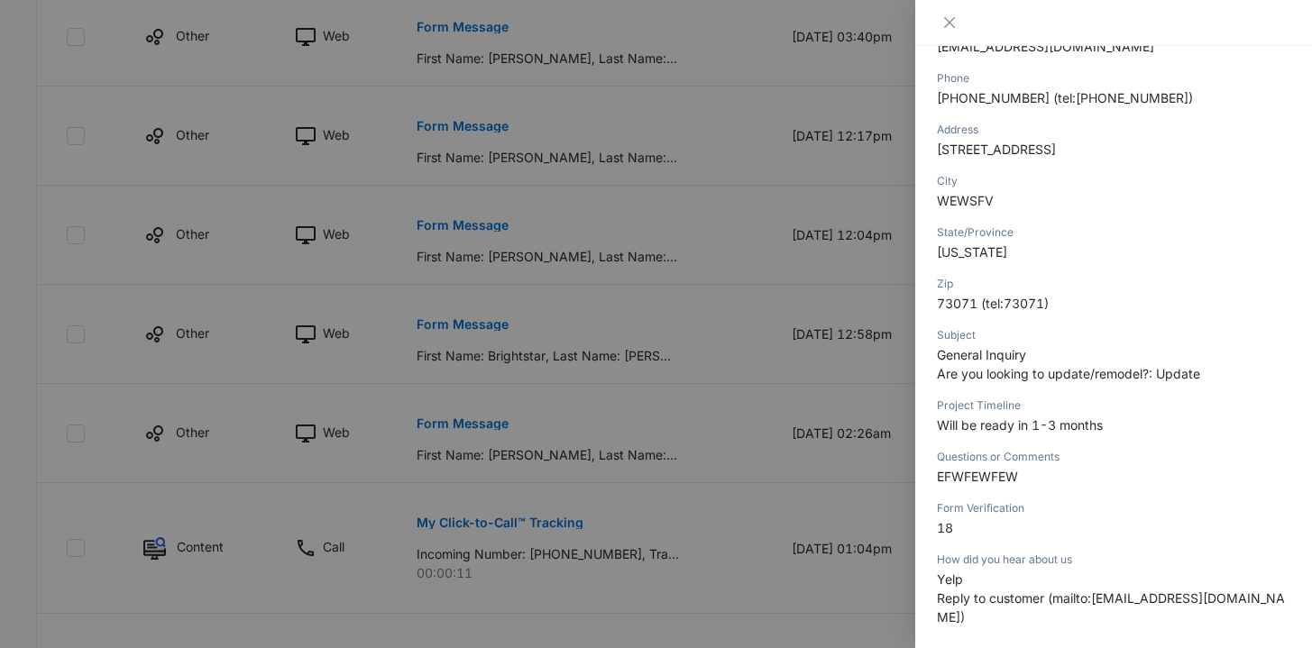
scroll to position [391, 0]
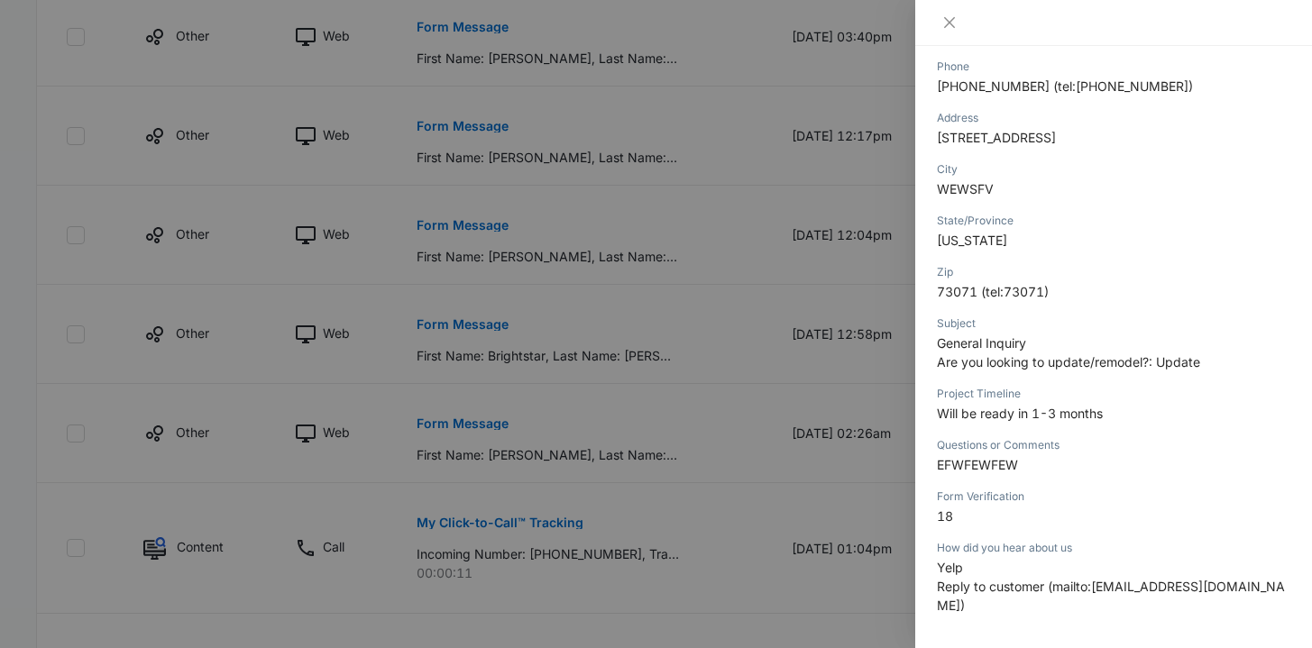
click at [787, 441] on div at bounding box center [656, 324] width 1312 height 648
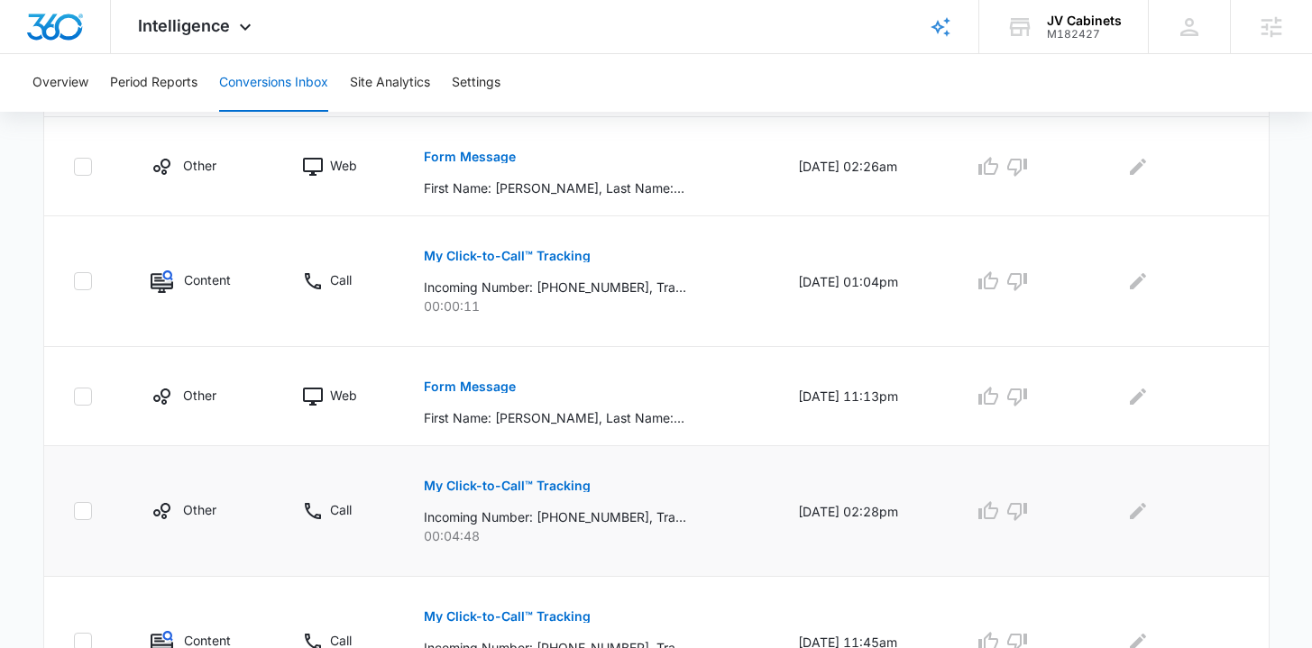
scroll to position [911, 0]
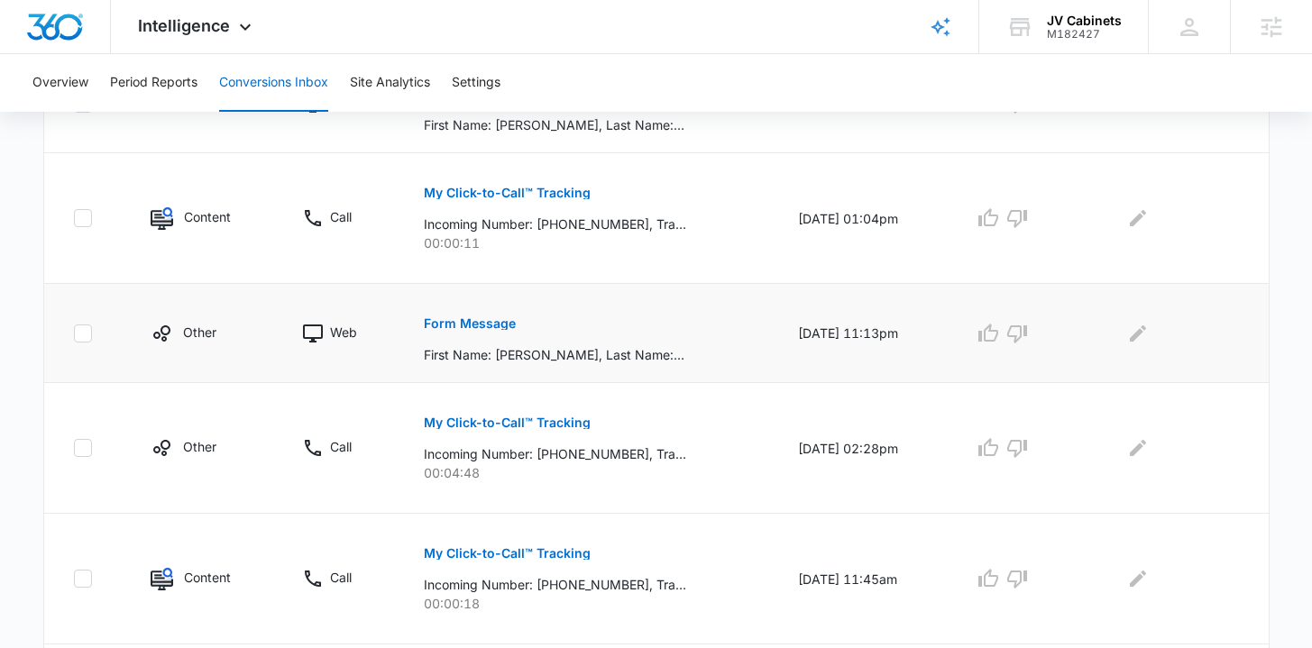
click at [489, 320] on p "Form Message" at bounding box center [470, 323] width 92 height 13
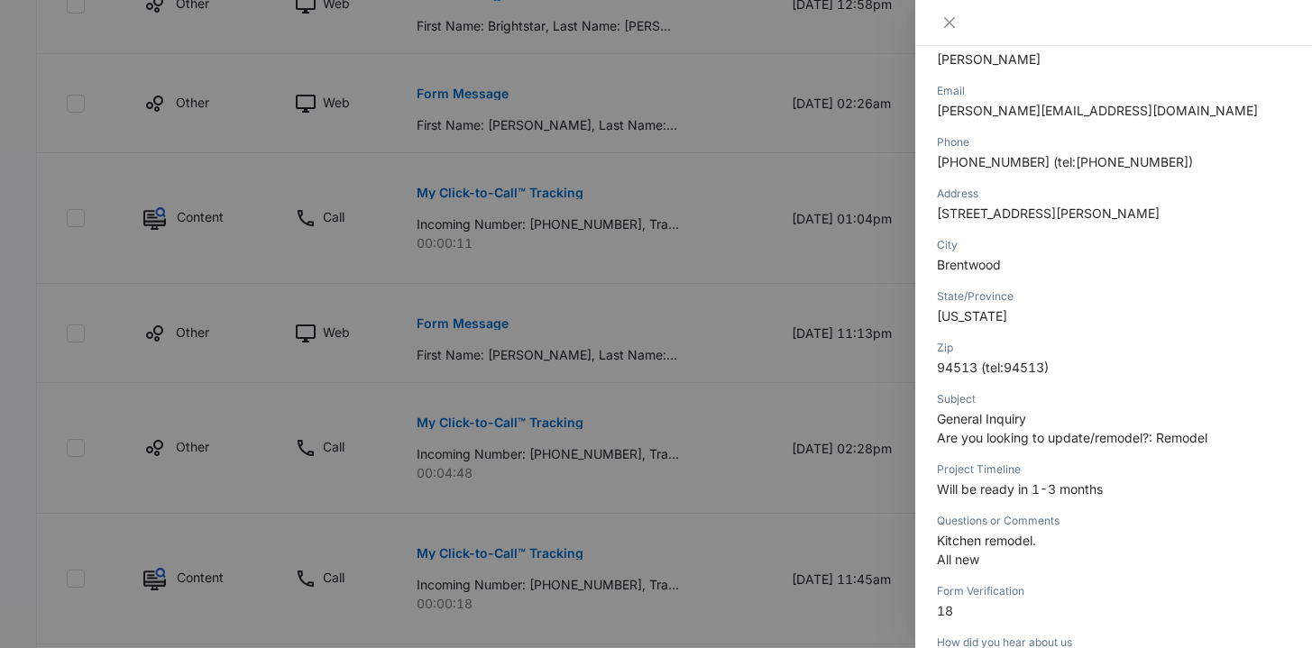
scroll to position [336, 0]
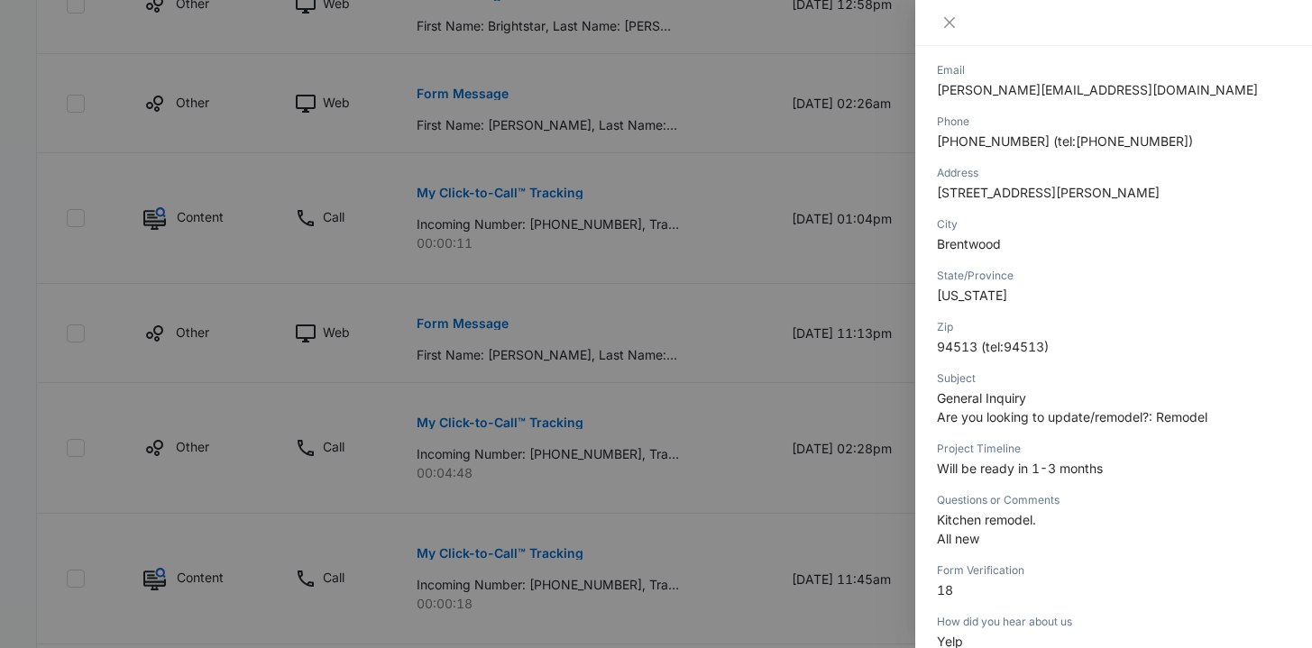
click at [625, 332] on div at bounding box center [656, 324] width 1312 height 648
